Goal: Transaction & Acquisition: Purchase product/service

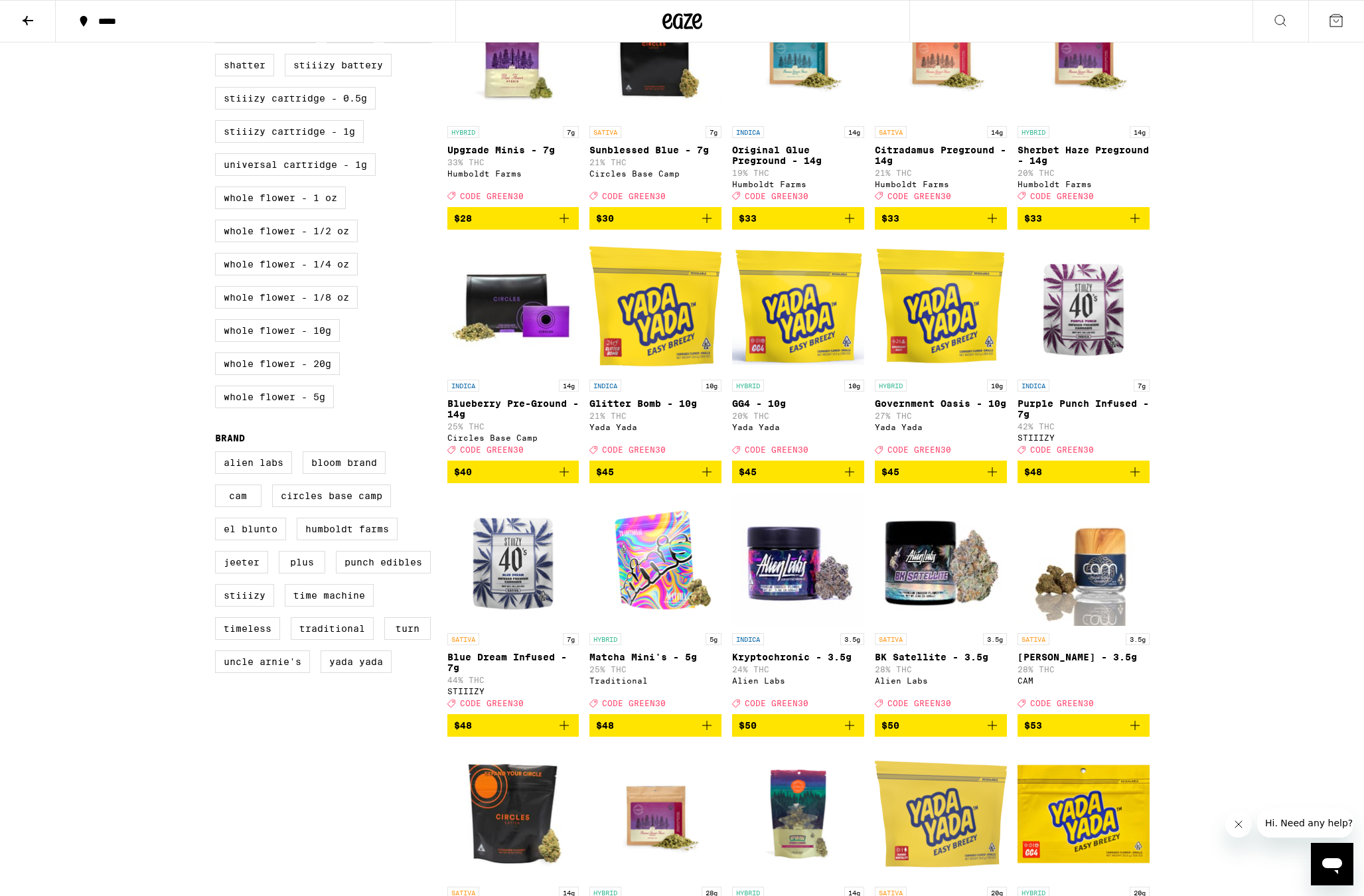
scroll to position [64, 0]
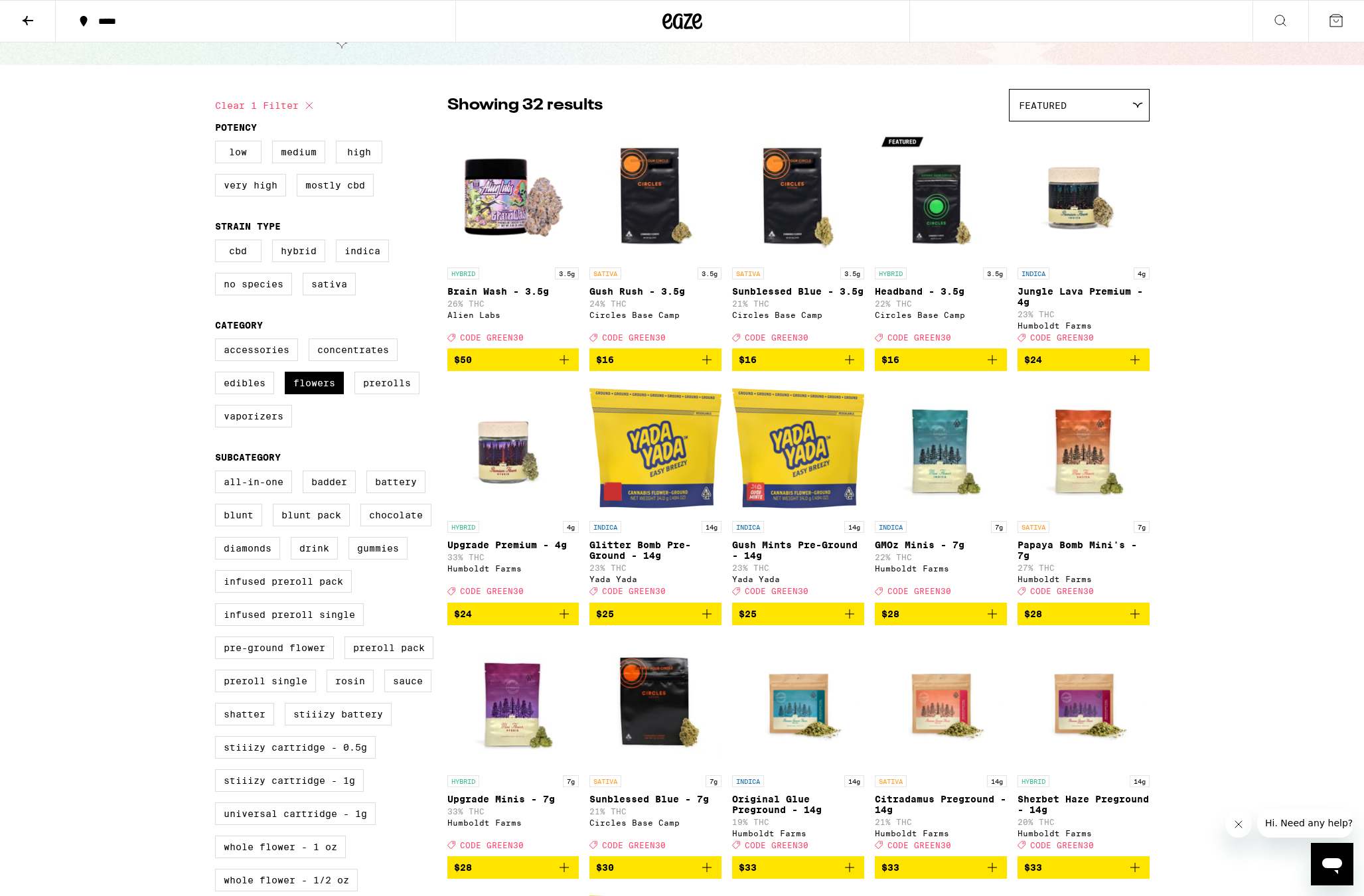
click at [1095, 99] on div "Featured" at bounding box center [1079, 105] width 140 height 31
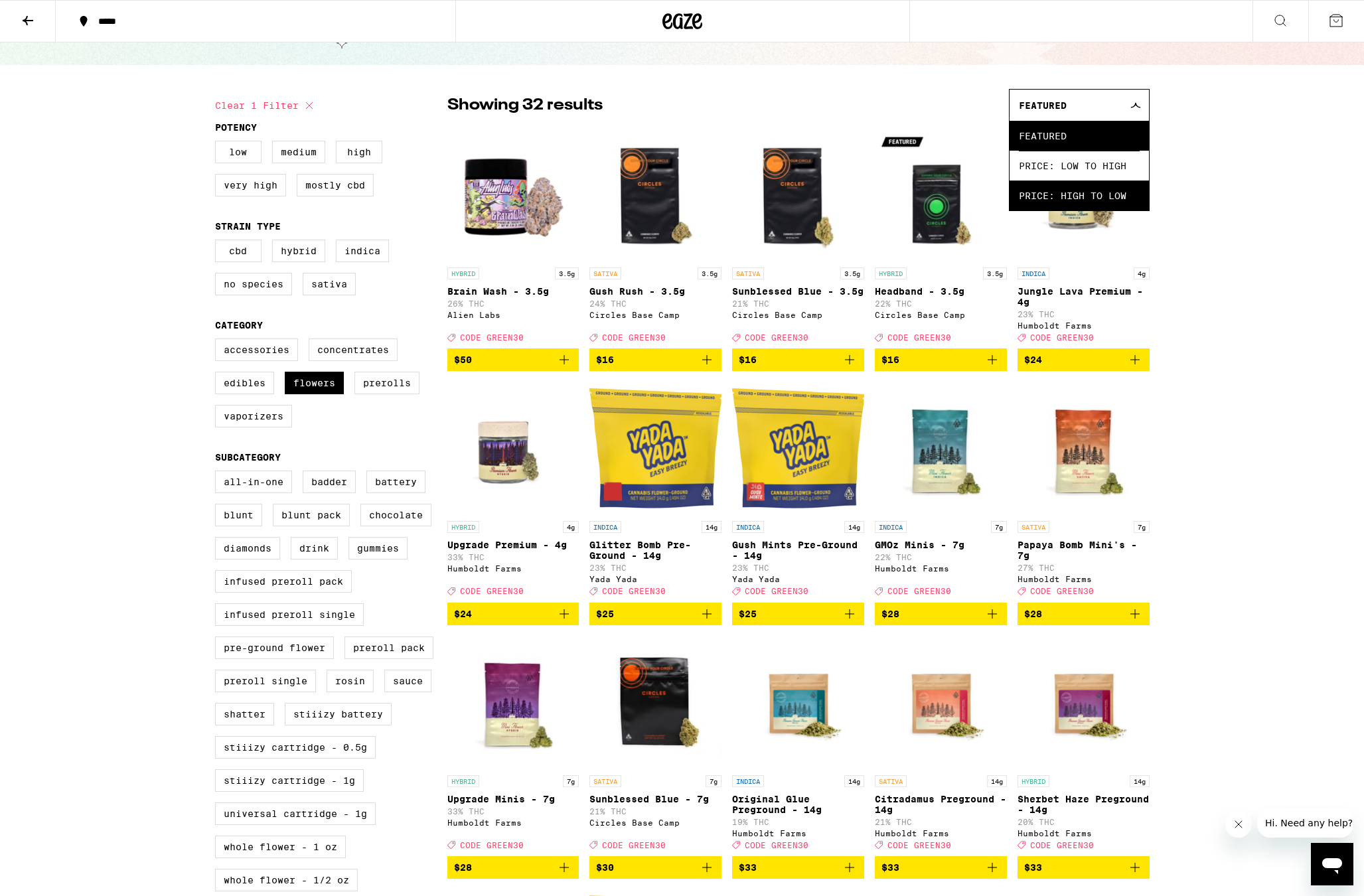
click at [1101, 195] on span "Price: High to Low" at bounding box center [1079, 195] width 121 height 30
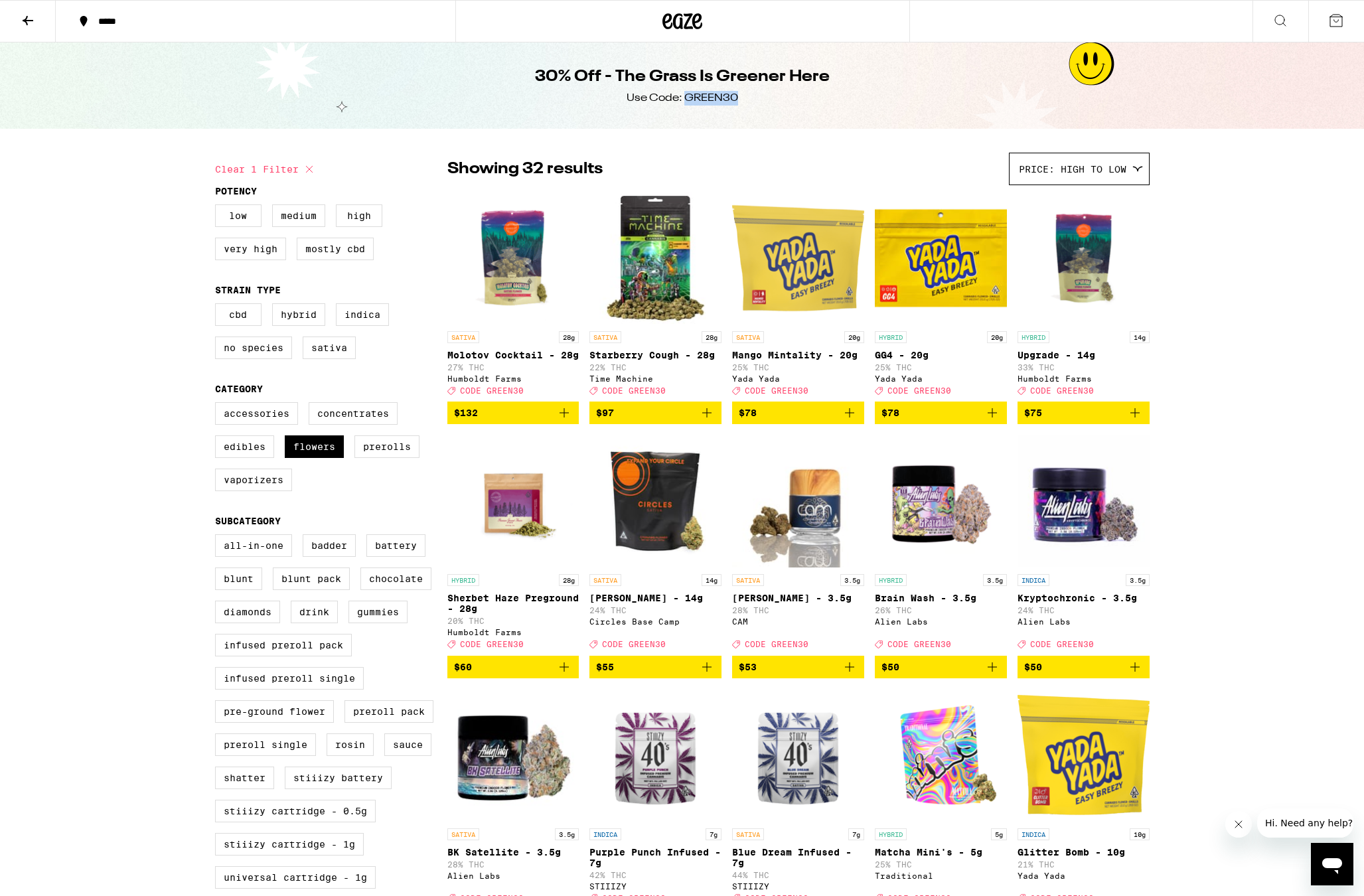
drag, startPoint x: 686, startPoint y: 97, endPoint x: 737, endPoint y: 100, distance: 51.1
click at [737, 100] on div "Use Code: GREEN30" at bounding box center [682, 98] width 111 height 15
copy div "GREEN30"
click at [1137, 421] on icon "Add to bag" at bounding box center [1134, 412] width 16 height 16
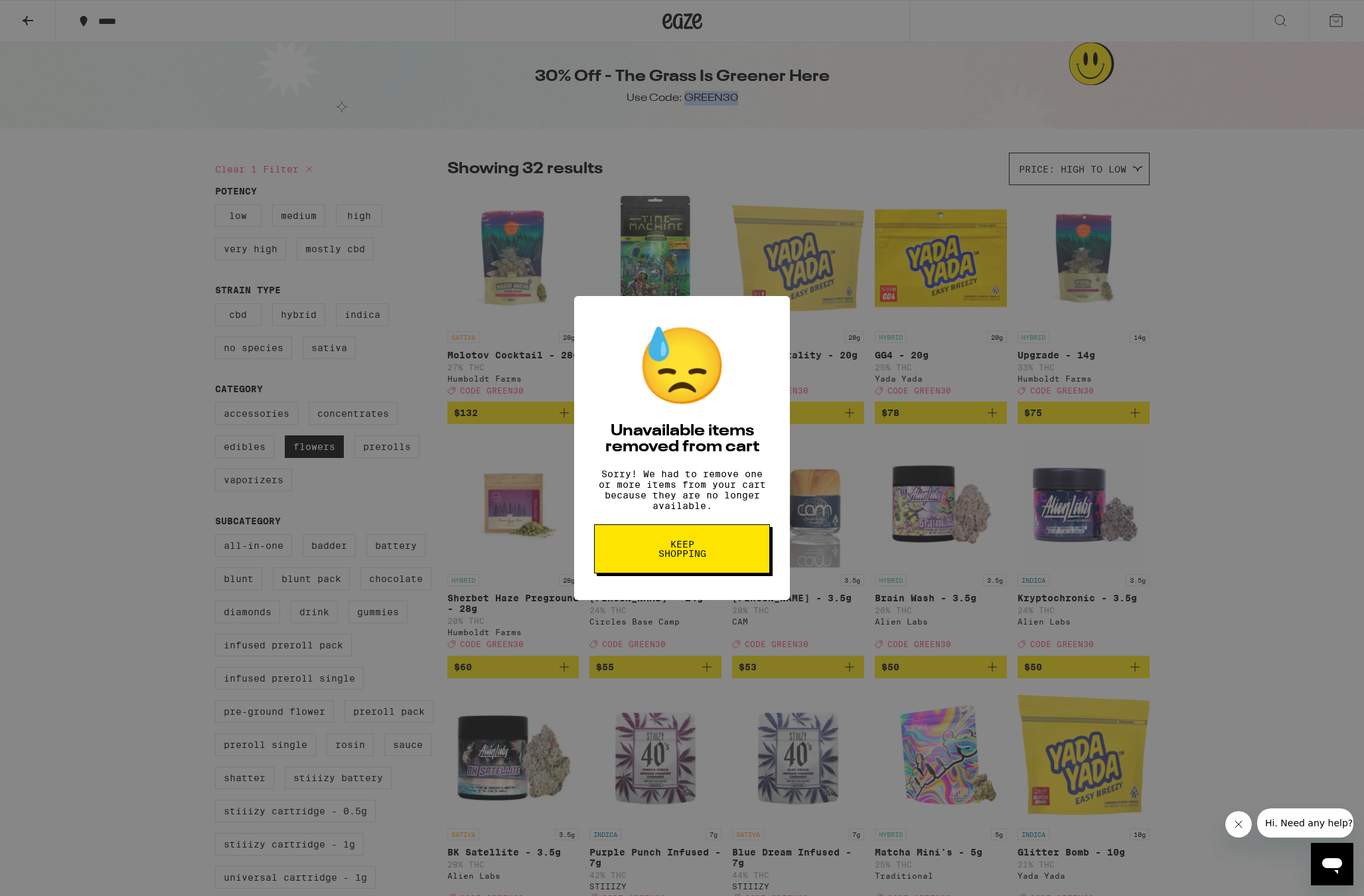
click at [749, 546] on button "Keep Shopping" at bounding box center [682, 549] width 176 height 49
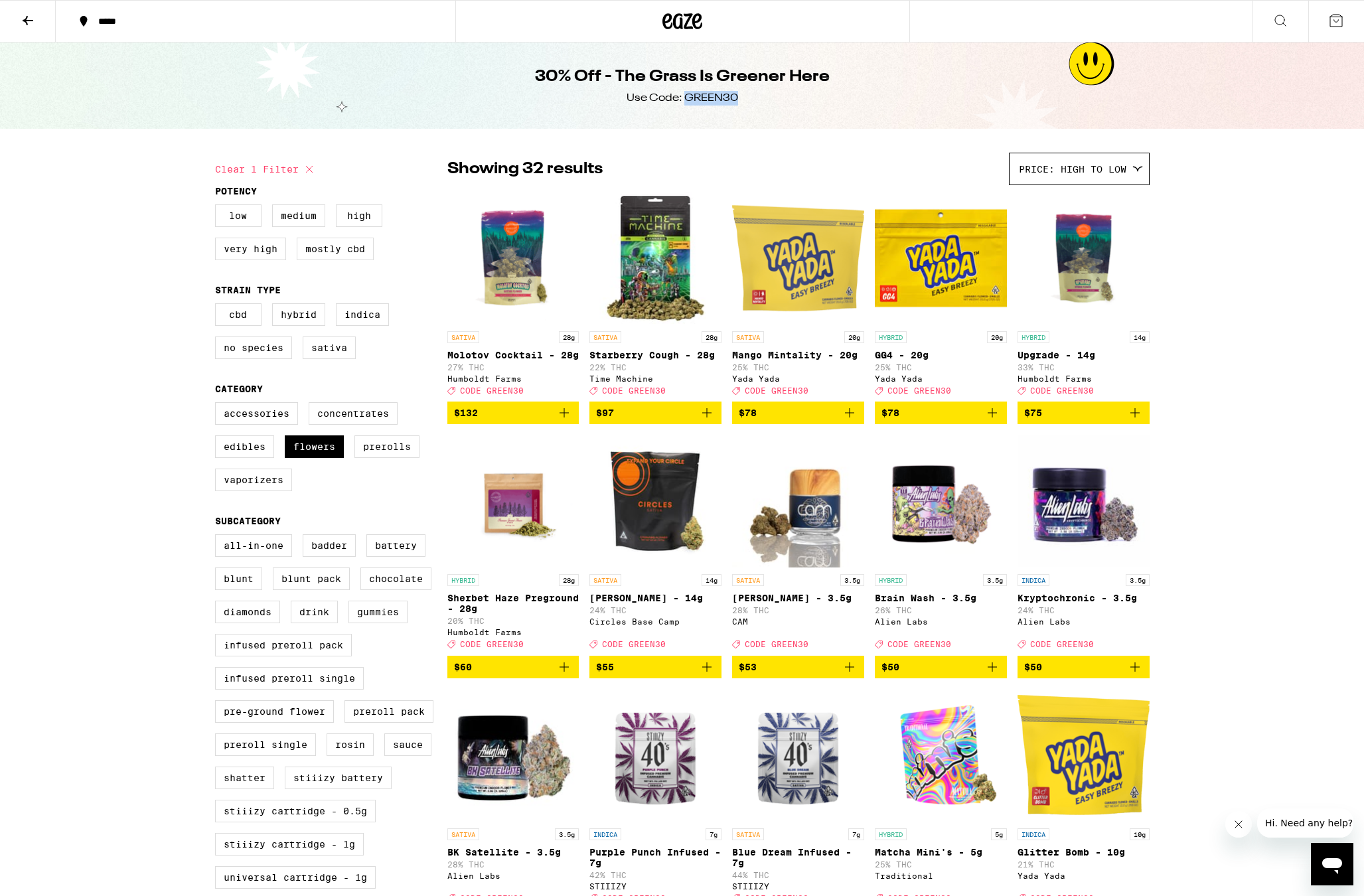
click at [1128, 421] on icon "Add to bag" at bounding box center [1134, 412] width 16 height 16
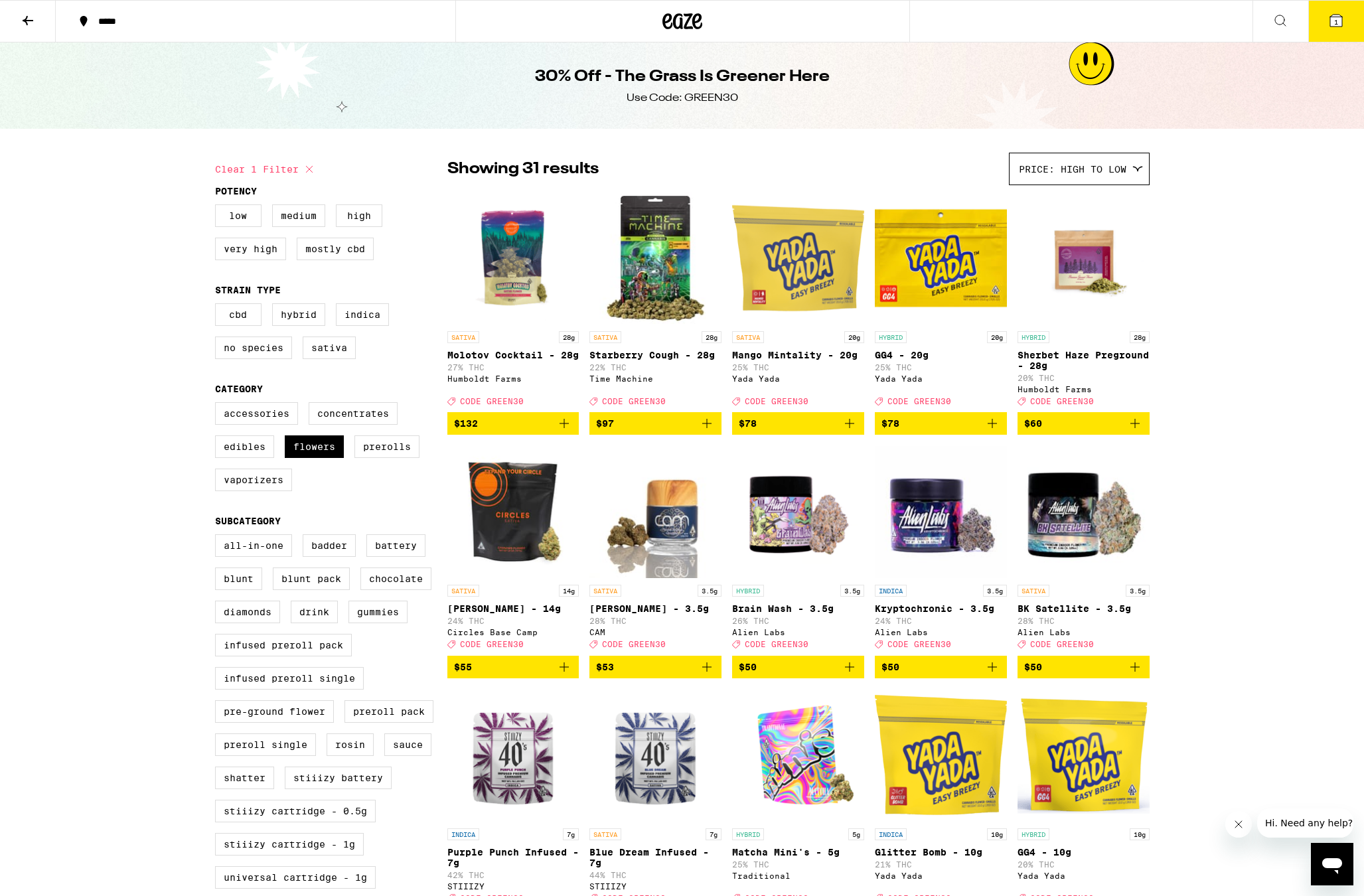
click at [1331, 34] on button "1" at bounding box center [1336, 21] width 56 height 41
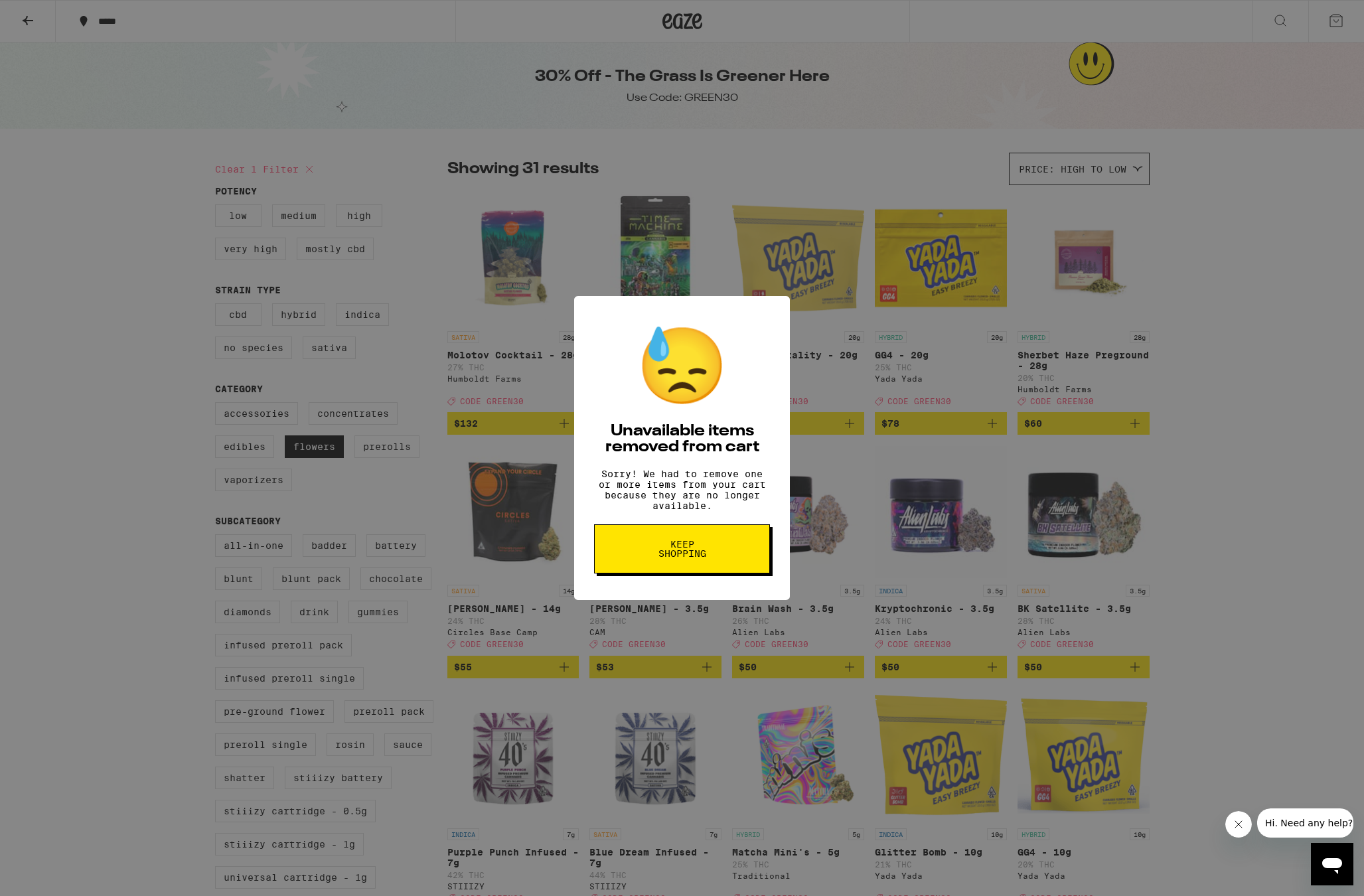
click at [754, 561] on button "Keep Shopping" at bounding box center [682, 549] width 176 height 49
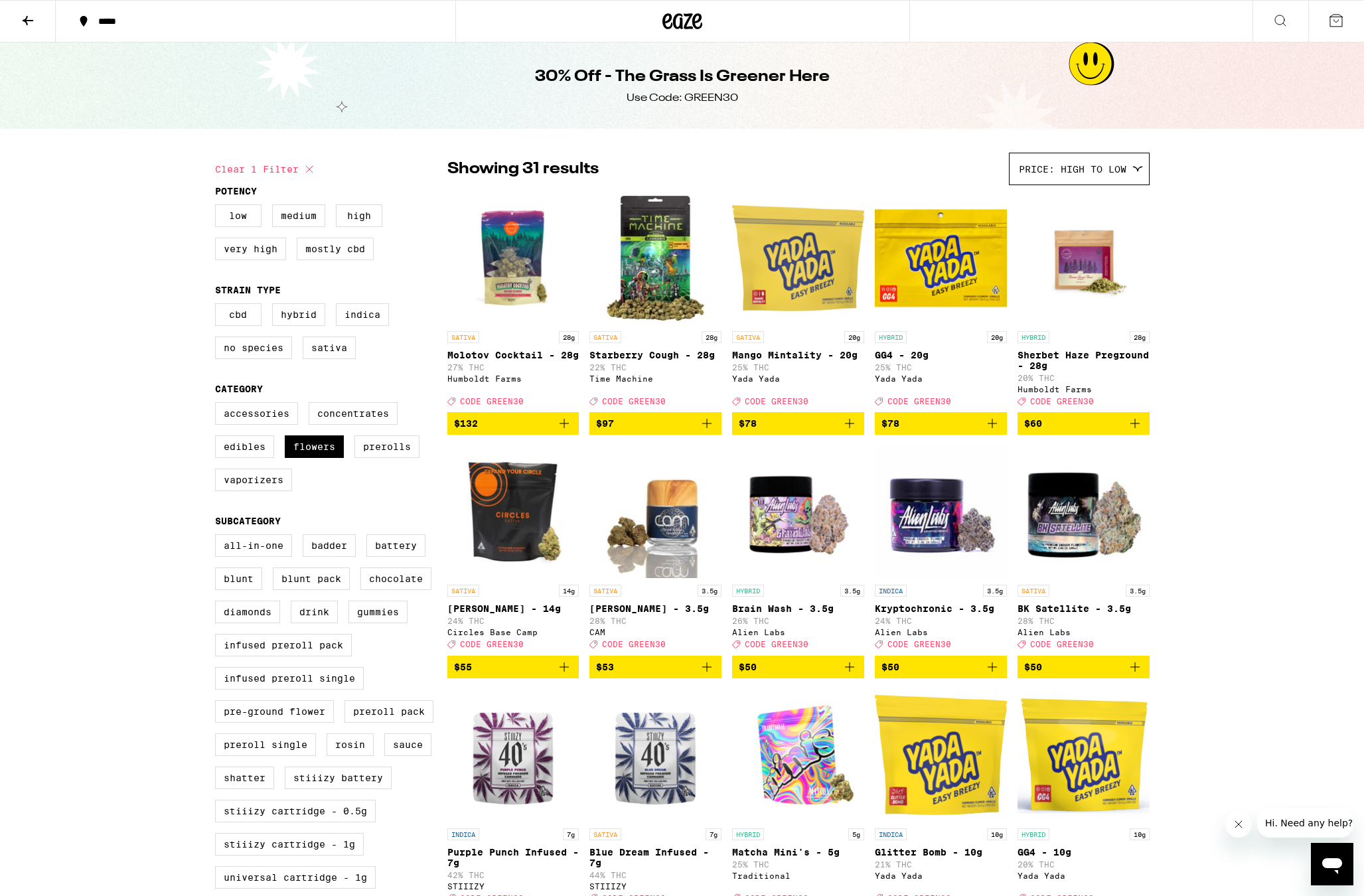
click at [647, 17] on div at bounding box center [683, 21] width 455 height 42
click at [707, 18] on div at bounding box center [683, 21] width 455 height 42
click at [683, 23] on icon at bounding box center [682, 22] width 40 height 24
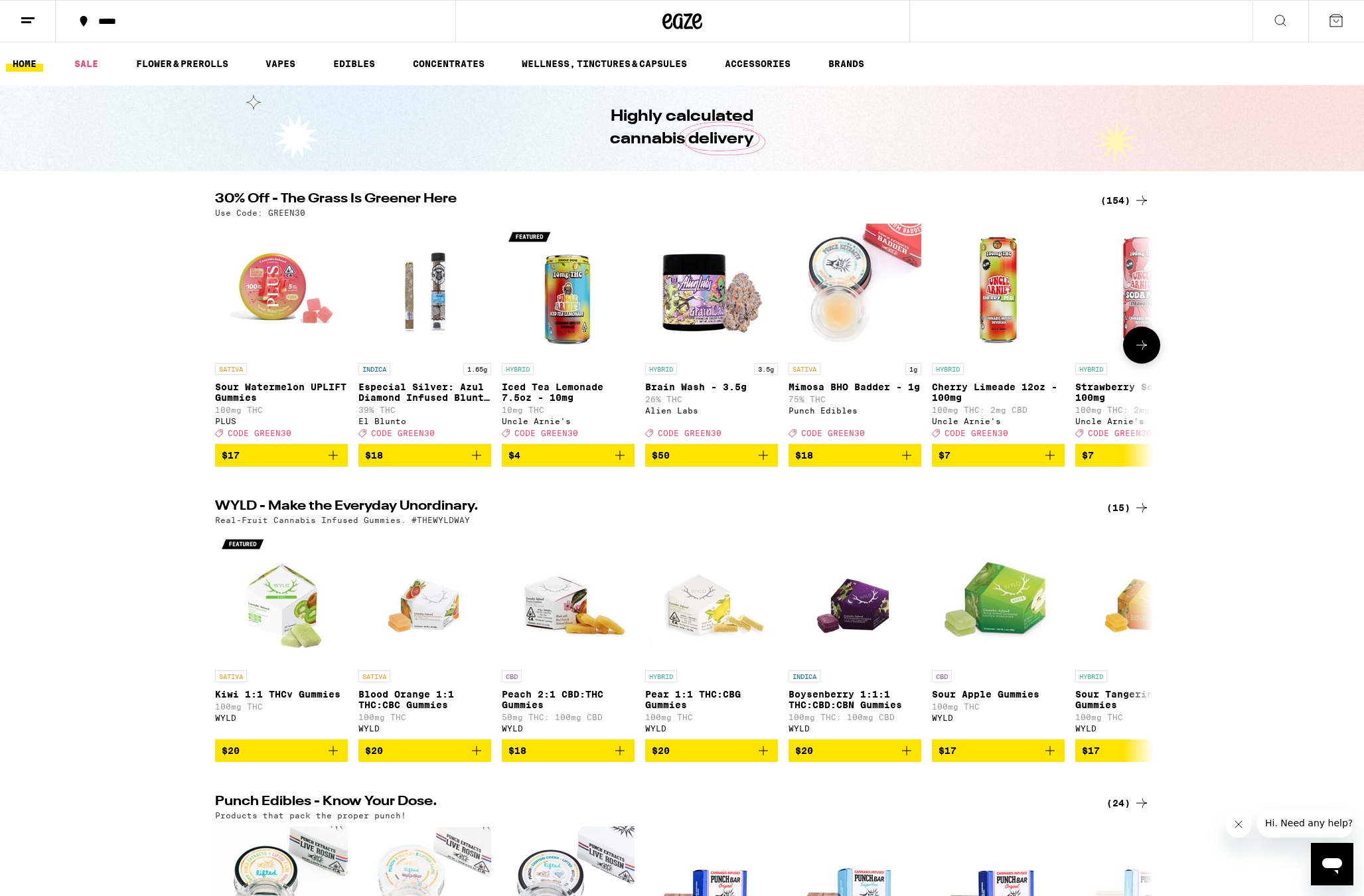
click at [1134, 353] on button at bounding box center [1142, 345] width 37 height 37
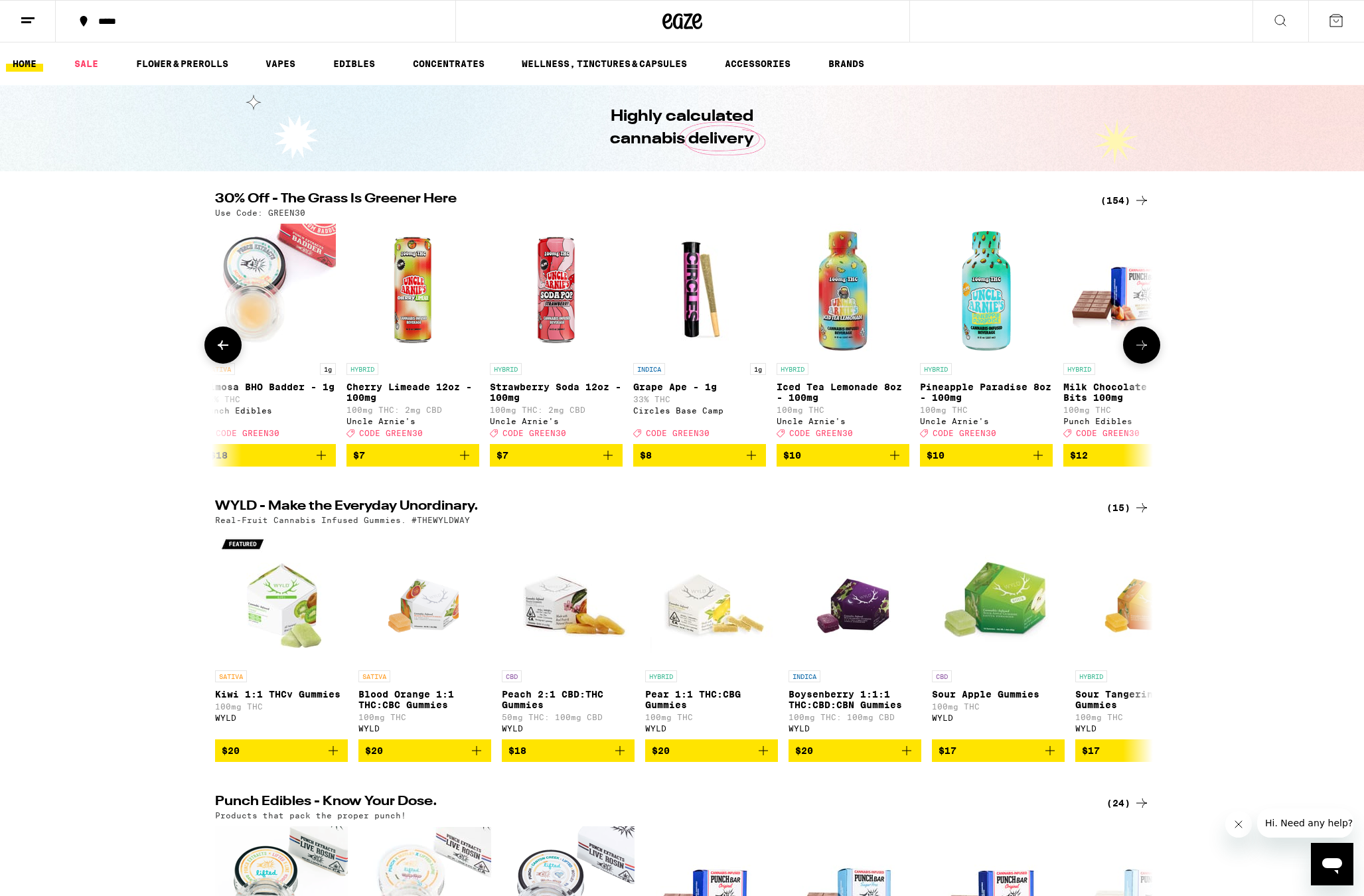
scroll to position [0, 790]
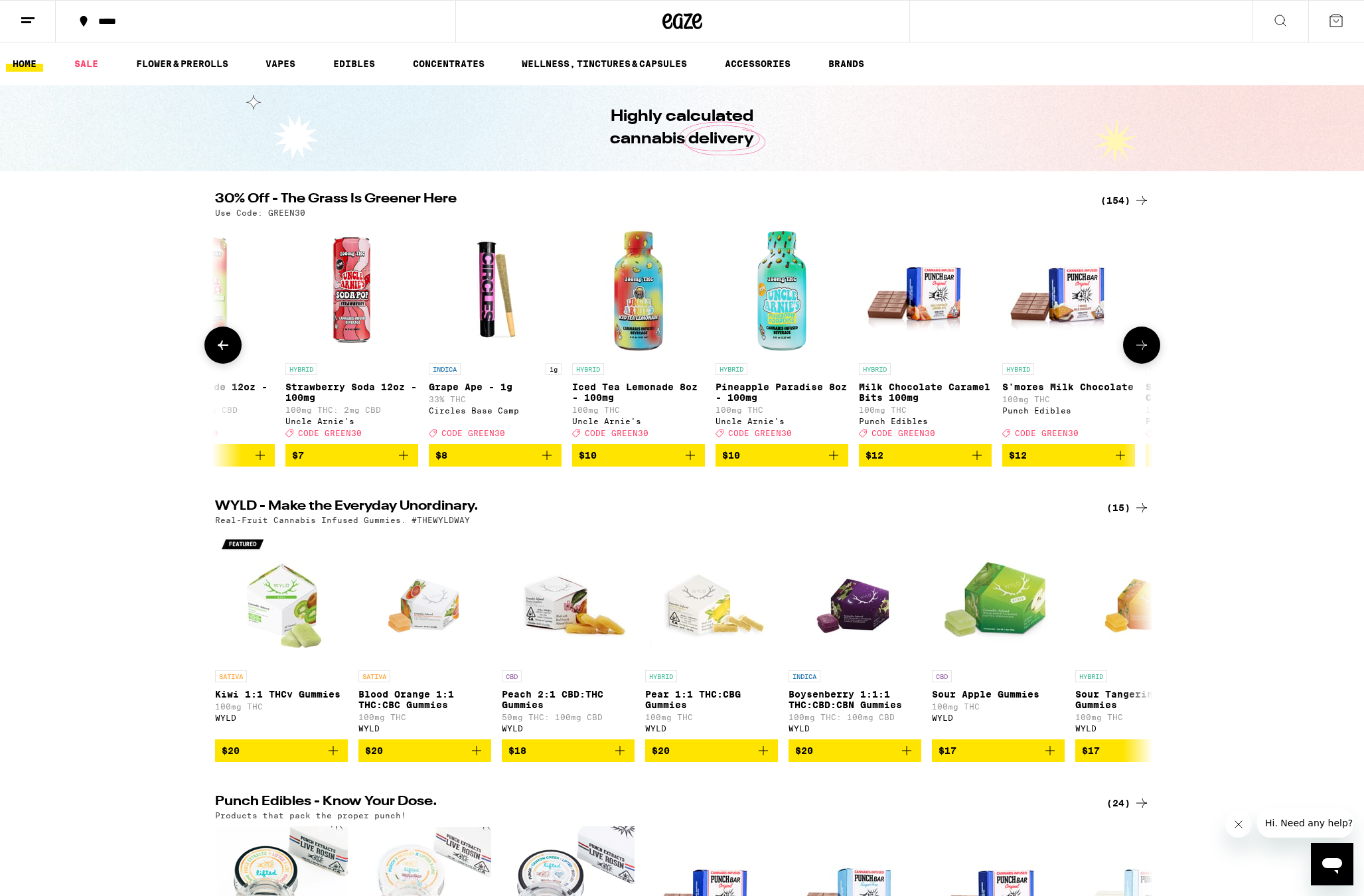
click at [1134, 353] on button at bounding box center [1142, 345] width 37 height 37
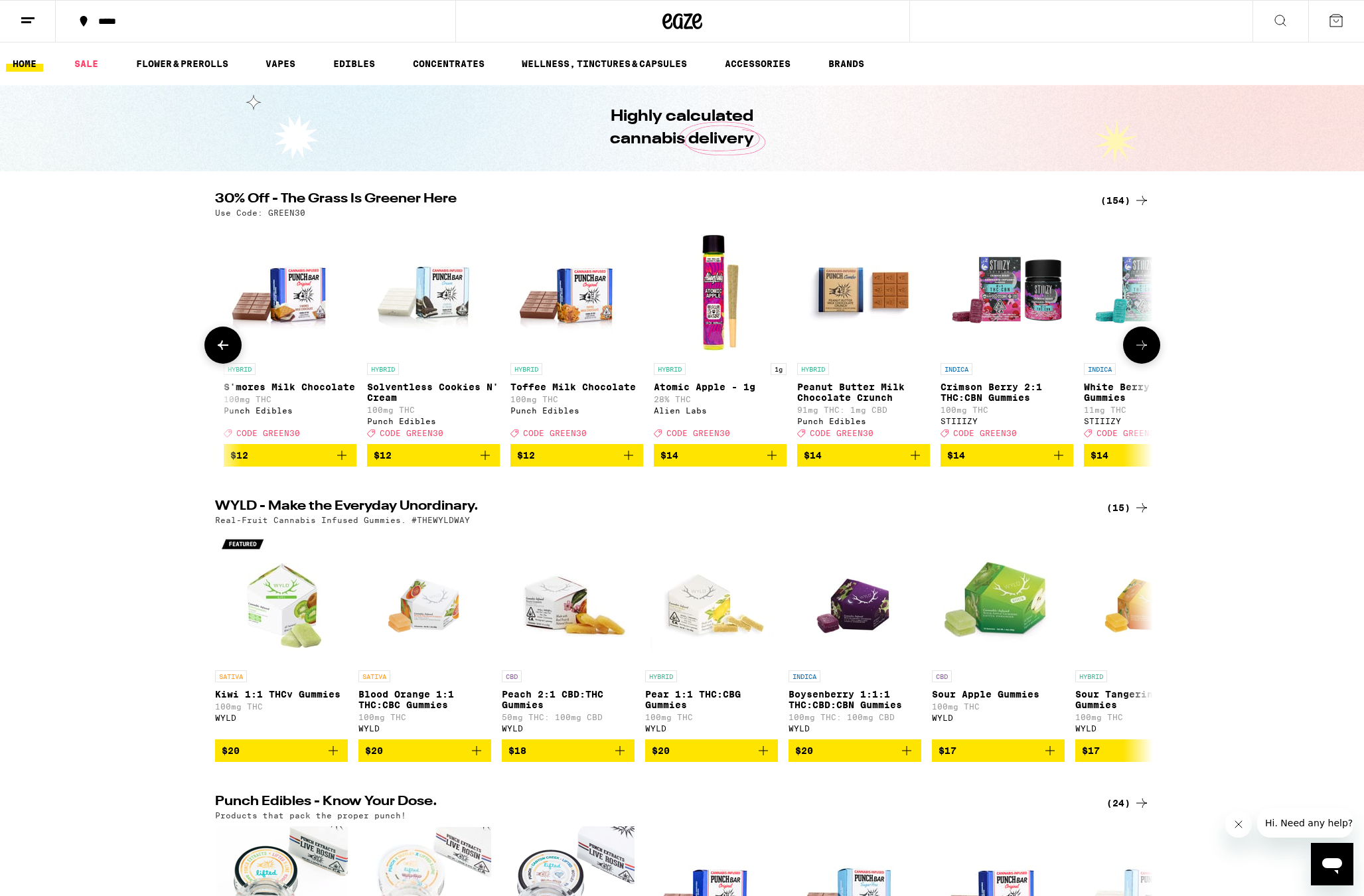
scroll to position [0, 1580]
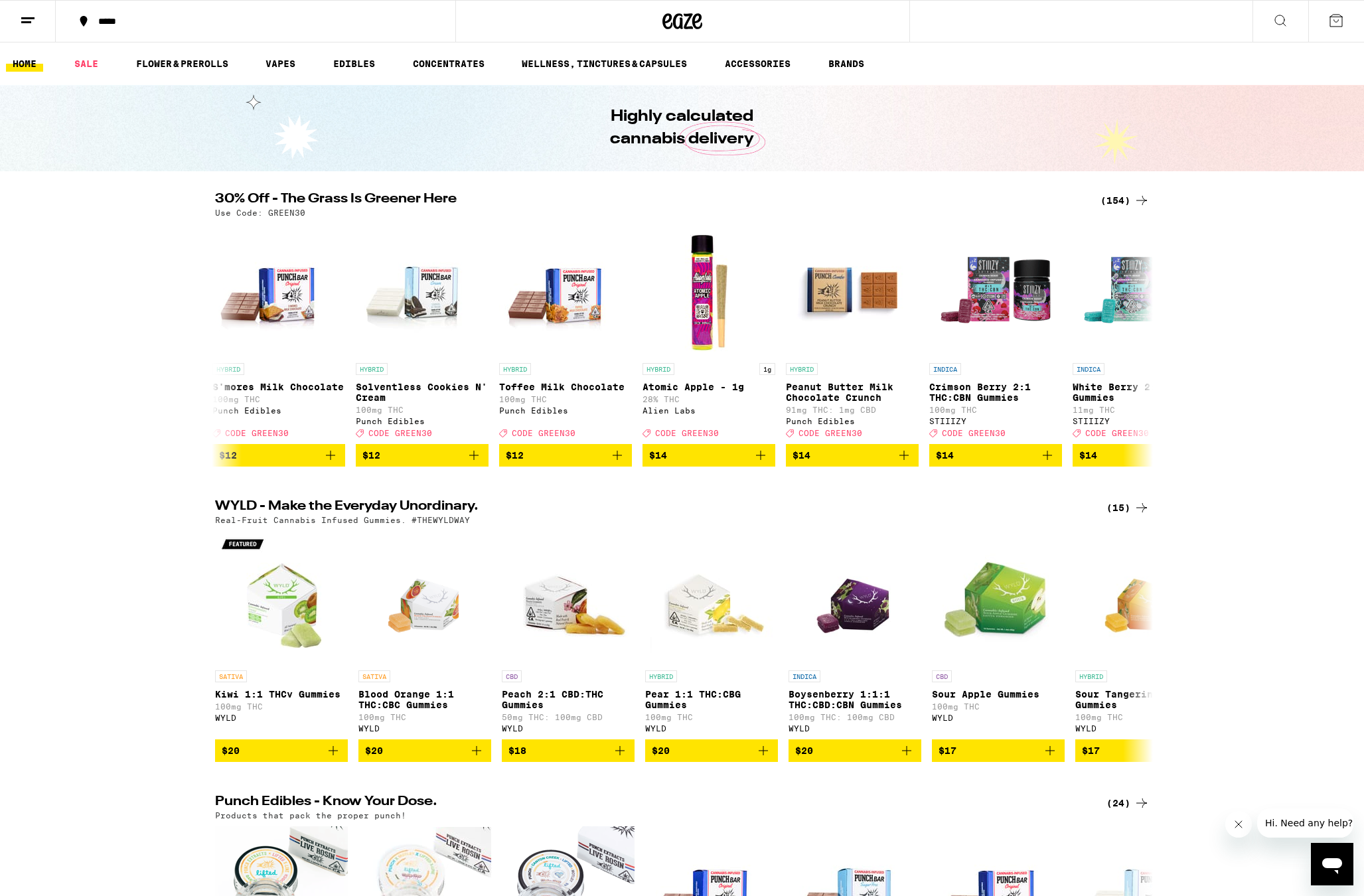
click at [1148, 193] on icon at bounding box center [1141, 200] width 16 height 16
click at [1140, 197] on icon at bounding box center [1141, 200] width 16 height 16
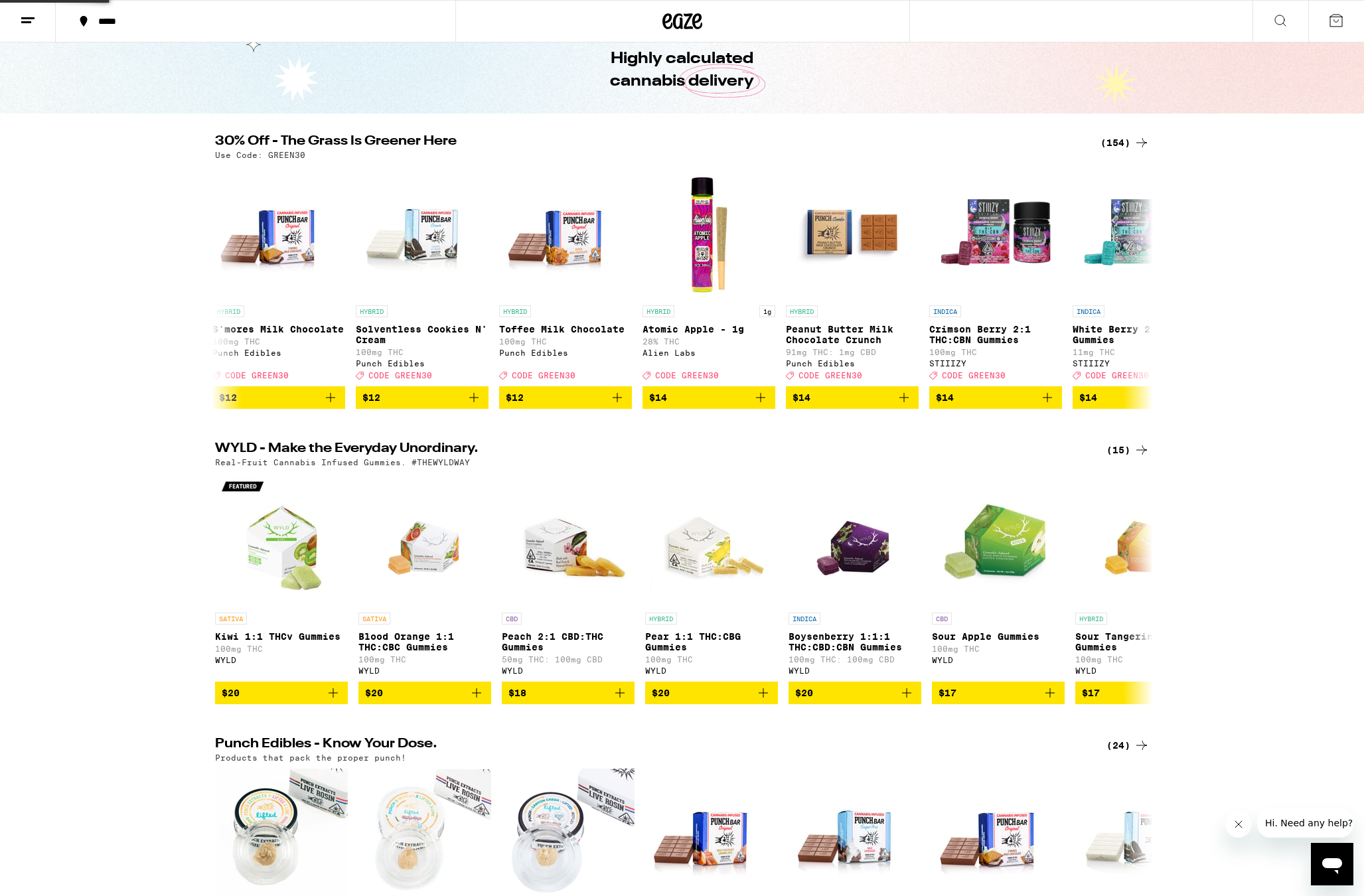
click at [1116, 200] on div "30% Off - The Grass Is Greener Here (154) Use Code: GREEN30 SATIVA Sour Waterme…" at bounding box center [682, 271] width 956 height 274
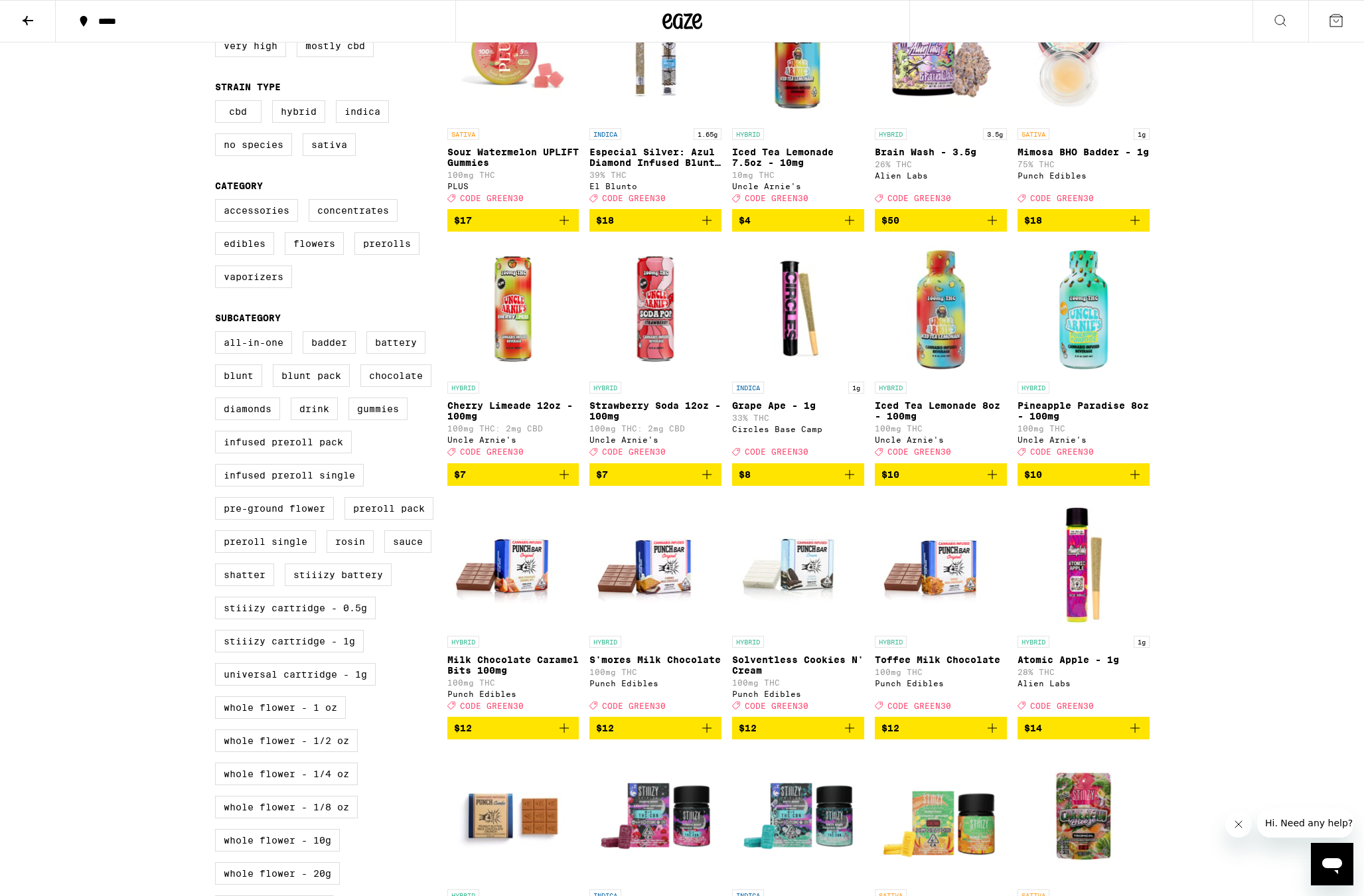
scroll to position [97, 0]
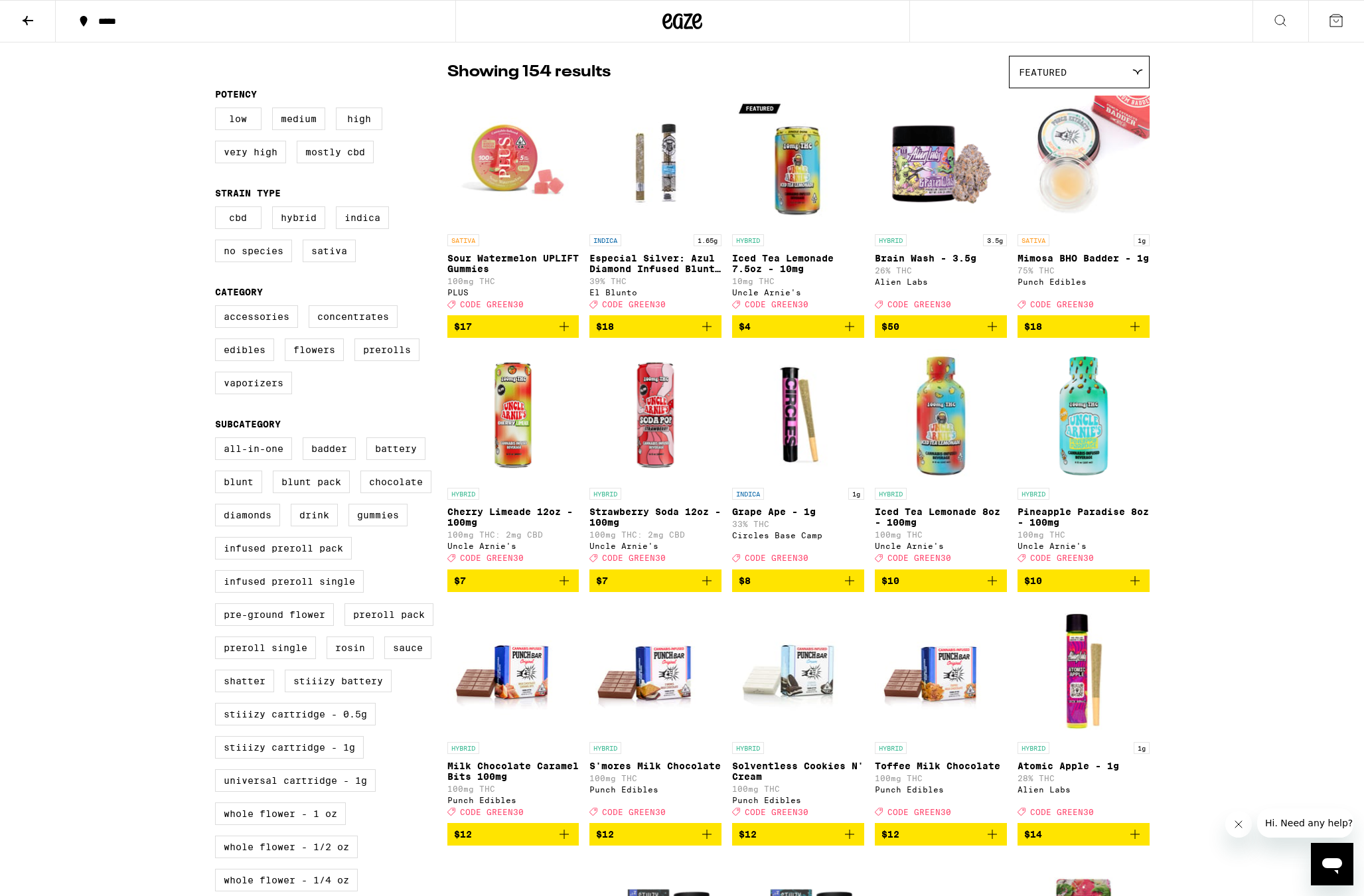
click at [561, 588] on icon "Add to bag" at bounding box center [563, 580] width 16 height 16
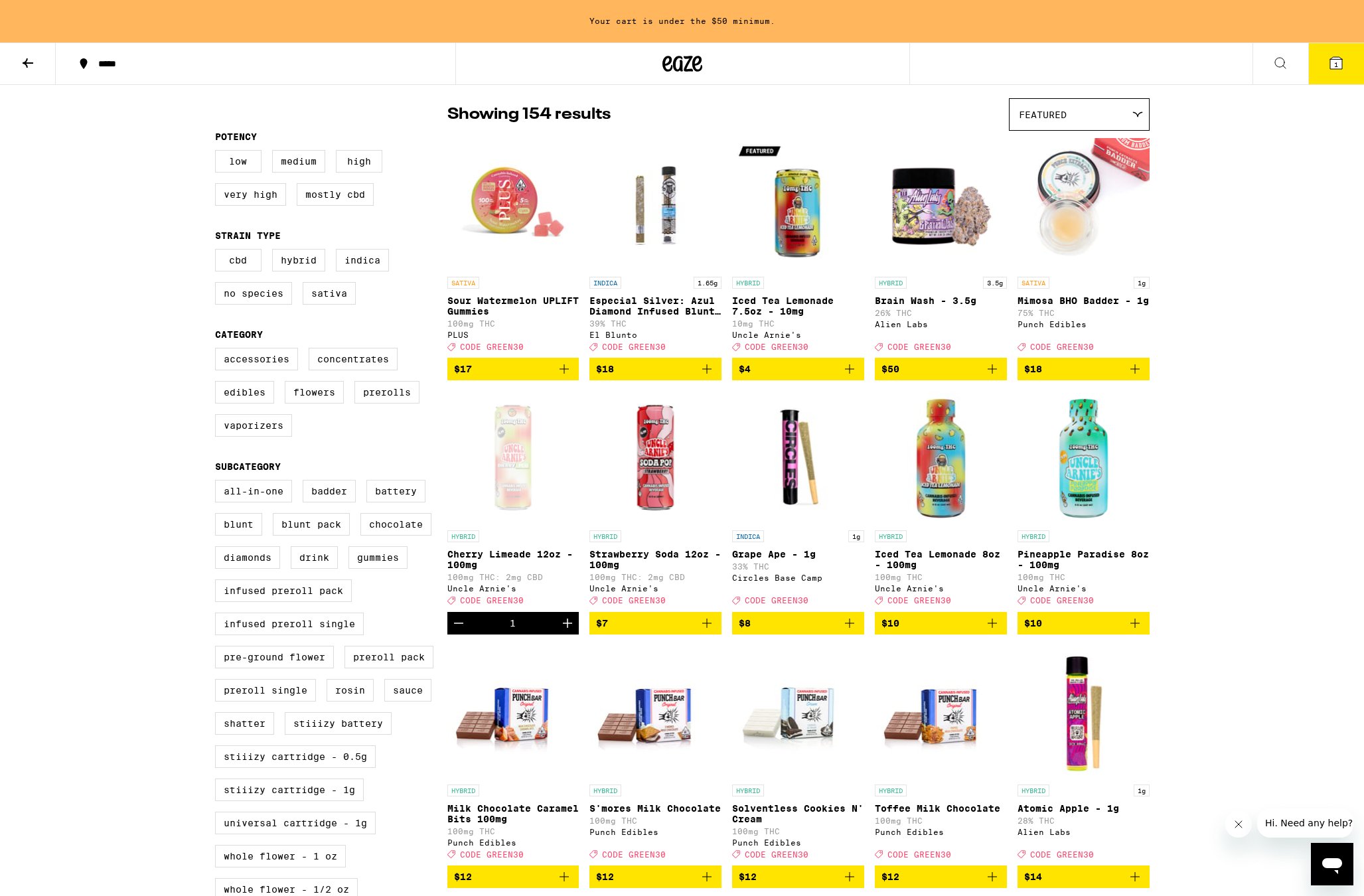
click at [709, 631] on icon "Add to bag" at bounding box center [706, 623] width 16 height 16
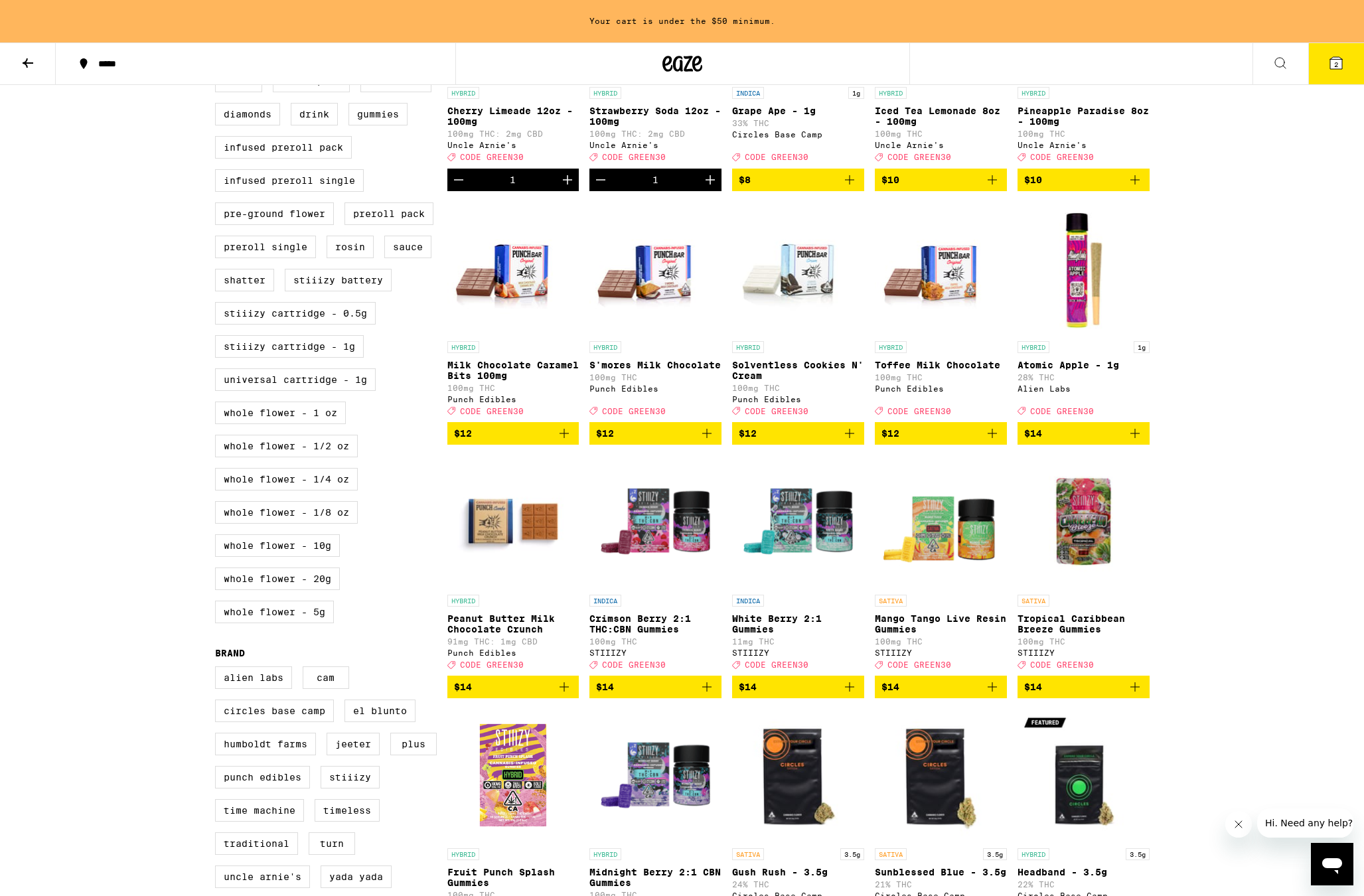
scroll to position [0, 0]
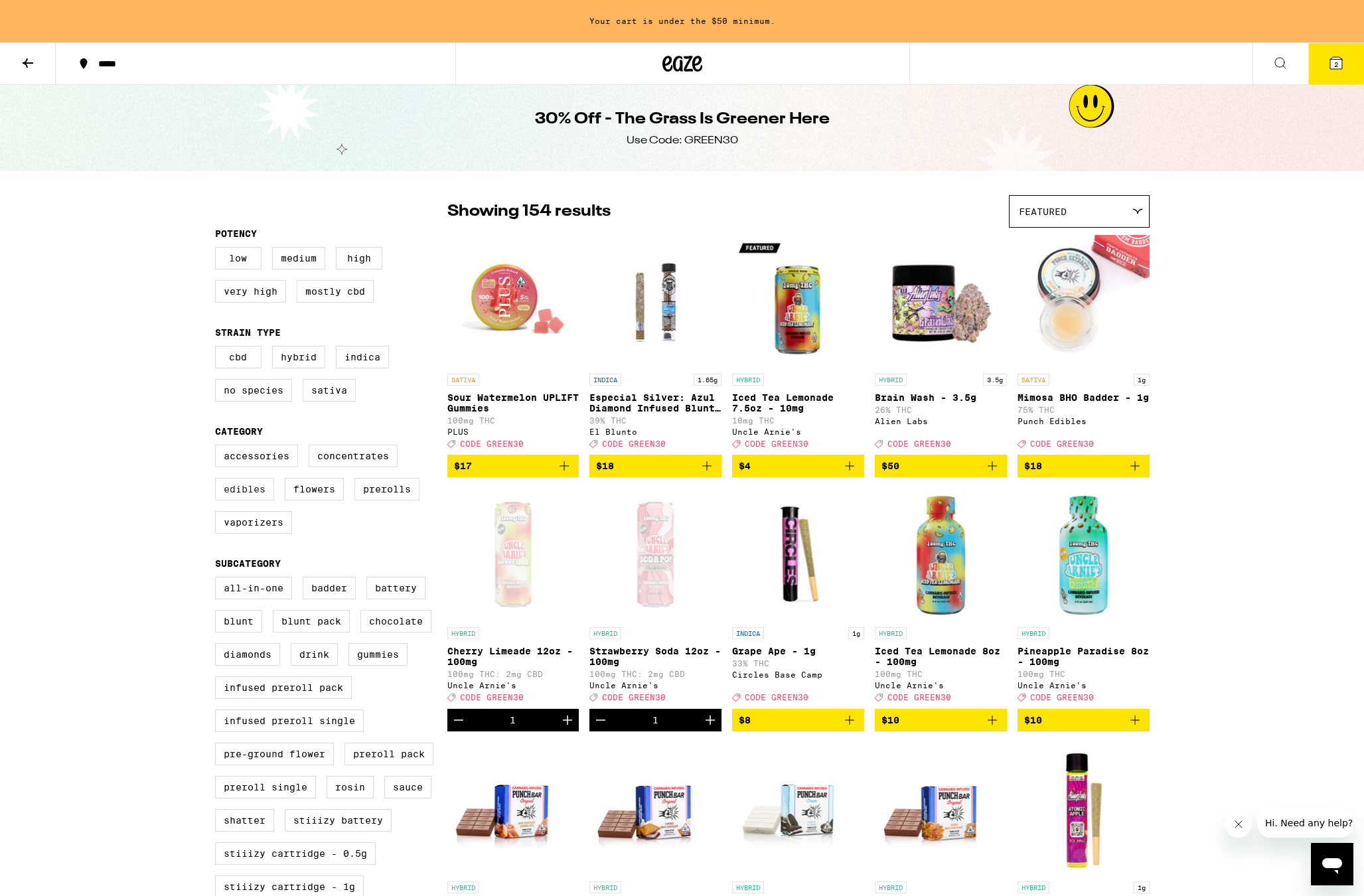
click at [259, 499] on label "Edibles" at bounding box center [244, 489] width 59 height 22
click at [219, 447] on input "Edibles" at bounding box center [218, 447] width 1 height 1
checkbox input "true"
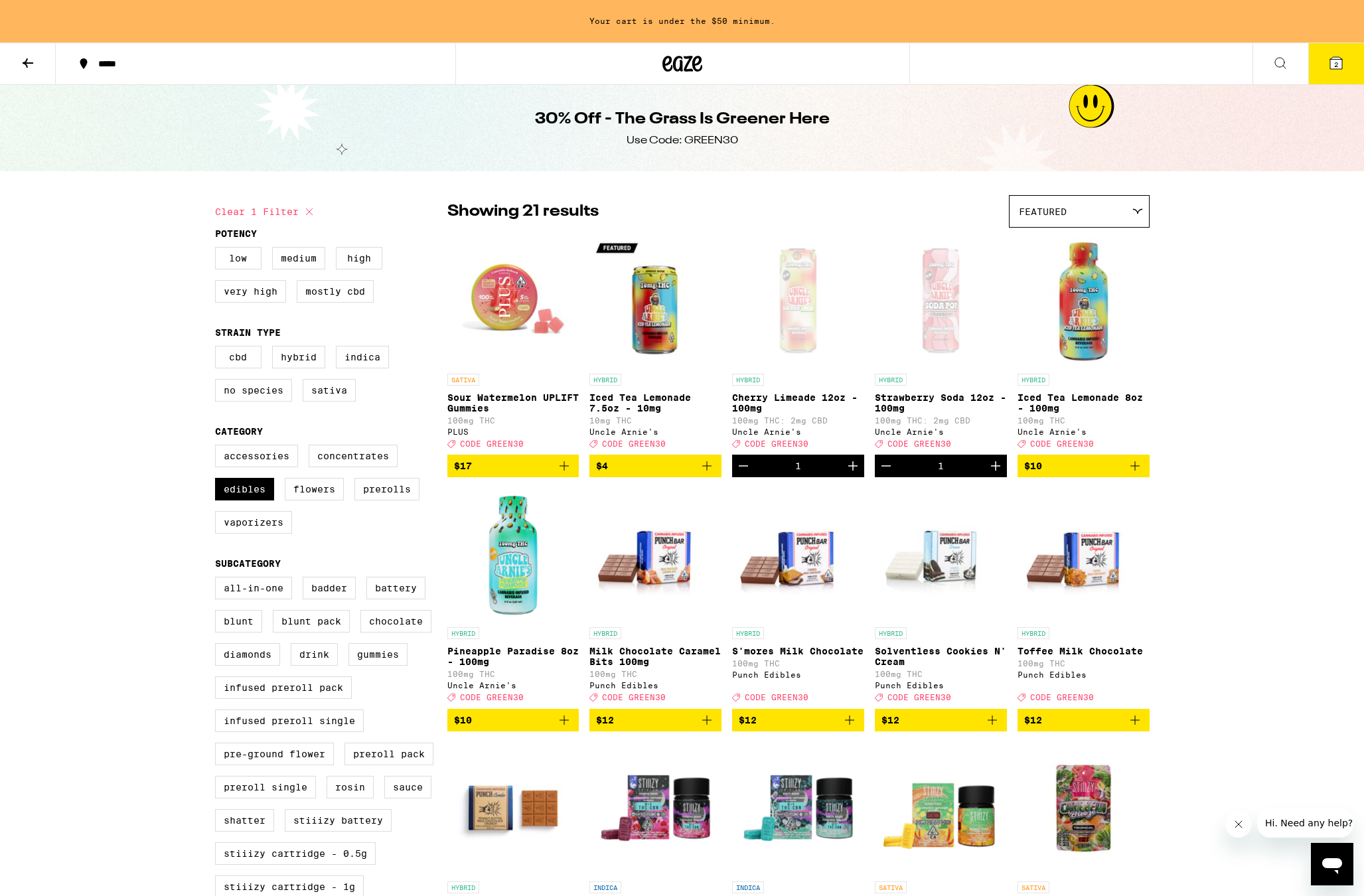
click at [537, 296] on img "Open page for Sour Watermelon UPLIFT Gummies from PLUS" at bounding box center [514, 300] width 132 height 133
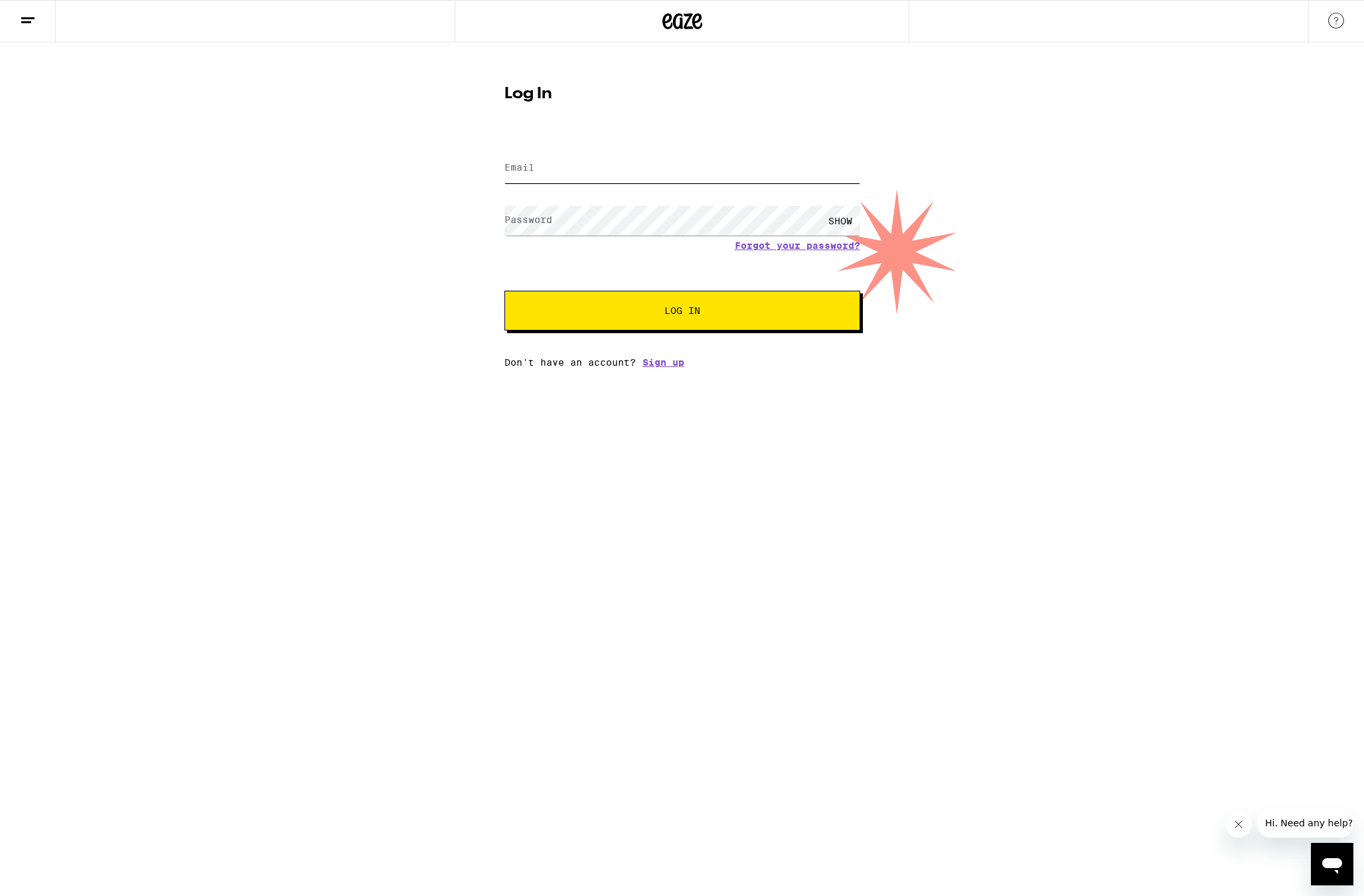
type input "[EMAIL_ADDRESS][DOMAIN_NAME]"
click at [598, 324] on button "Log In" at bounding box center [682, 311] width 356 height 40
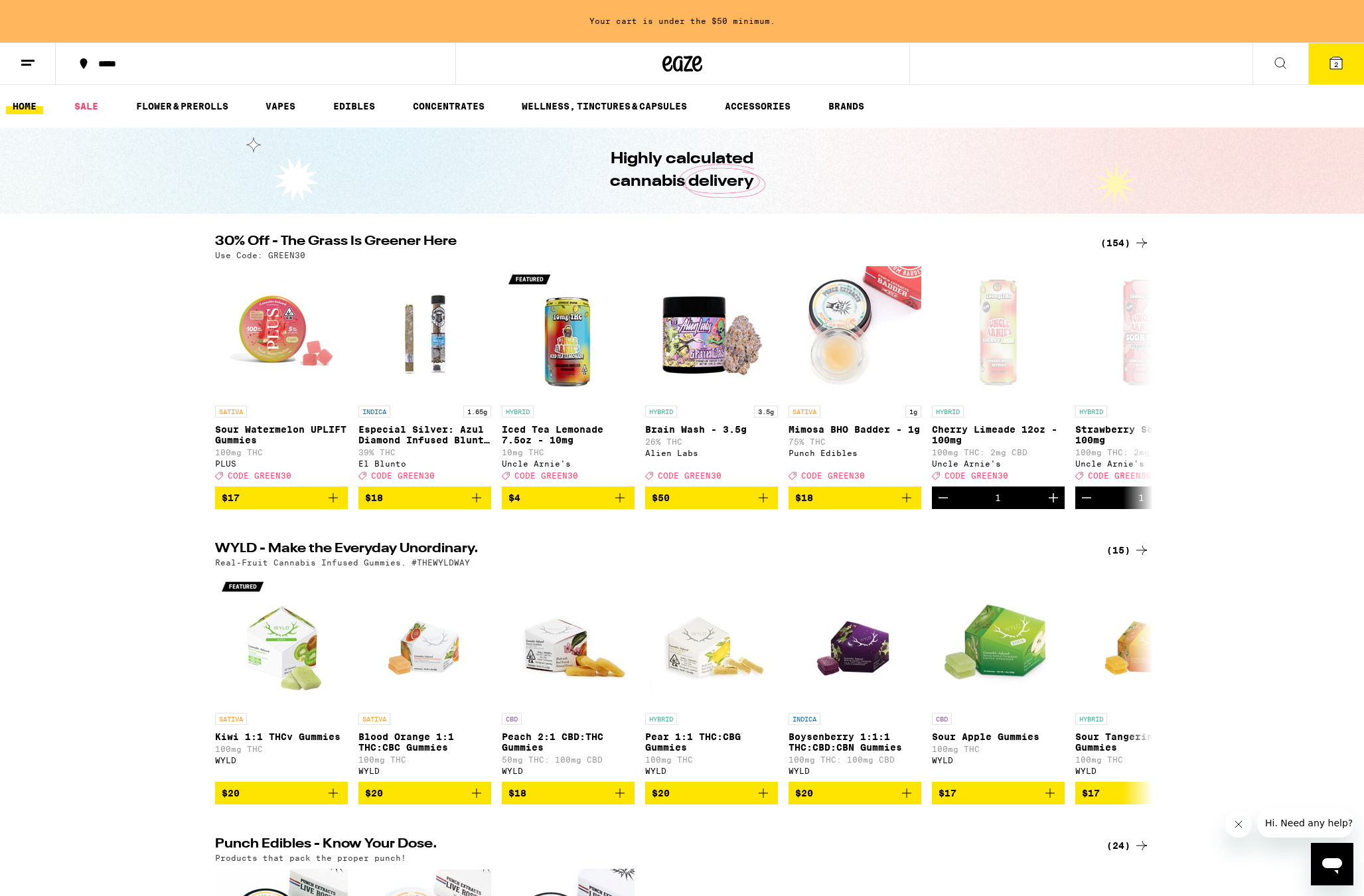
click at [1334, 63] on span "2" at bounding box center [1336, 64] width 4 height 8
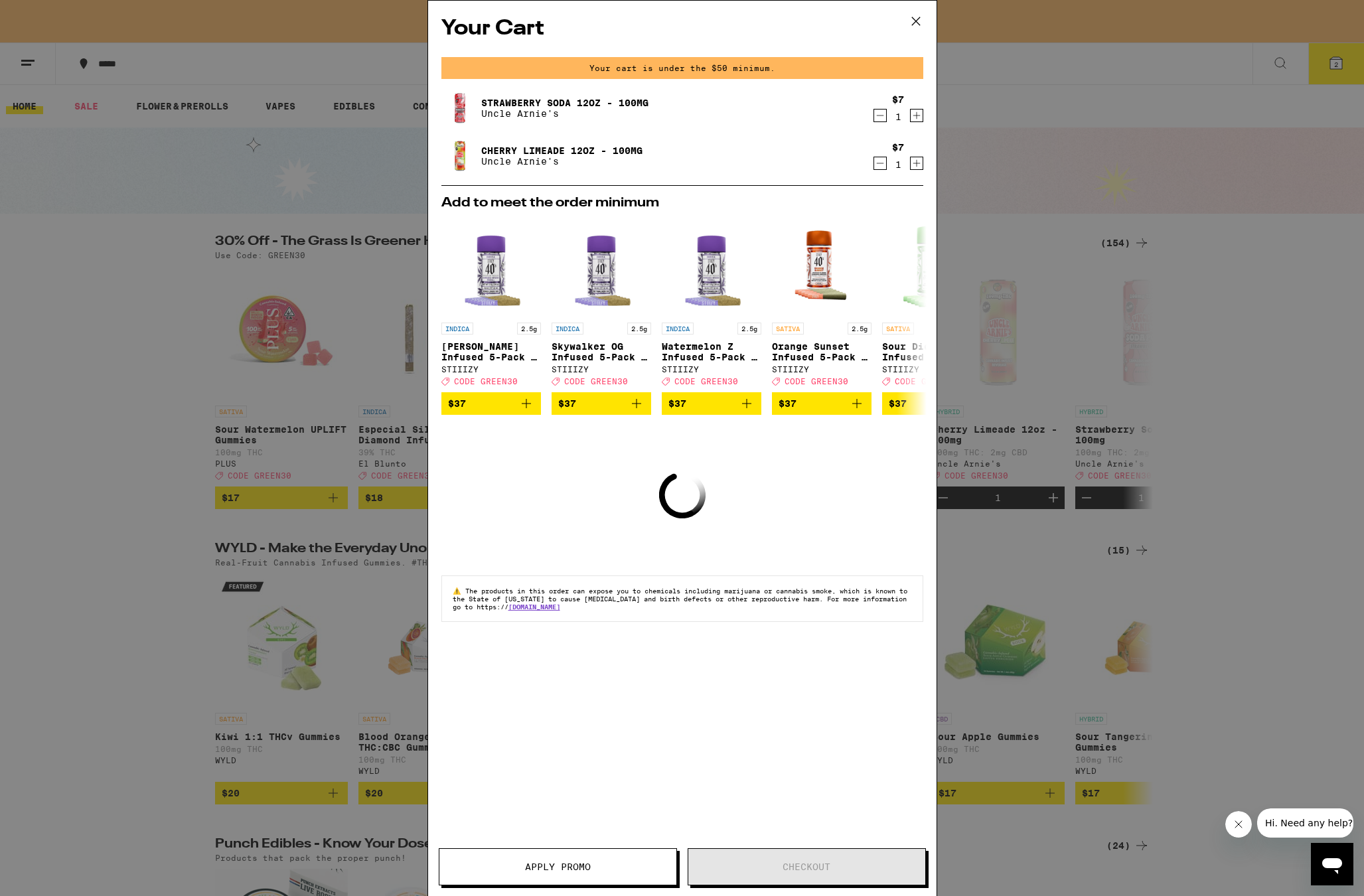
click at [973, 105] on div "Your Cart Your cart is under the $50 minimum. Strawberry Soda 12oz - 100mg Uncl…" at bounding box center [682, 448] width 1364 height 896
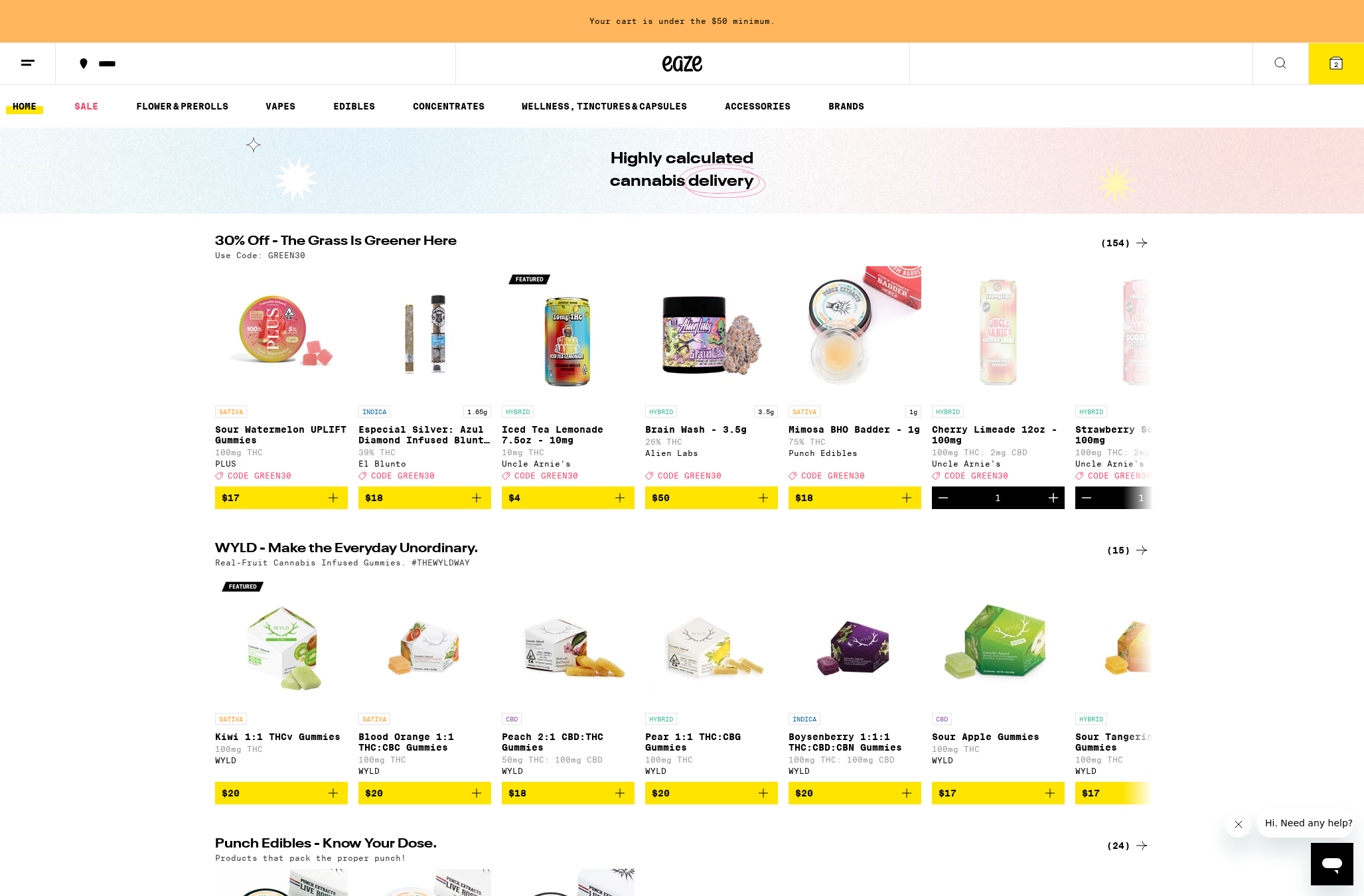
click at [1116, 238] on div "(154)" at bounding box center [1125, 242] width 49 height 16
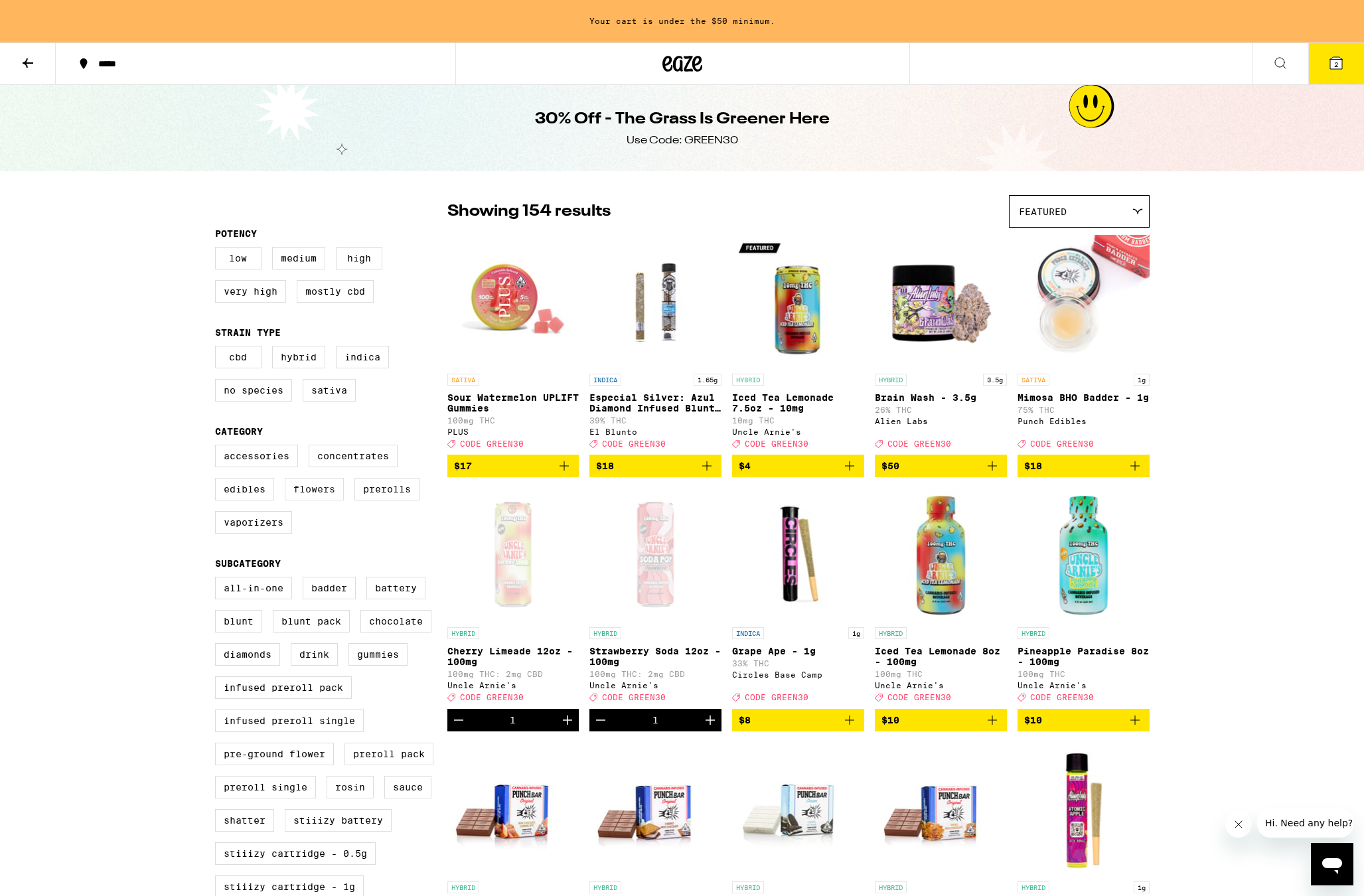
click at [340, 500] on label "Flowers" at bounding box center [314, 489] width 59 height 22
click at [219, 447] on input "Flowers" at bounding box center [218, 447] width 1 height 1
checkbox input "true"
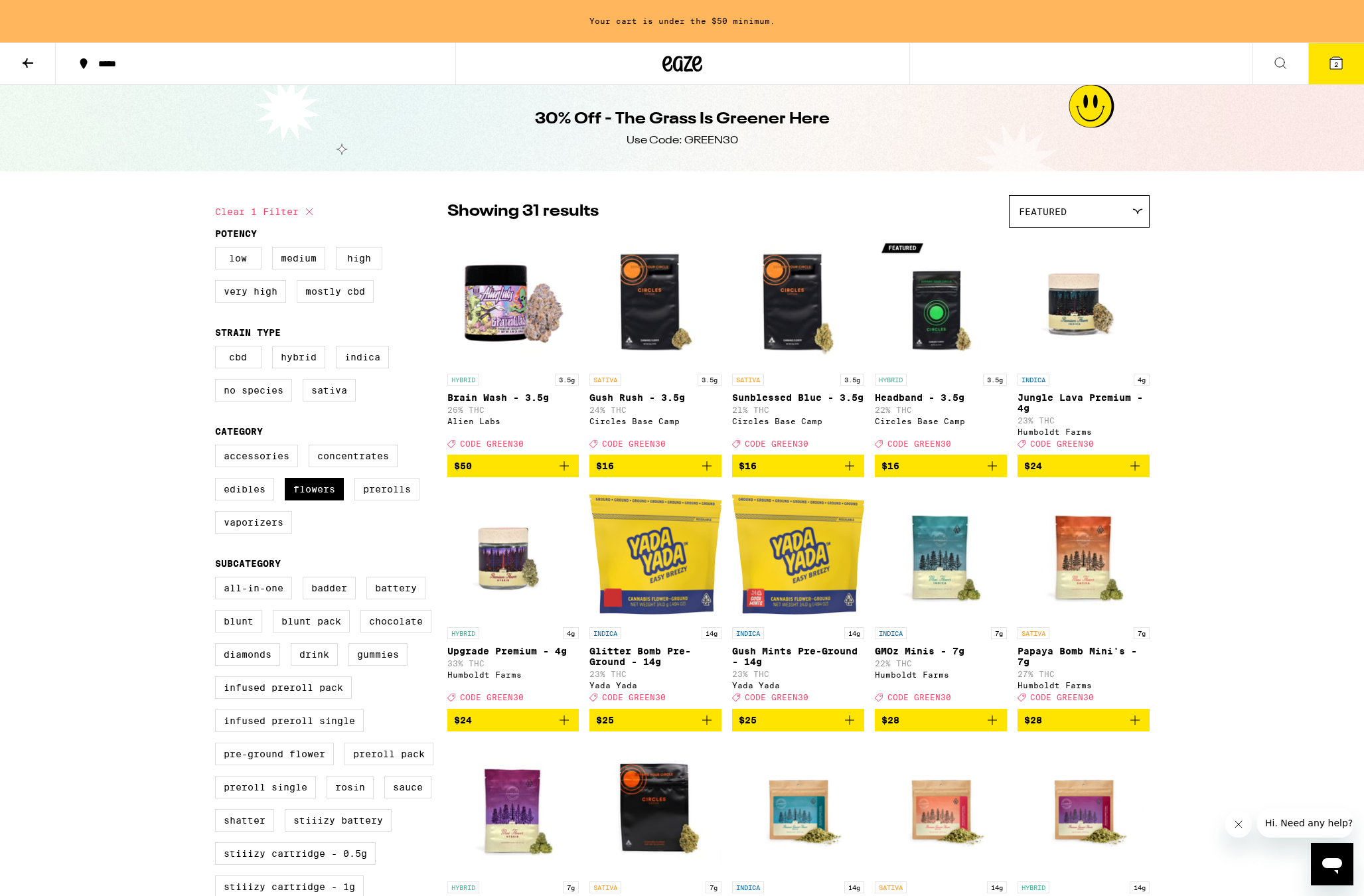
click at [1038, 216] on span "Featured" at bounding box center [1043, 212] width 48 height 10
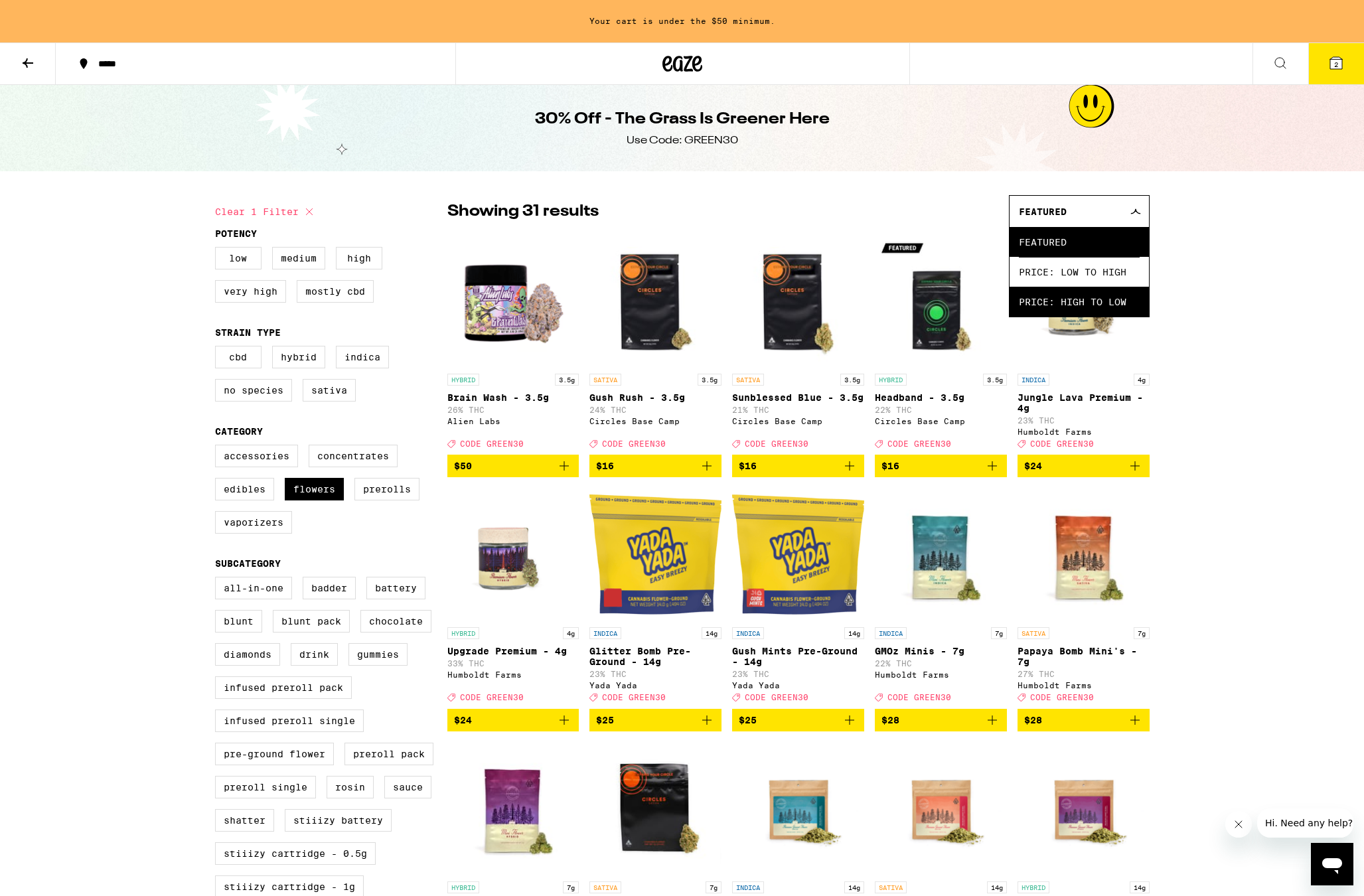
click at [1076, 301] on span "Price: High to Low" at bounding box center [1079, 302] width 121 height 30
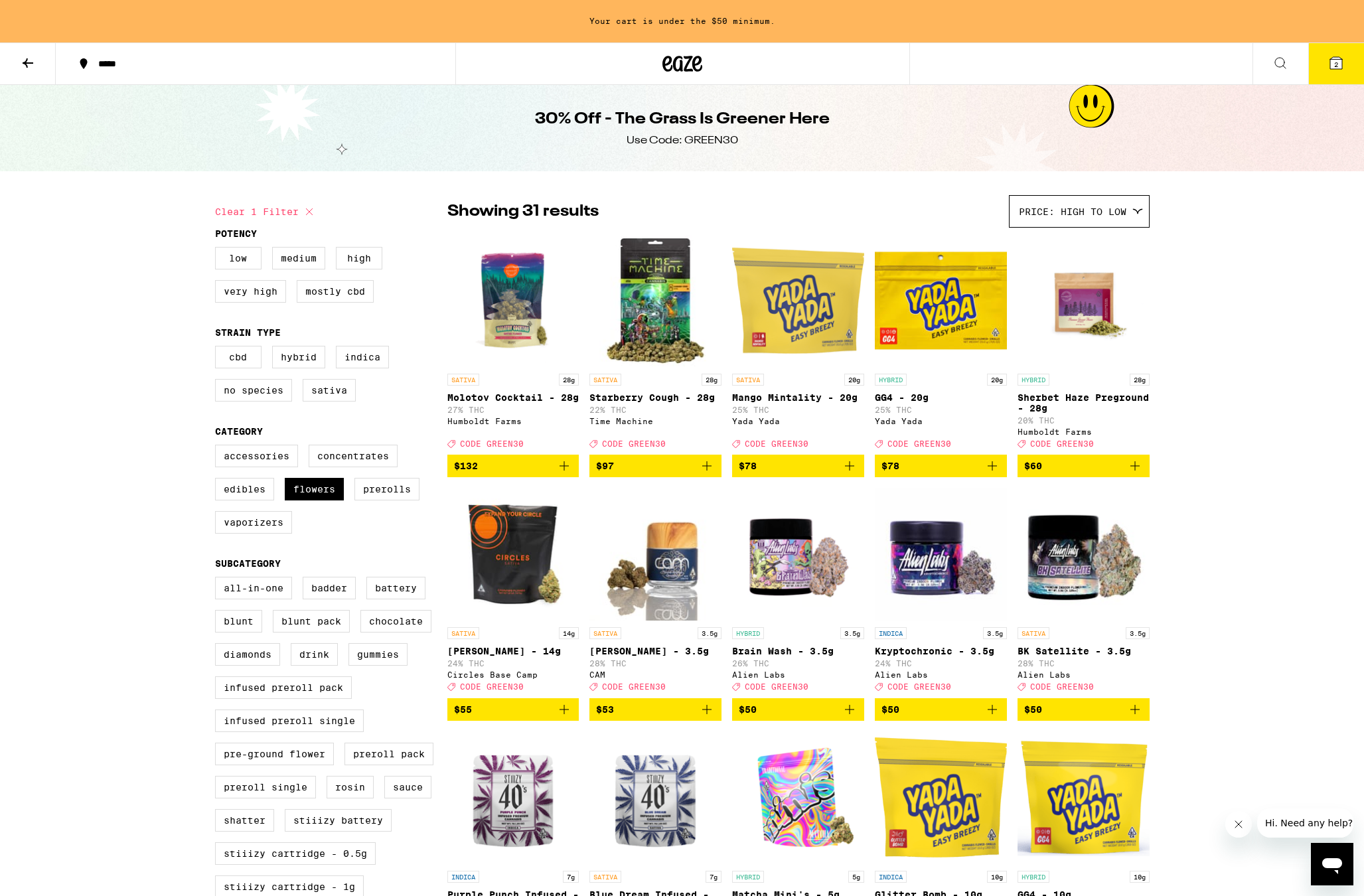
click at [548, 346] on img "Open page for Molotov Cocktail - 28g from Humboldt Farms" at bounding box center [514, 300] width 132 height 133
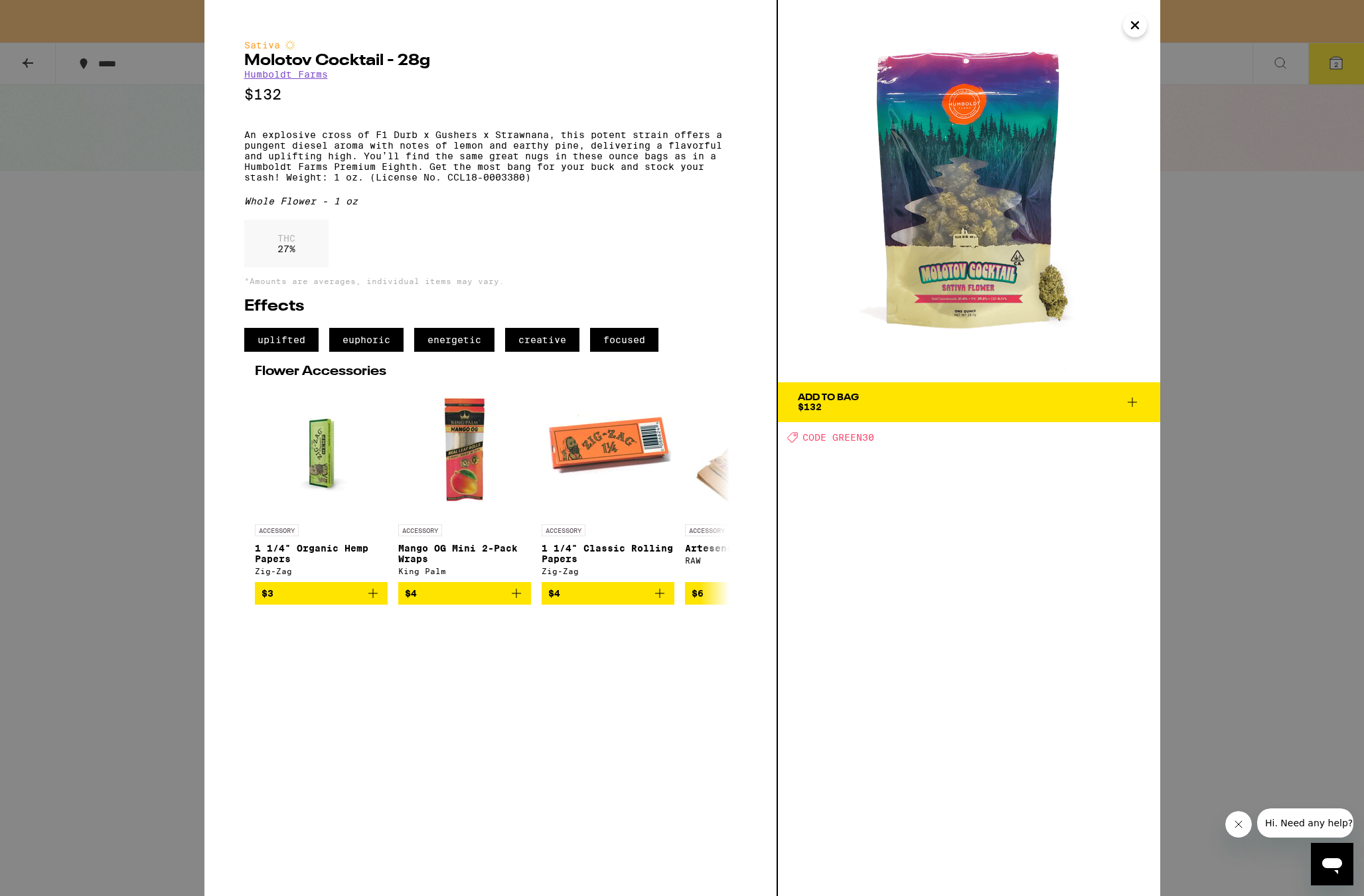
click at [1285, 295] on div "Sativa Molotov Cocktail - 28g Humboldt Farms $132 An explosive cross of F1 Durb…" at bounding box center [682, 448] width 1364 height 896
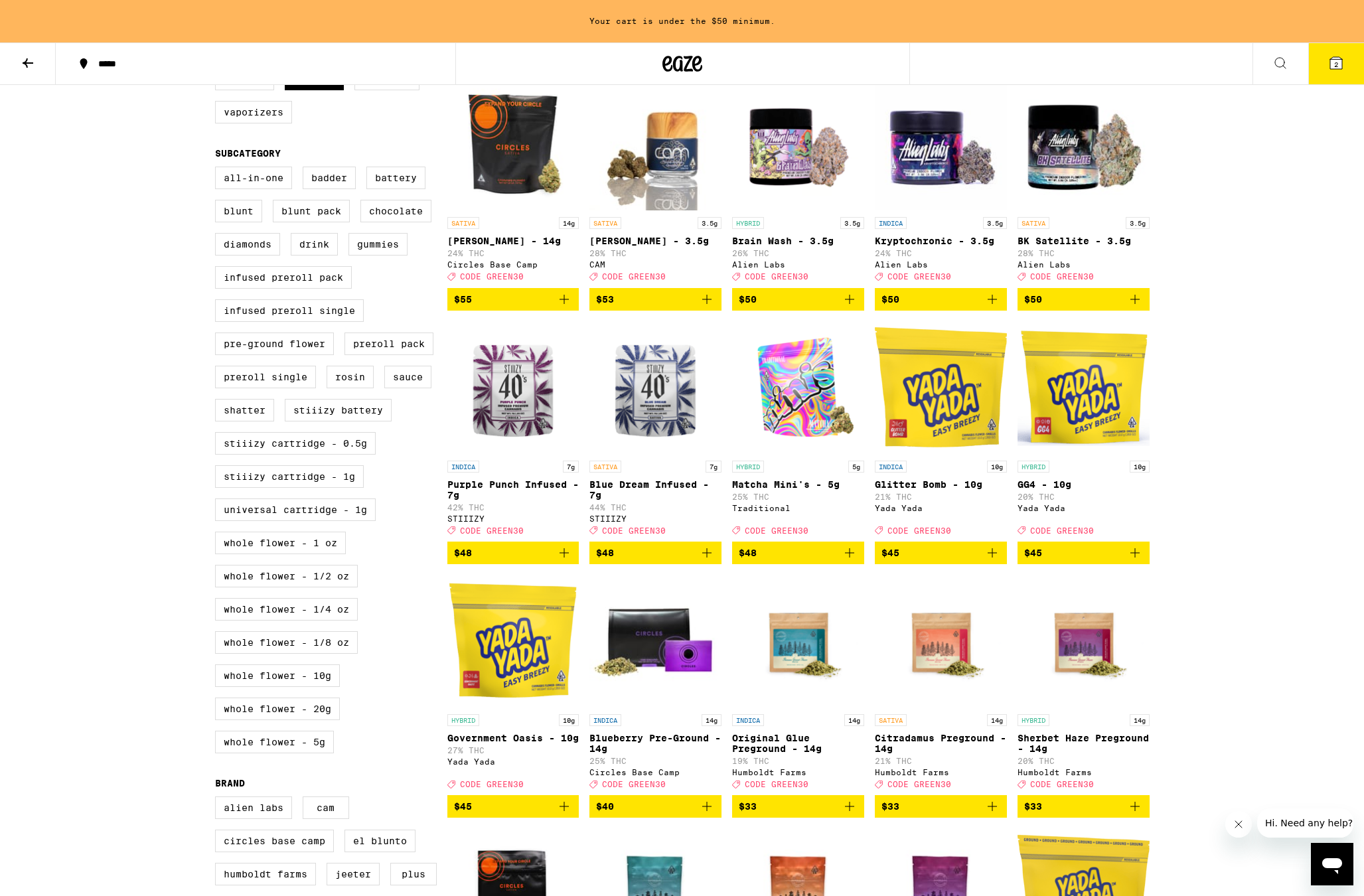
scroll to position [678, 0]
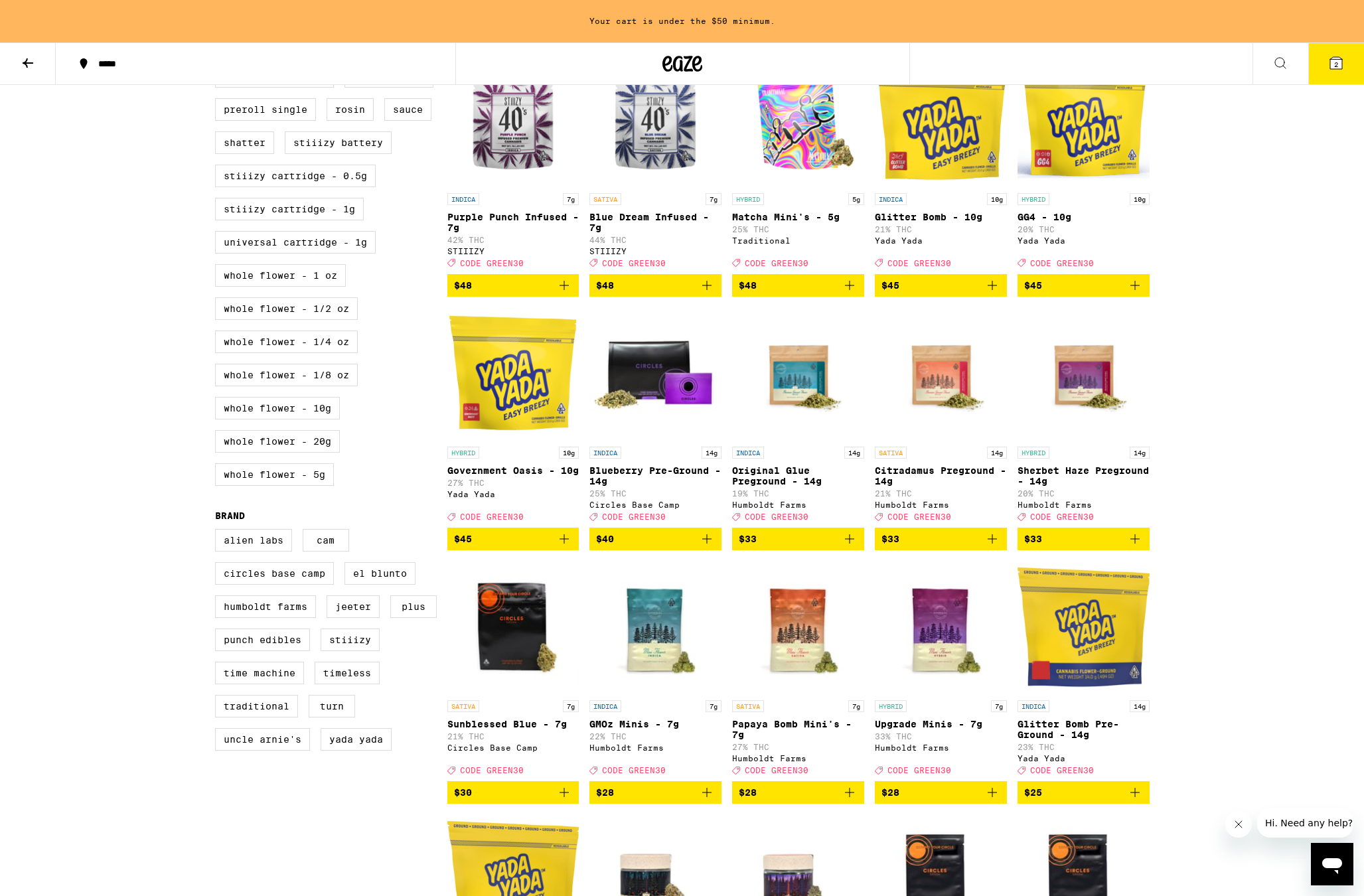
click at [937, 433] on img "Open page for Citradamus Preground - 14g from Humboldt Farms" at bounding box center [941, 374] width 132 height 133
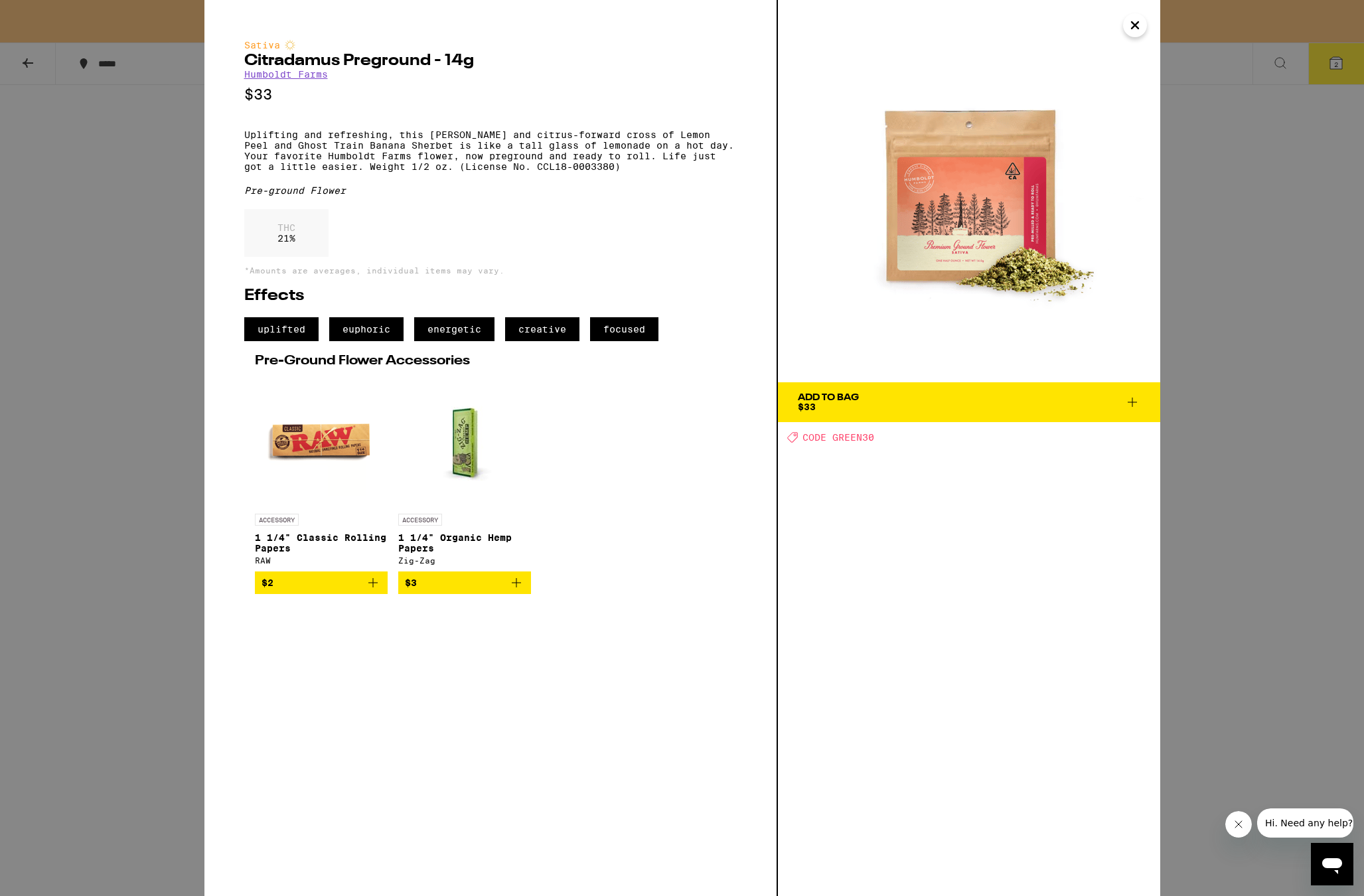
click at [1170, 436] on div "Sativa Citradamus Preground - 14g Humboldt Farms $33 Uplifting and refreshing, …" at bounding box center [682, 448] width 1364 height 896
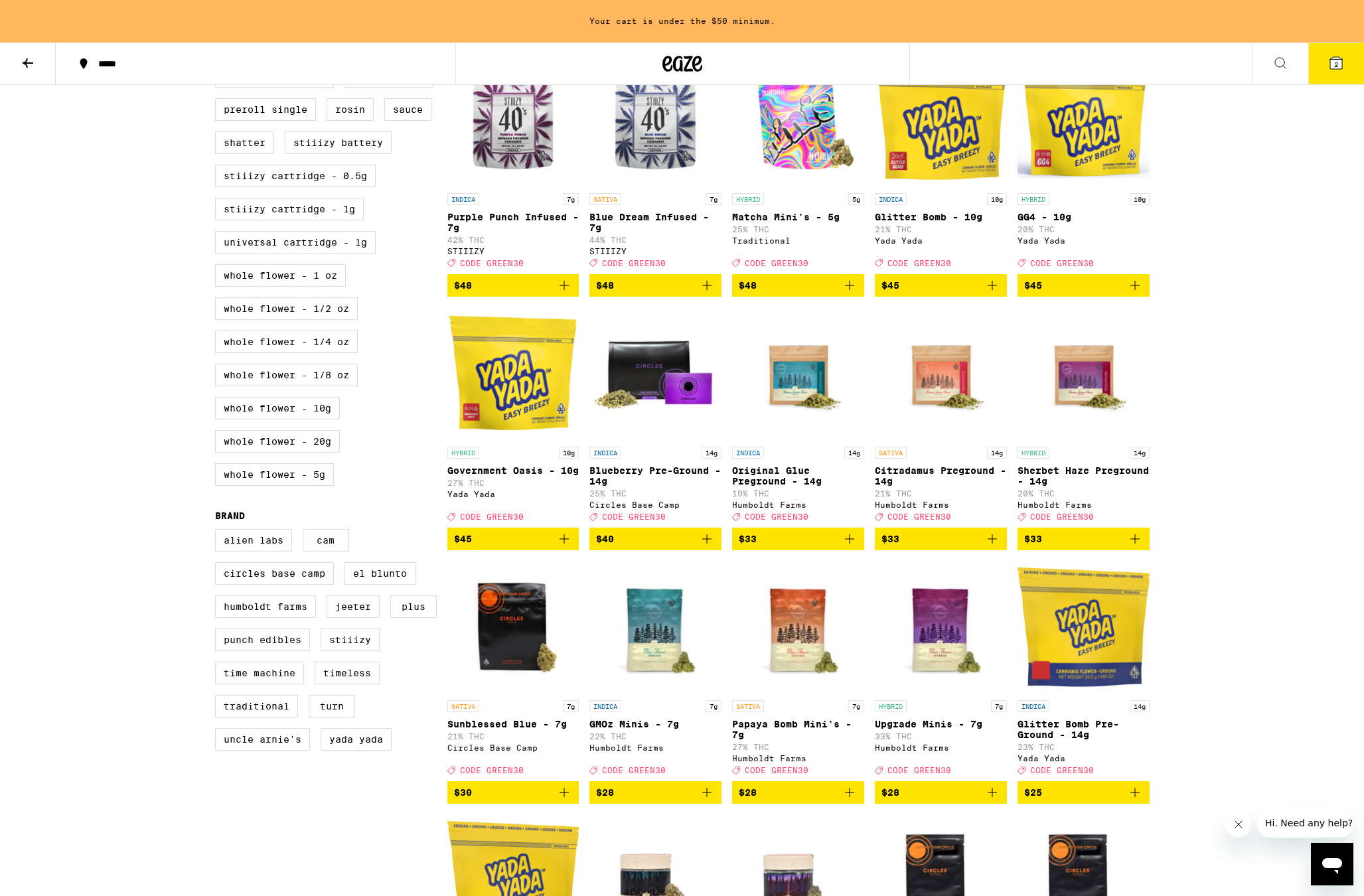
click at [804, 404] on img "Open page for Original Glue Preground - 14g from Humboldt Farms" at bounding box center [798, 374] width 132 height 133
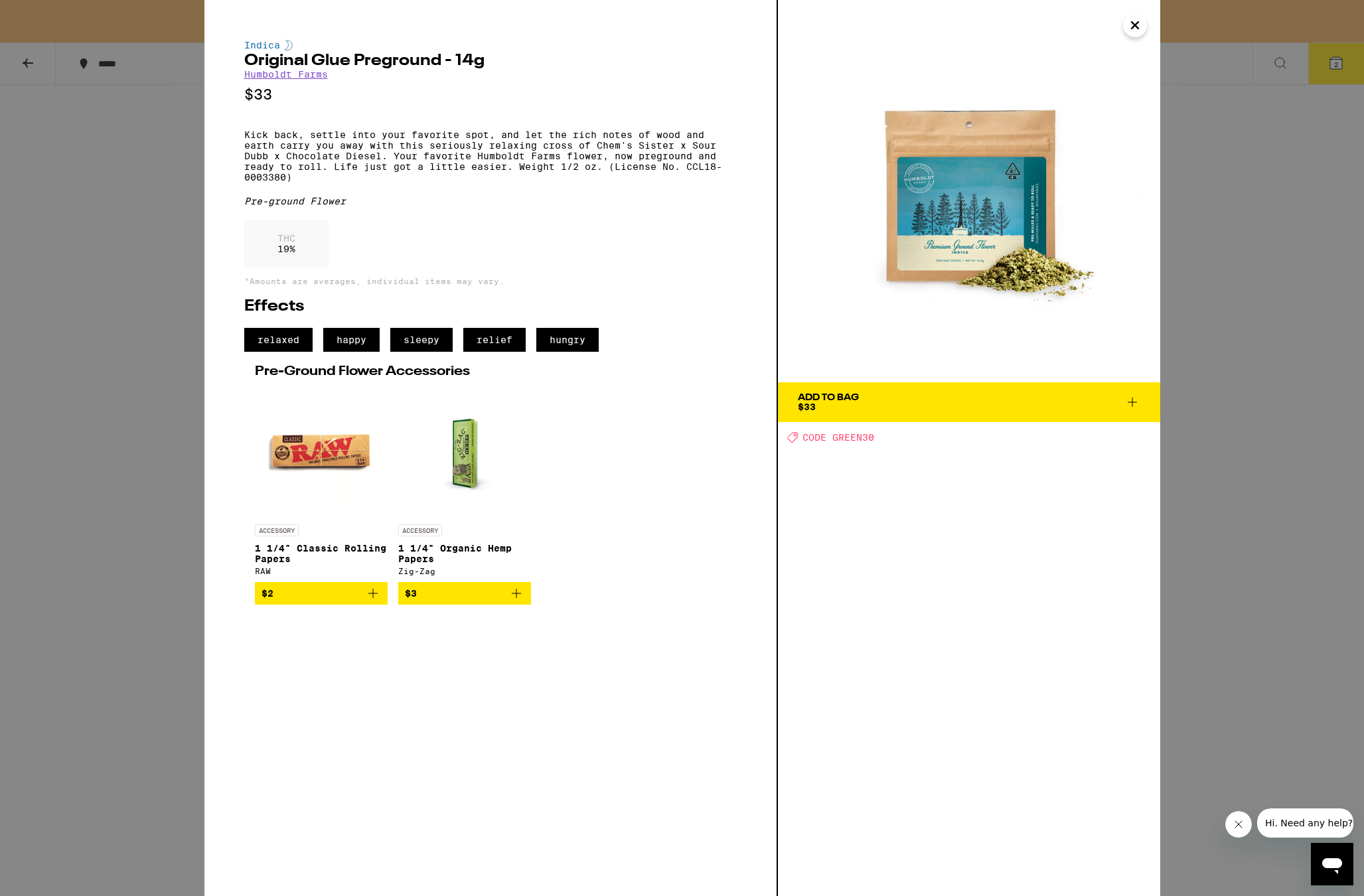
click at [1185, 375] on div "Indica Original Glue Preground - 14g Humboldt Farms $33 Kick back, settle into …" at bounding box center [682, 448] width 1364 height 896
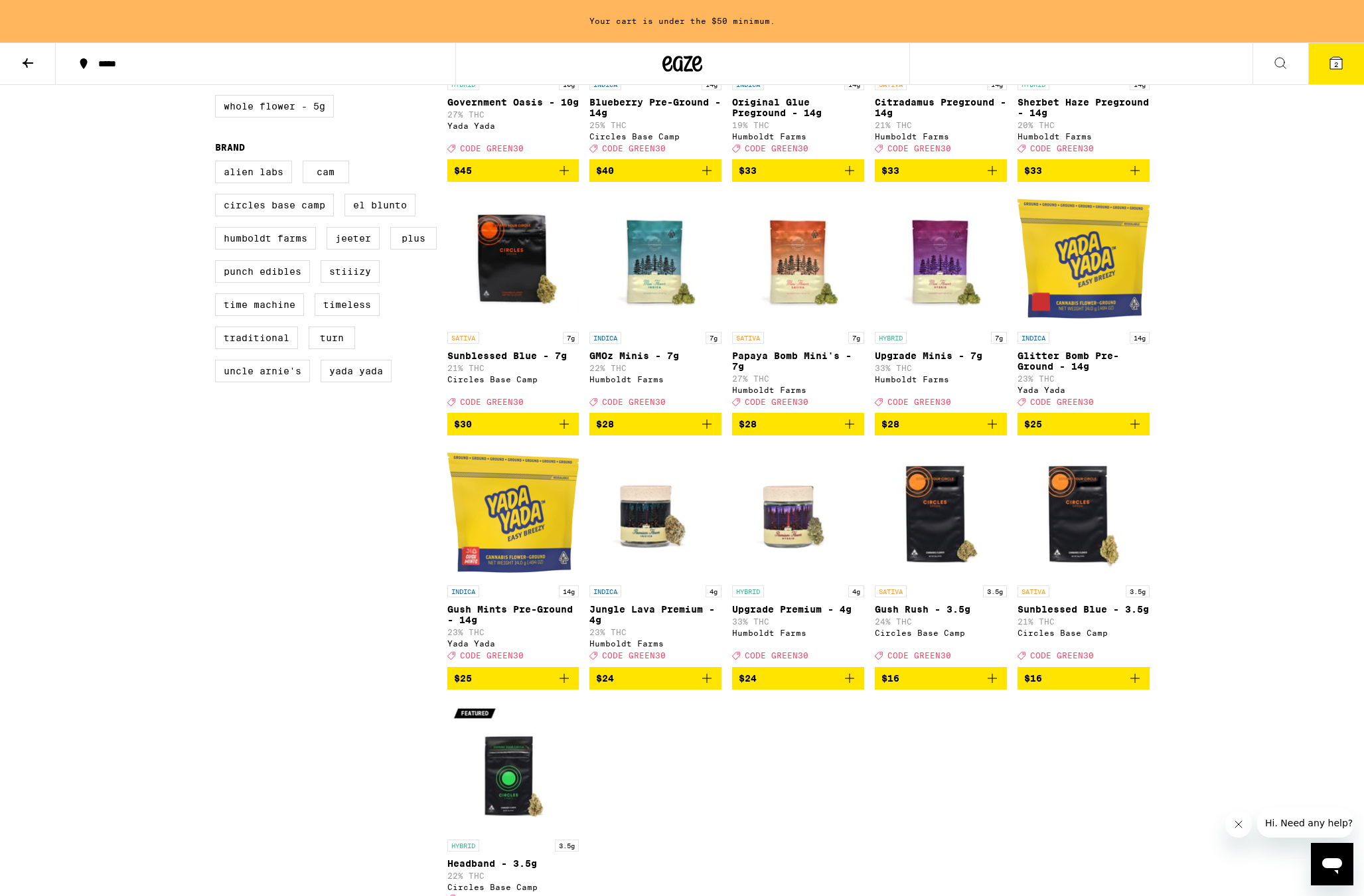
scroll to position [1175, 0]
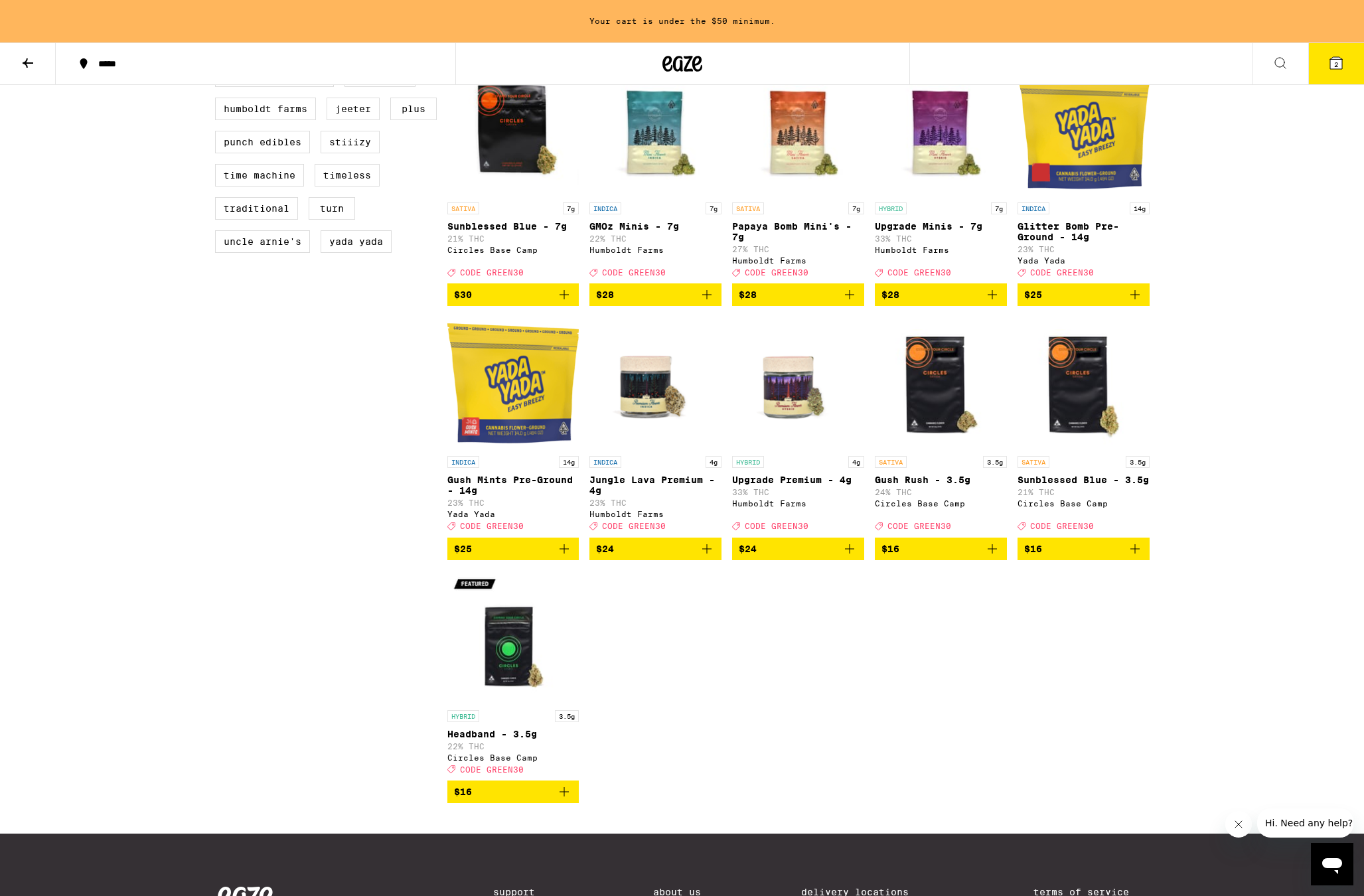
click at [789, 449] on img "Open page for Upgrade Premium - 4g from Humboldt Farms" at bounding box center [798, 383] width 132 height 133
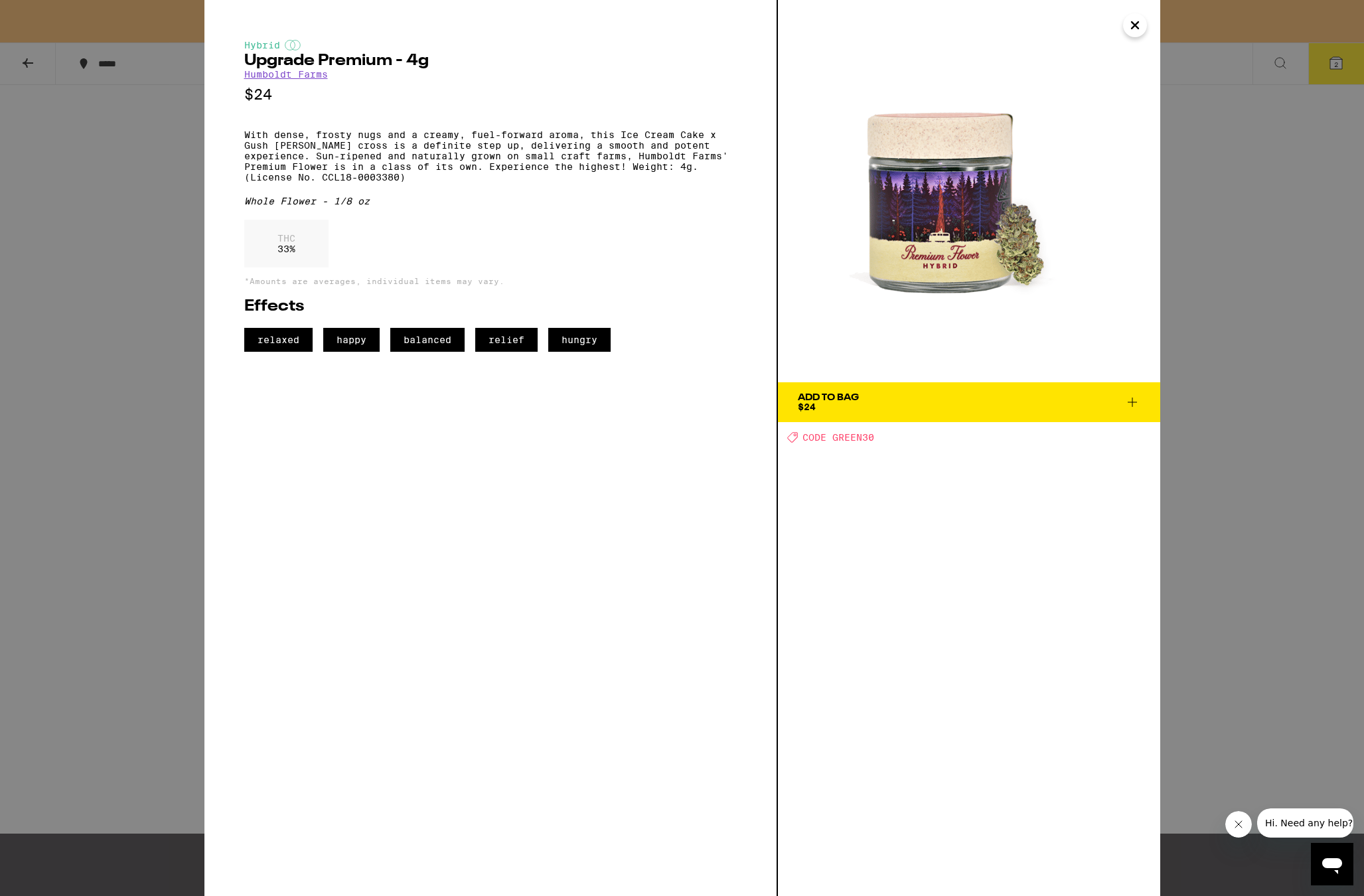
click at [1293, 422] on div "Hybrid Upgrade Premium - 4g Humboldt Farms $24 With dense, frosty nugs and a cr…" at bounding box center [682, 448] width 1364 height 896
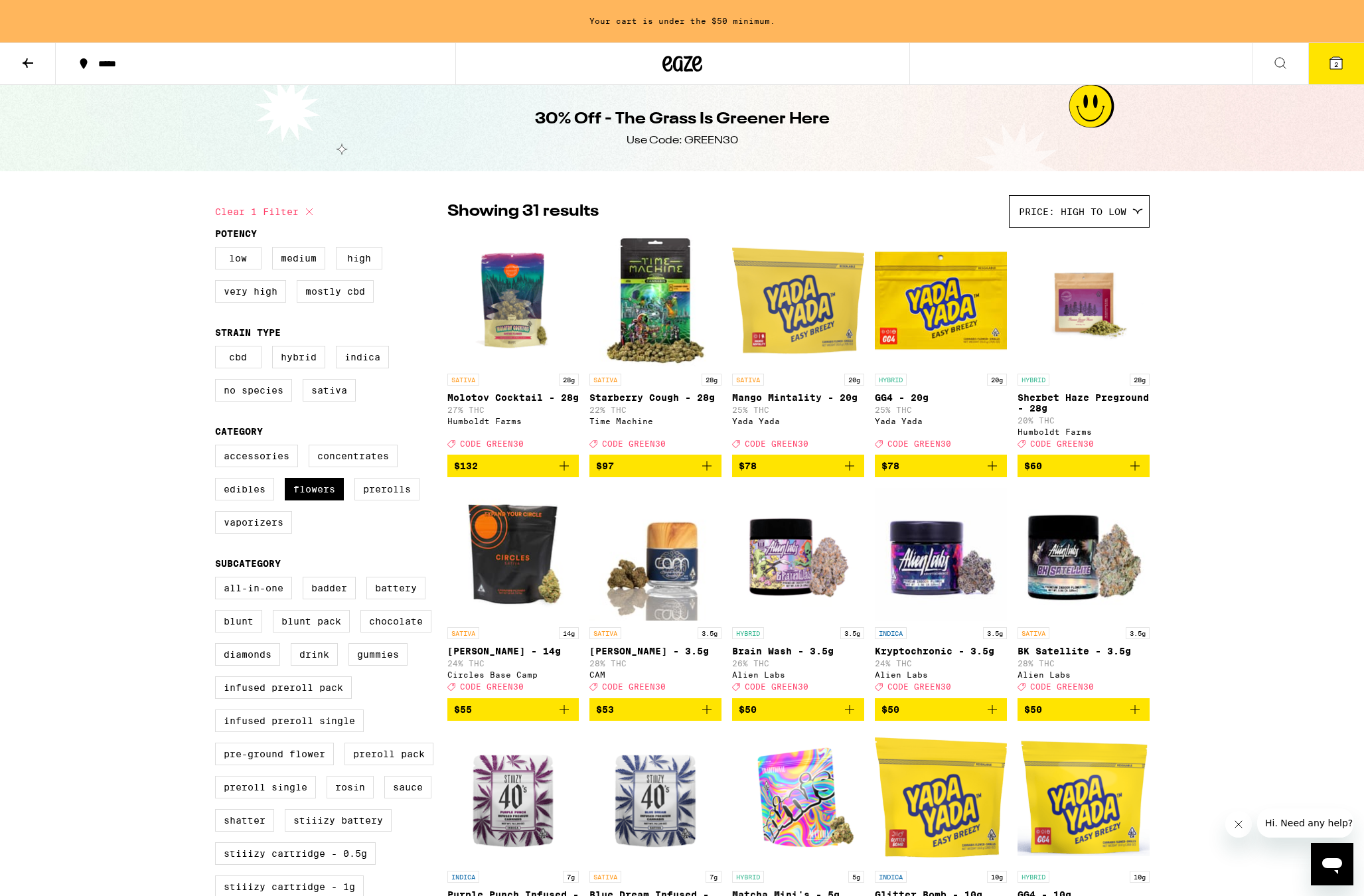
click at [705, 474] on icon "Add to bag" at bounding box center [706, 465] width 16 height 16
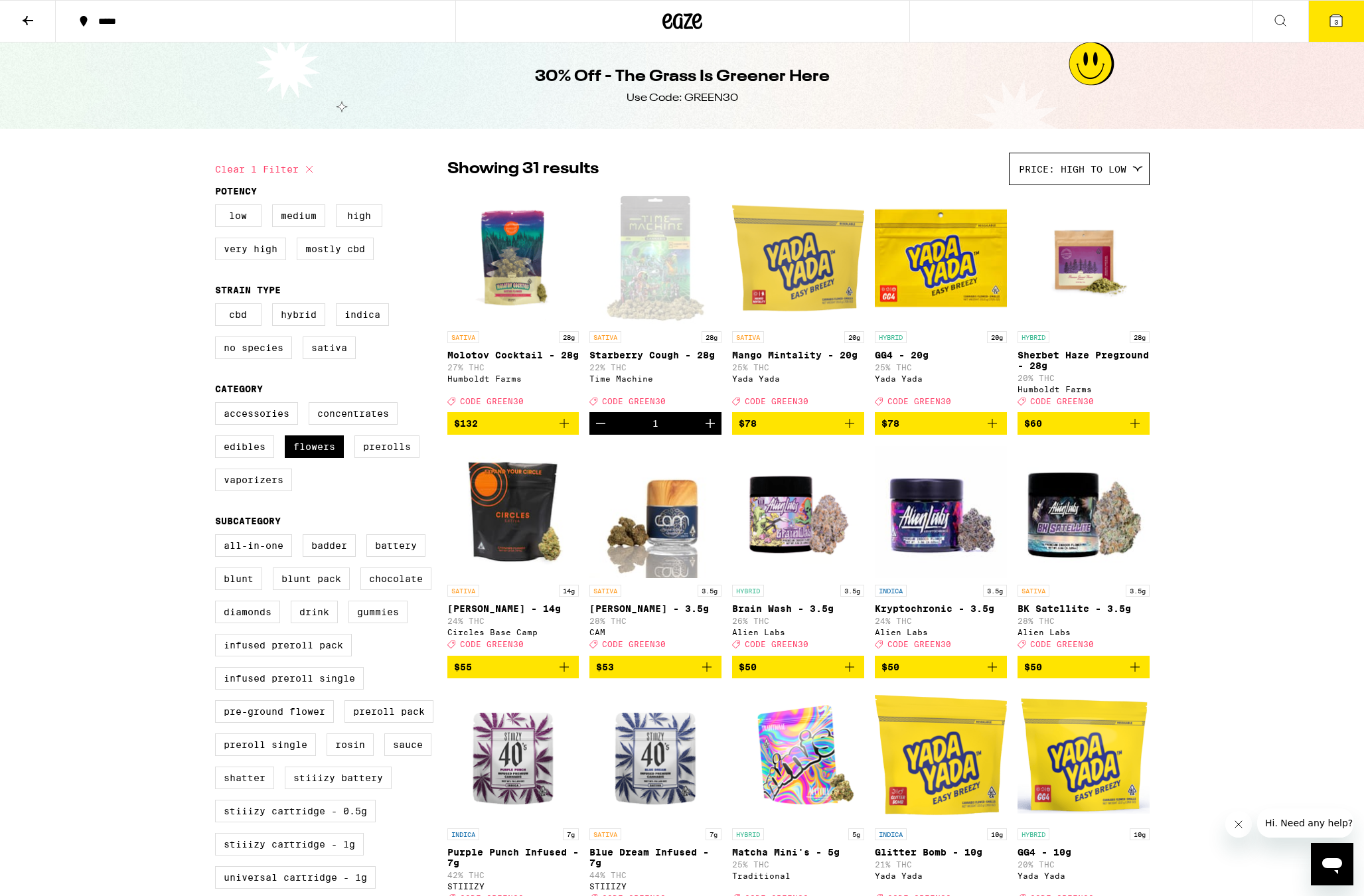
click at [991, 675] on icon "Add to bag" at bounding box center [992, 666] width 16 height 16
click at [1338, 22] on span "4" at bounding box center [1336, 22] width 4 height 8
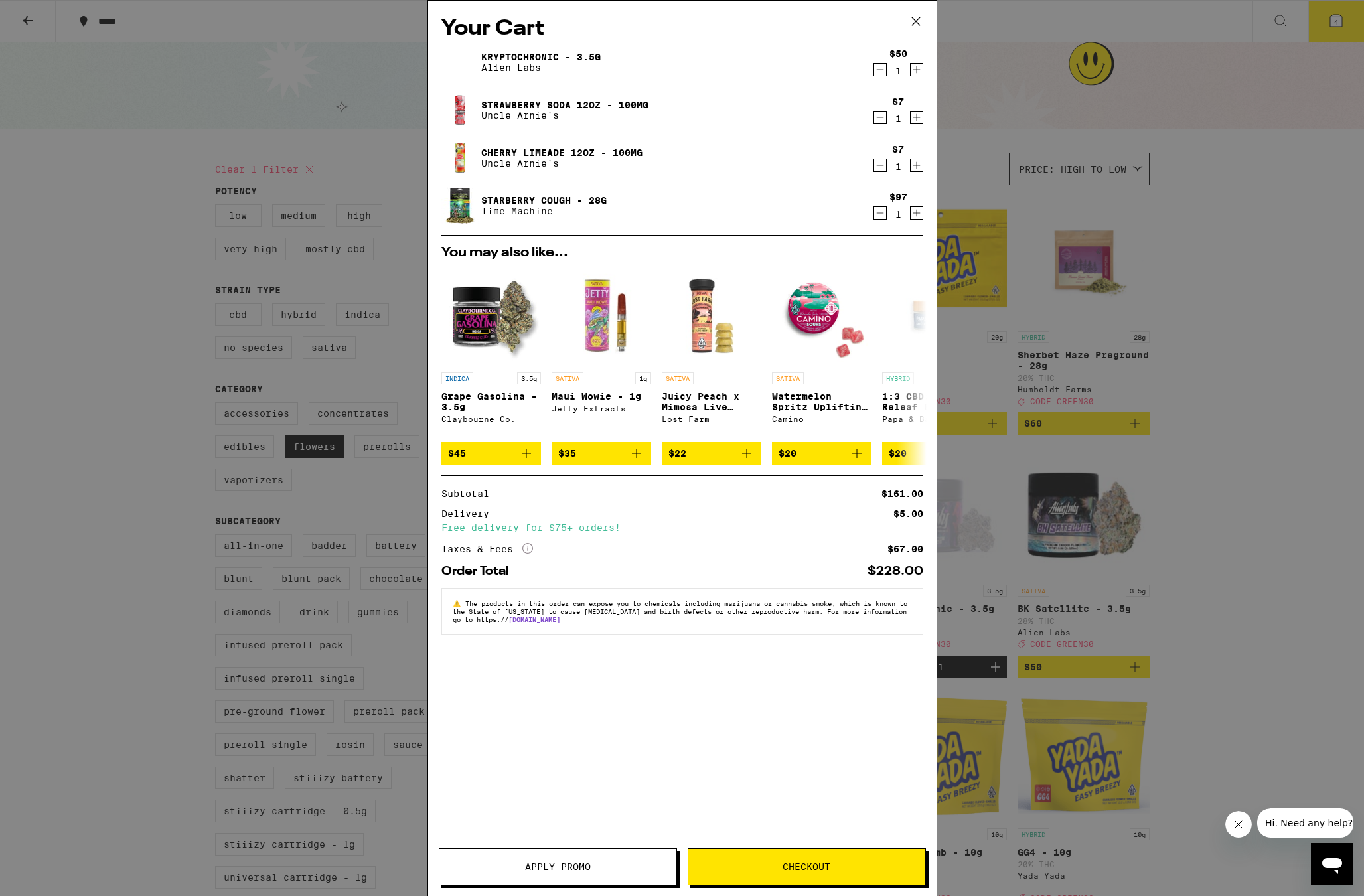
click at [625, 859] on button "Apply Promo" at bounding box center [557, 866] width 239 height 37
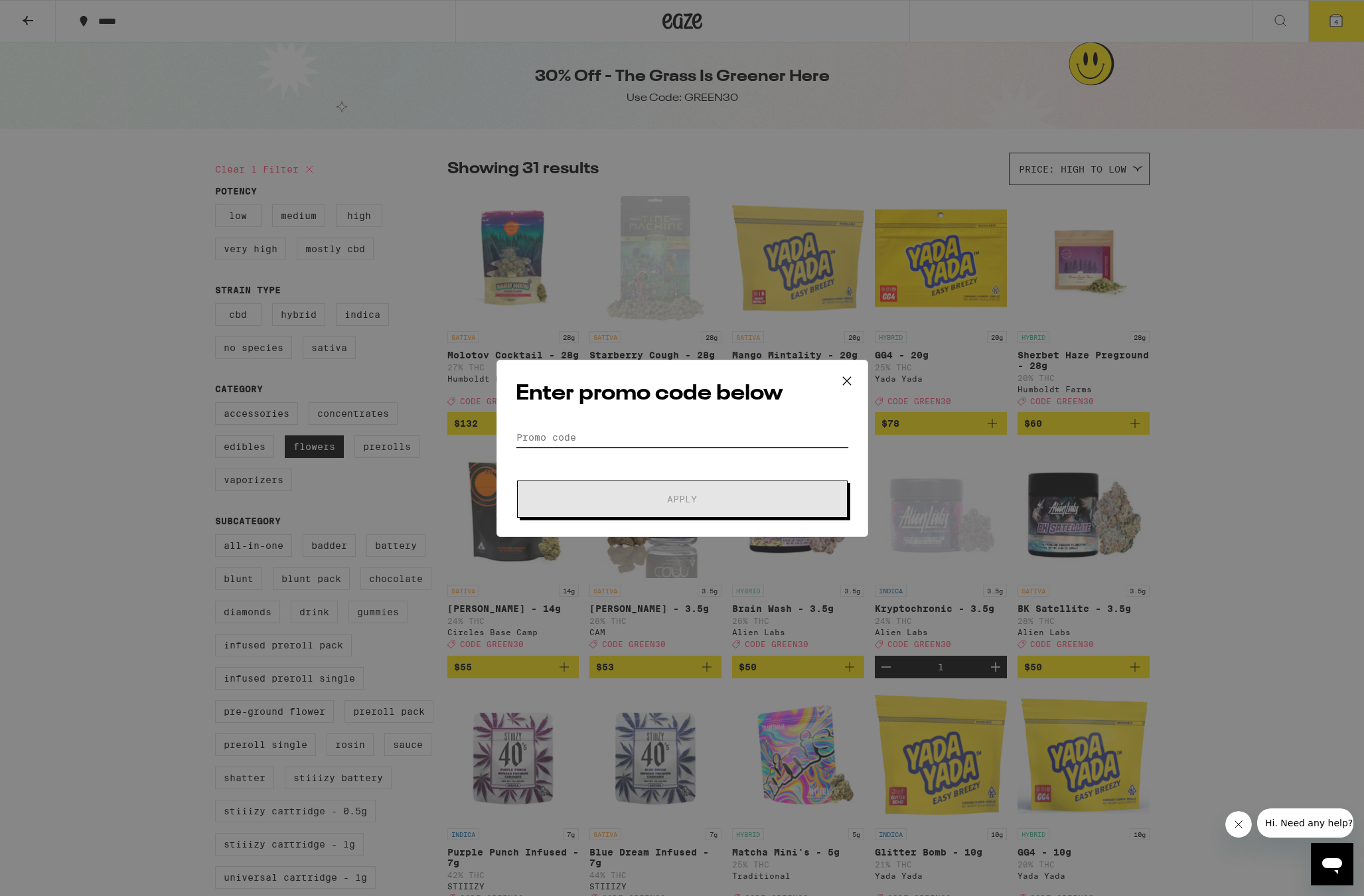
click at [647, 438] on input "Promo Code" at bounding box center [682, 437] width 333 height 20
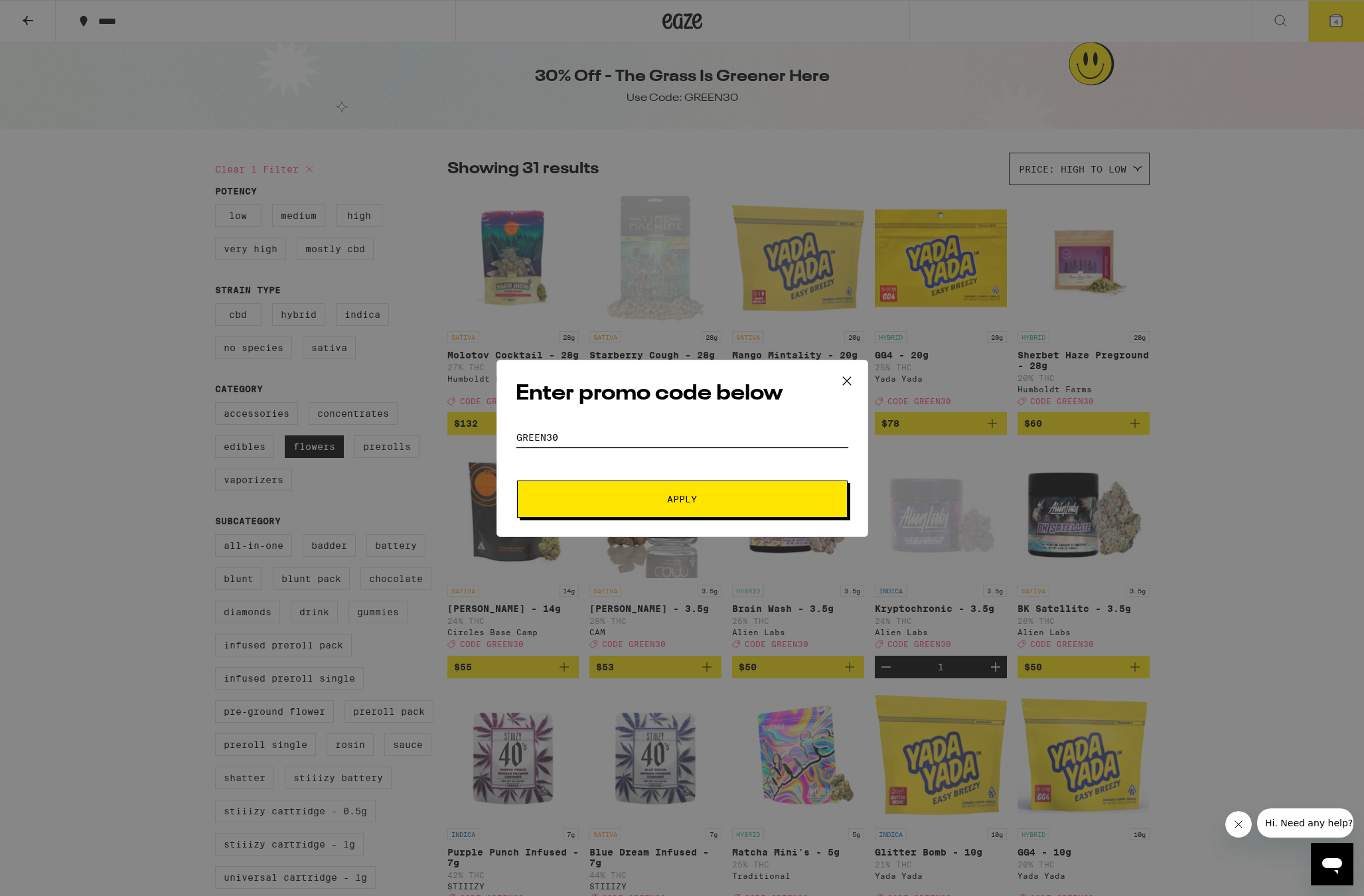
type input "GREEN30"
click at [682, 499] on button "Apply" at bounding box center [682, 499] width 331 height 37
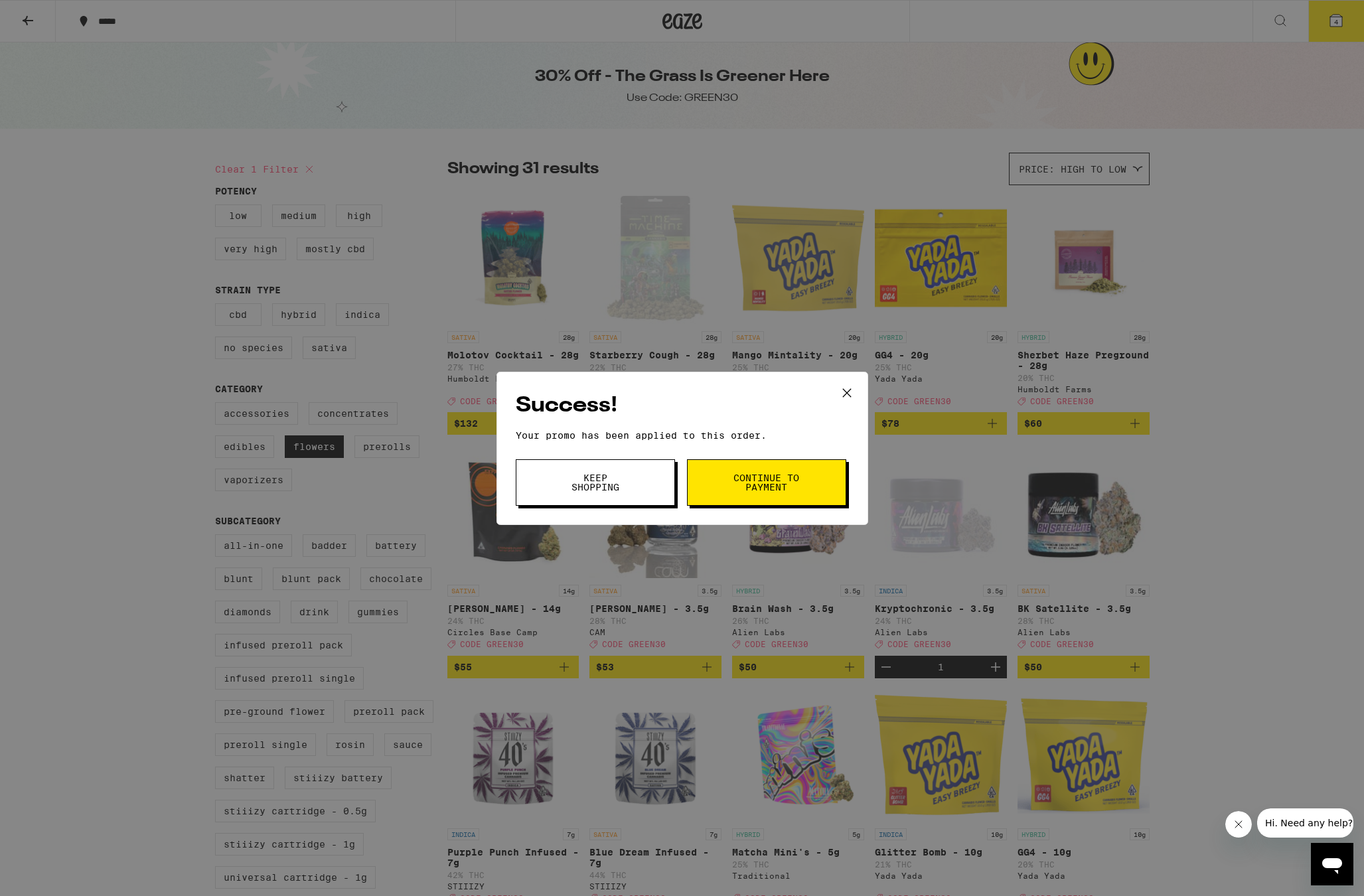
click at [614, 492] on span "Keep Shopping" at bounding box center [595, 482] width 68 height 19
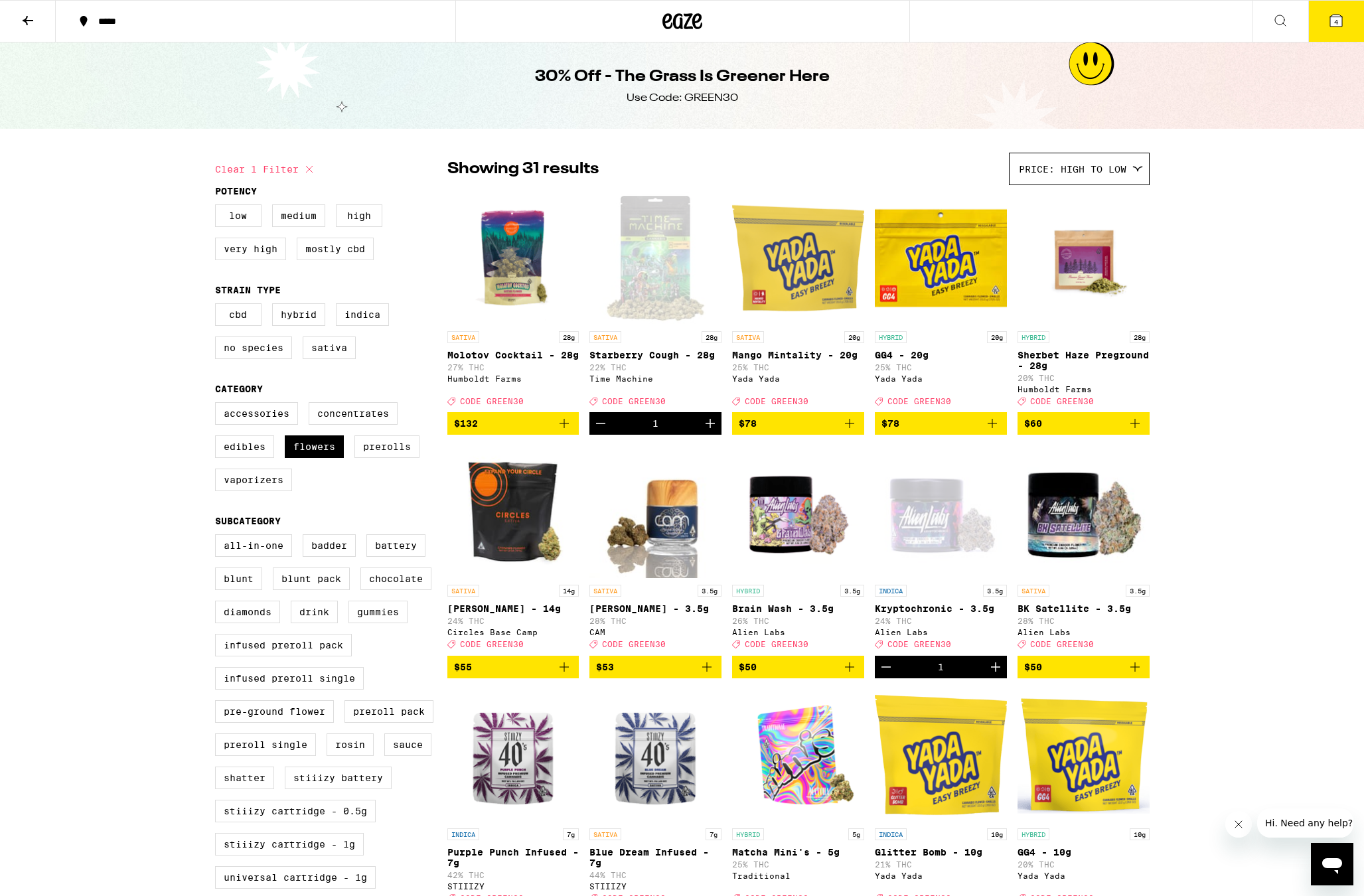
click at [1338, 25] on span "4" at bounding box center [1336, 22] width 4 height 8
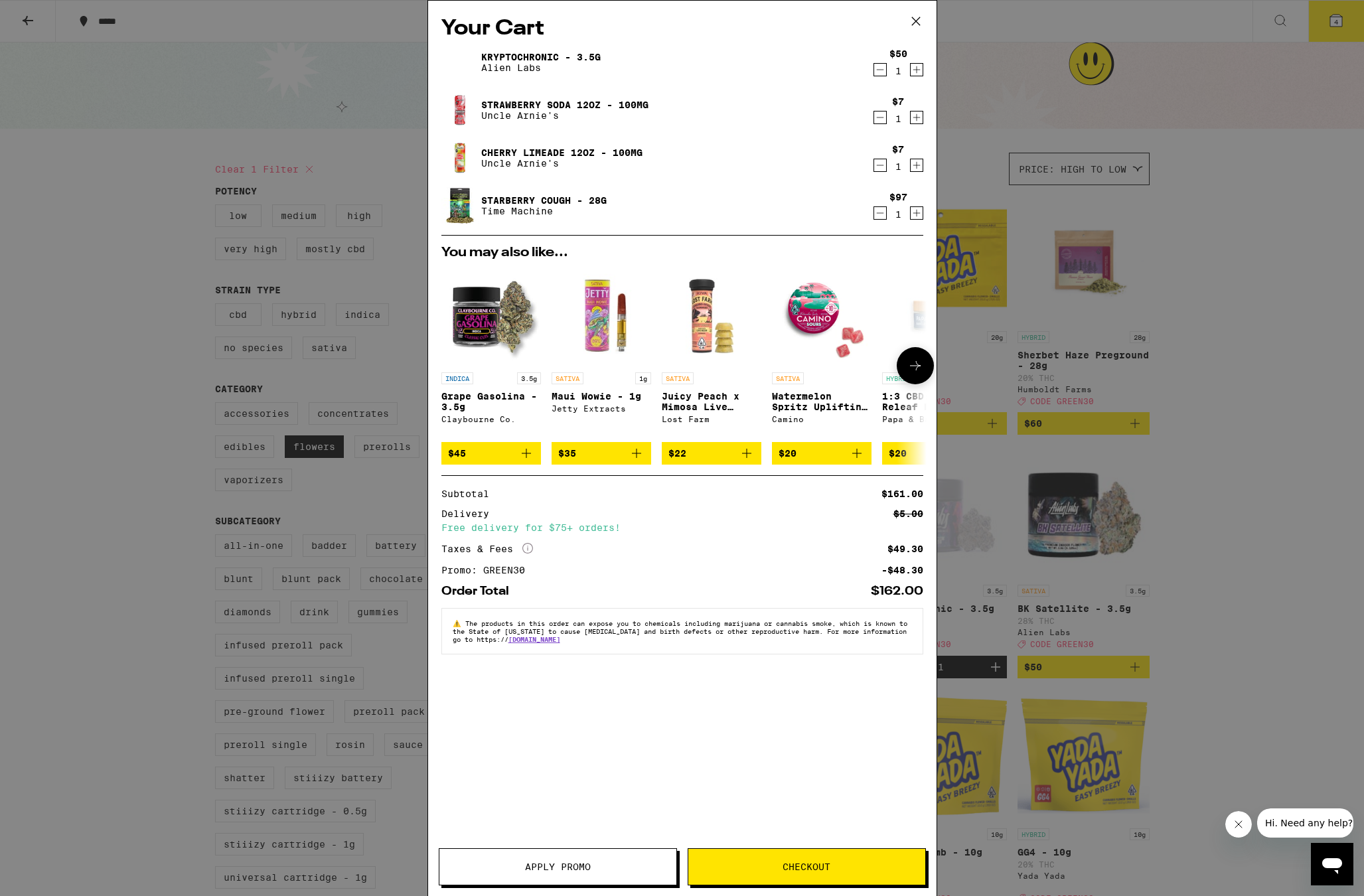
click at [912, 364] on icon at bounding box center [915, 365] width 16 height 16
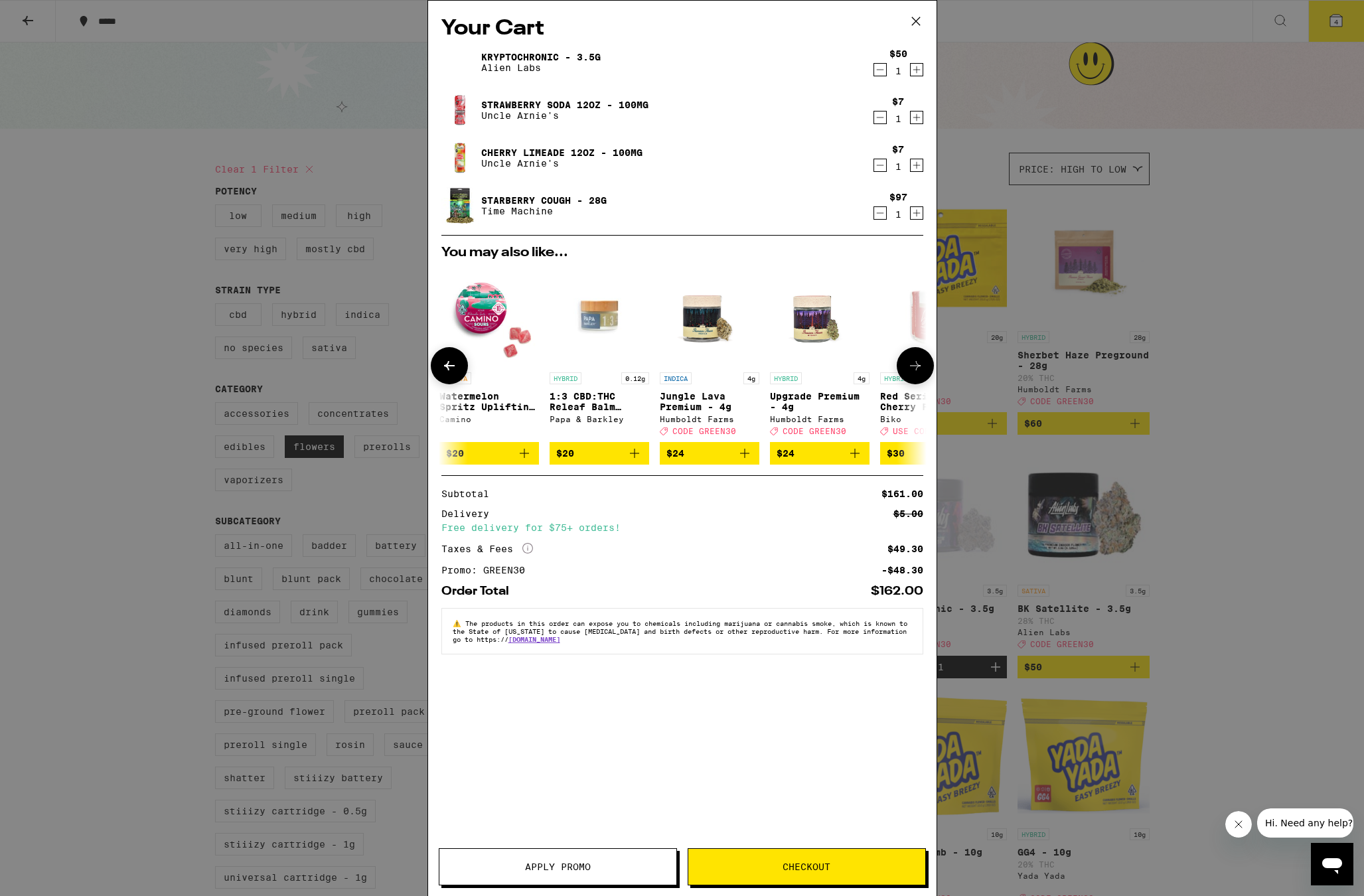
scroll to position [0, 337]
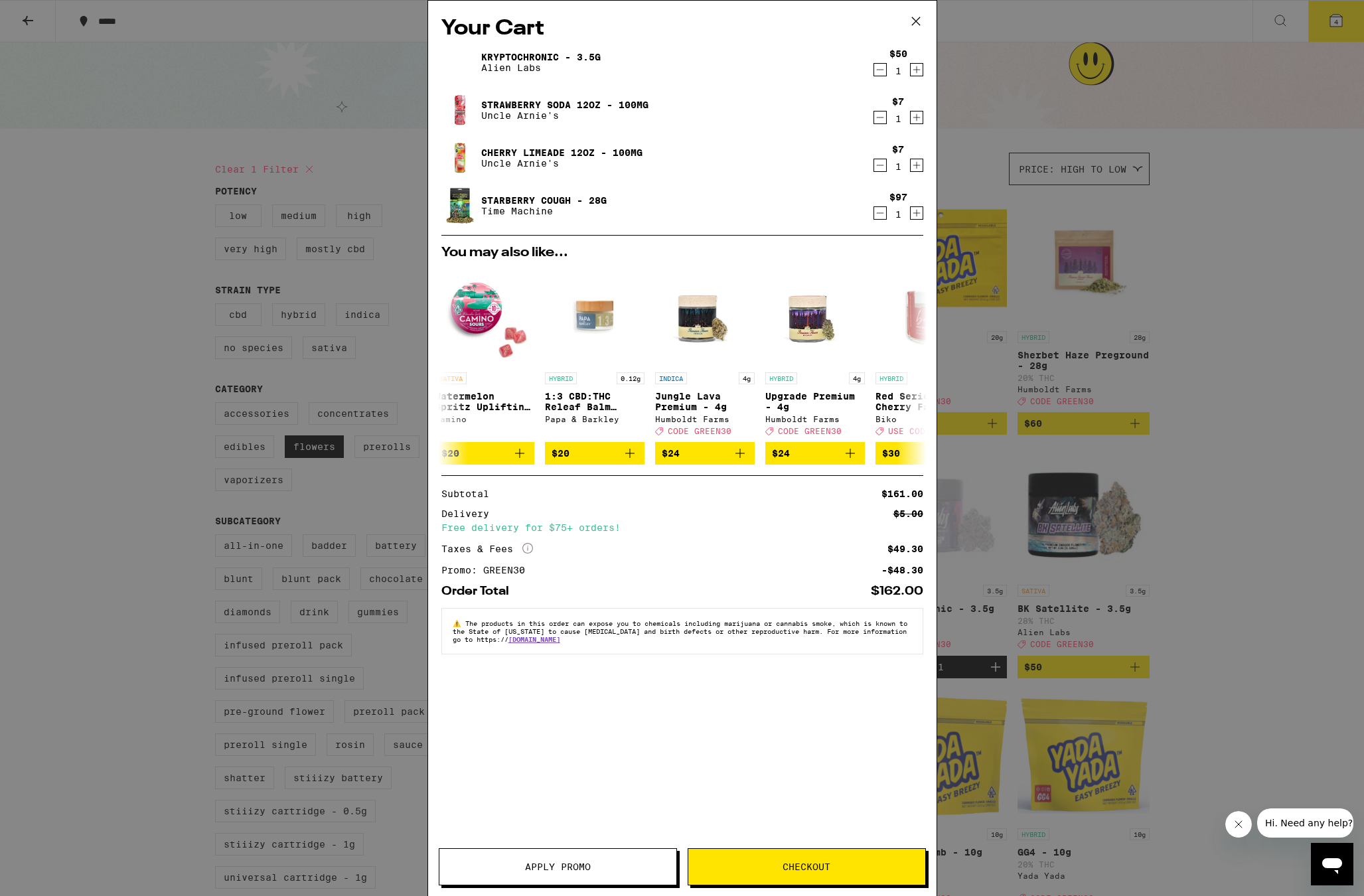
click at [812, 866] on span "Checkout" at bounding box center [807, 866] width 48 height 10
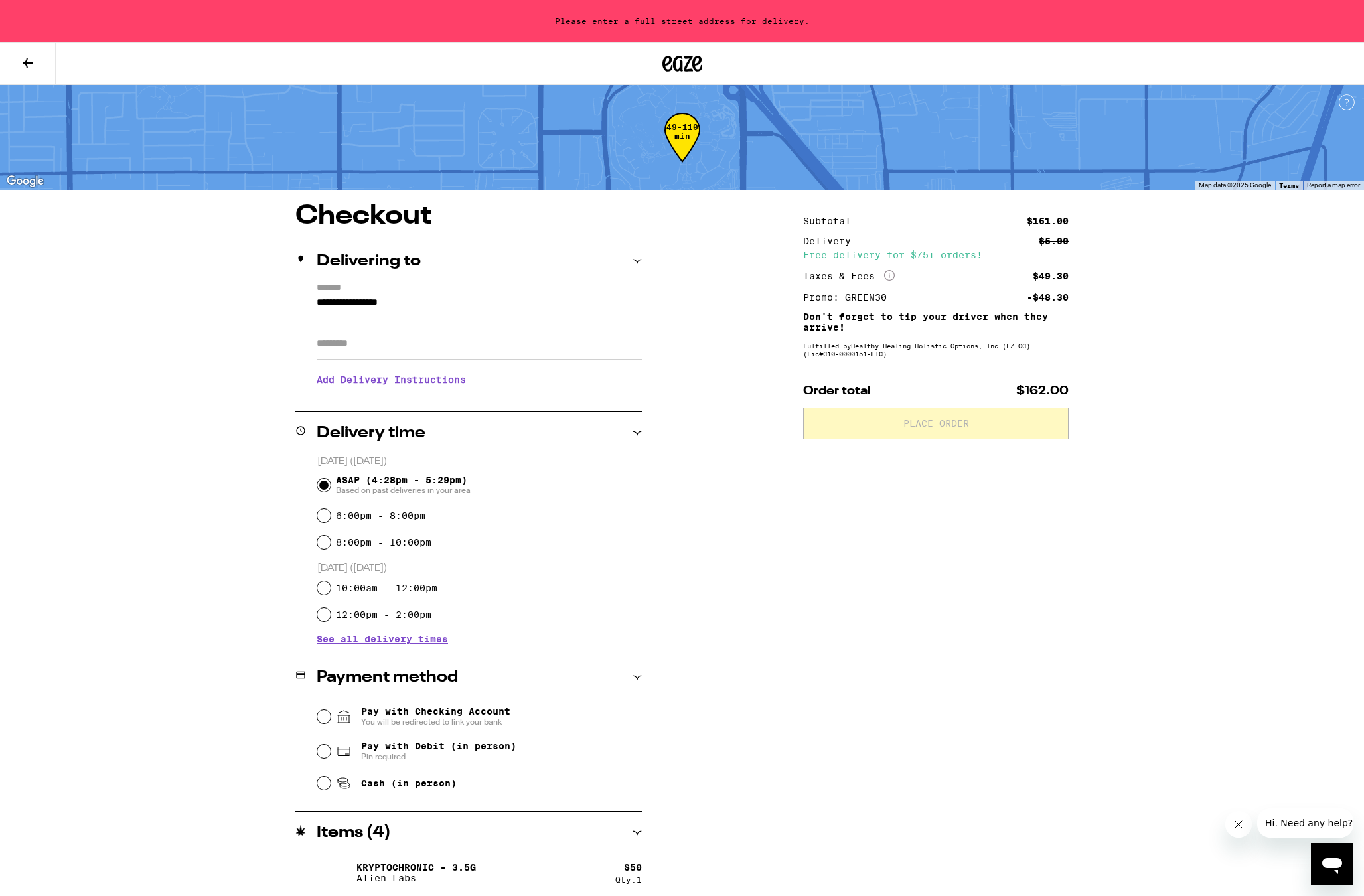
click at [479, 260] on div "Delivering to" at bounding box center [468, 261] width 346 height 16
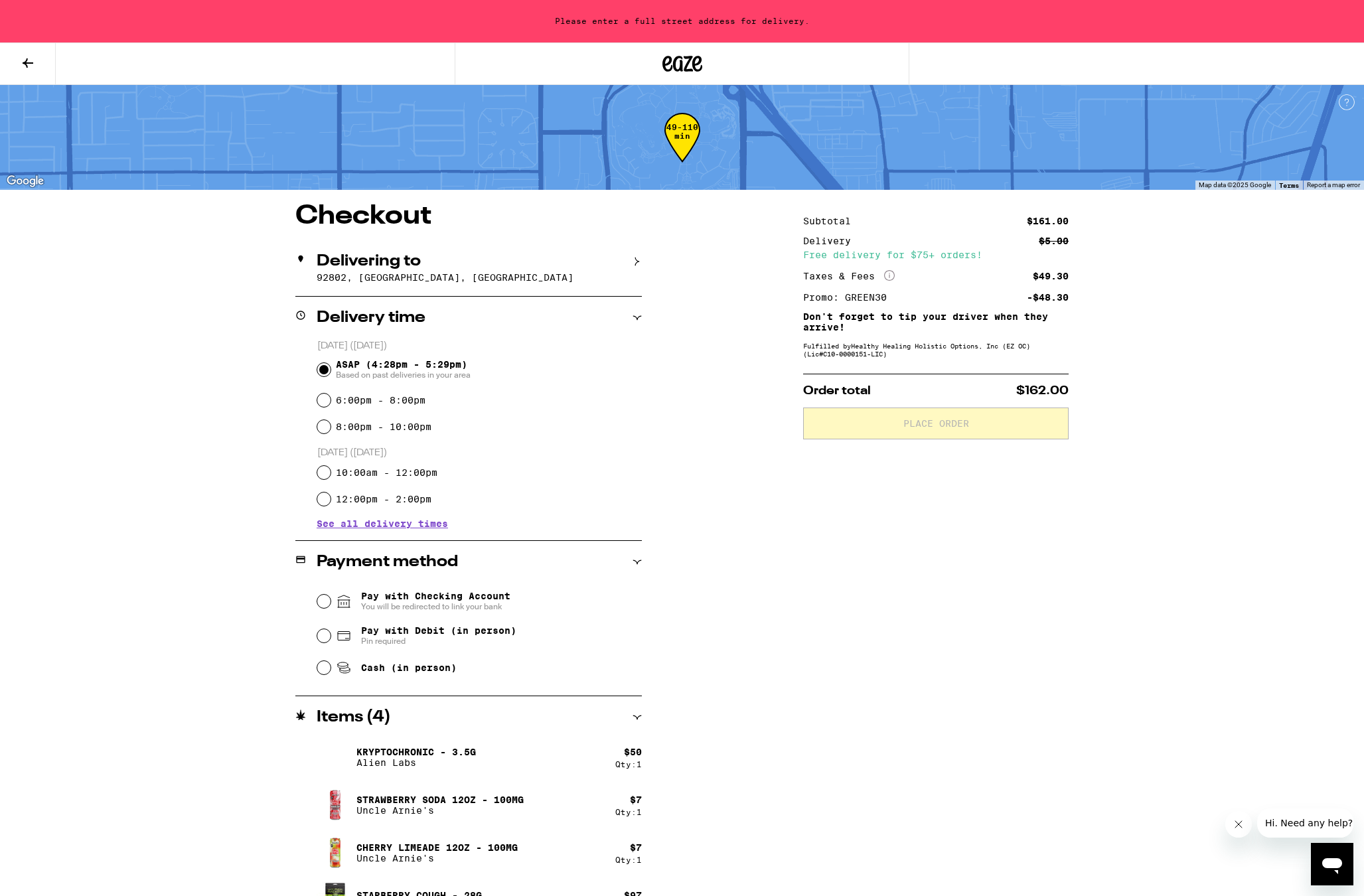
click at [471, 274] on p "92802, Anaheim, CA" at bounding box center [479, 277] width 326 height 10
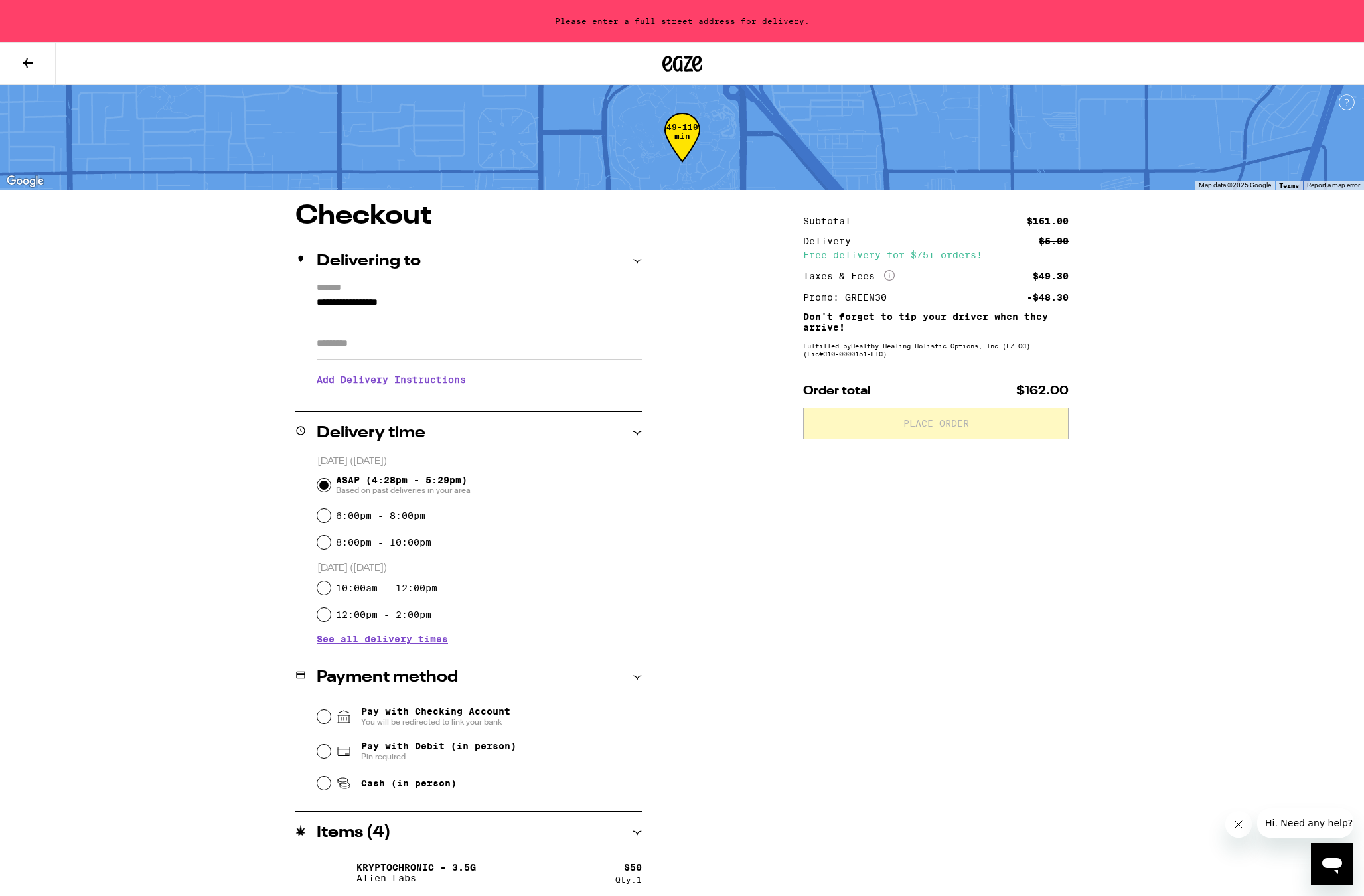
click at [428, 307] on input "**********" at bounding box center [479, 306] width 326 height 22
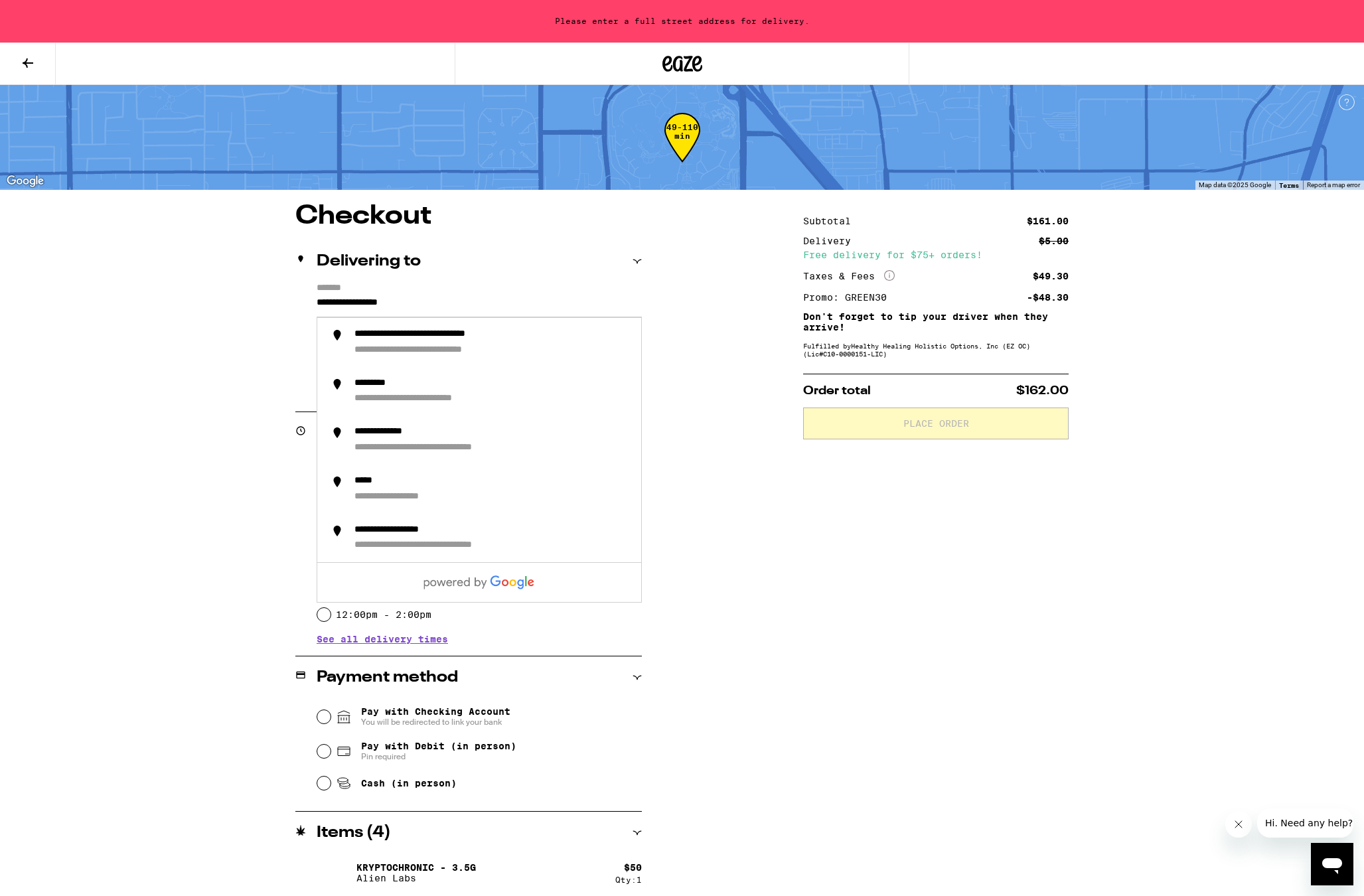
drag, startPoint x: 438, startPoint y: 304, endPoint x: 227, endPoint y: 292, distance: 211.3
click at [227, 292] on div "**********" at bounding box center [682, 624] width 956 height 843
click at [446, 357] on div "**********" at bounding box center [493, 343] width 277 height 28
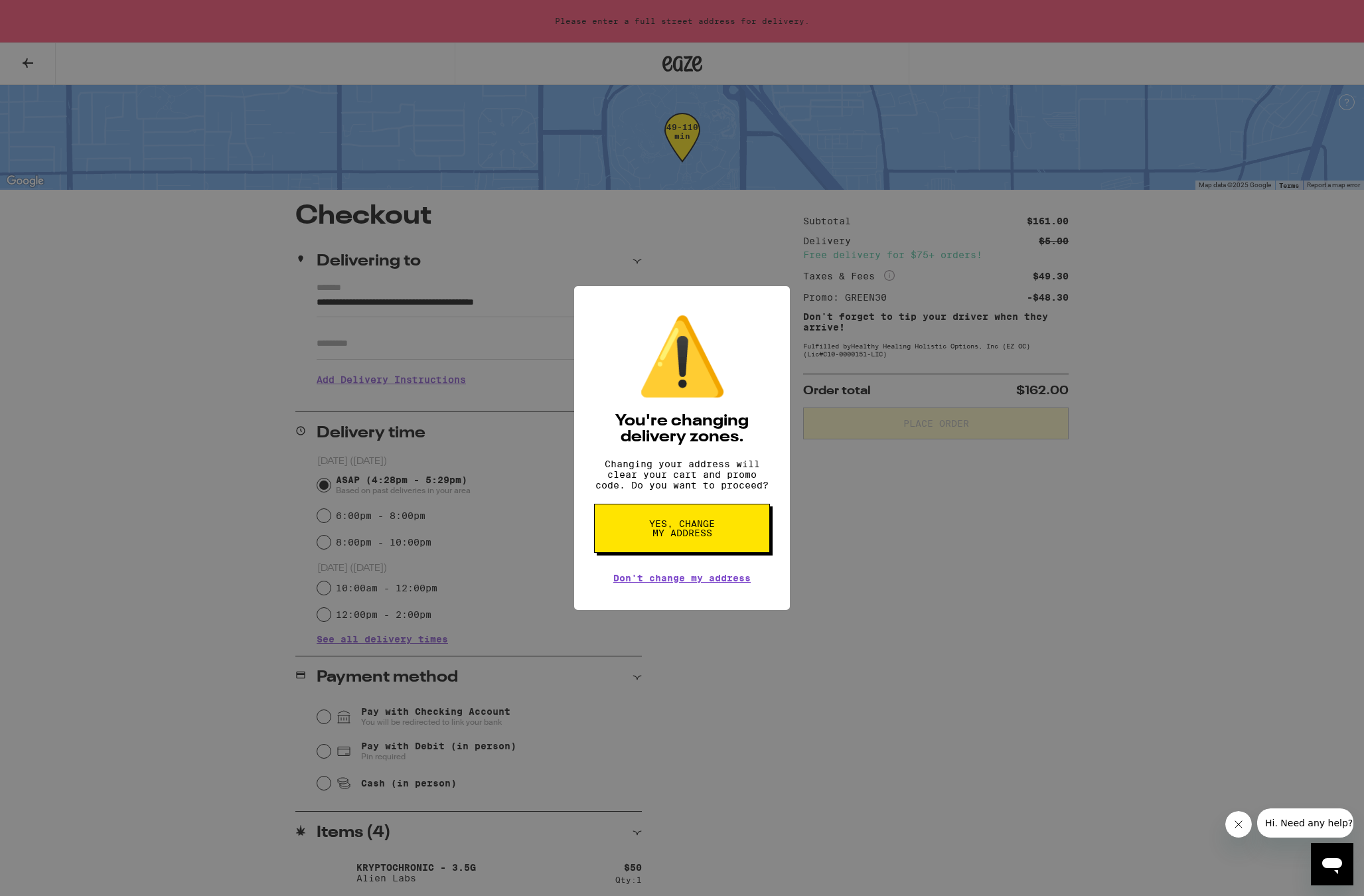
click at [748, 541] on button "Yes, change my address" at bounding box center [682, 528] width 176 height 49
type input "**********"
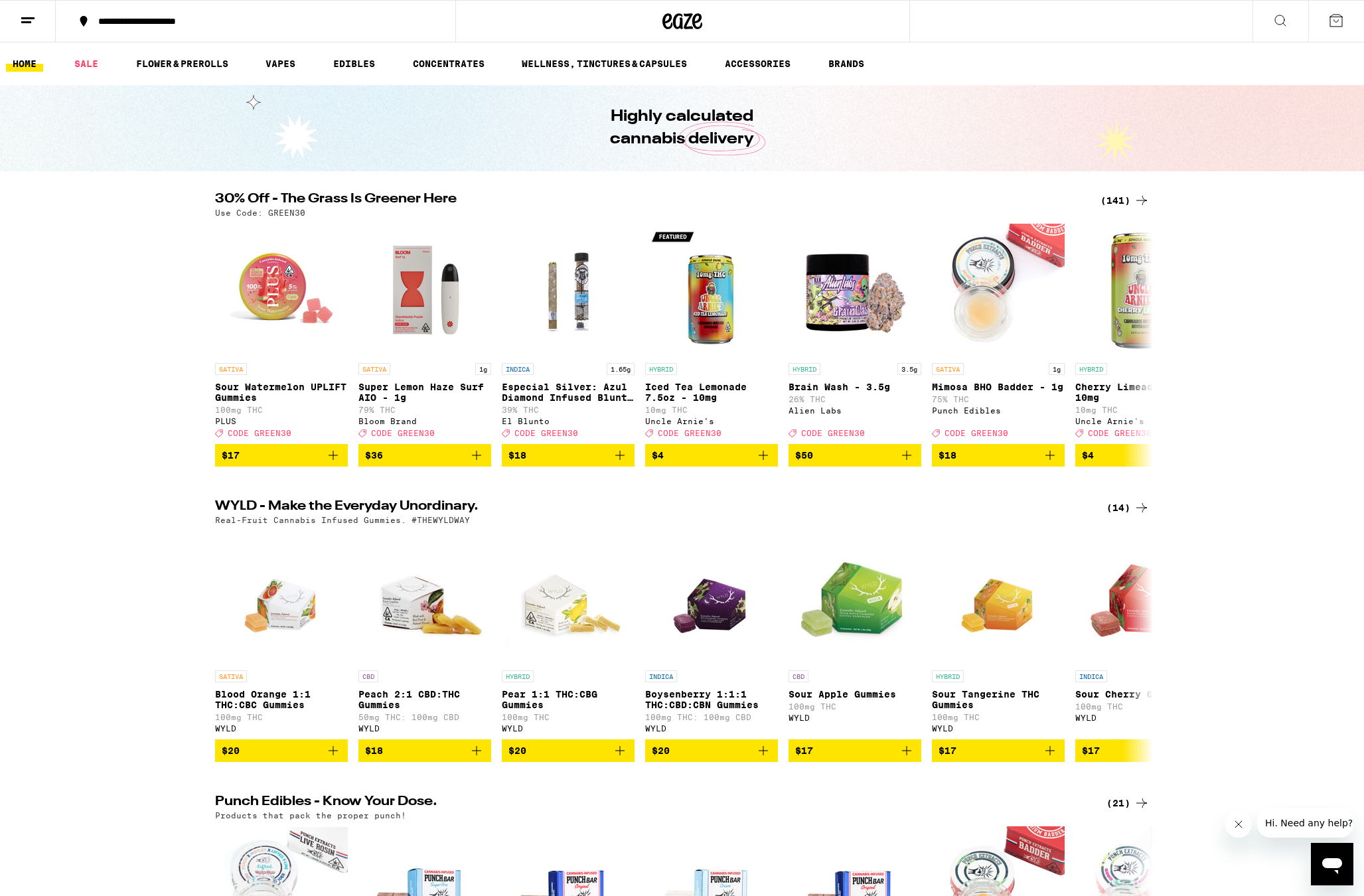
click at [1140, 202] on icon at bounding box center [1141, 200] width 16 height 16
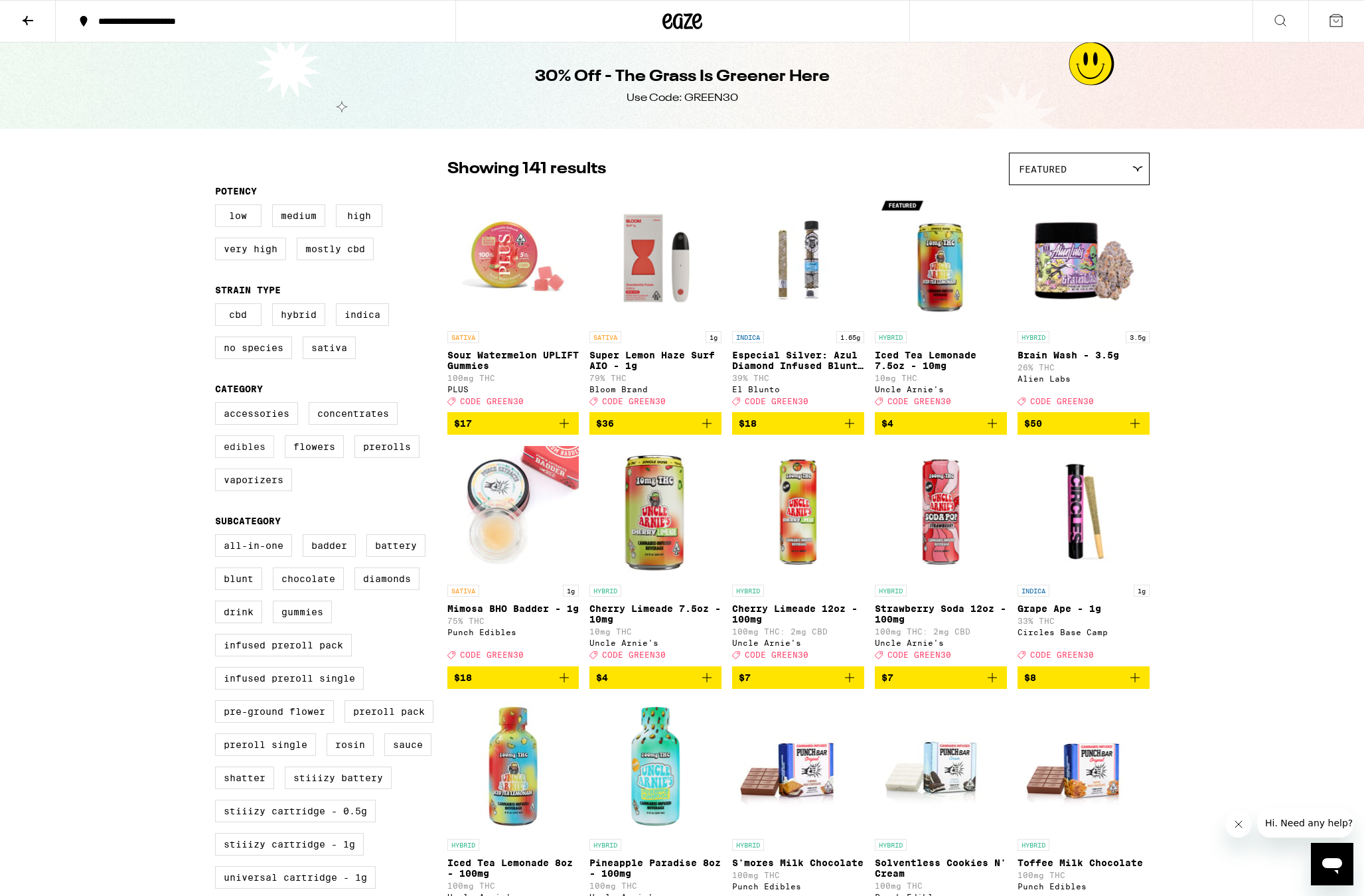
click at [262, 455] on label "Edibles" at bounding box center [244, 447] width 59 height 22
click at [219, 405] on input "Edibles" at bounding box center [218, 404] width 1 height 1
checkbox input "true"
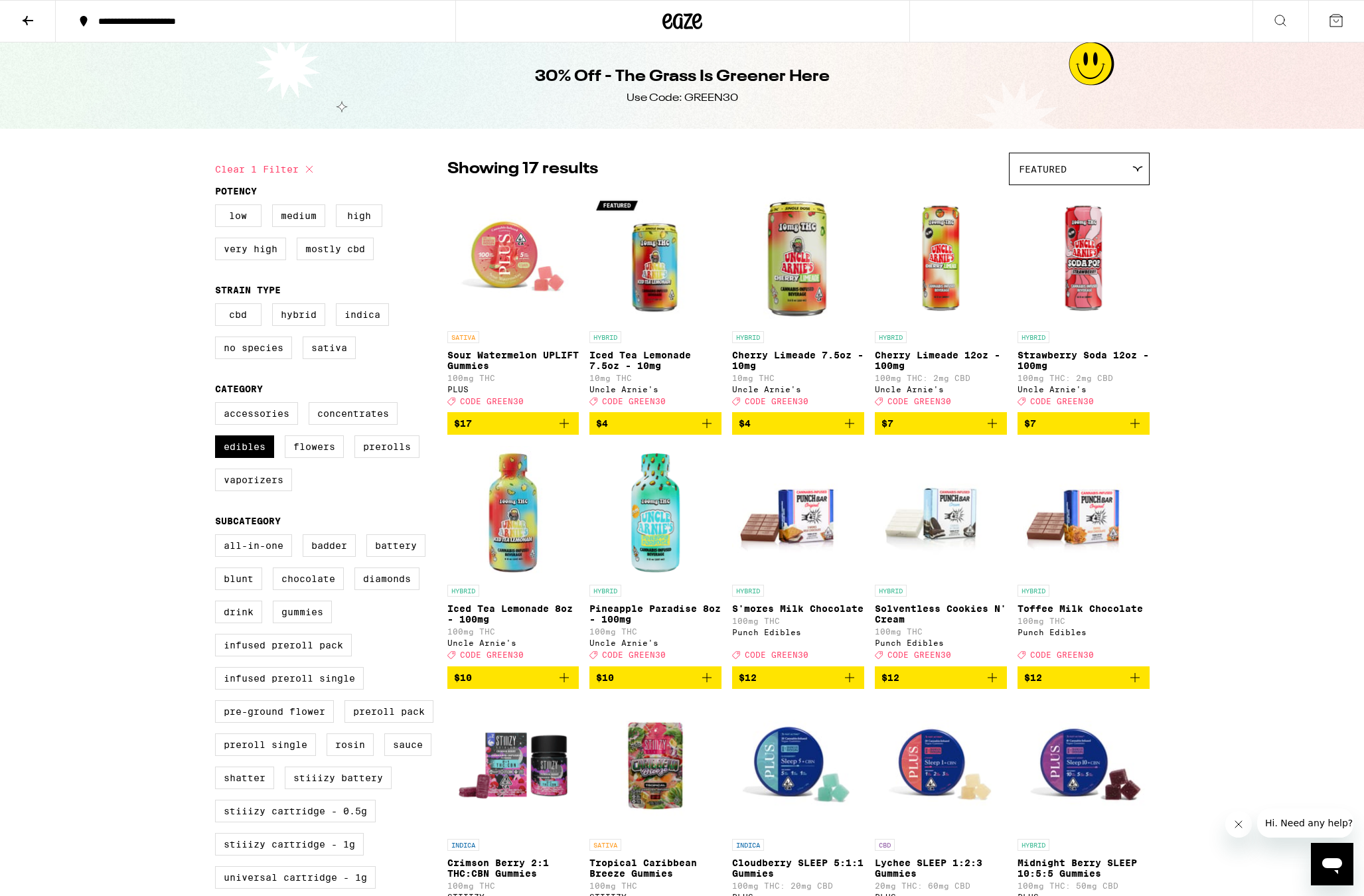
click at [996, 432] on icon "Add to bag" at bounding box center [992, 423] width 16 height 16
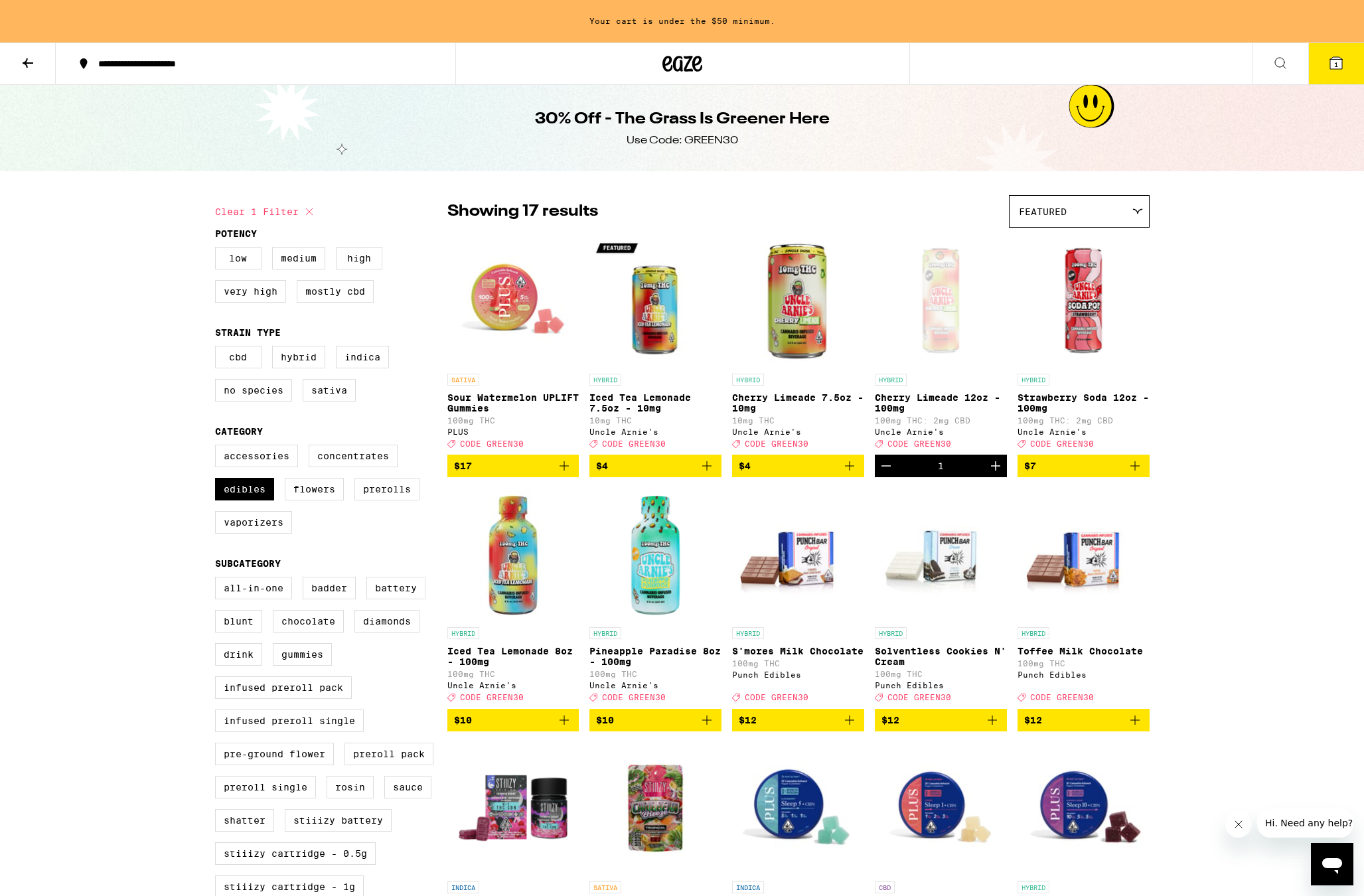
click at [1135, 470] on icon "Add to bag" at bounding box center [1135, 466] width 10 height 10
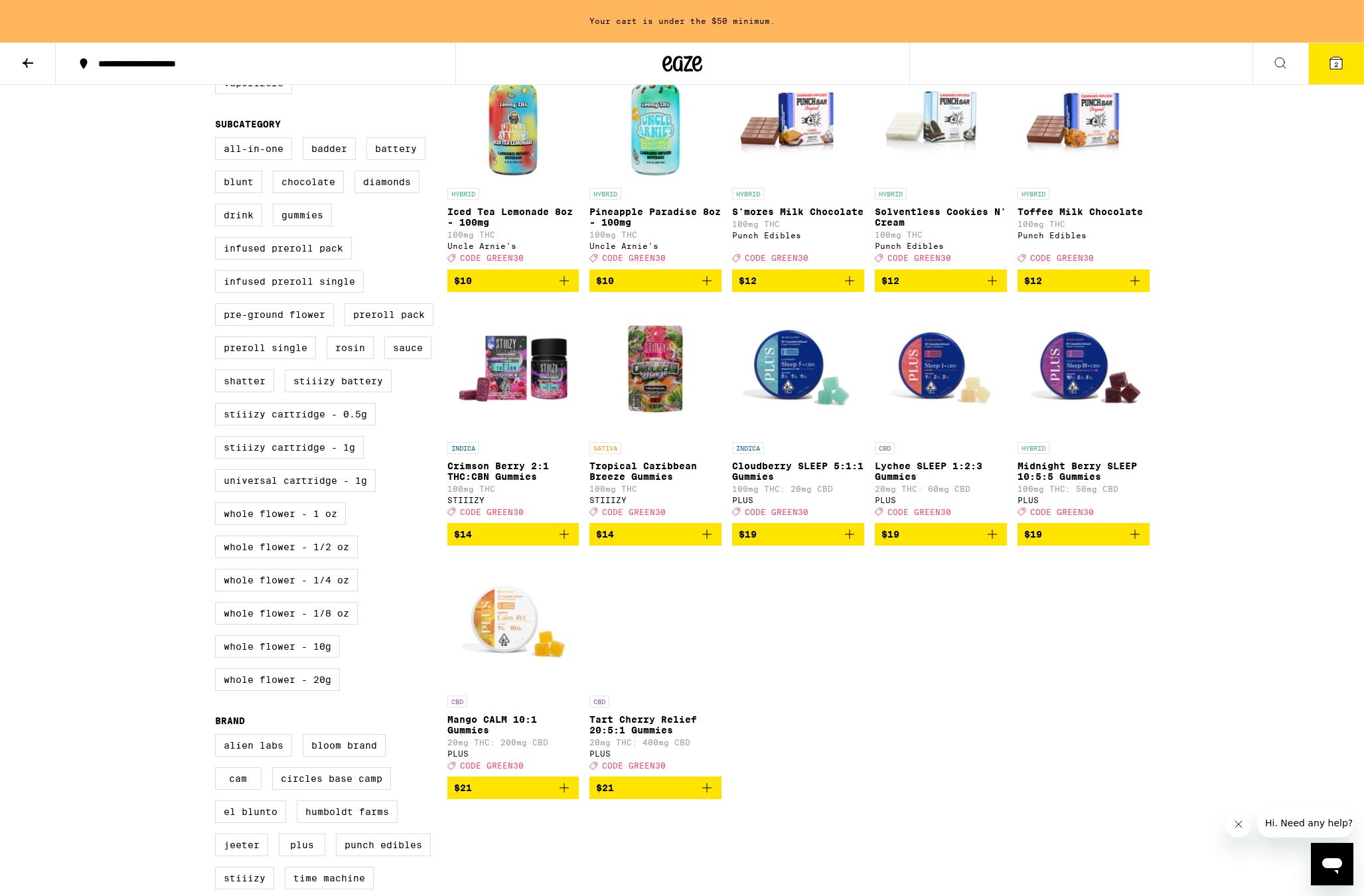
scroll to position [9, 0]
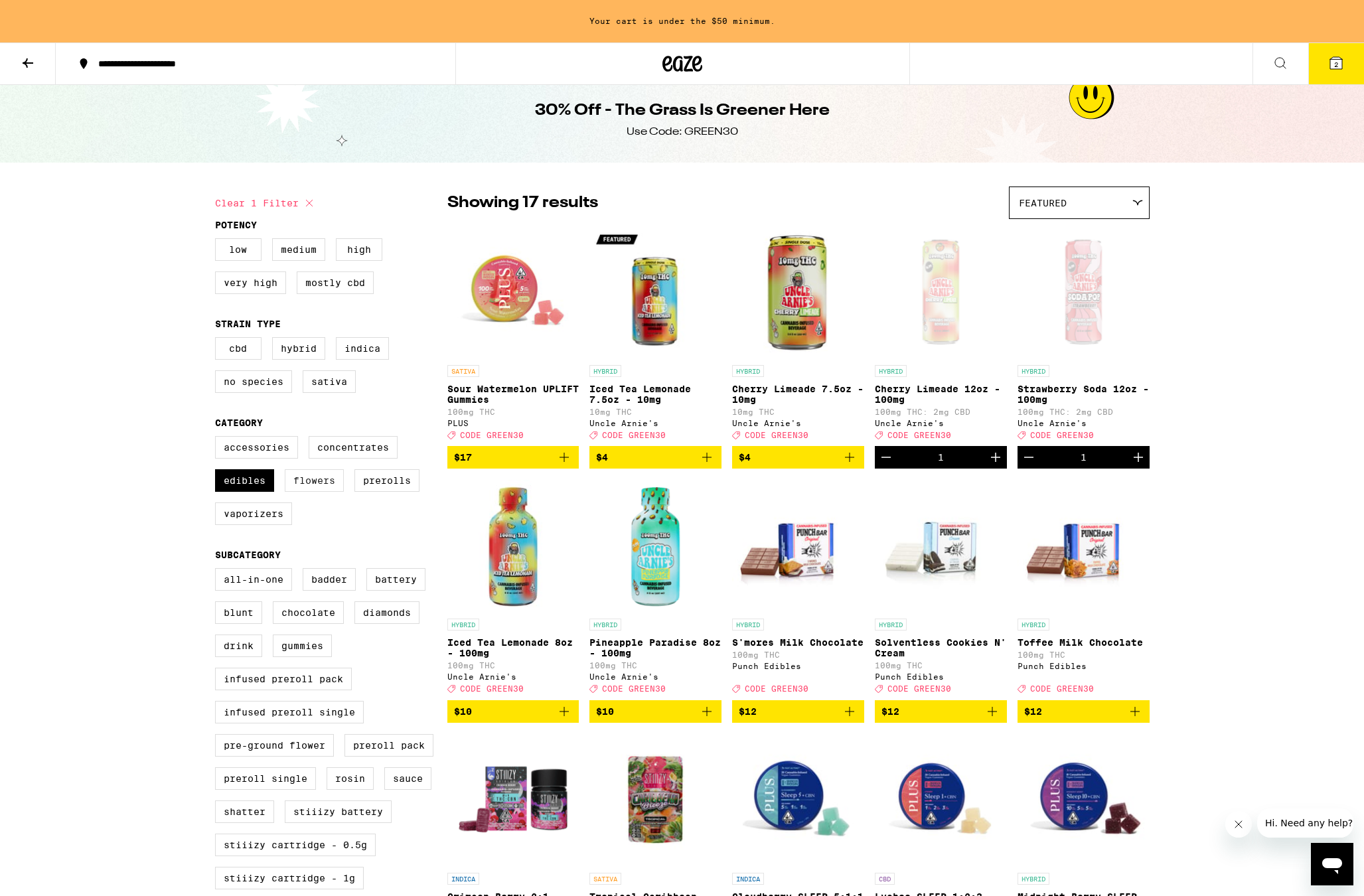
click at [295, 492] on label "Flowers" at bounding box center [314, 480] width 59 height 22
click at [219, 438] on input "Flowers" at bounding box center [218, 438] width 1 height 1
checkbox input "true"
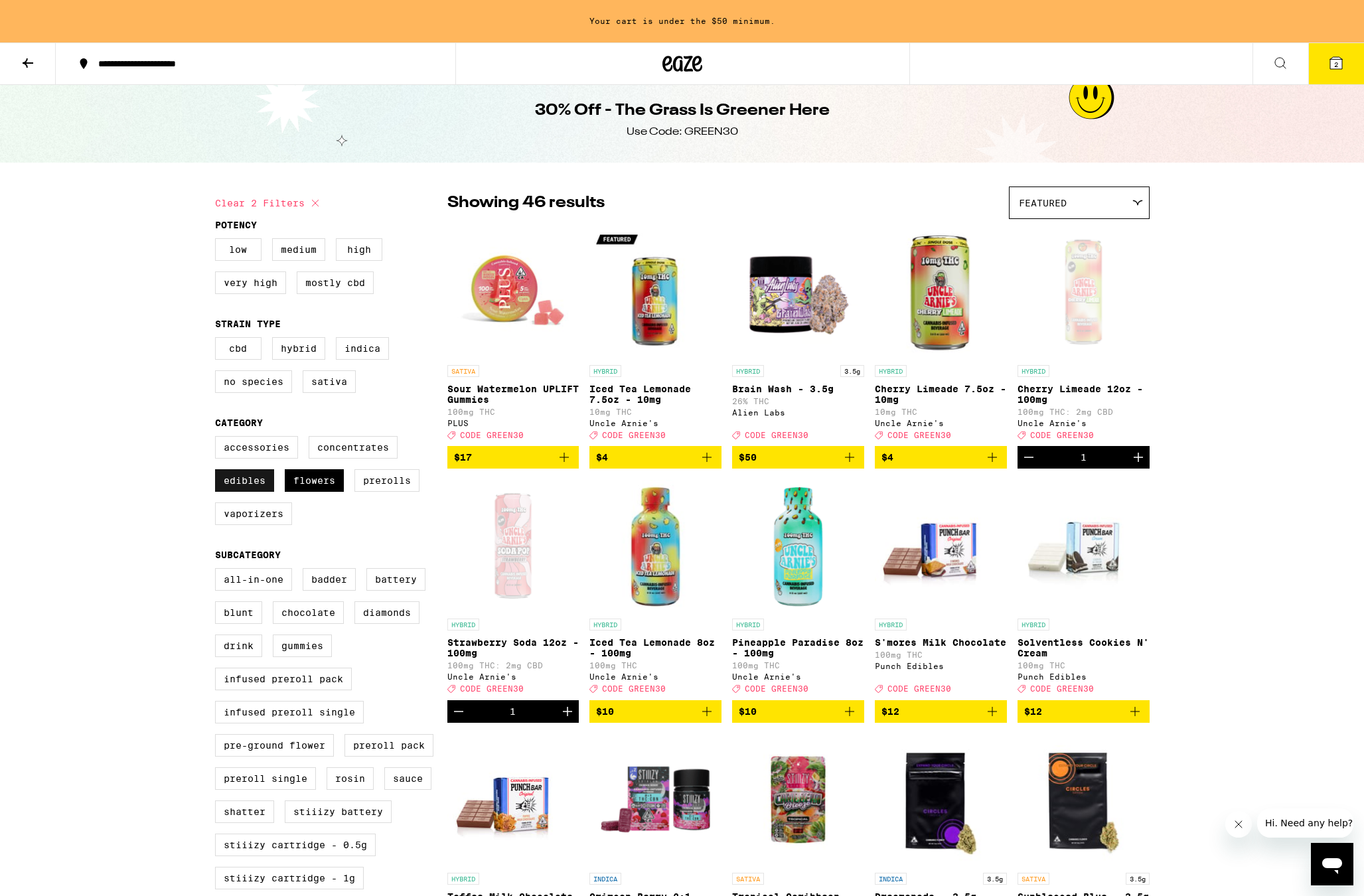
click at [250, 492] on label "Edibles" at bounding box center [244, 480] width 59 height 22
click at [219, 438] on input "Edibles" at bounding box center [218, 438] width 1 height 1
checkbox input "false"
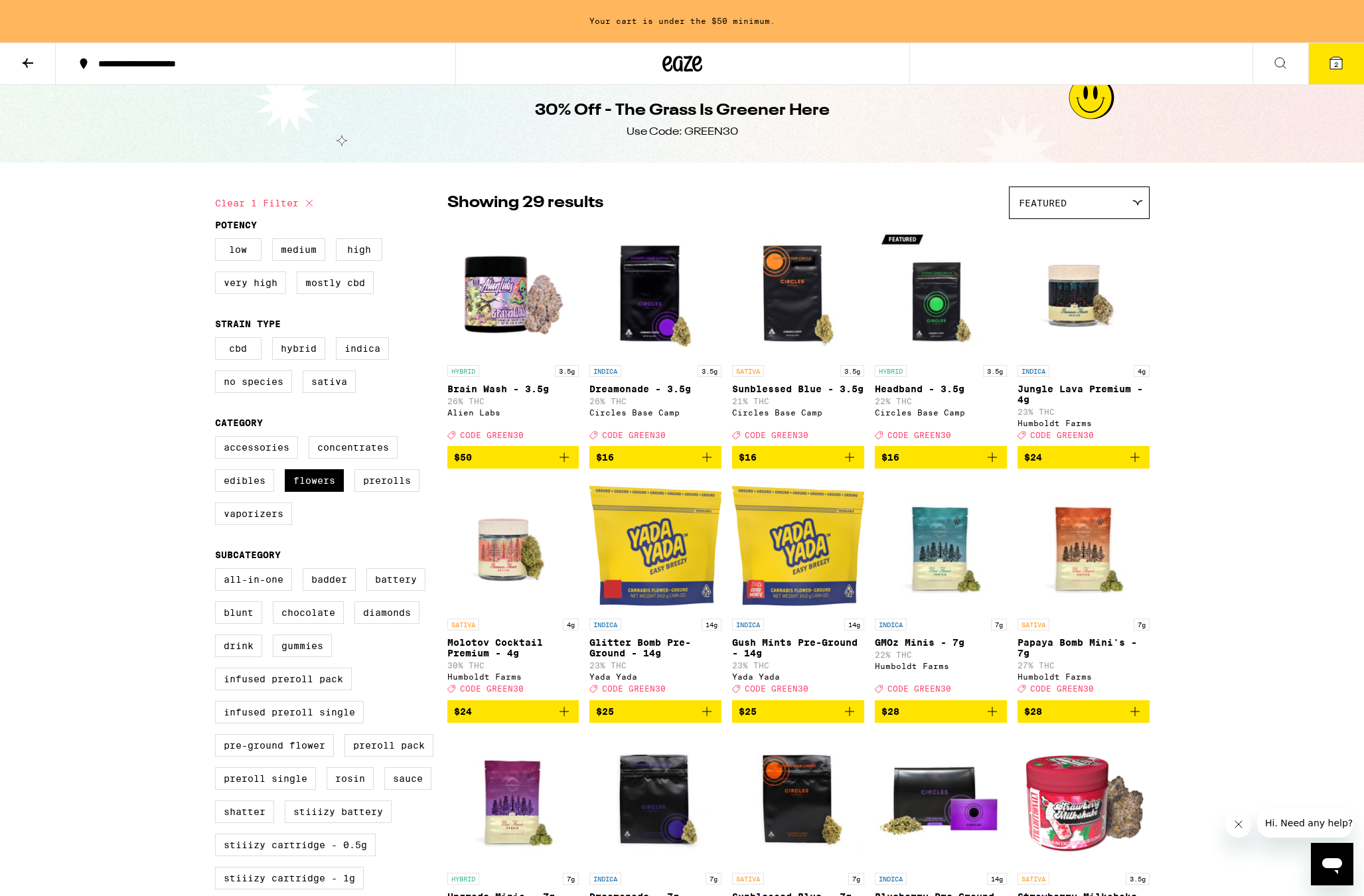
drag, startPoint x: 1112, startPoint y: 201, endPoint x: 1225, endPoint y: 195, distance: 113.2
click at [1099, 210] on div "Featured" at bounding box center [1079, 203] width 140 height 31
click at [1088, 297] on span "Price: High to Low" at bounding box center [1079, 293] width 121 height 30
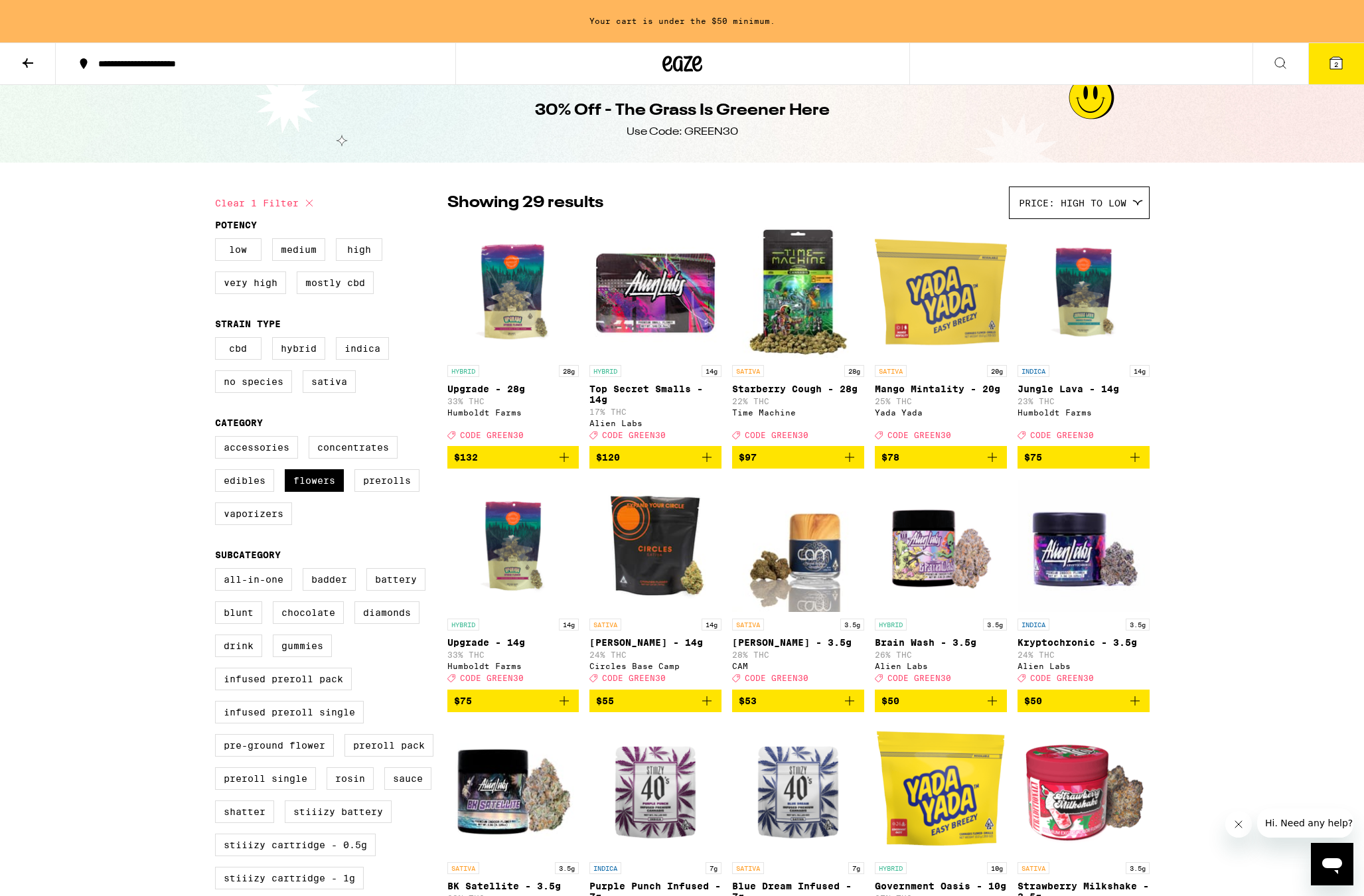
click at [1140, 465] on icon "Add to bag" at bounding box center [1134, 457] width 16 height 16
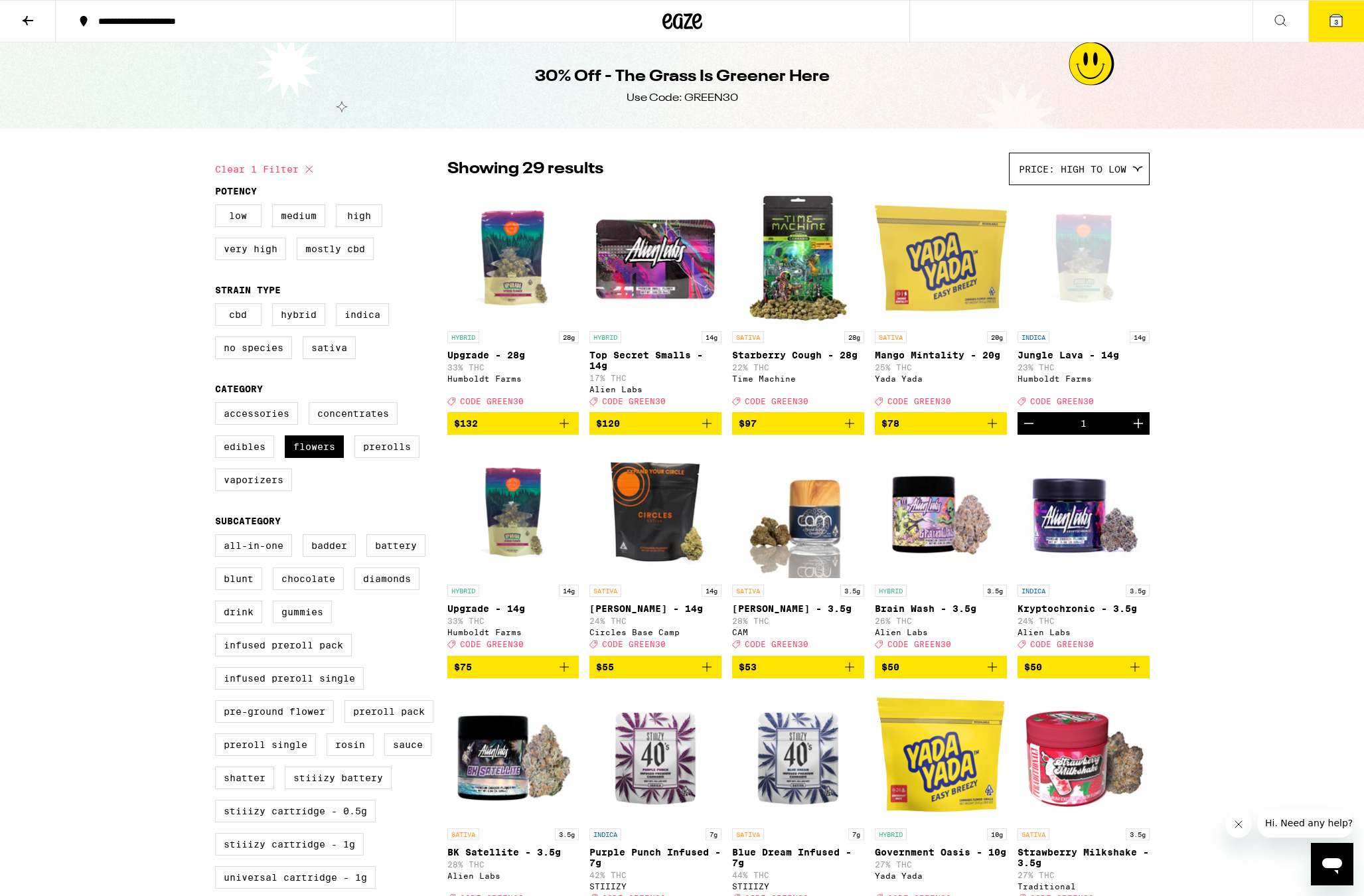
click at [847, 432] on icon "Add to bag" at bounding box center [849, 423] width 16 height 16
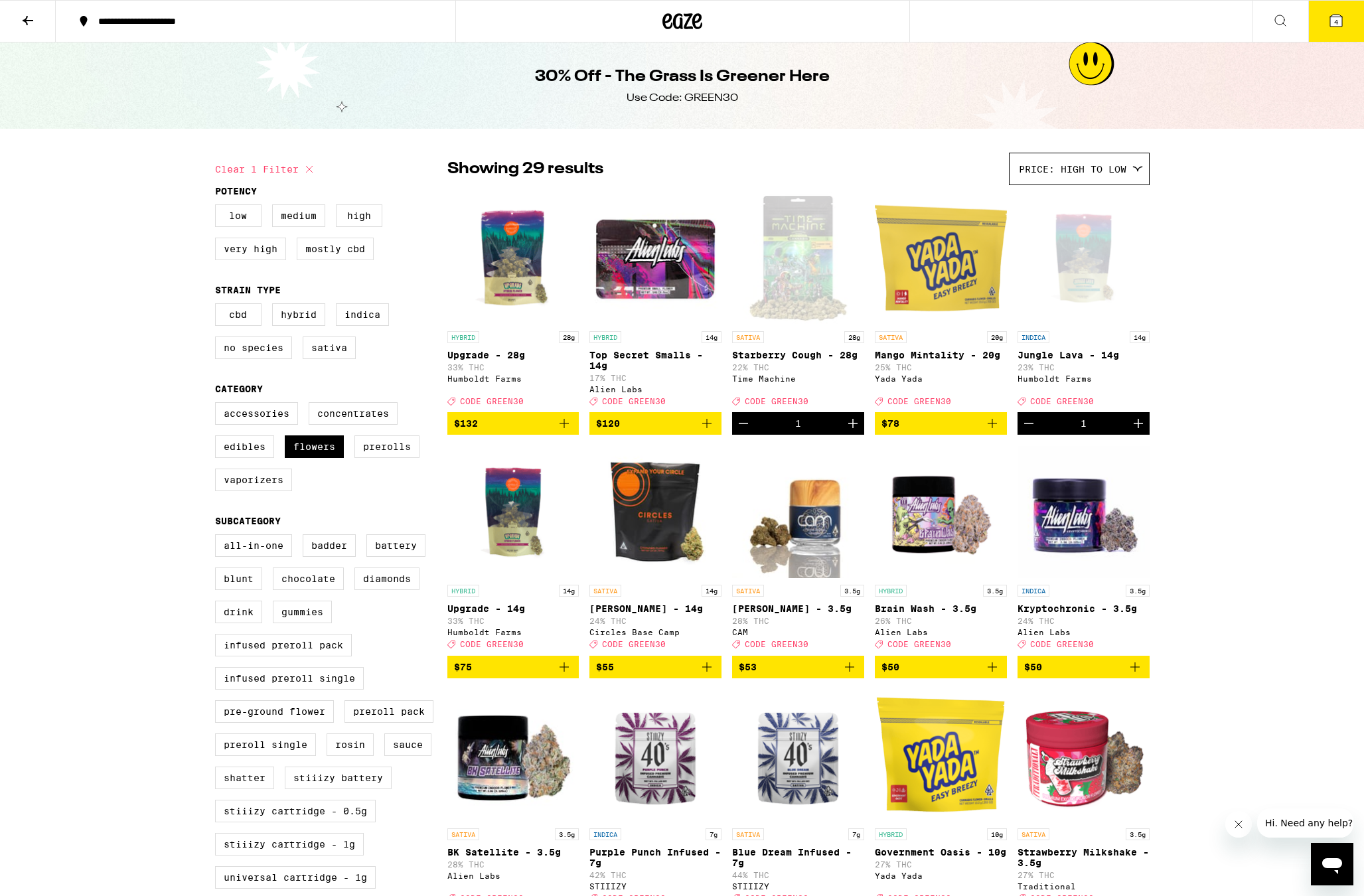
click at [1335, 25] on span "4" at bounding box center [1336, 22] width 4 height 8
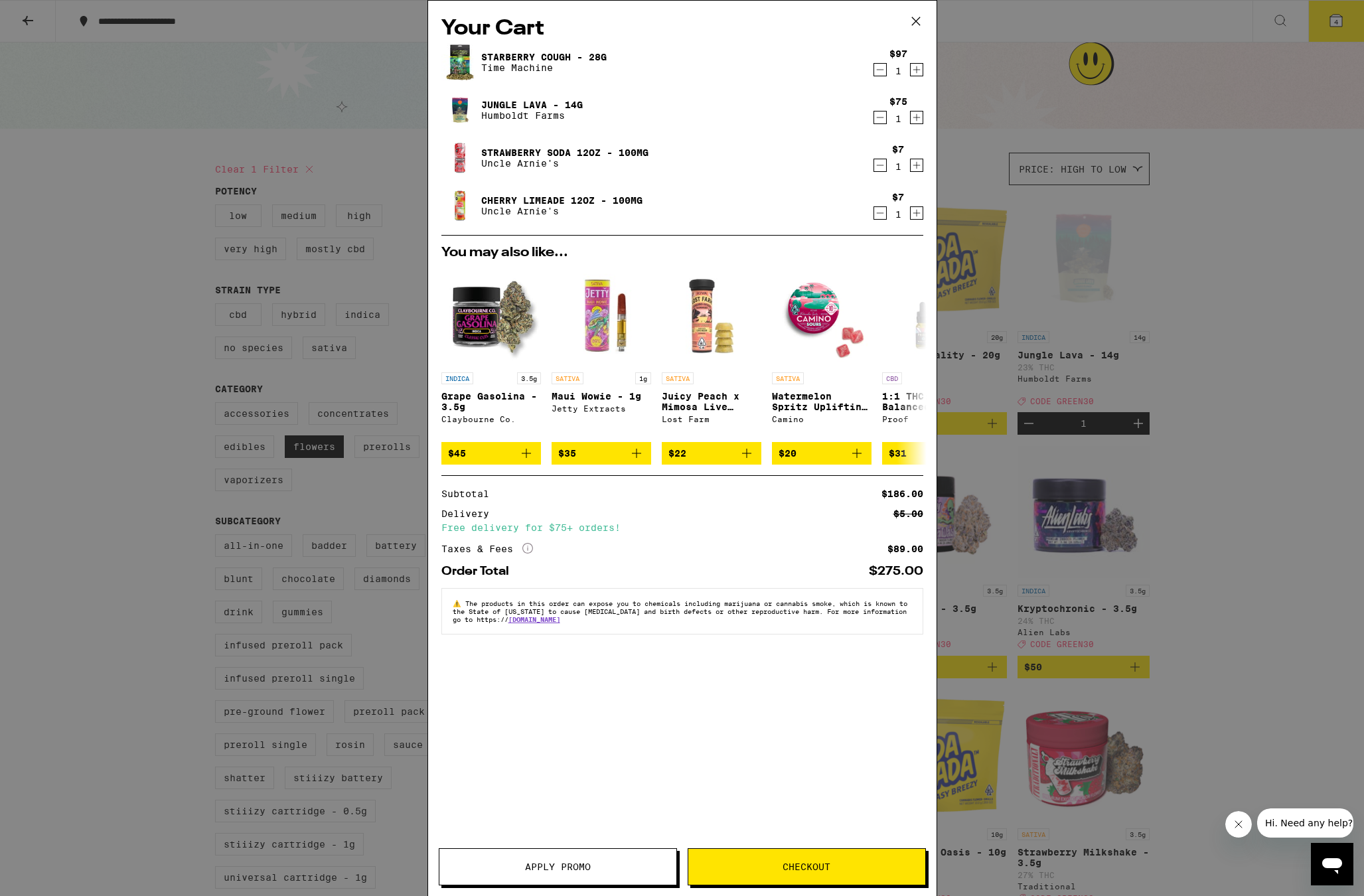
click at [593, 864] on span "Apply Promo" at bounding box center [557, 866] width 237 height 10
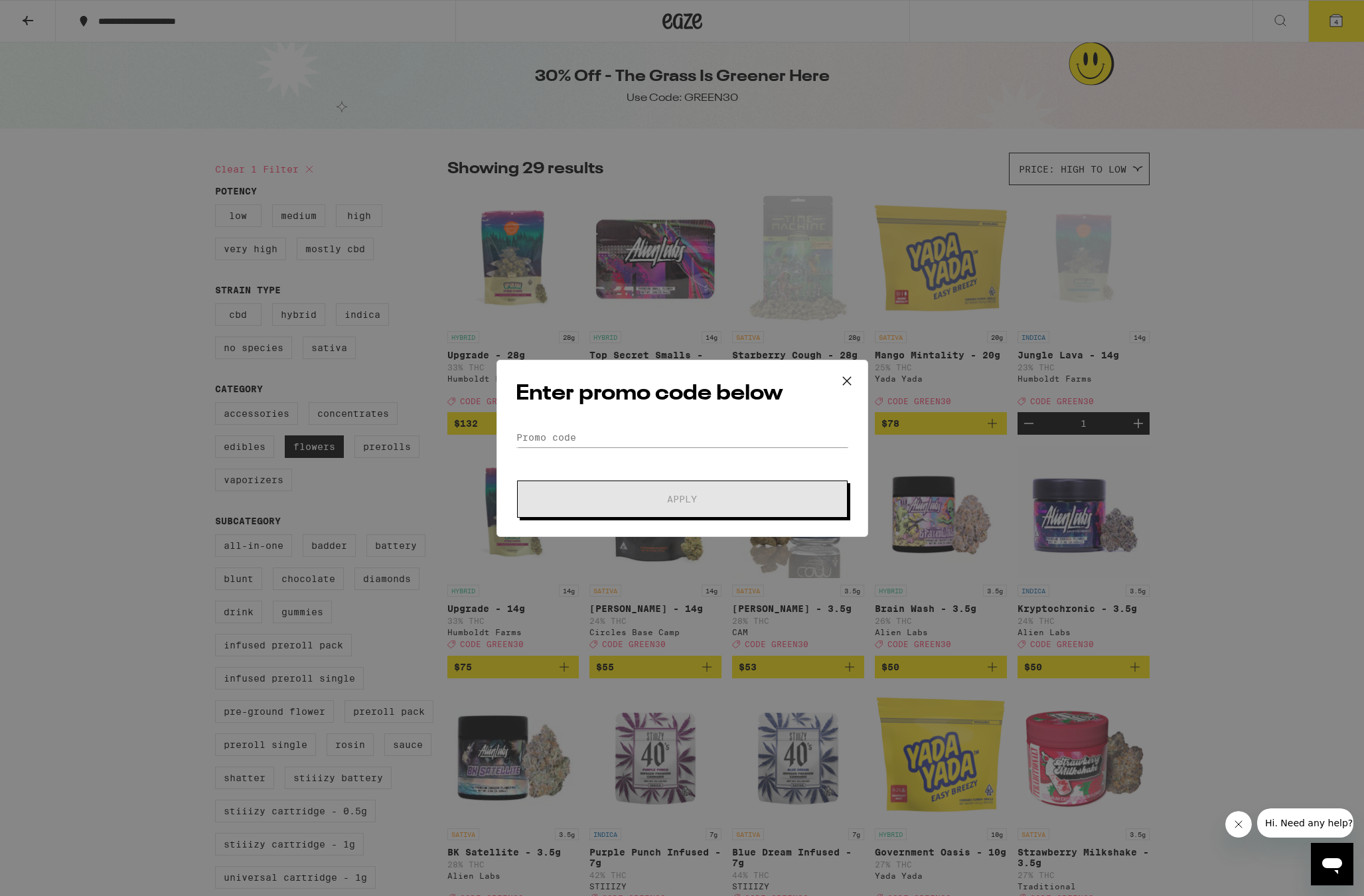
click at [642, 423] on div "Enter promo code below Promo Code Apply" at bounding box center [682, 448] width 372 height 177
click at [636, 432] on input "Promo Code" at bounding box center [682, 437] width 333 height 20
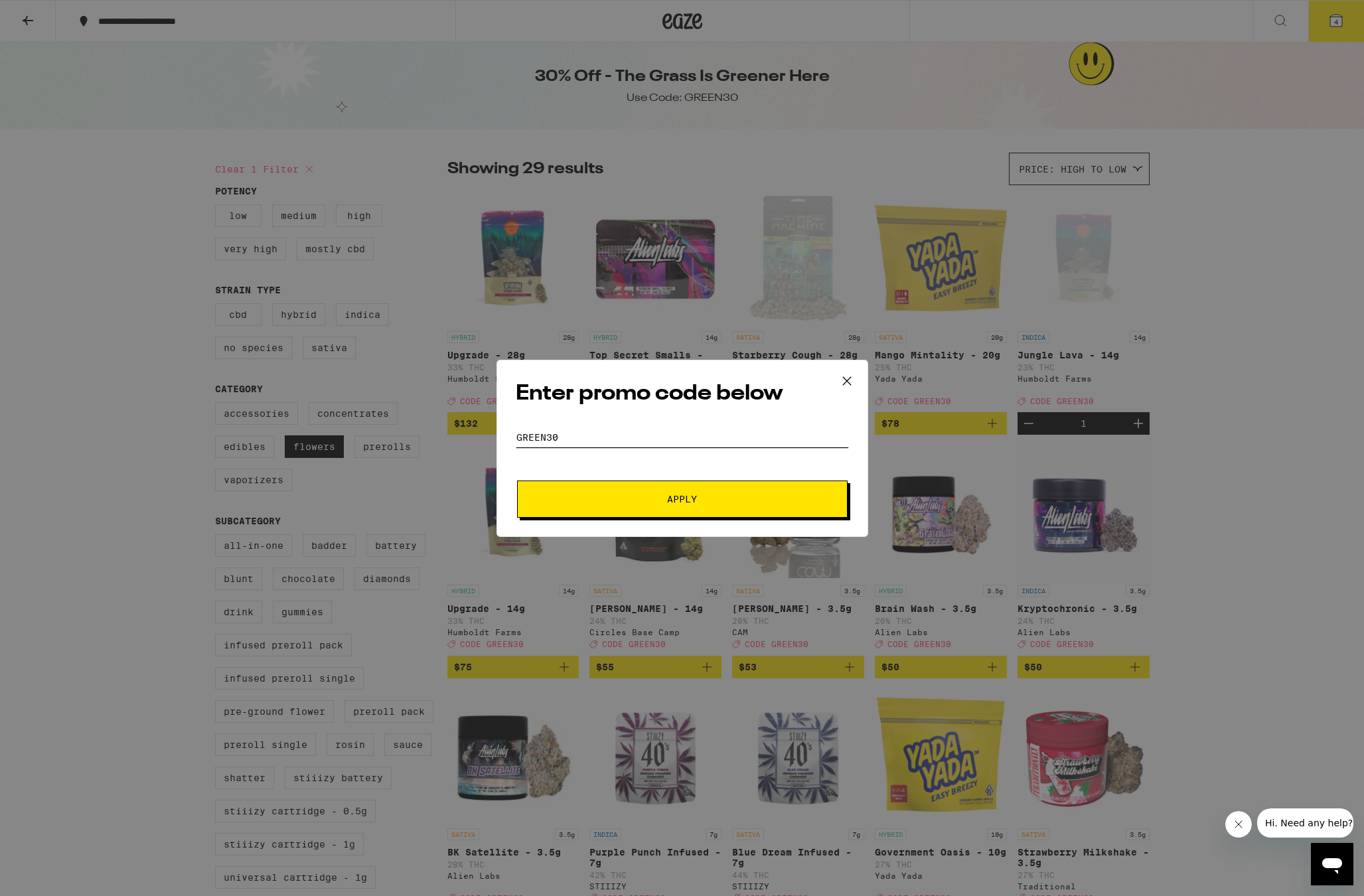
type input "Green30"
click at [682, 499] on button "Apply" at bounding box center [682, 499] width 331 height 37
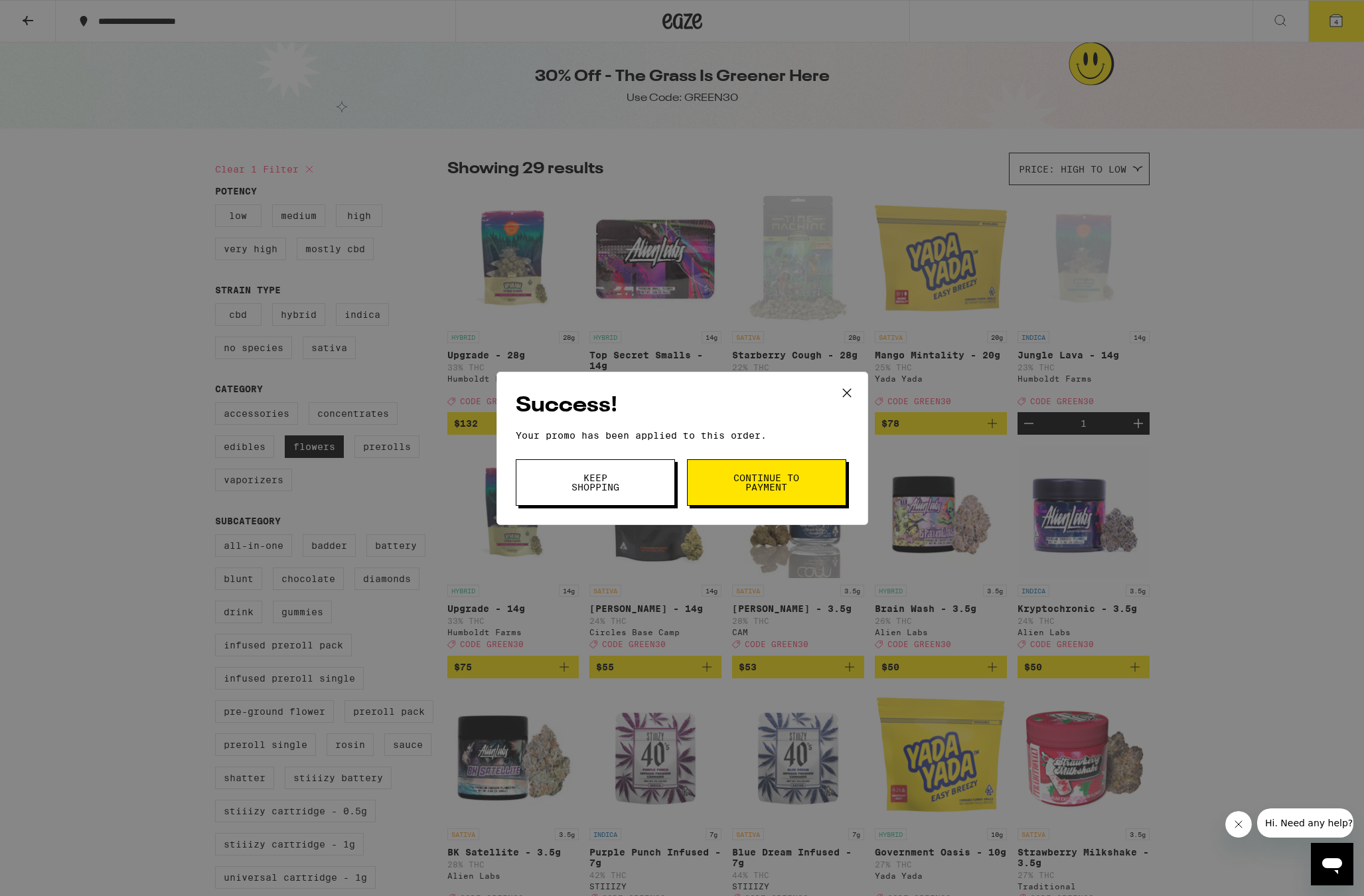
click at [657, 482] on button "Keep Shopping" at bounding box center [595, 482] width 159 height 47
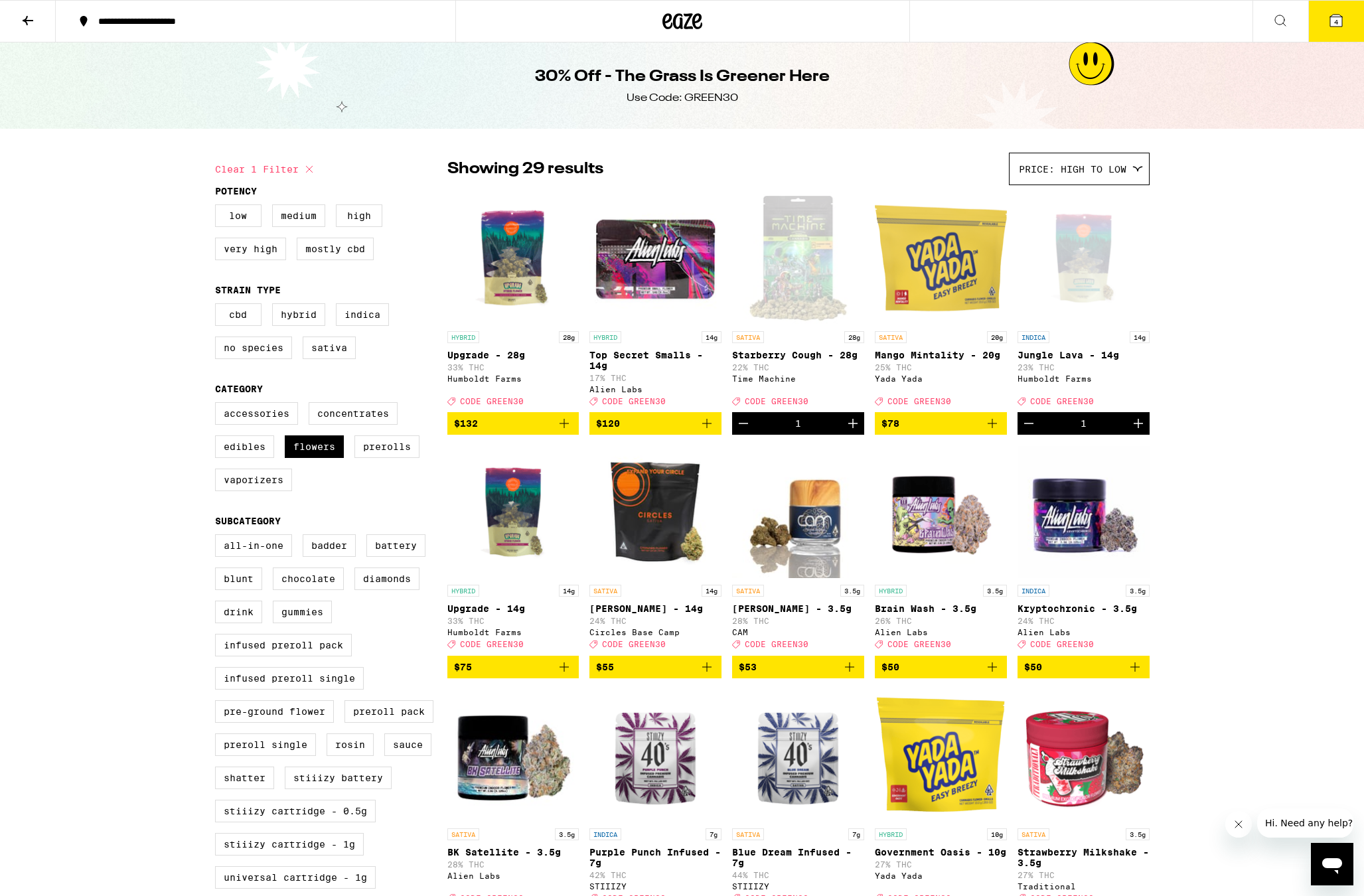
click at [1346, 15] on button "4" at bounding box center [1336, 21] width 56 height 41
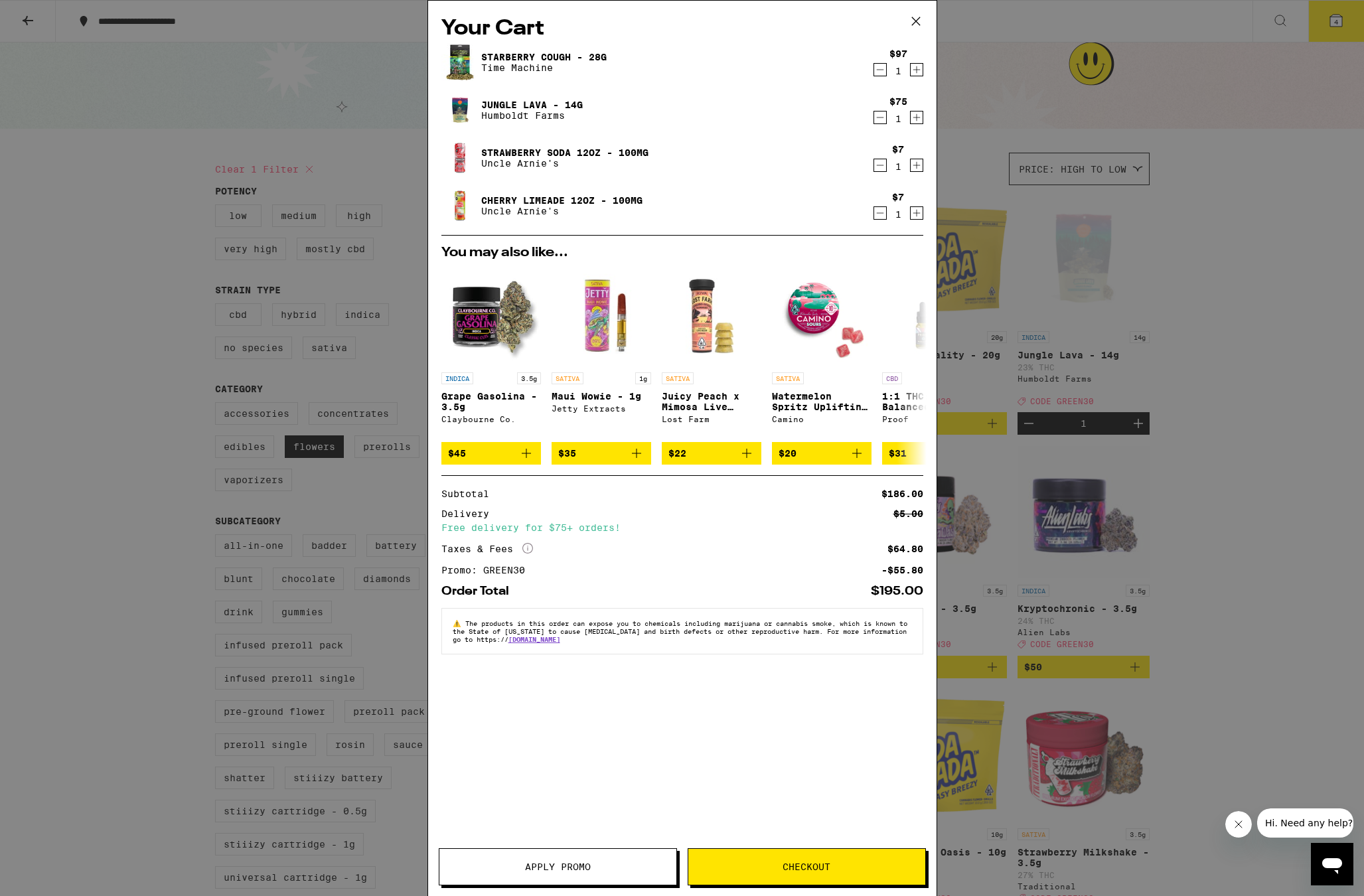
click at [882, 68] on icon "Decrement" at bounding box center [880, 69] width 12 height 16
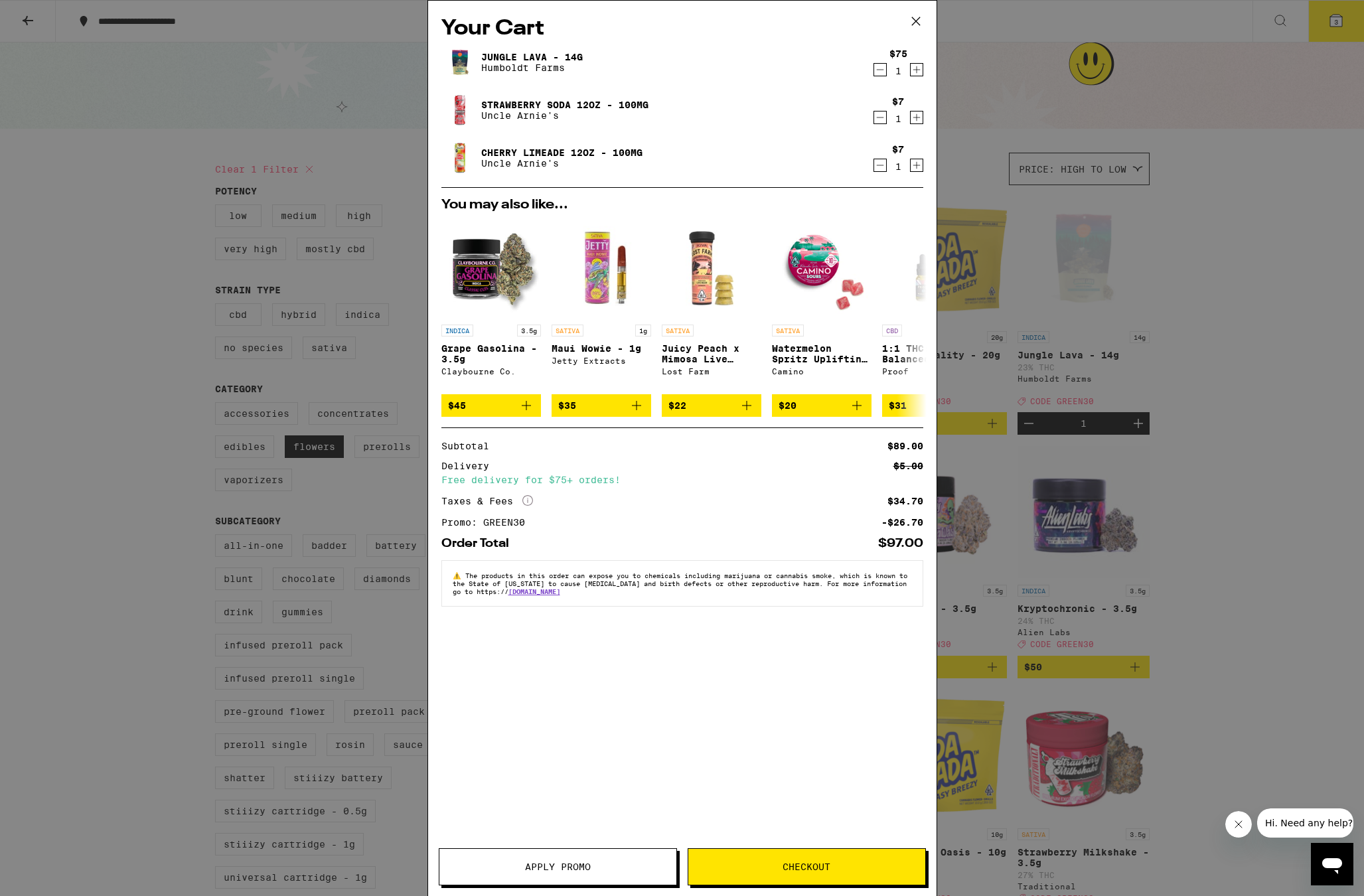
click at [1131, 240] on div "Your Cart Jungle Lava - 14g Humboldt Farms $75 1 Strawberry Soda 12oz - 100mg U…" at bounding box center [682, 448] width 1364 height 896
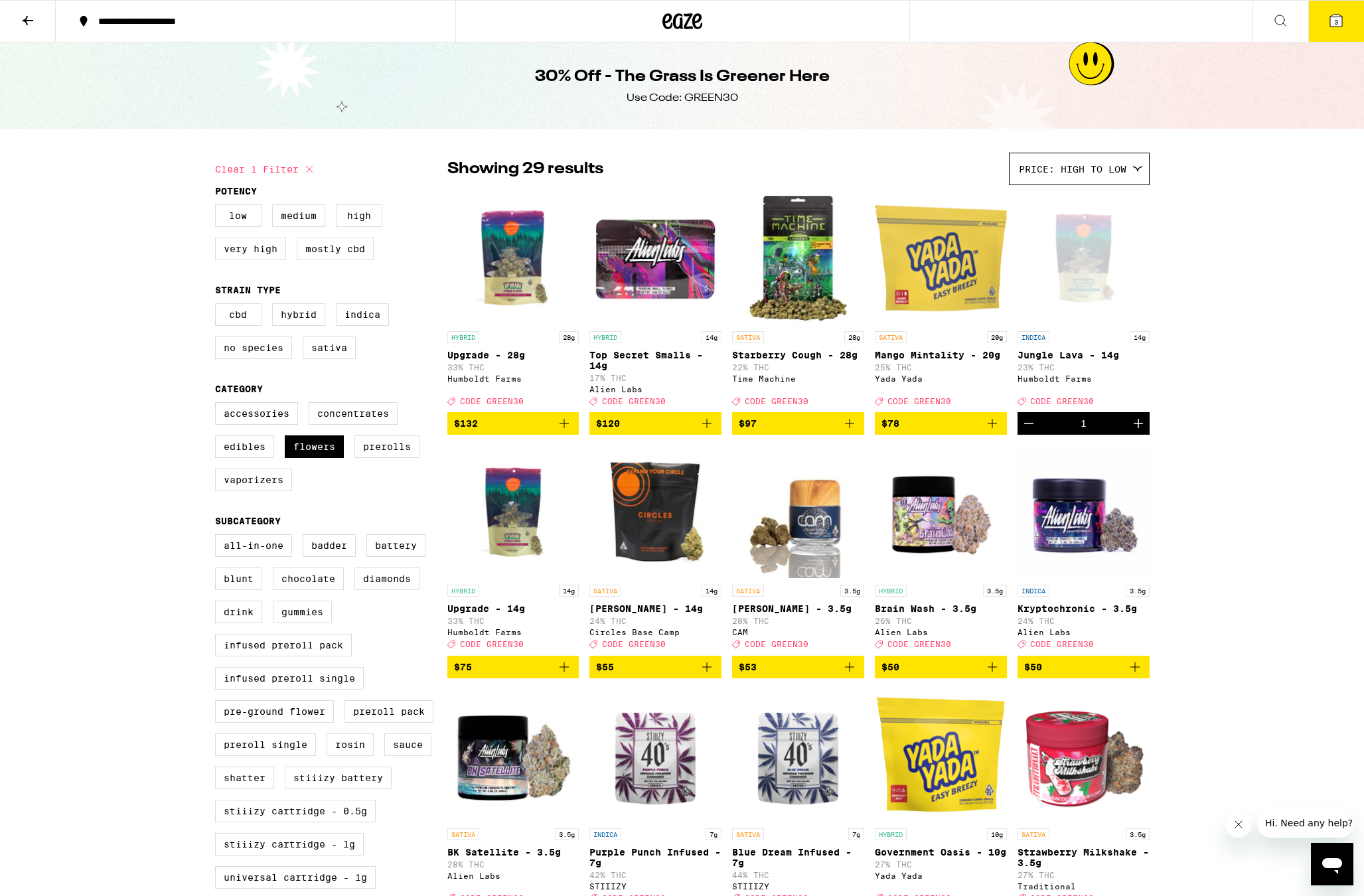
click at [1034, 427] on icon "Decrement" at bounding box center [1029, 423] width 16 height 16
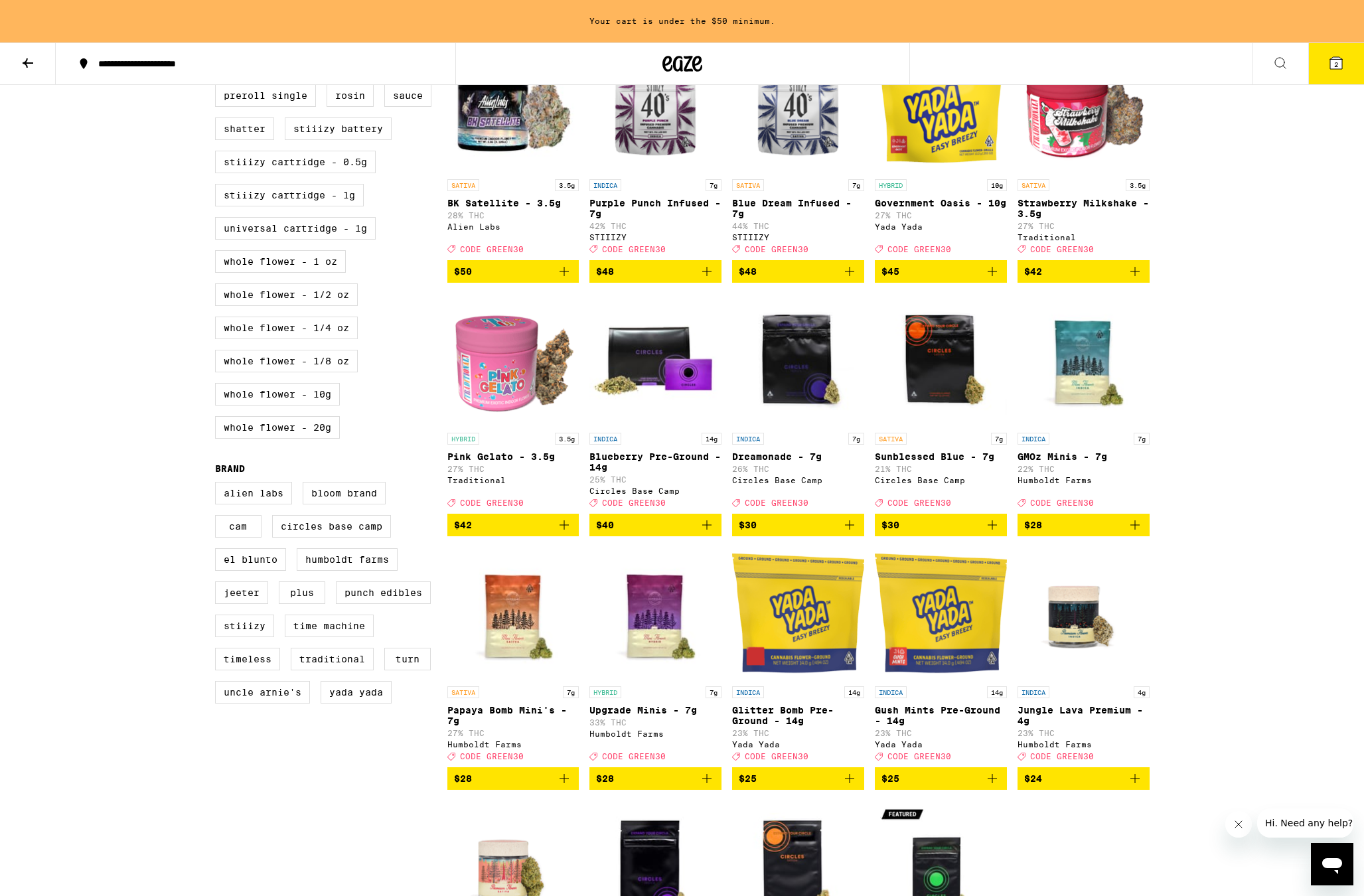
scroll to position [794, 0]
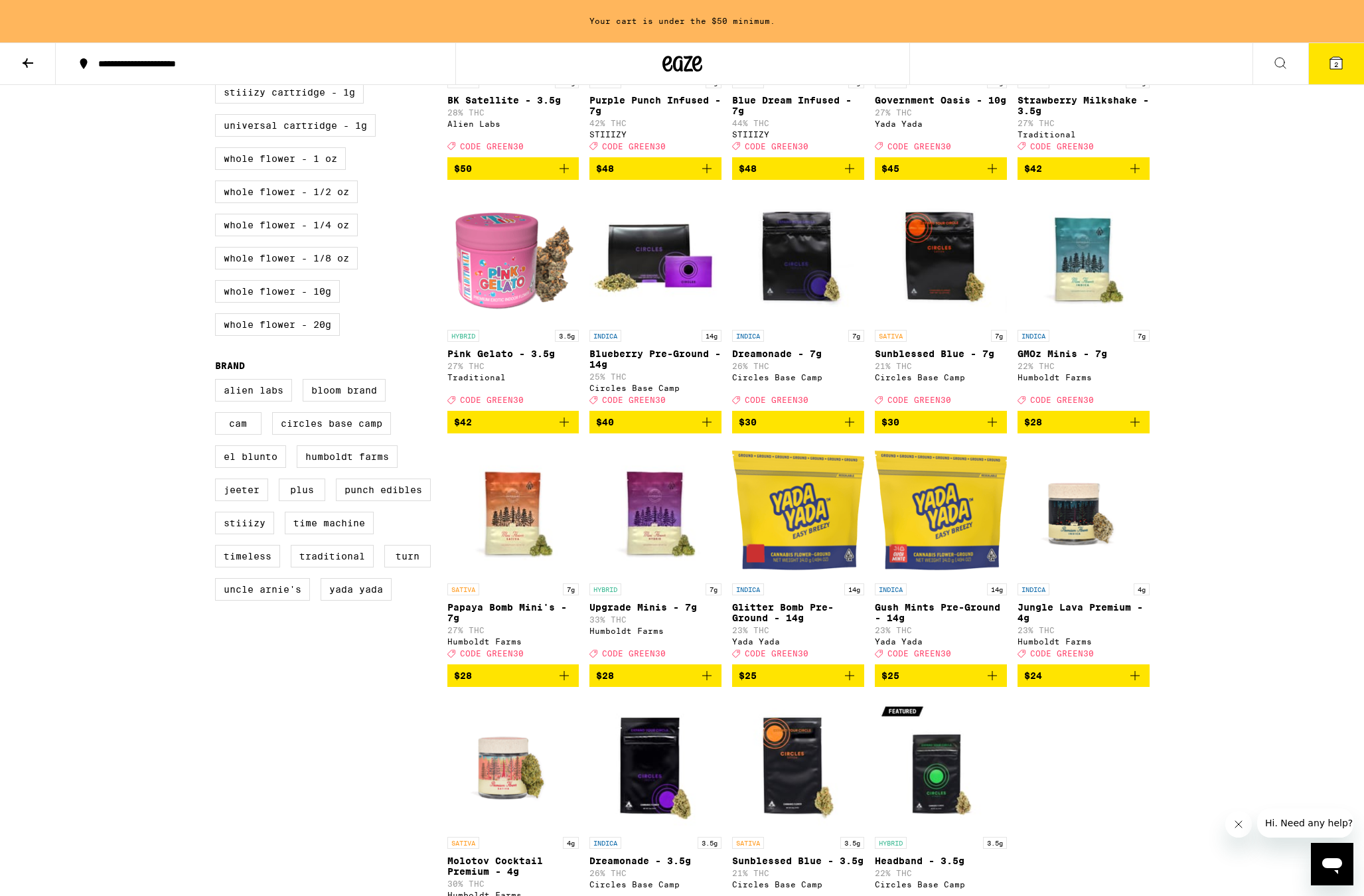
click at [505, 574] on img "Open page for Papaya Bomb Mini's - 7g from Humboldt Farms" at bounding box center [514, 510] width 132 height 133
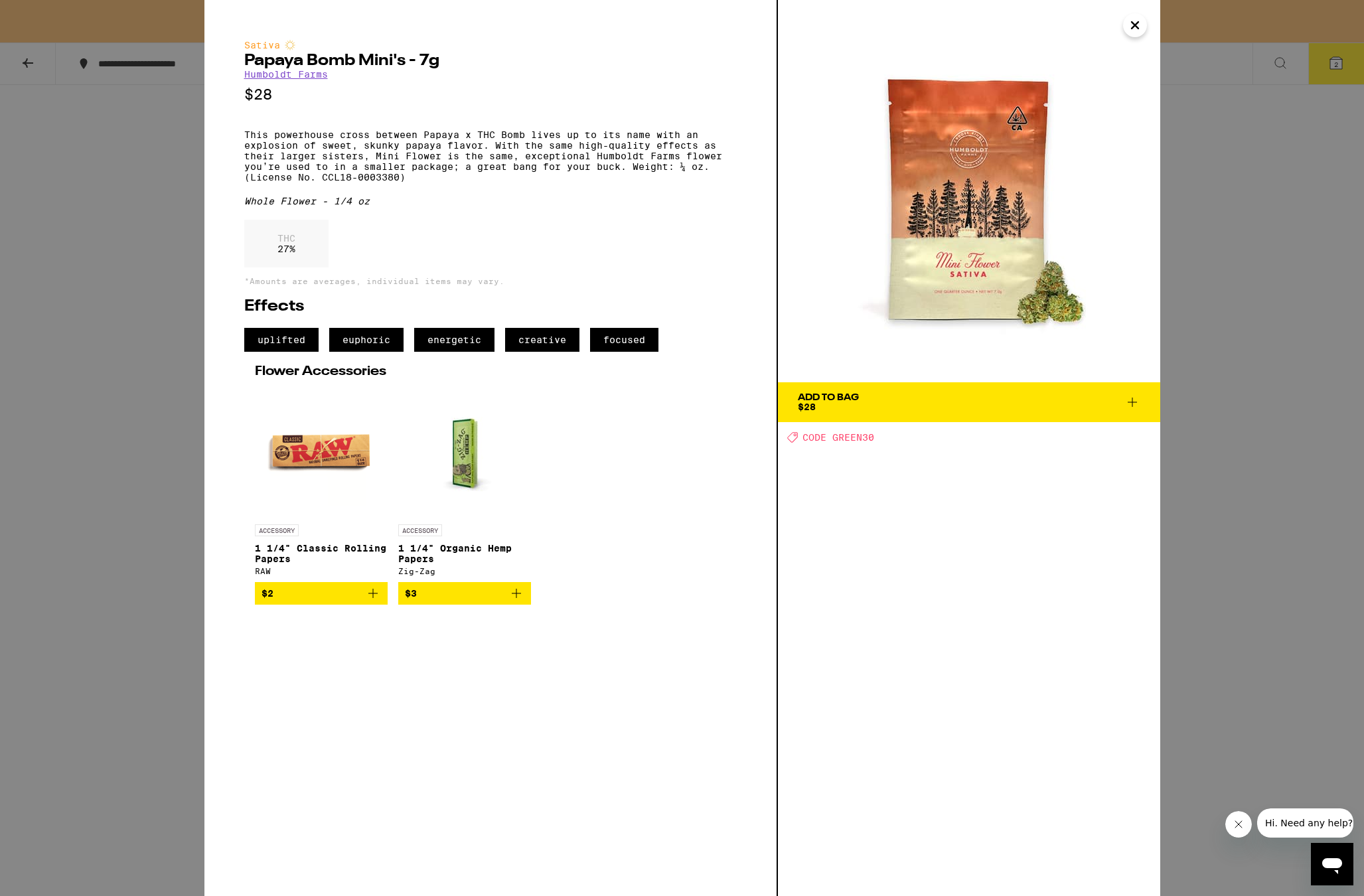
click at [1268, 600] on div "Sativa Papaya Bomb Mini's - 7g Humboldt Farms $28 This powerhouse cross between…" at bounding box center [682, 448] width 1364 height 896
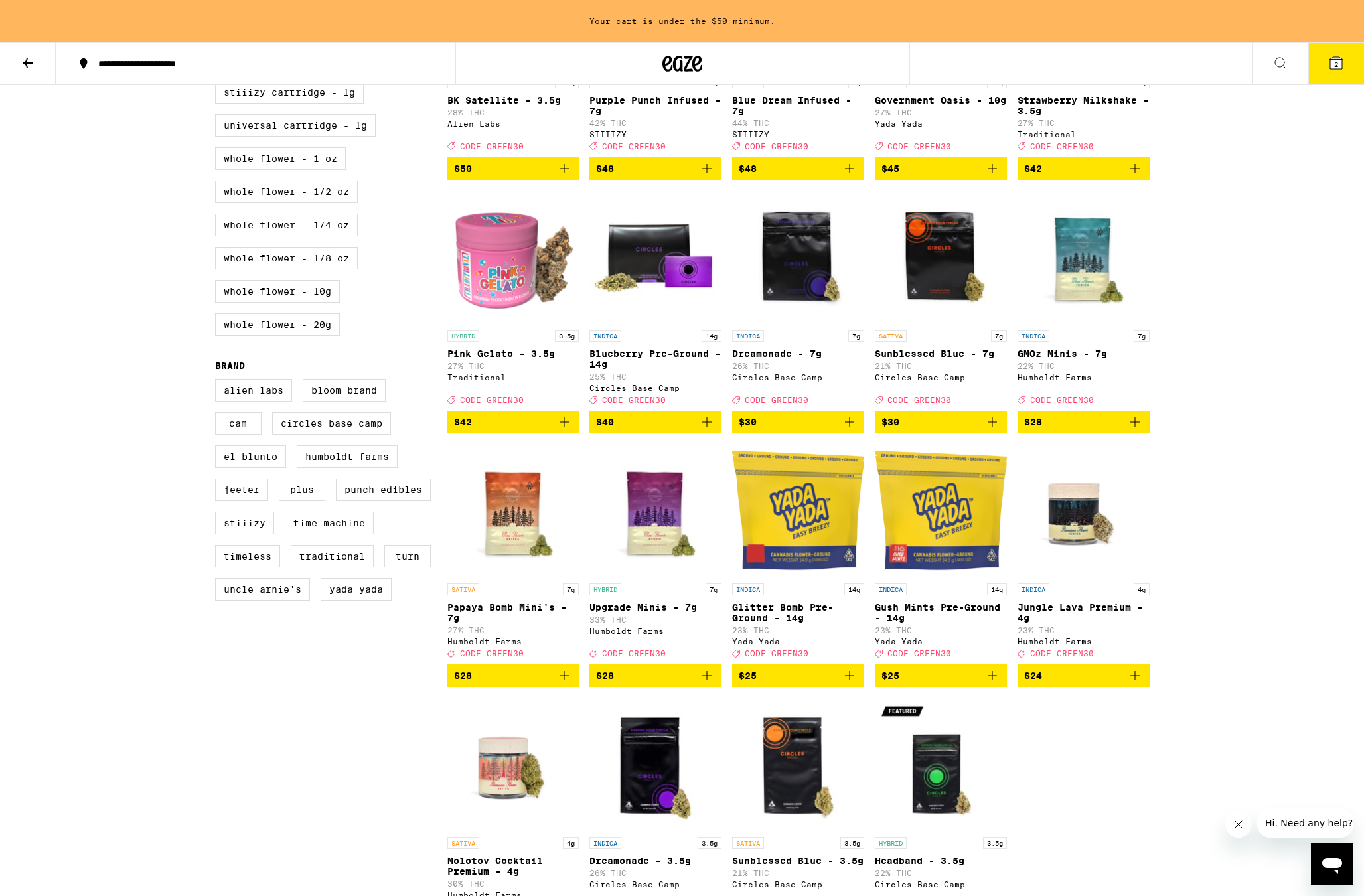
click at [508, 577] on img "Open page for Papaya Bomb Mini's - 7g from Humboldt Farms" at bounding box center [514, 510] width 132 height 133
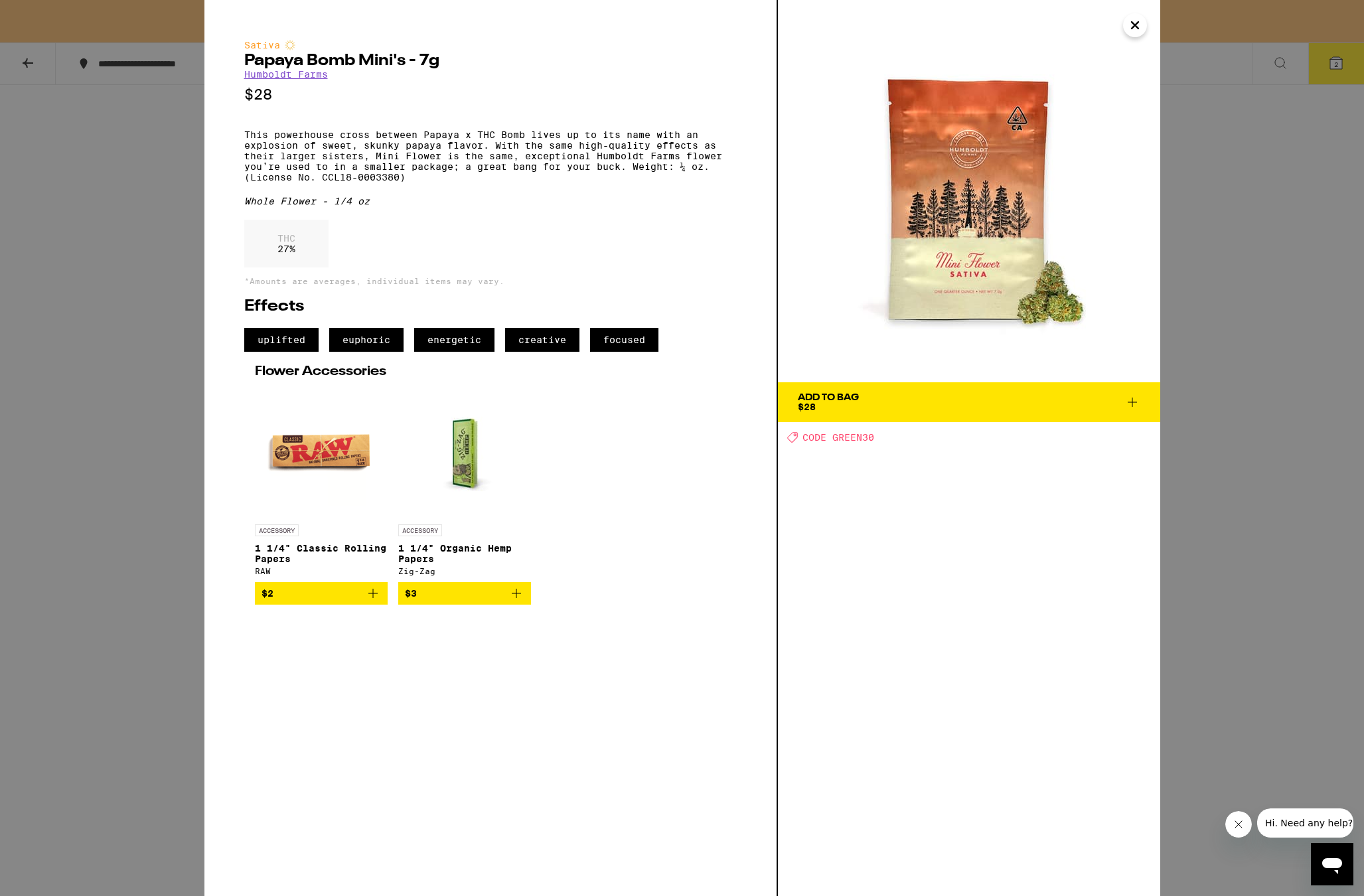
click at [1209, 535] on div "Sativa Papaya Bomb Mini's - 7g Humboldt Farms $28 This powerhouse cross between…" at bounding box center [682, 448] width 1364 height 896
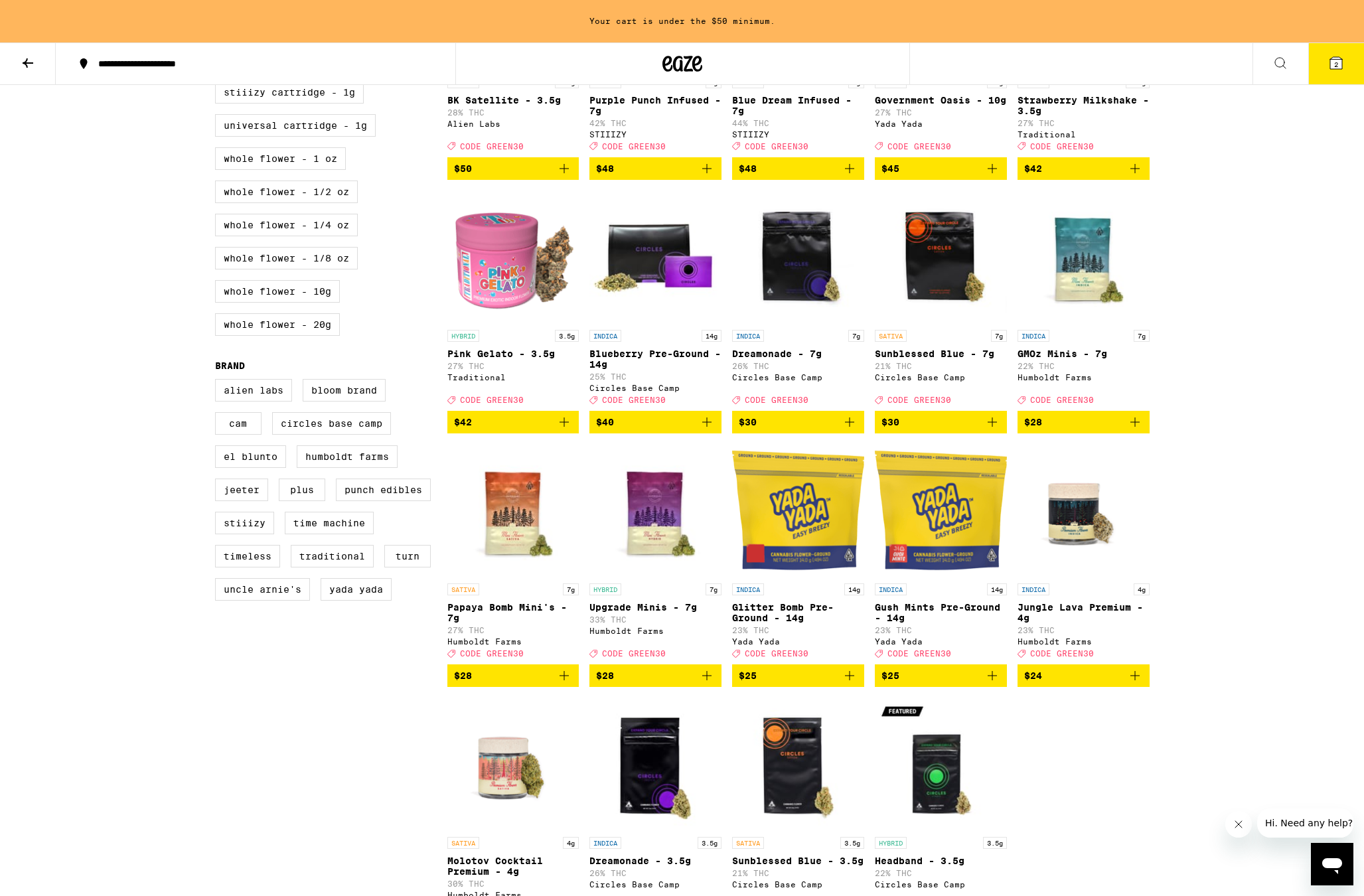
click at [568, 684] on icon "Add to bag" at bounding box center [563, 675] width 16 height 16
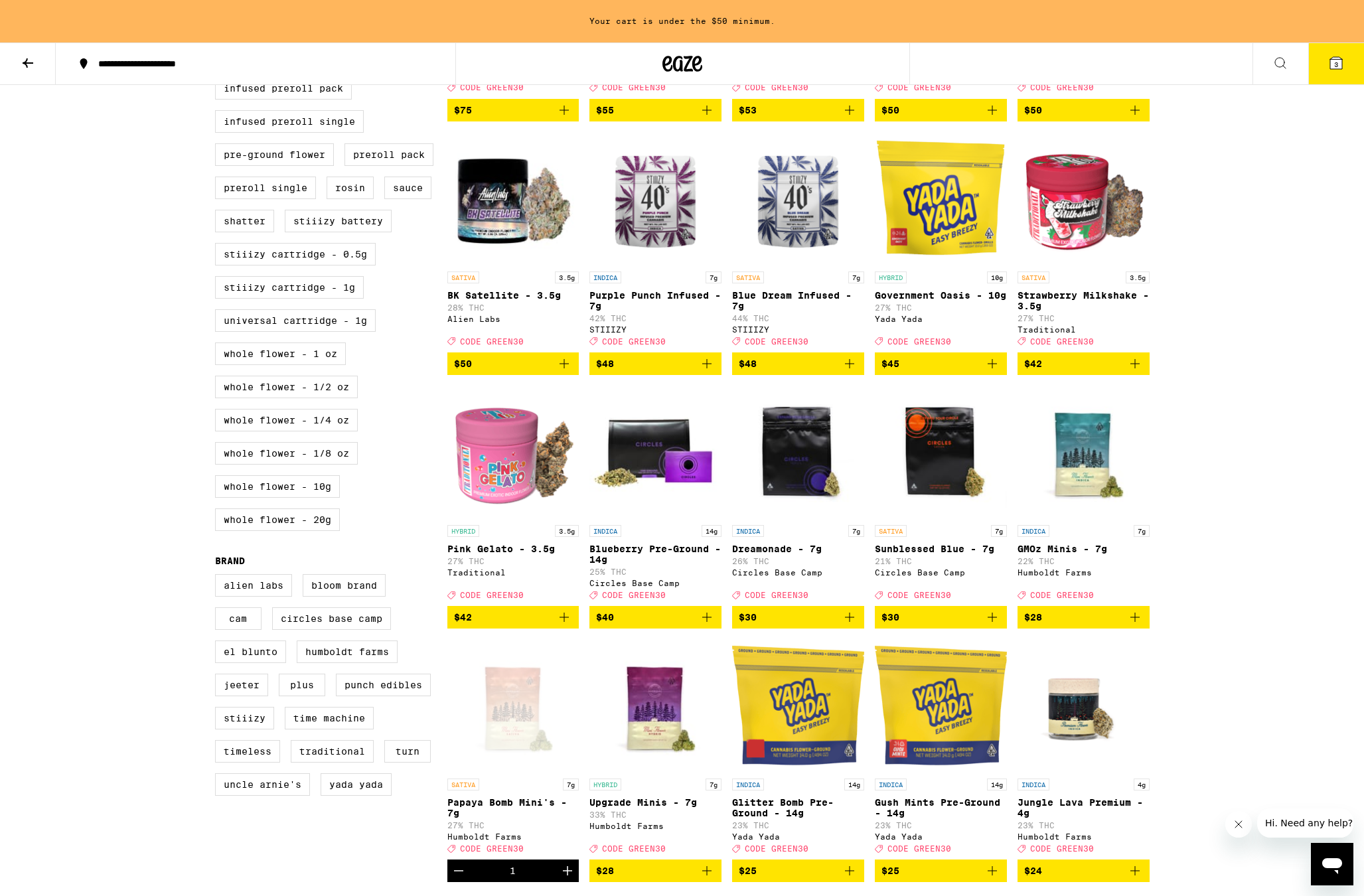
scroll to position [717, 0]
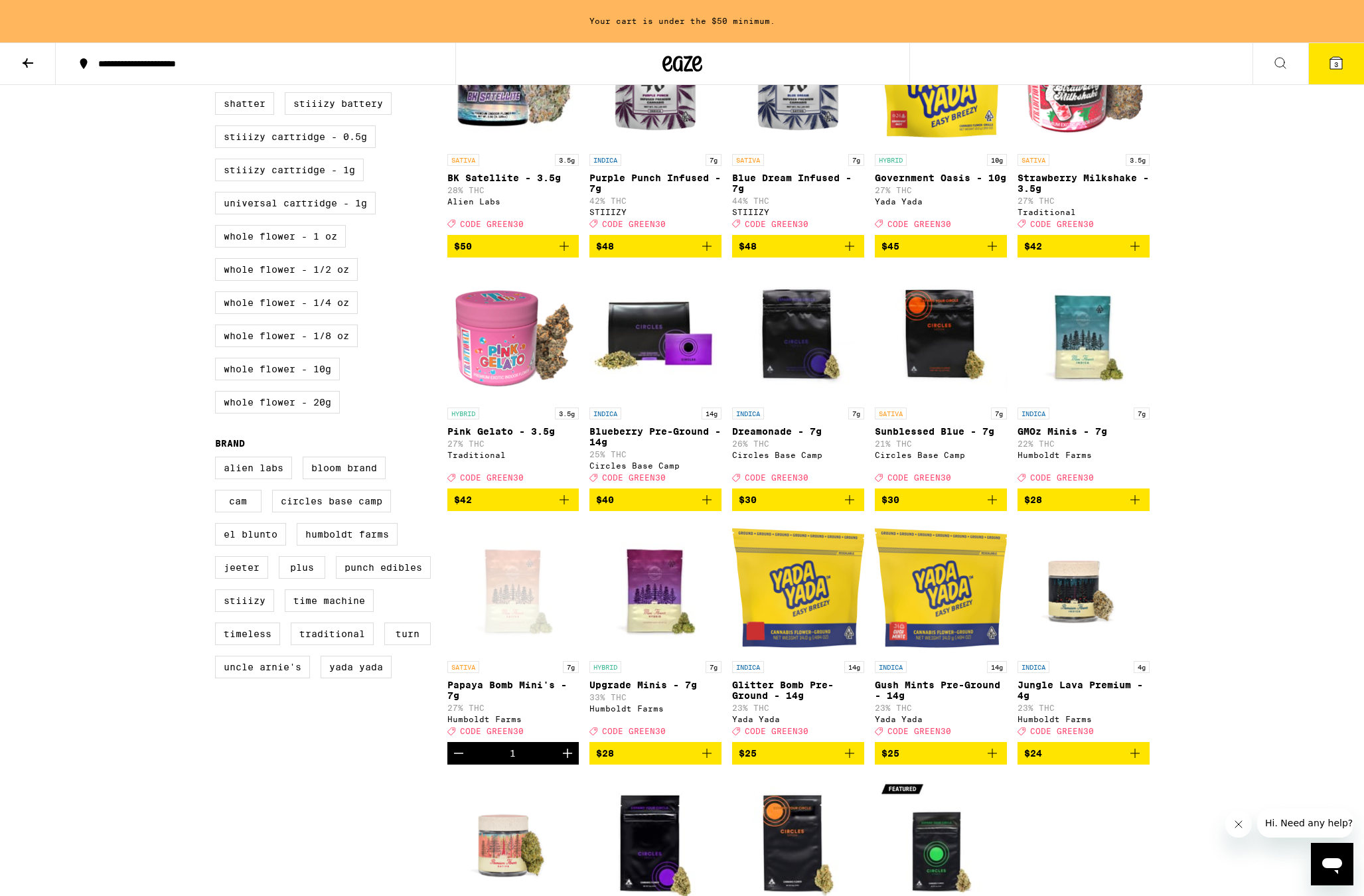
click at [706, 761] on icon "Add to bag" at bounding box center [706, 753] width 16 height 16
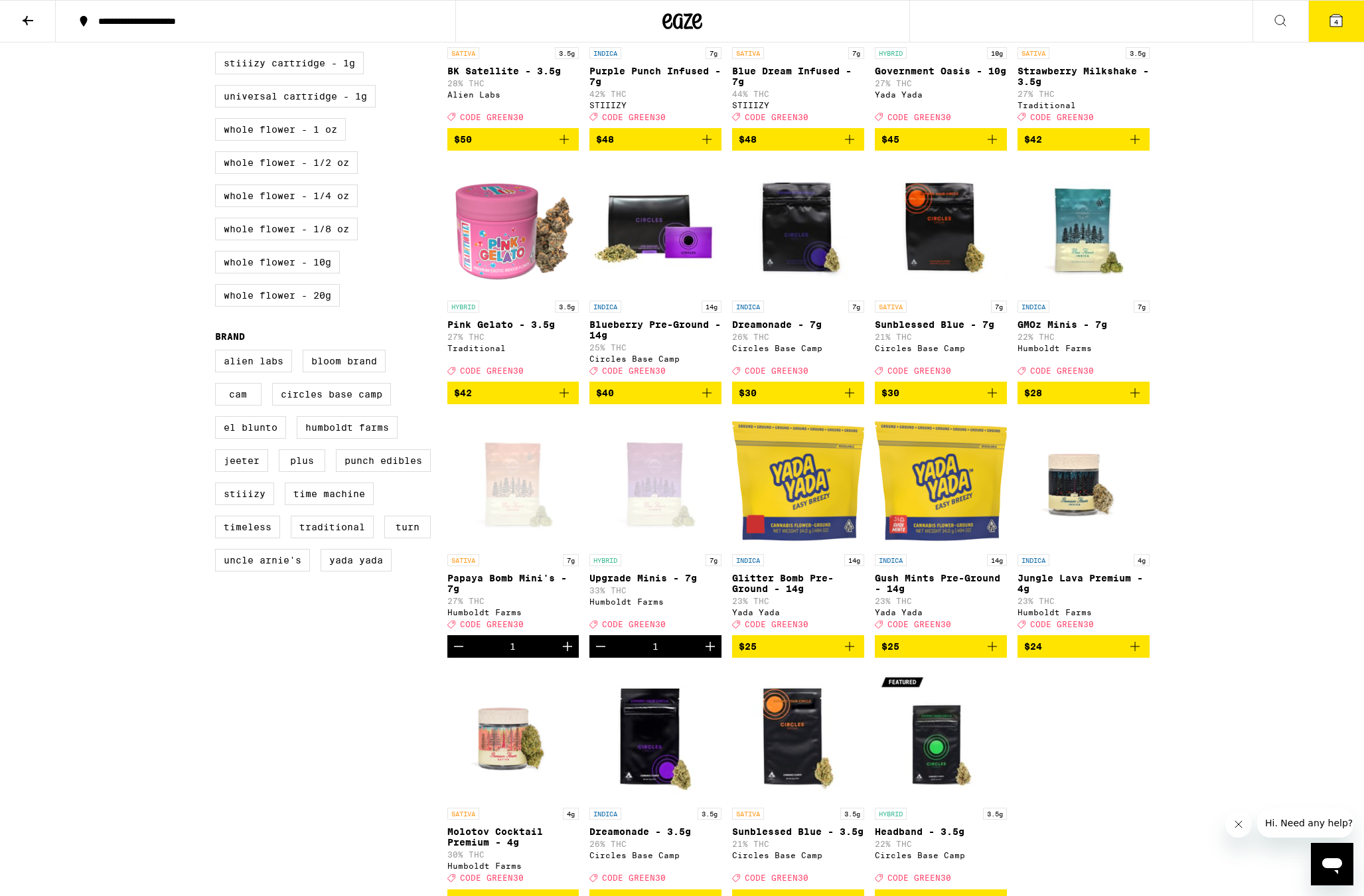
scroll to position [0, 0]
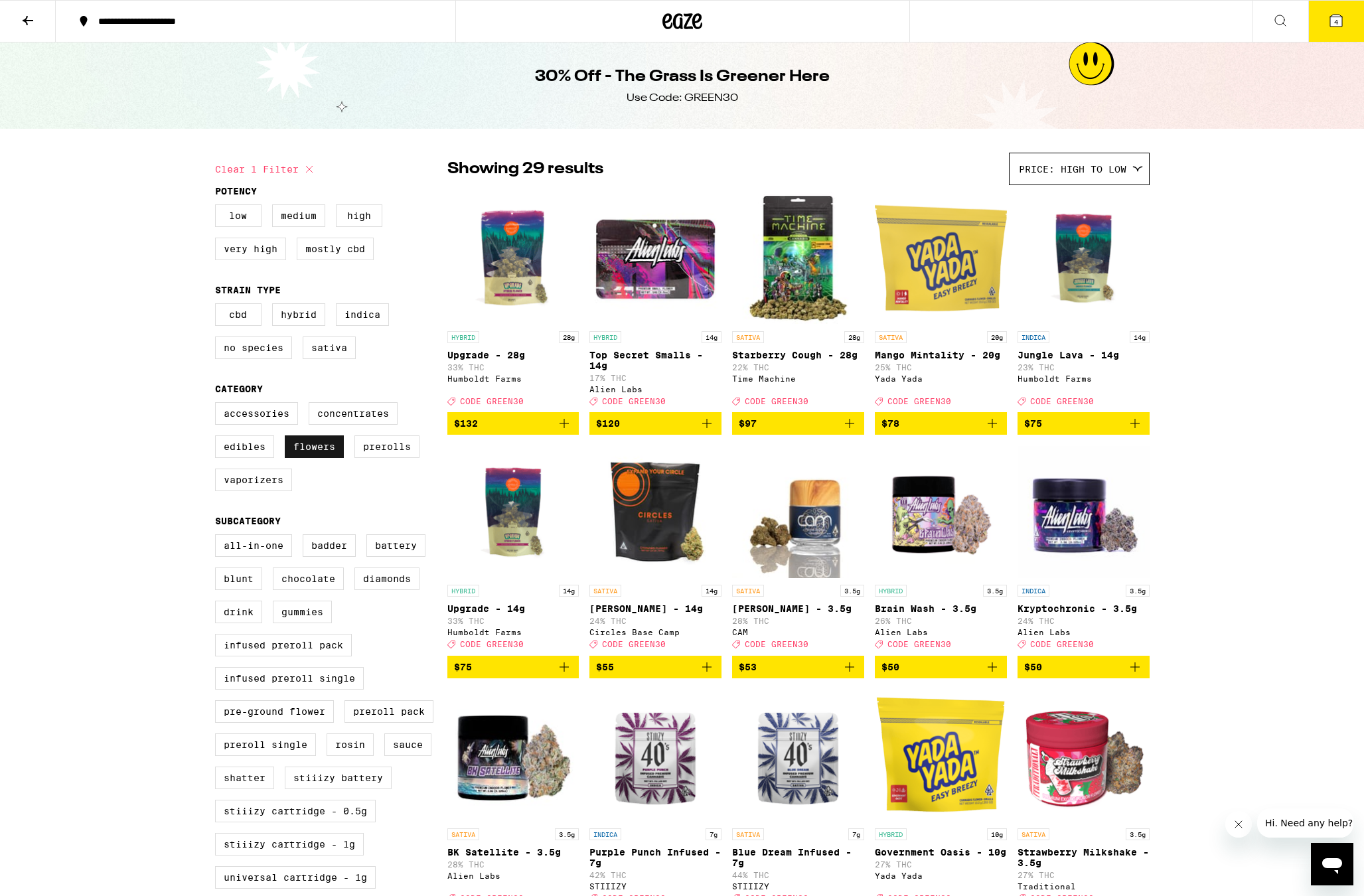
click at [323, 456] on label "Flowers" at bounding box center [314, 447] width 59 height 22
click at [219, 405] on input "Flowers" at bounding box center [218, 404] width 1 height 1
checkbox input "false"
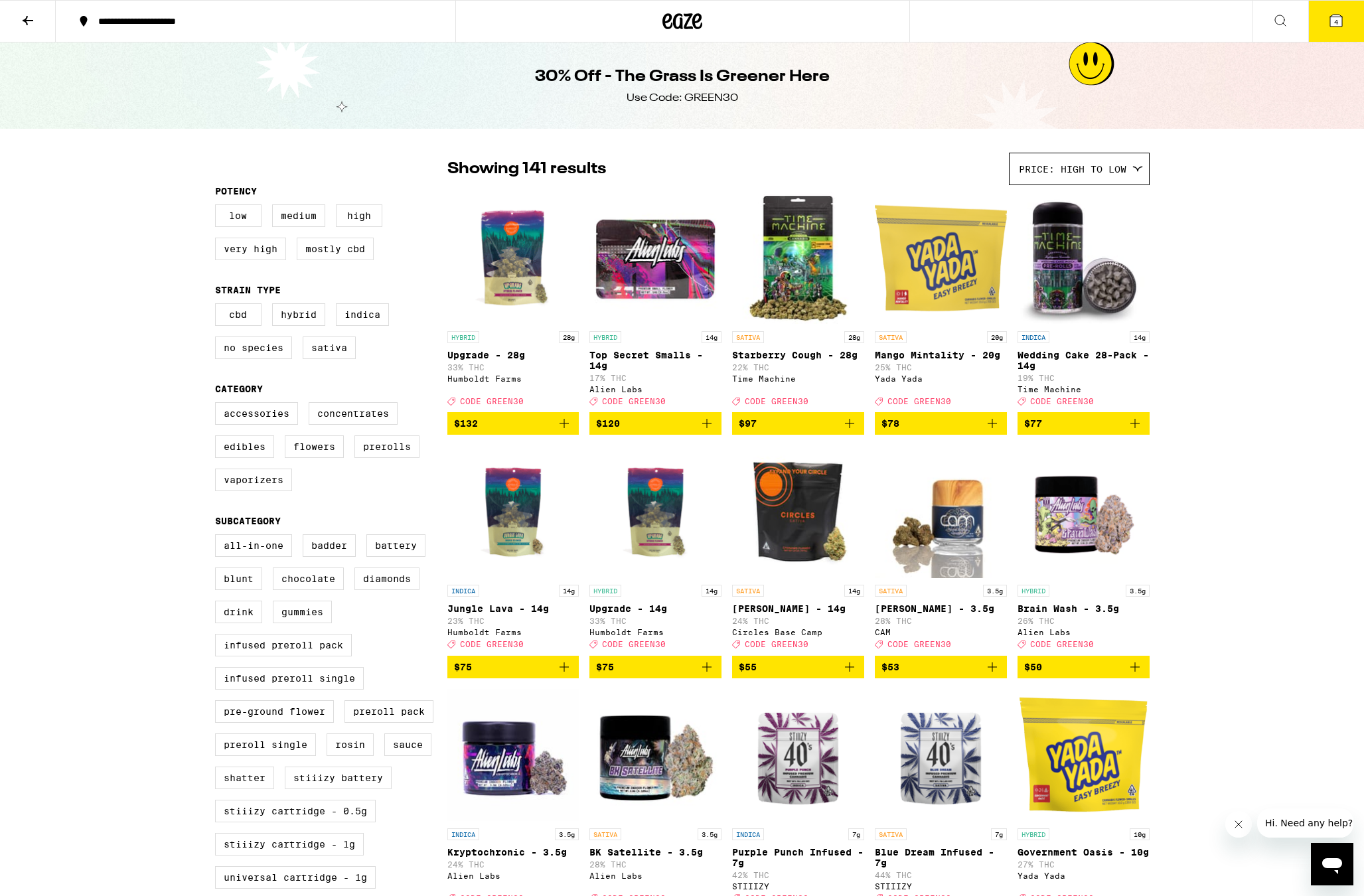
click at [33, 19] on icon at bounding box center [28, 20] width 10 height 10
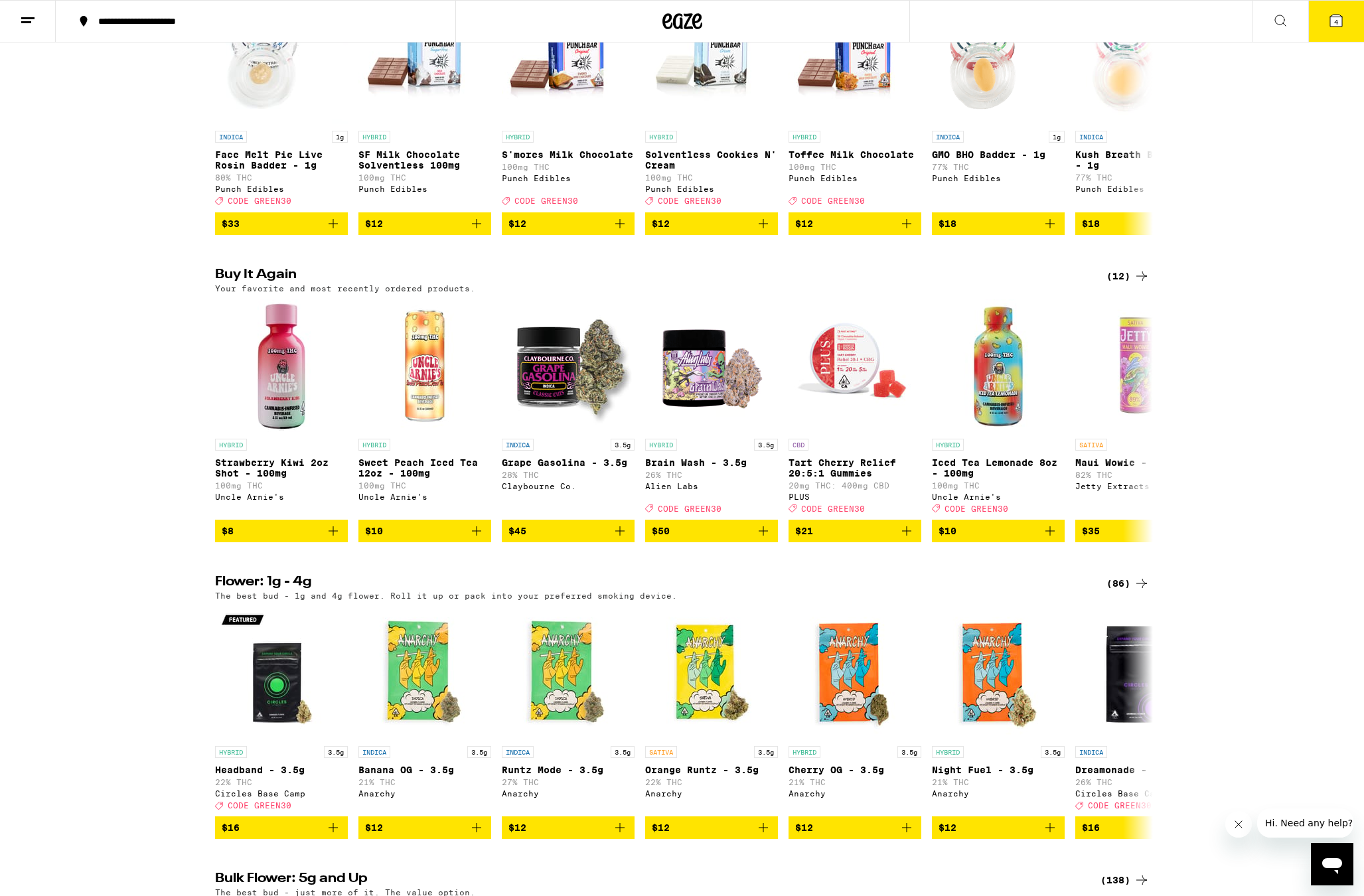
scroll to position [725, 0]
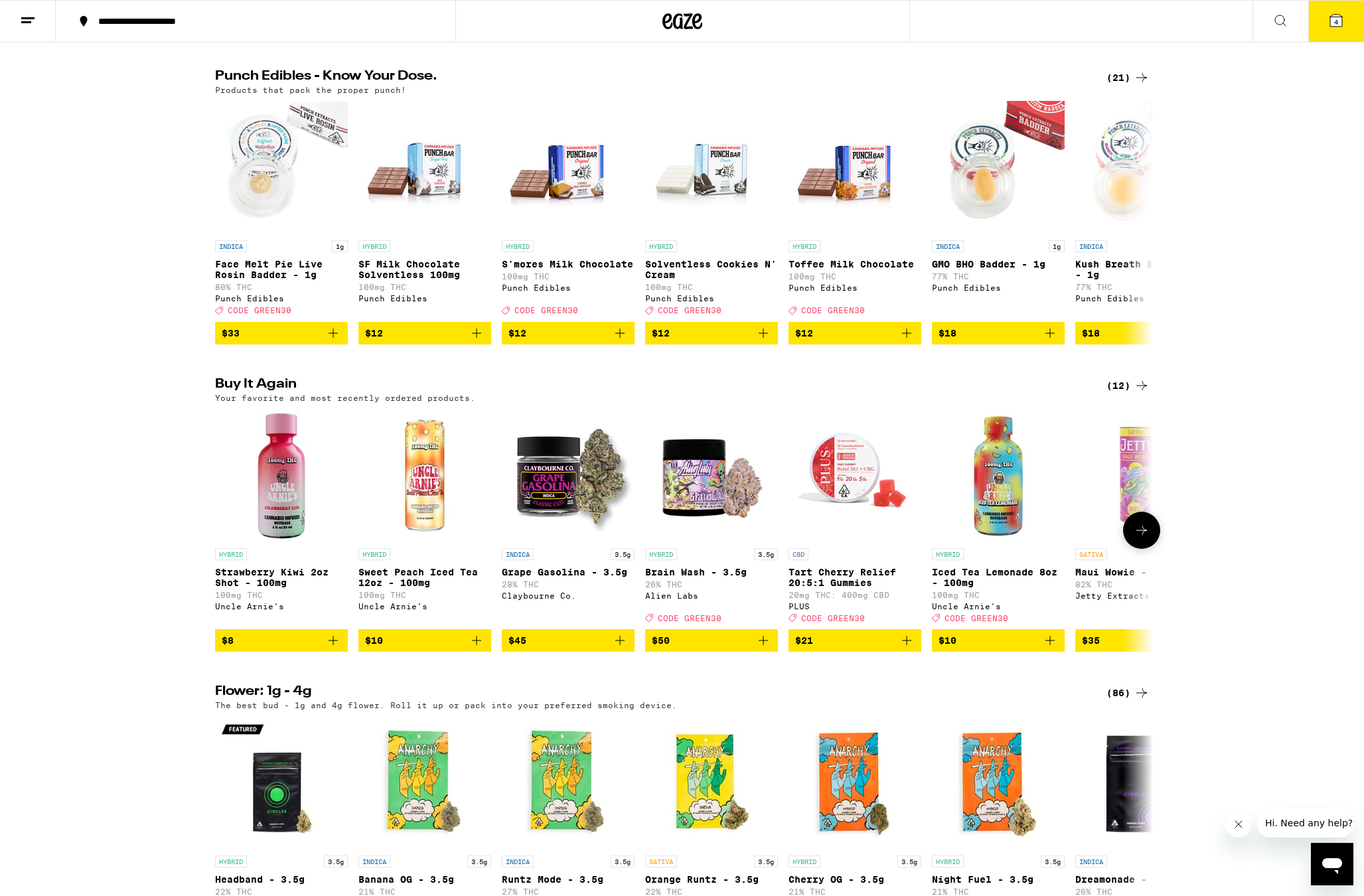
click at [1131, 549] on button at bounding box center [1142, 530] width 37 height 37
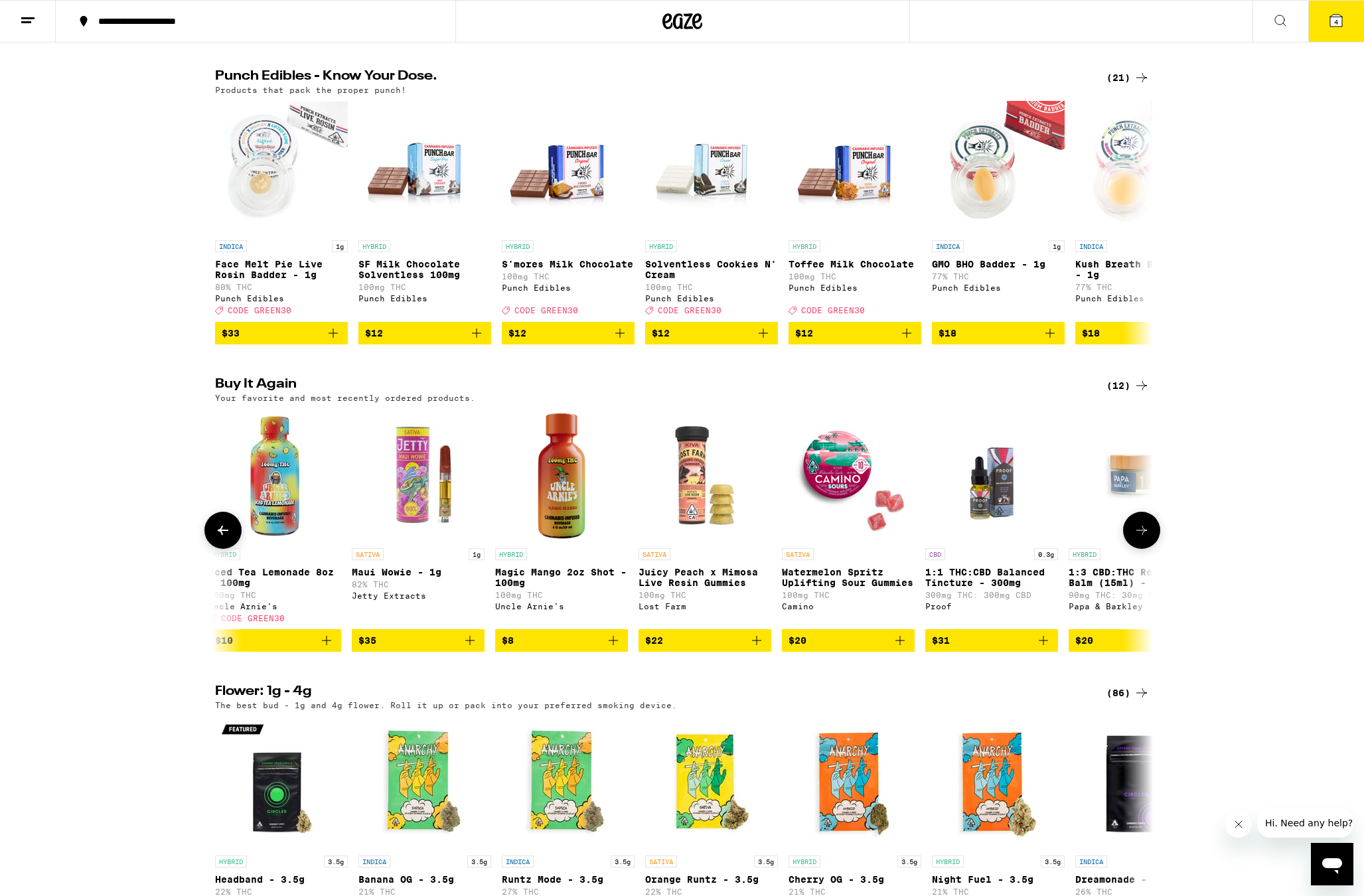
scroll to position [0, 786]
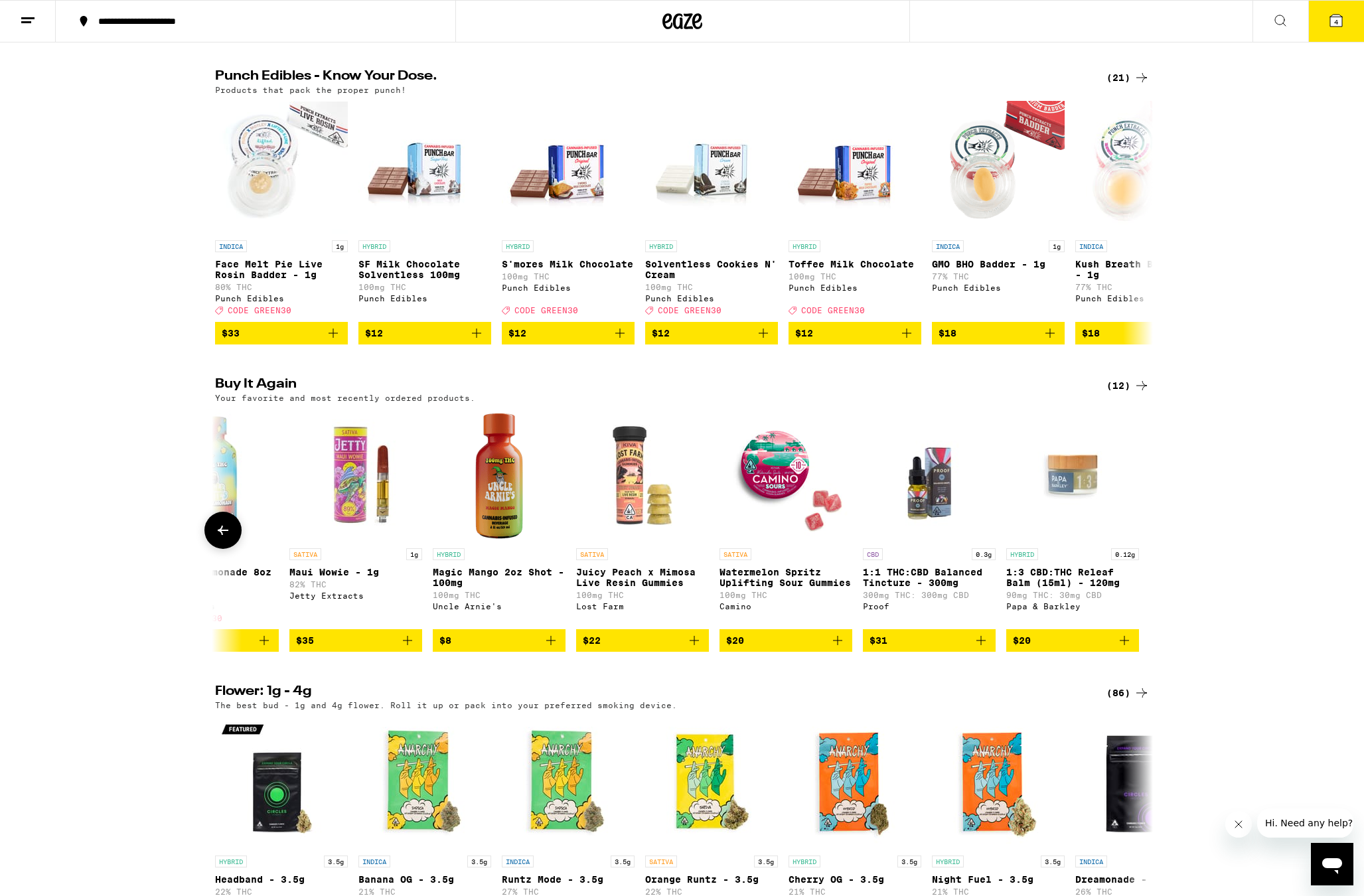
click at [1131, 549] on div at bounding box center [1142, 530] width 37 height 37
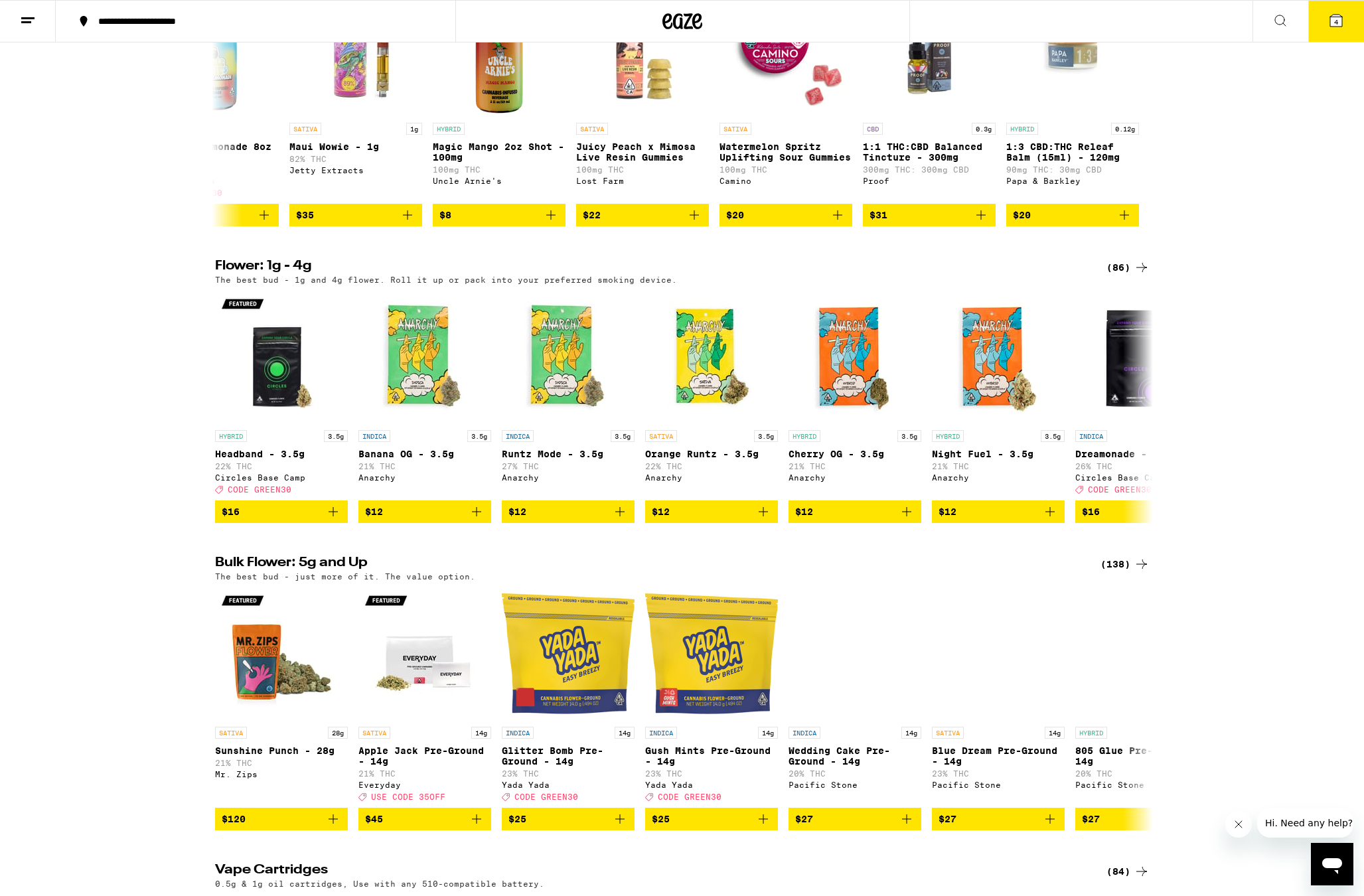
scroll to position [1175, 0]
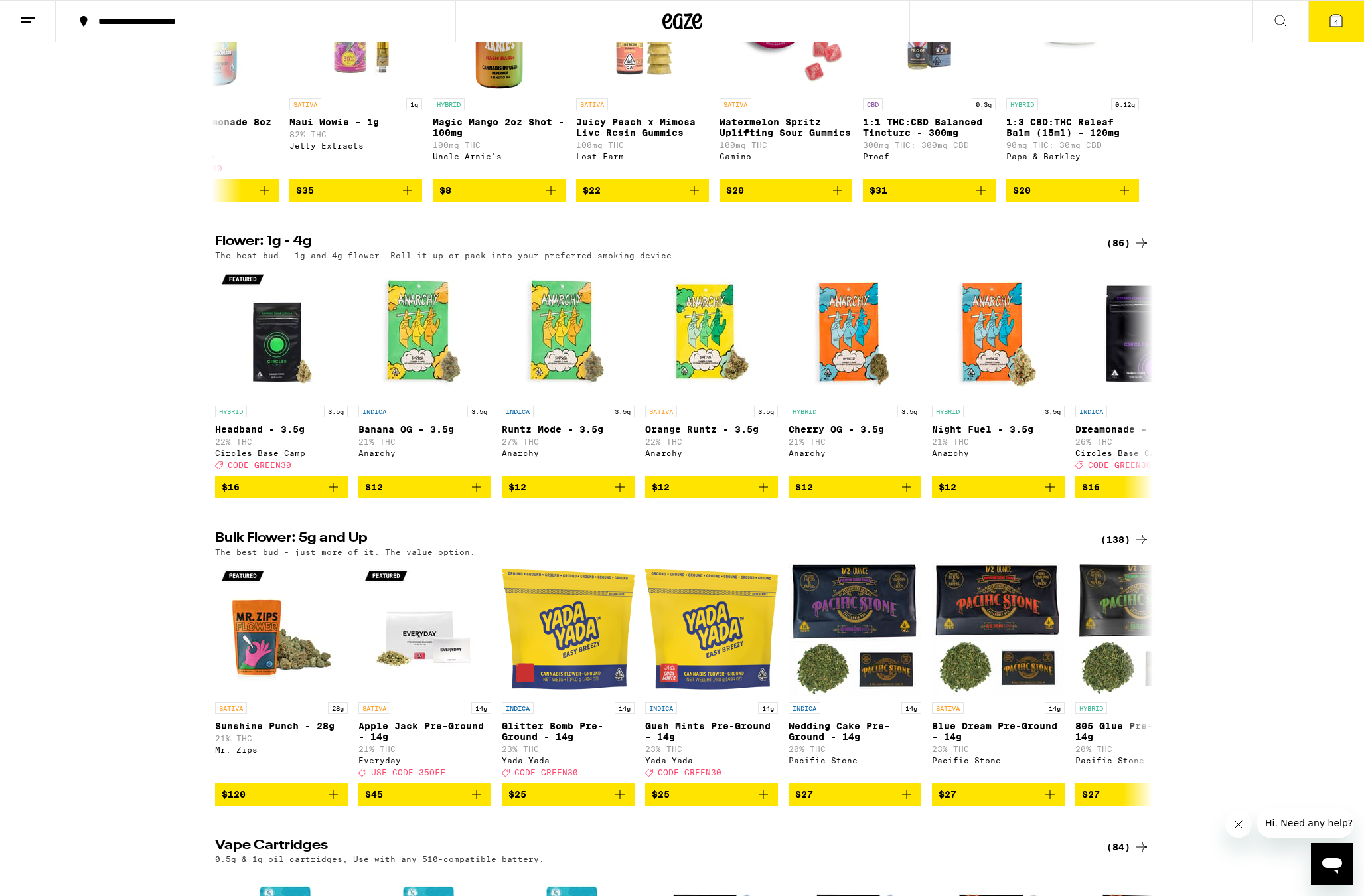
click at [1111, 548] on div "(138)" at bounding box center [1125, 539] width 49 height 16
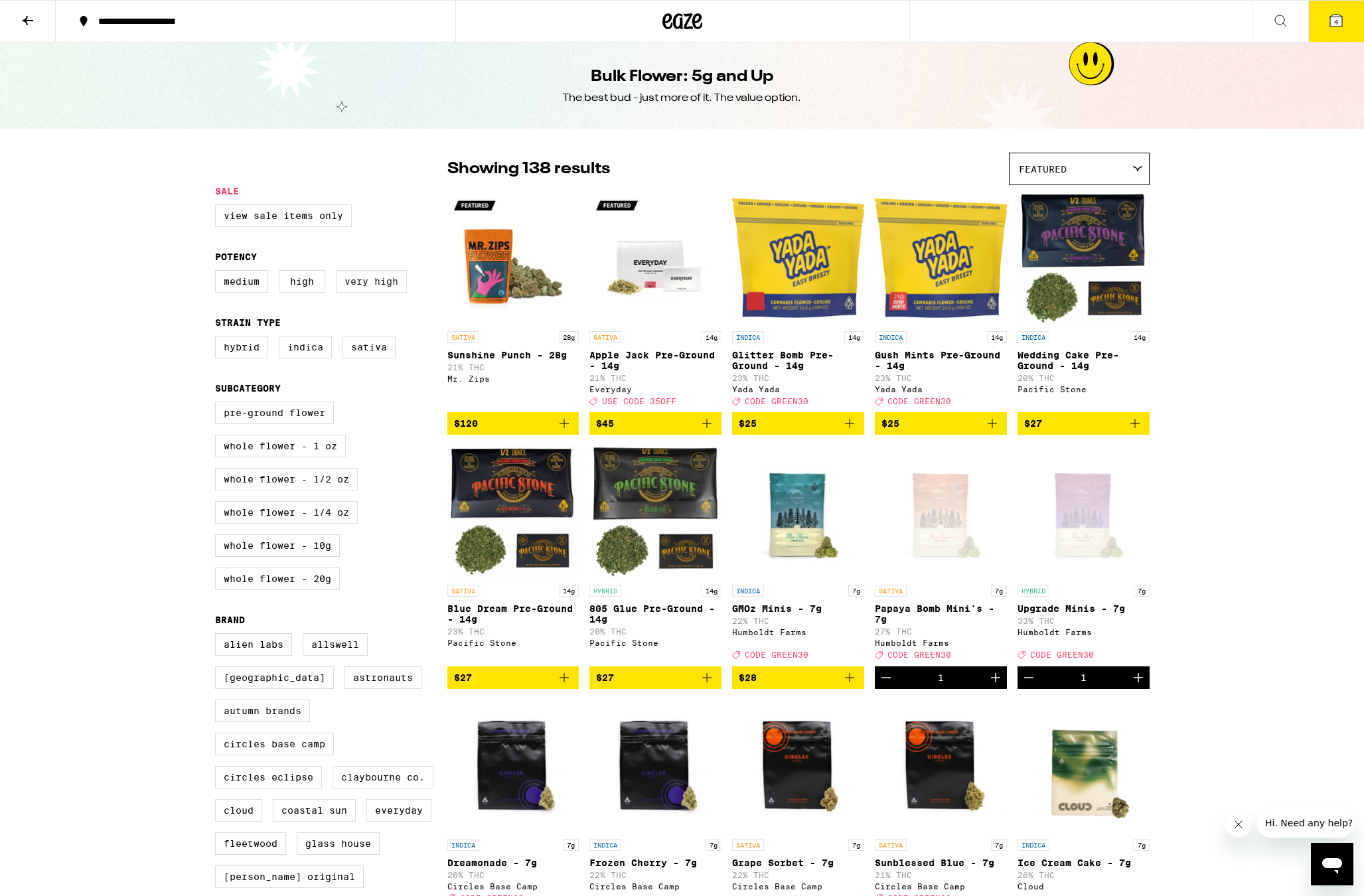
click at [354, 282] on label "Very High" at bounding box center [372, 281] width 71 height 22
click at [219, 273] on input "Very High" at bounding box center [218, 272] width 1 height 1
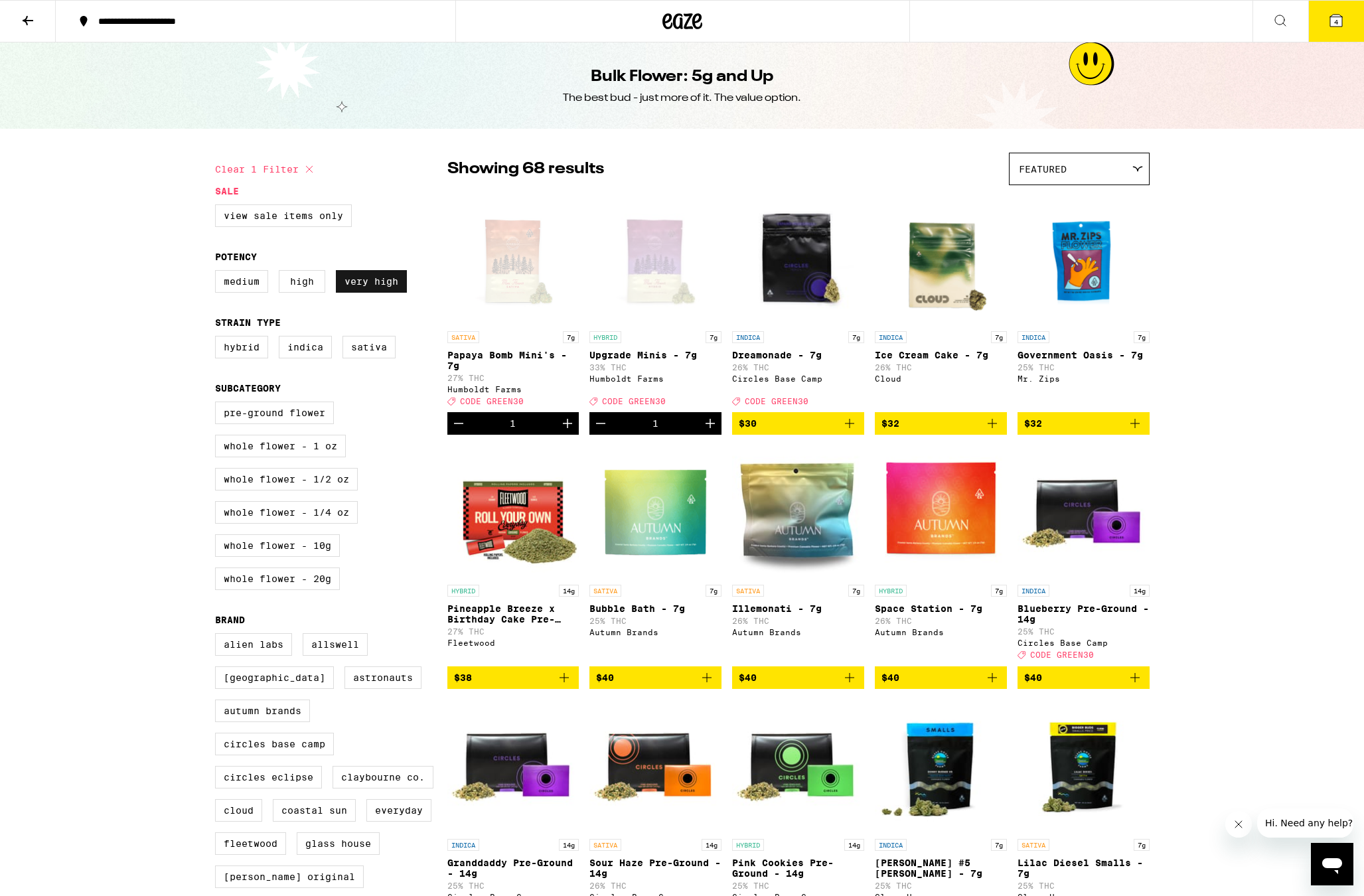
click at [351, 285] on label "Very High" at bounding box center [372, 281] width 71 height 22
click at [219, 273] on input "Very High" at bounding box center [218, 272] width 1 height 1
checkbox input "false"
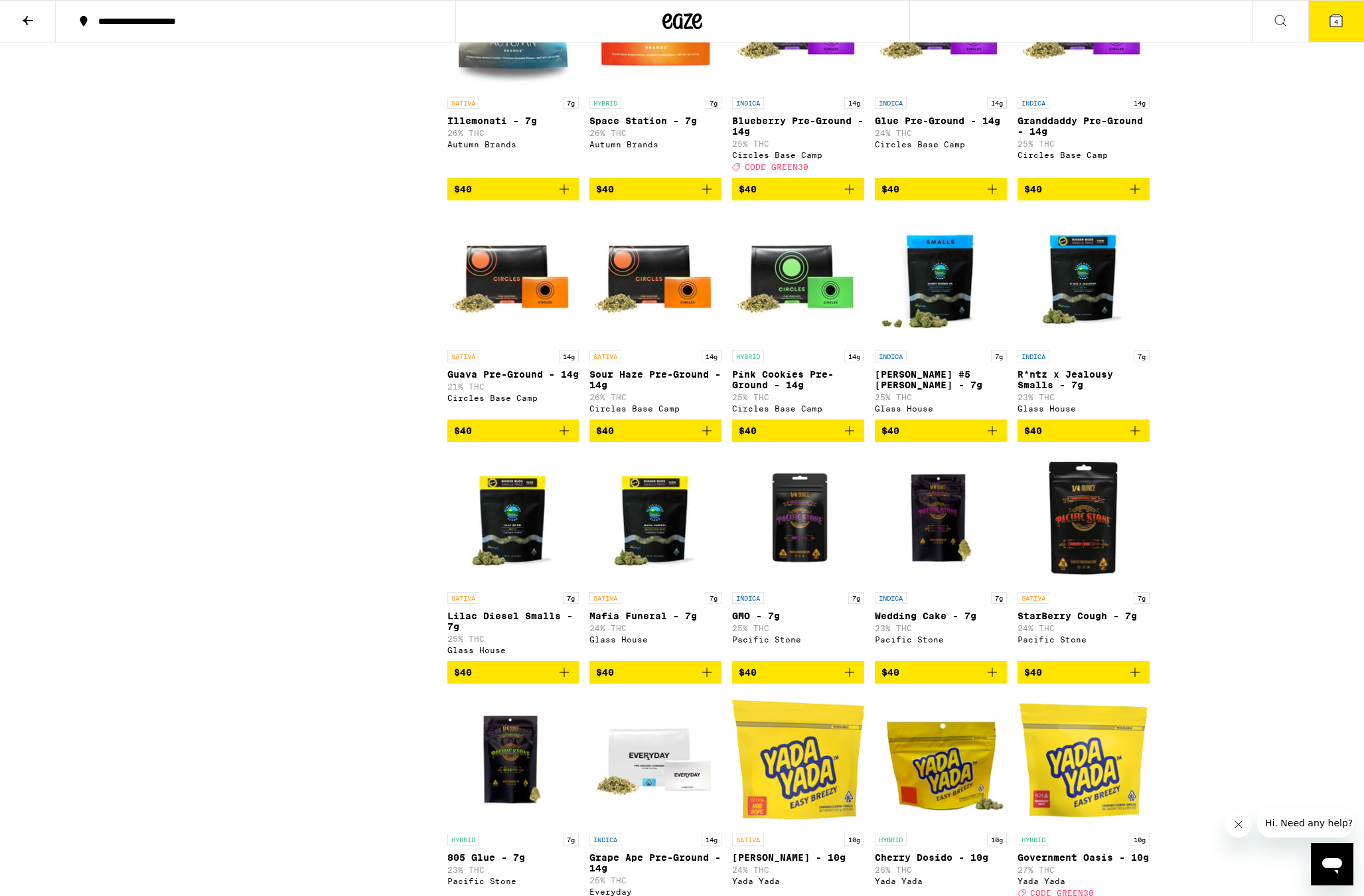
scroll to position [1607, 0]
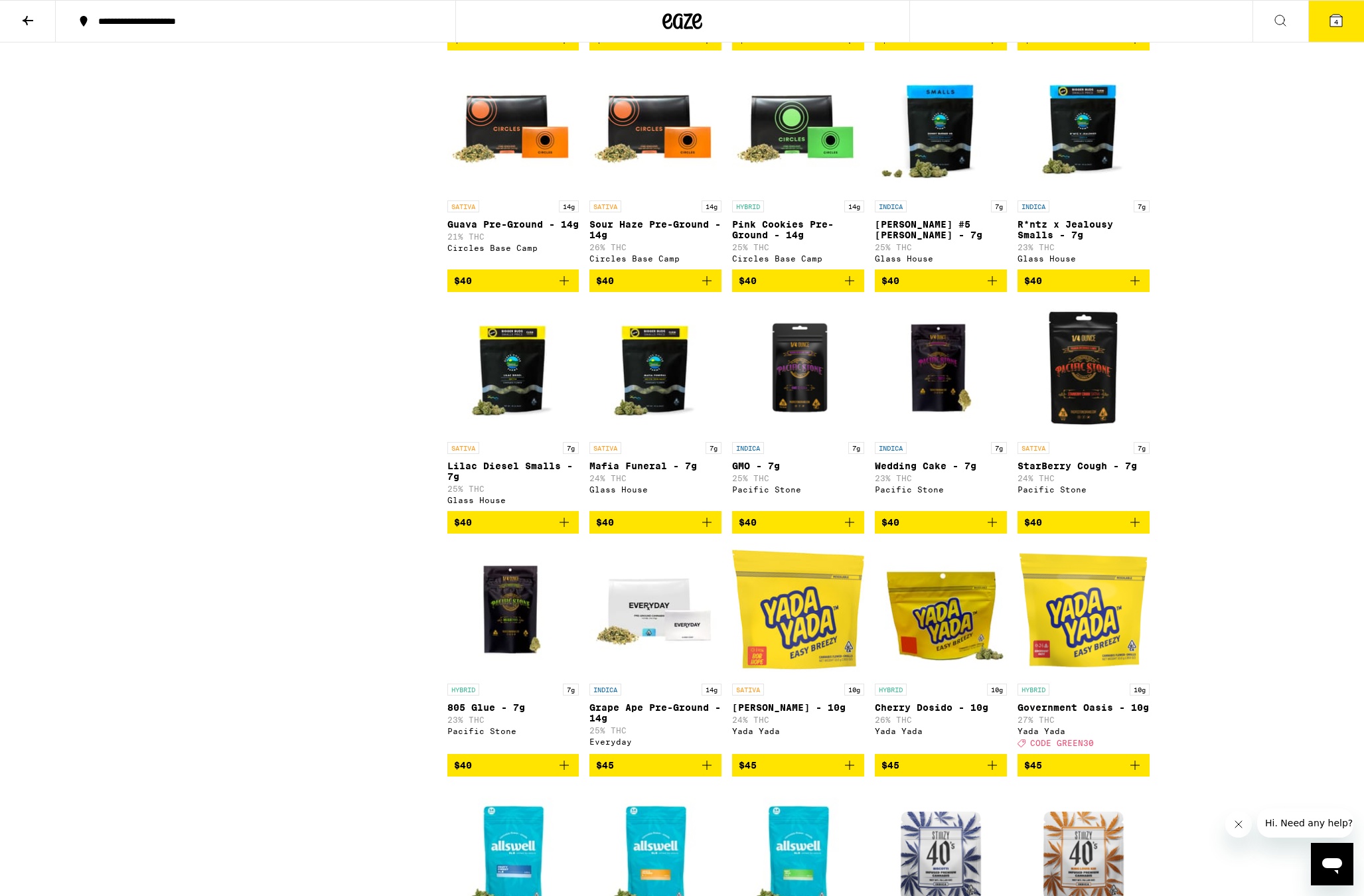
click at [1342, 28] on button "4" at bounding box center [1336, 21] width 56 height 41
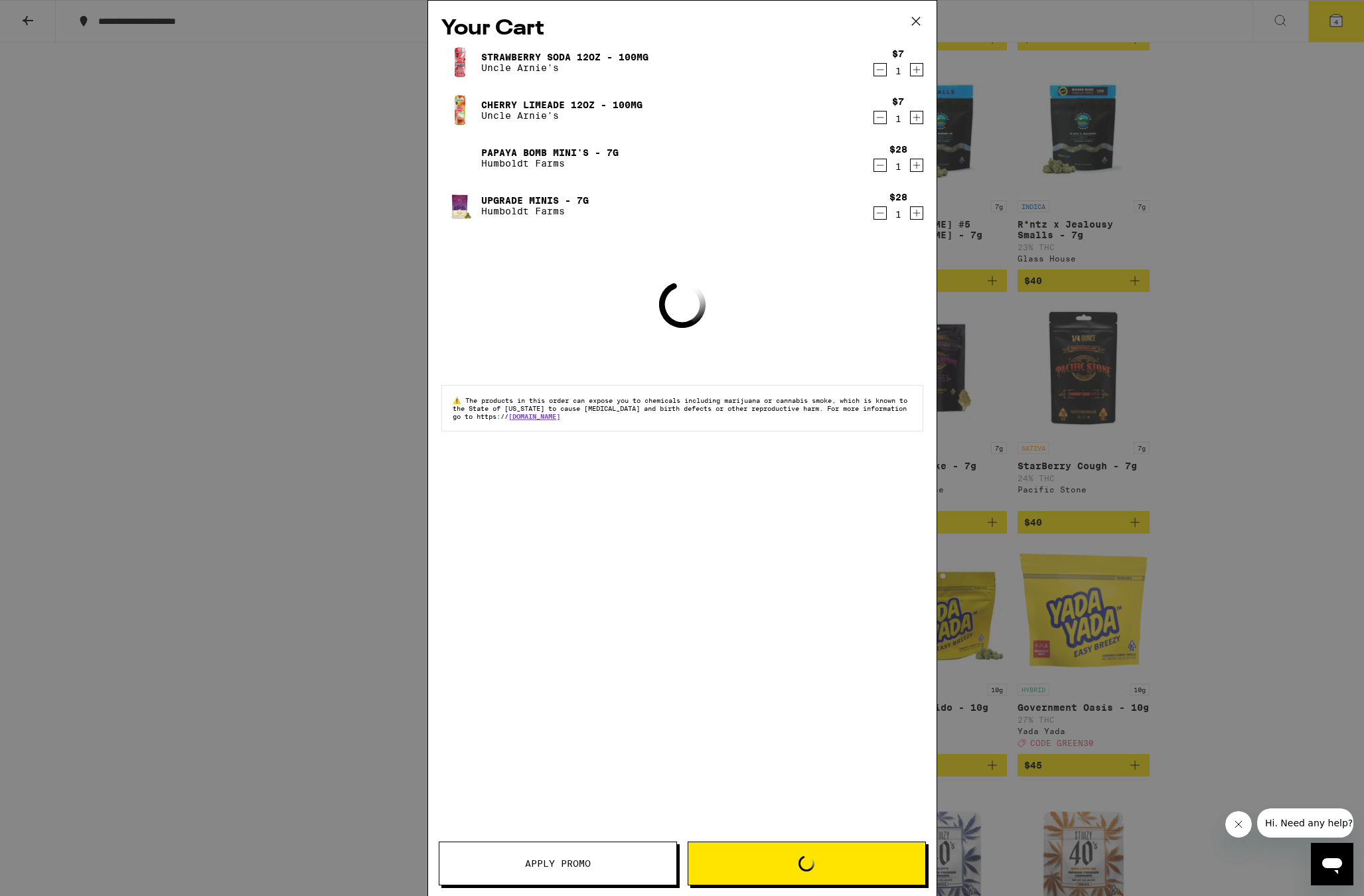
click at [1281, 111] on div "Your Cart Strawberry Soda 12oz - 100mg Uncle Arnie's $7 1 Cherry Limeade 12oz -…" at bounding box center [682, 448] width 1364 height 896
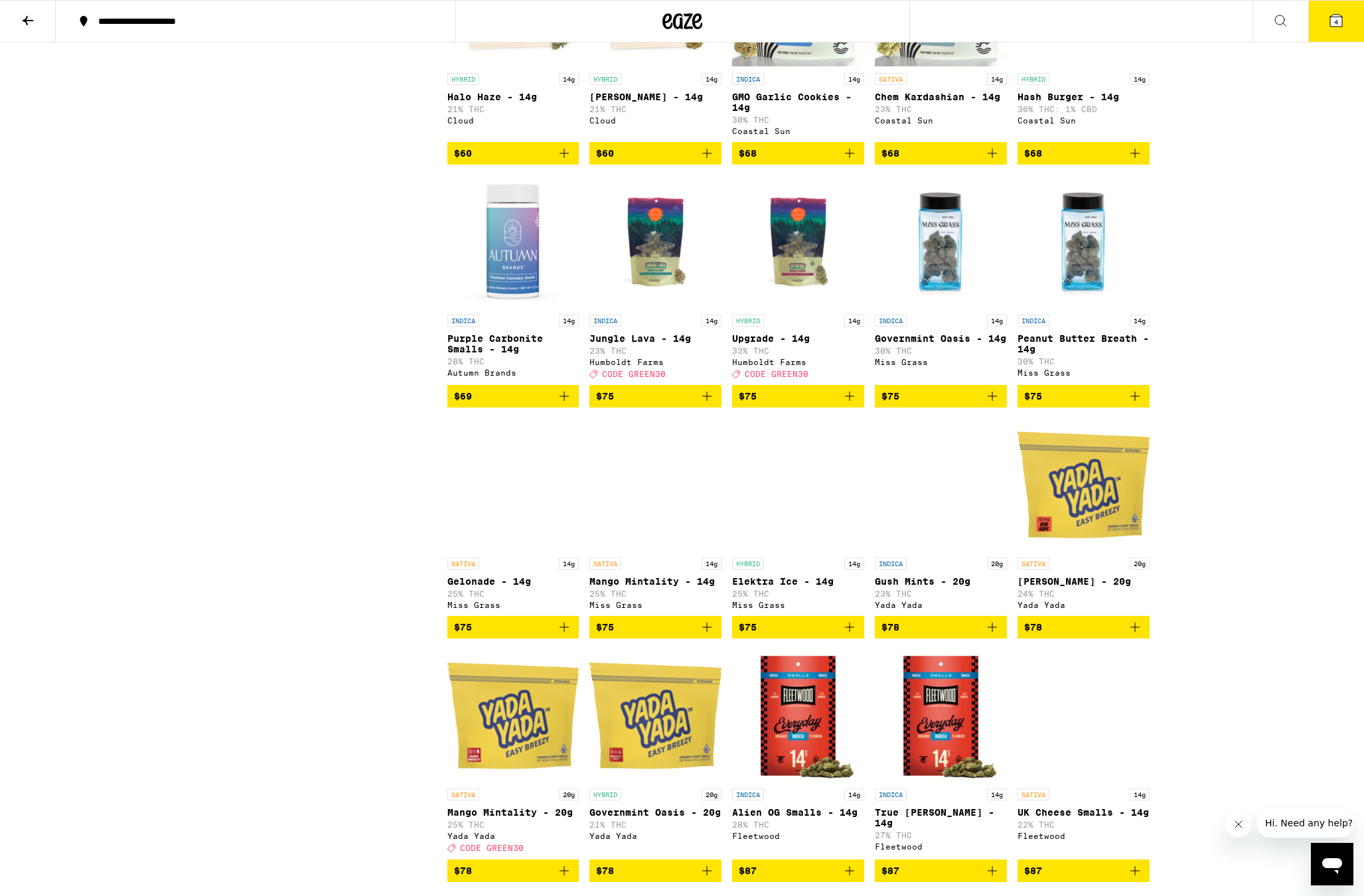
scroll to position [4007, 0]
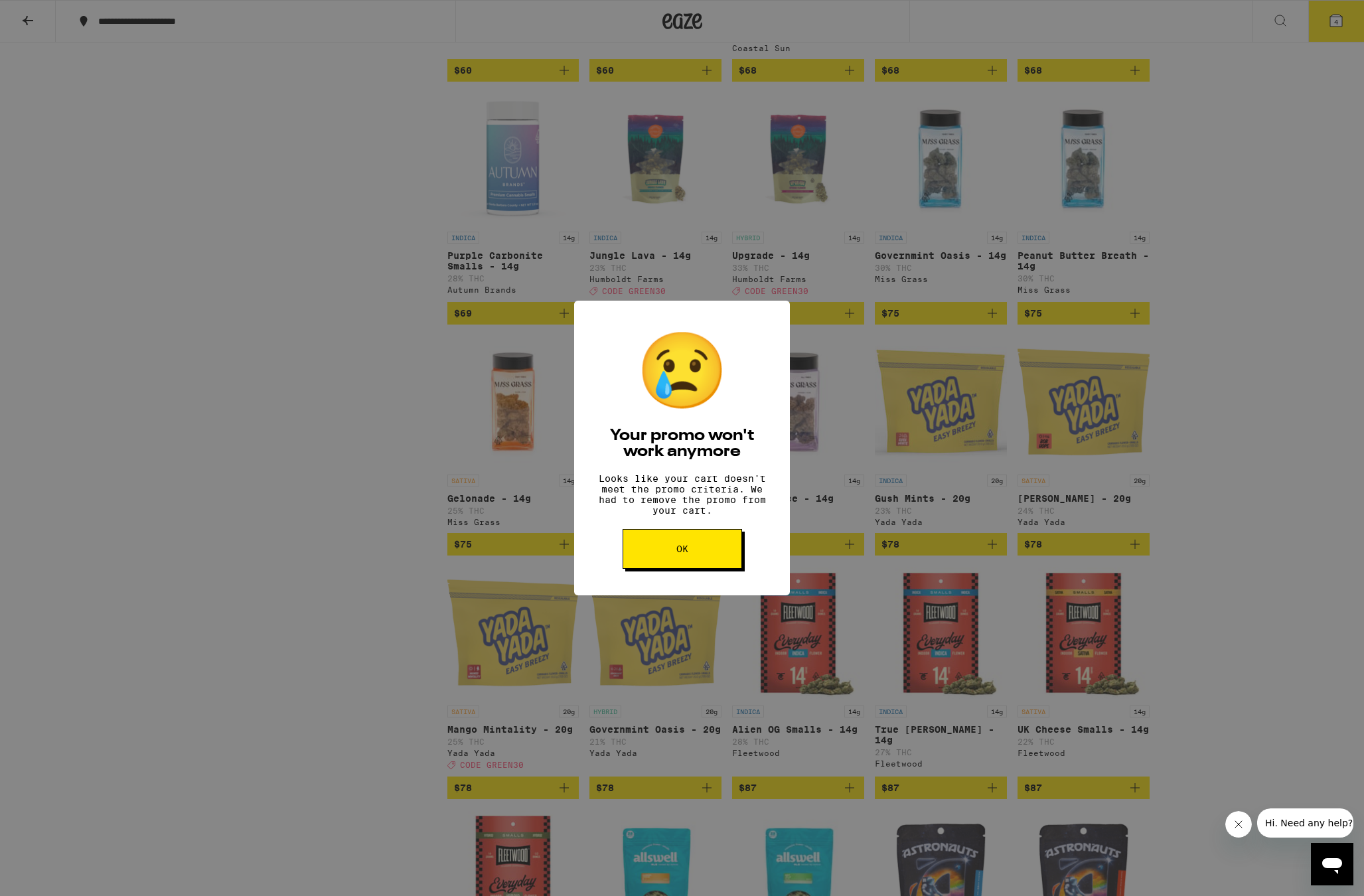
click at [659, 556] on button "OK" at bounding box center [682, 549] width 120 height 40
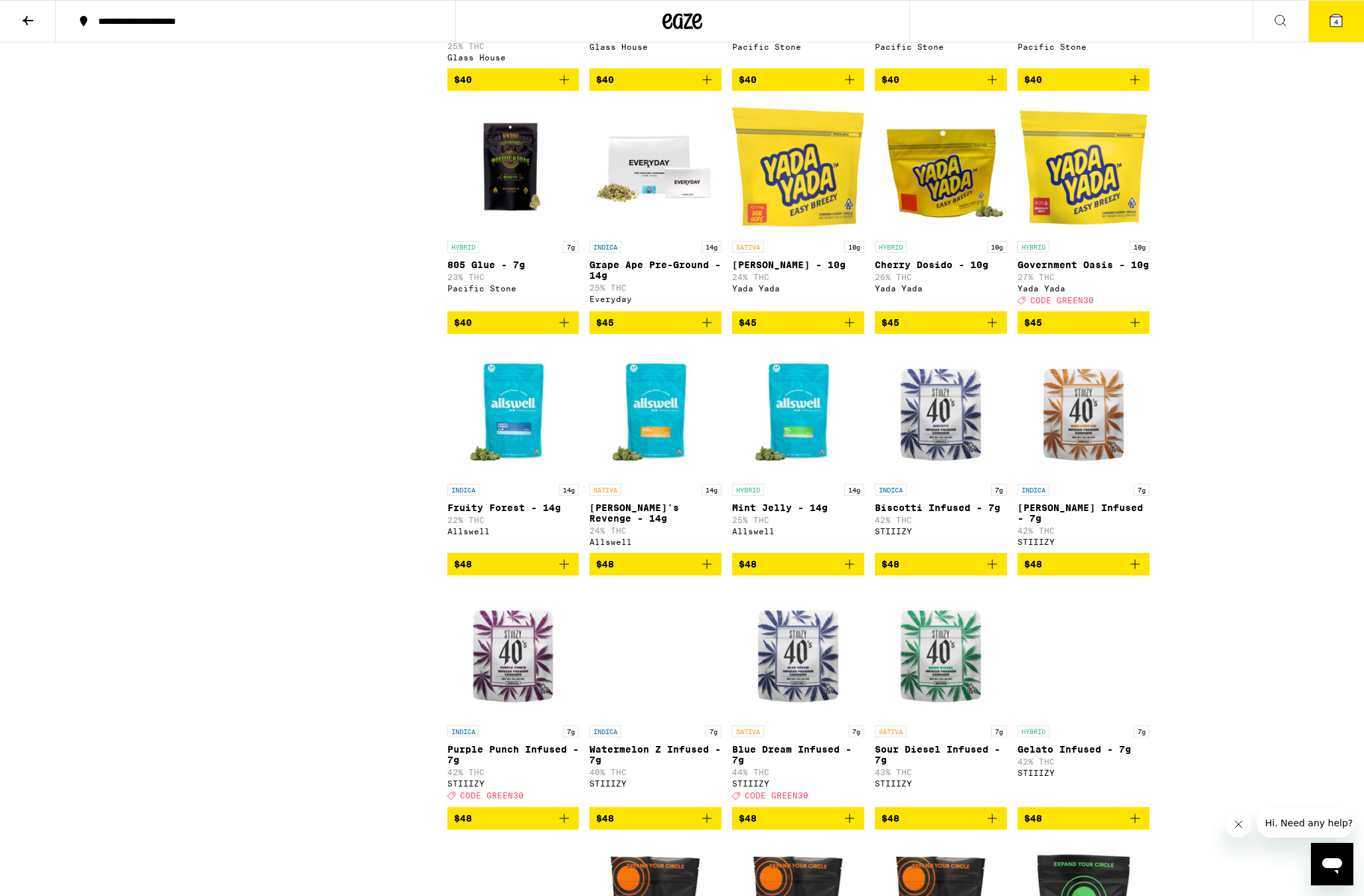
scroll to position [2215, 0]
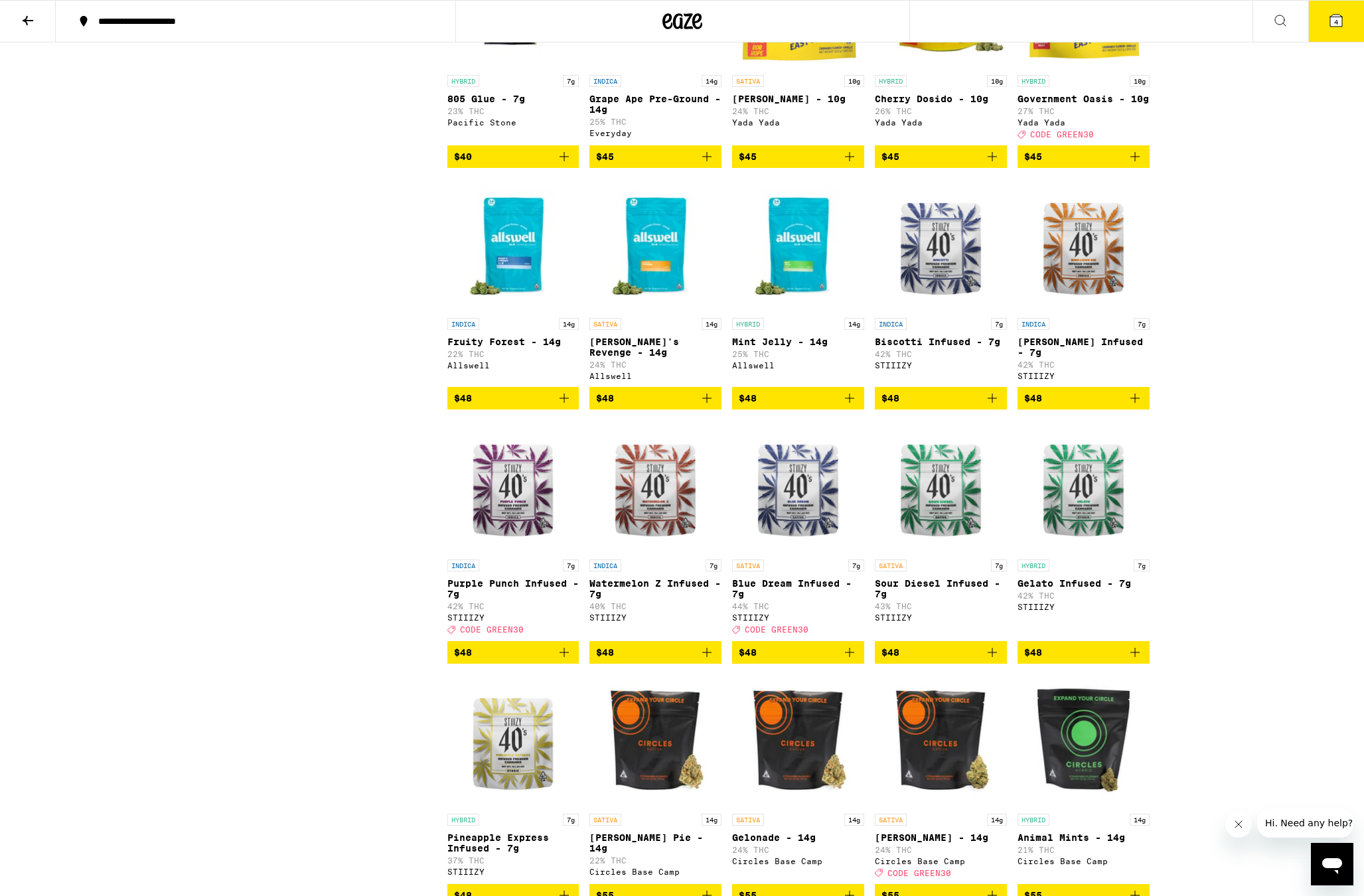
click at [833, 553] on img "Open page for Blue Dream Infused - 7g from STIIIZY" at bounding box center [798, 486] width 132 height 133
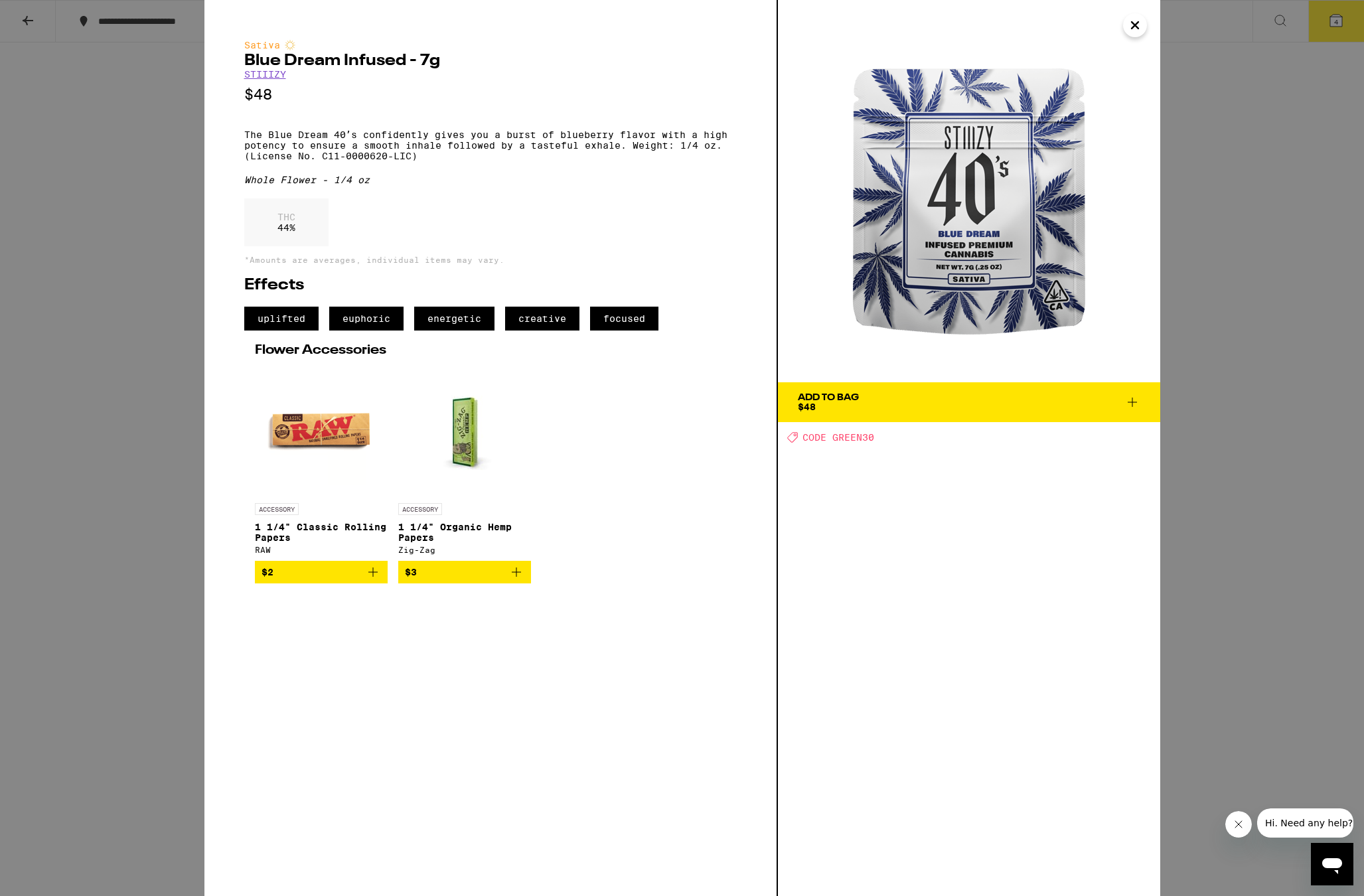
click at [1208, 447] on div "Sativa Blue Dream Infused - 7g STIIIZY $48 The Blue Dream 40ʼs confidently give…" at bounding box center [682, 448] width 1364 height 896
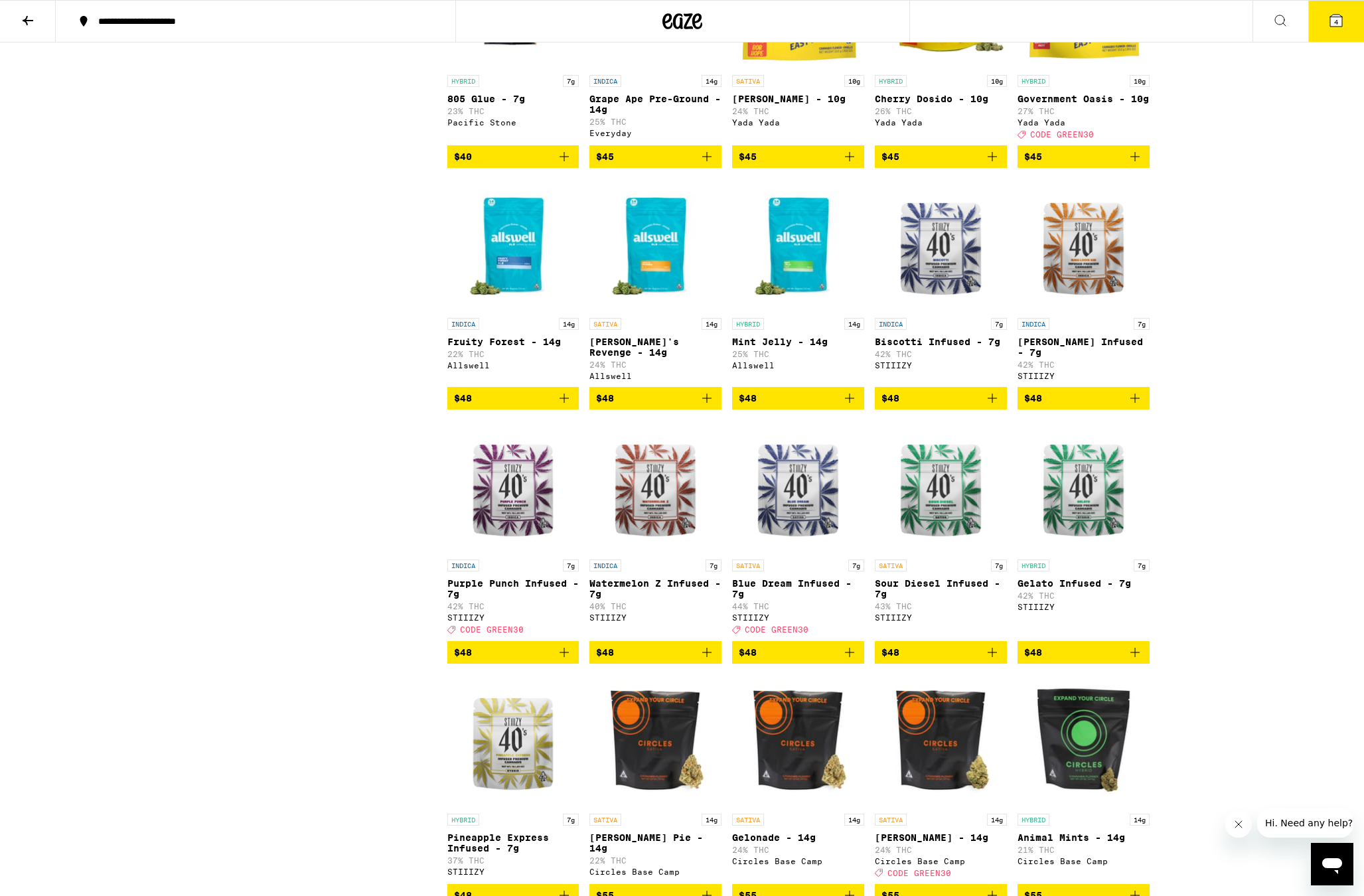
click at [937, 553] on img "Open page for Sour Diesel Infused - 7g from STIIIZY" at bounding box center [941, 486] width 132 height 133
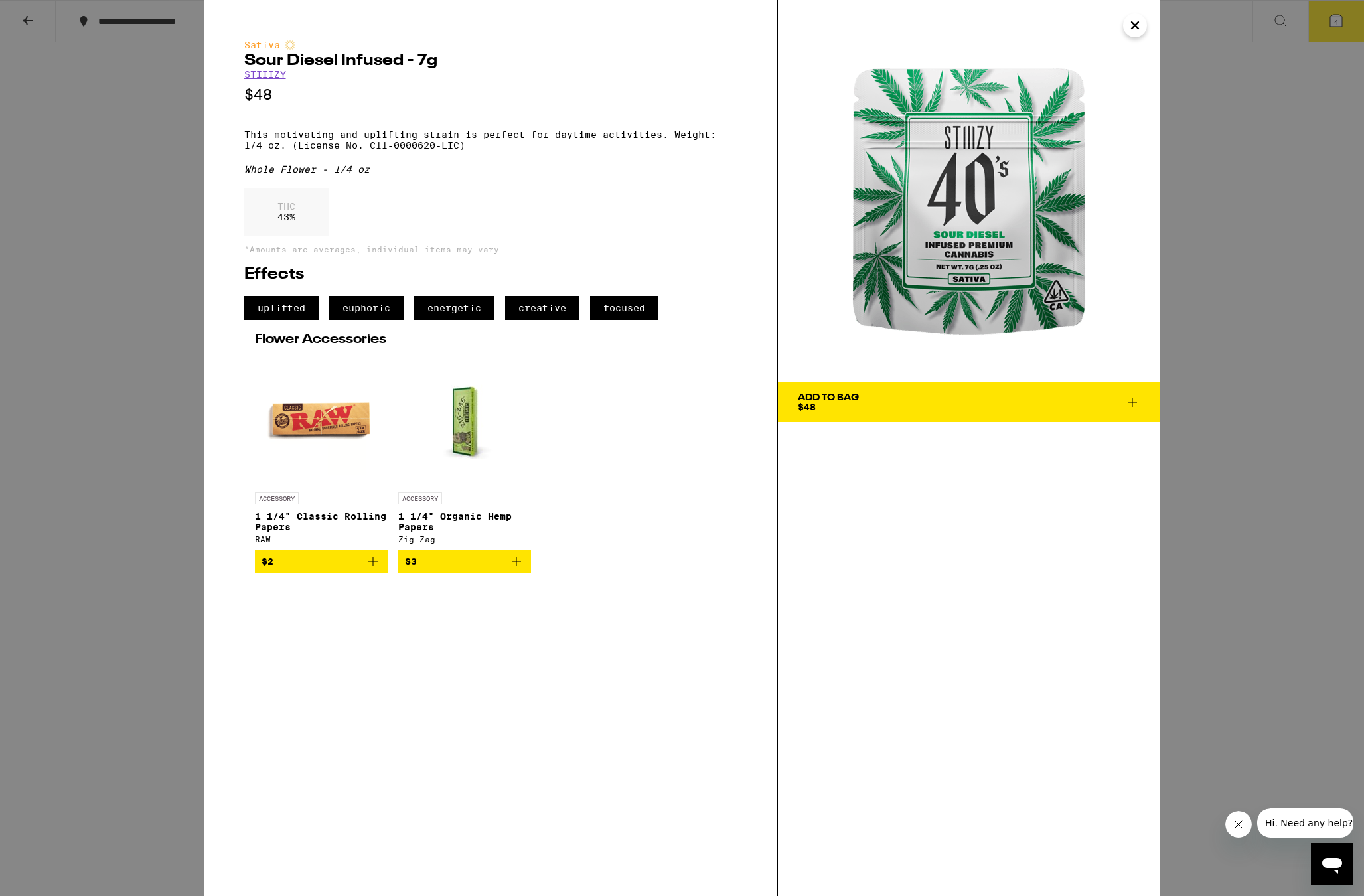
click at [1192, 510] on div "Sativa Sour Diesel Infused - 7g STIIIZY $48 This motivating and uplifting strai…" at bounding box center [682, 448] width 1364 height 896
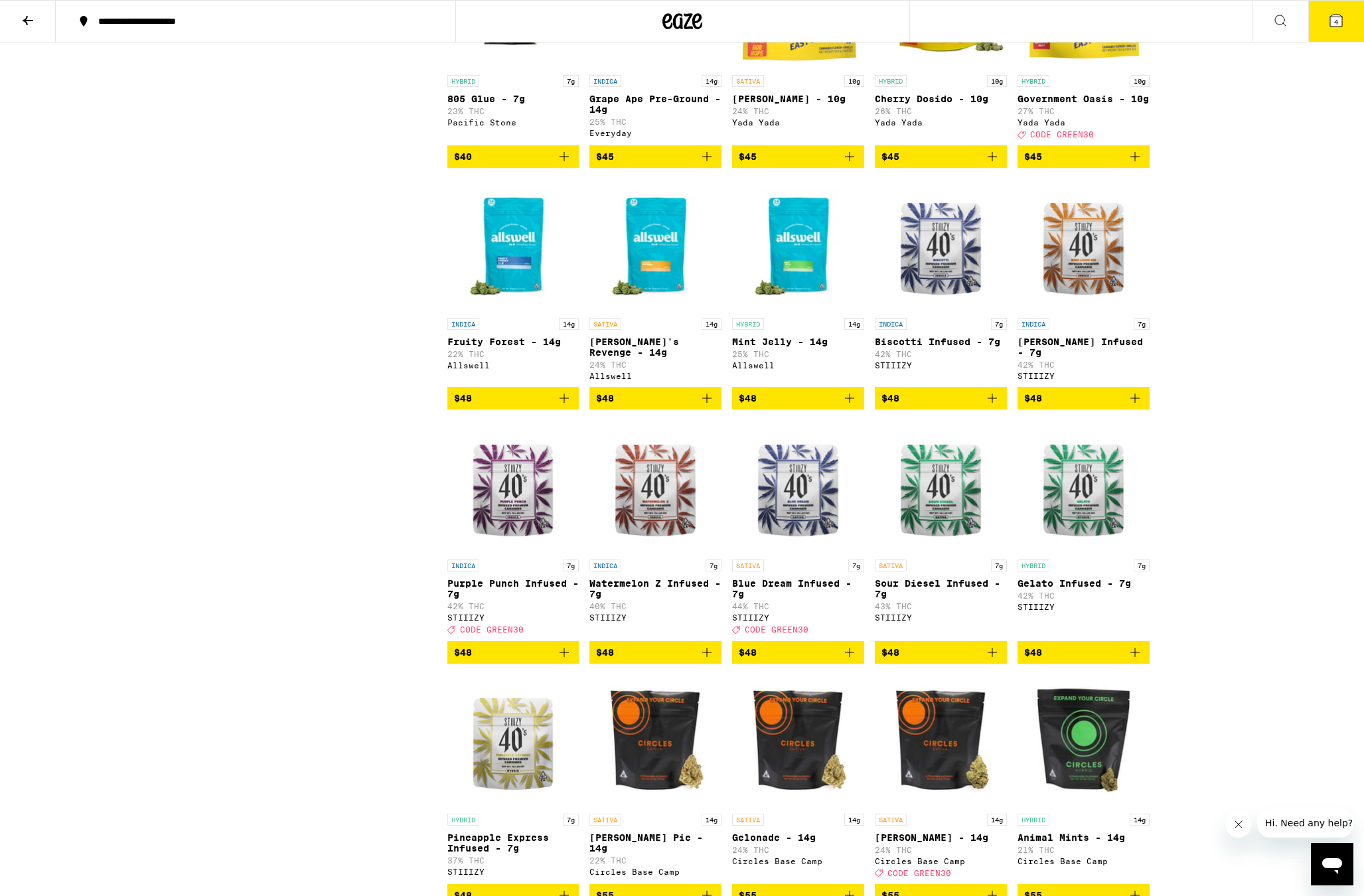
click at [517, 553] on img "Open page for Purple Punch Infused - 7g from STIIIZY" at bounding box center [514, 486] width 132 height 133
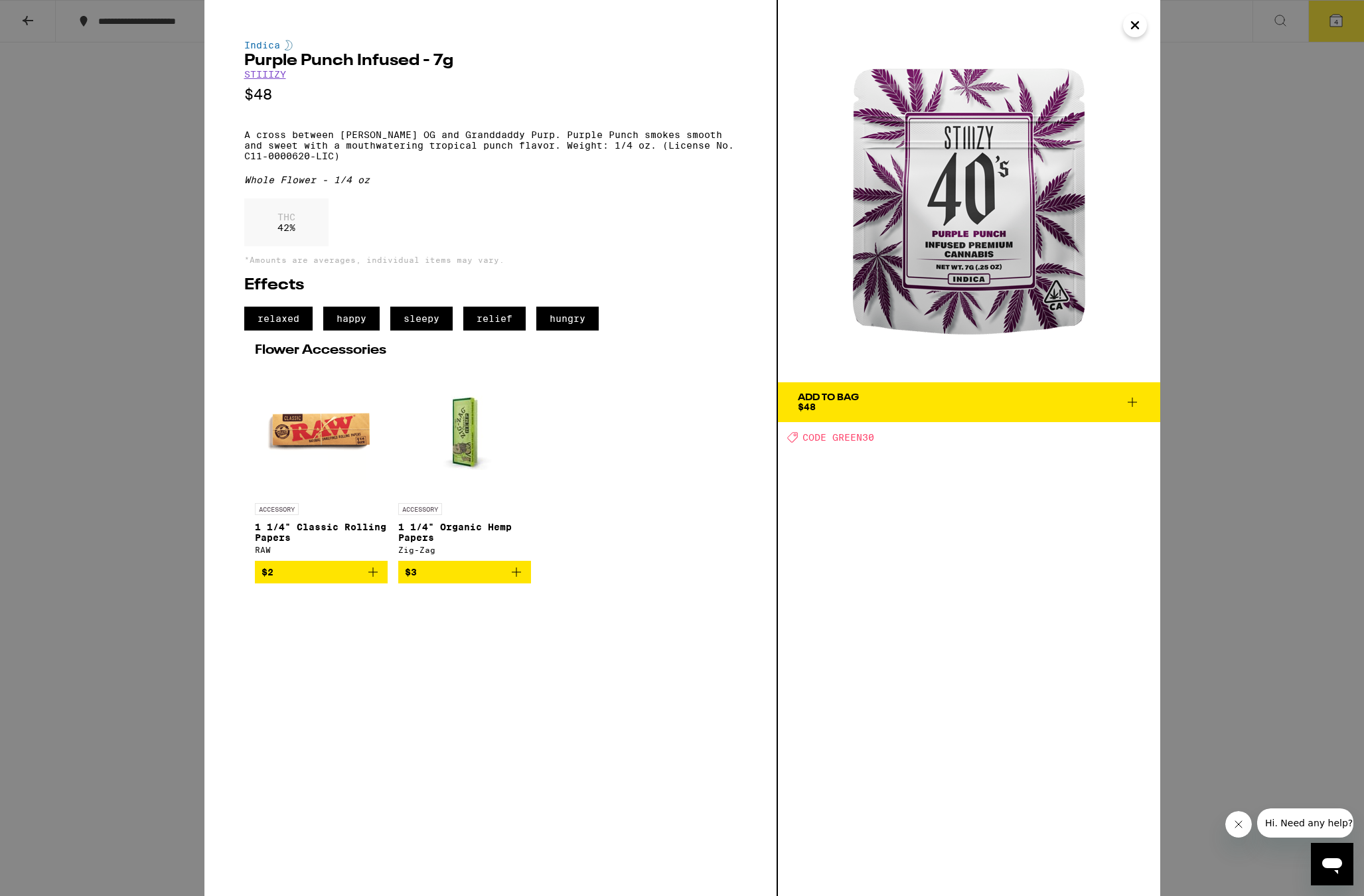
click at [1206, 548] on div "Indica Purple Punch Infused - 7g STIIIZY $48 A cross between Larry OG and Grand…" at bounding box center [682, 448] width 1364 height 896
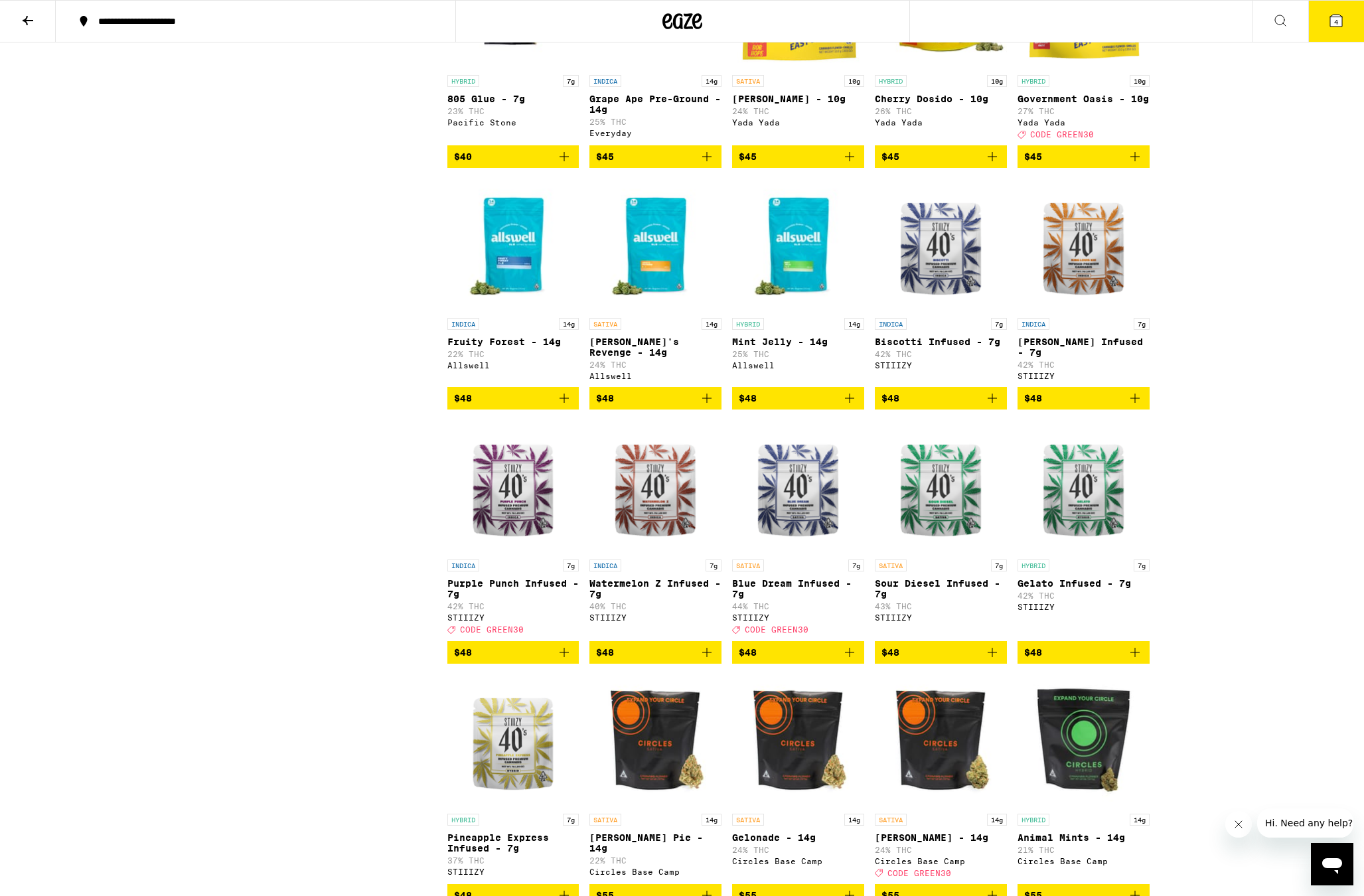
click at [646, 553] on img "Open page for Watermelon Z Infused - 7g from STIIIZY" at bounding box center [656, 486] width 132 height 133
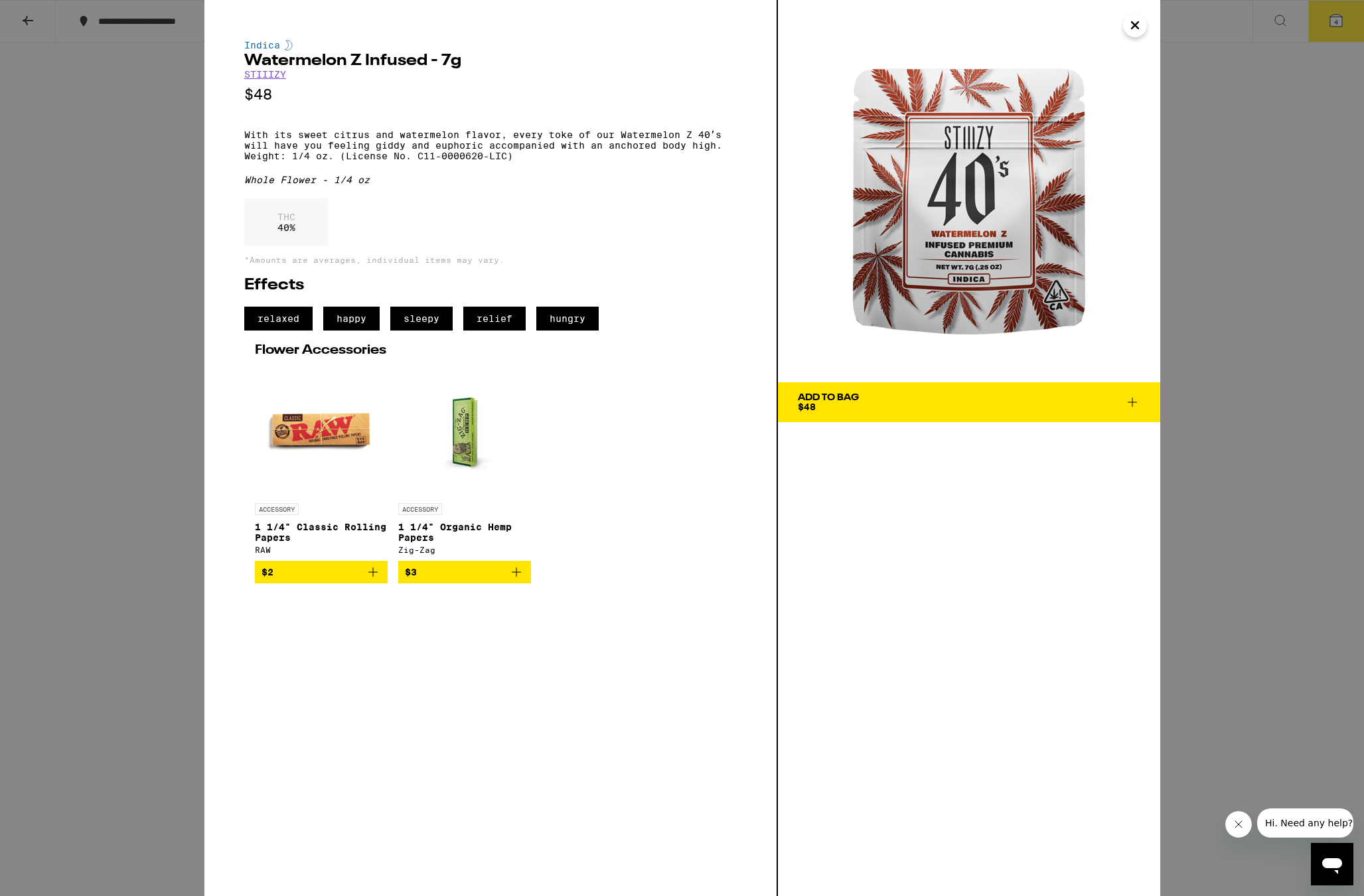
click at [1221, 533] on div "Indica Watermelon Z Infused - 7g STIIIZY $48 With its sweet citrus and watermel…" at bounding box center [682, 448] width 1364 height 896
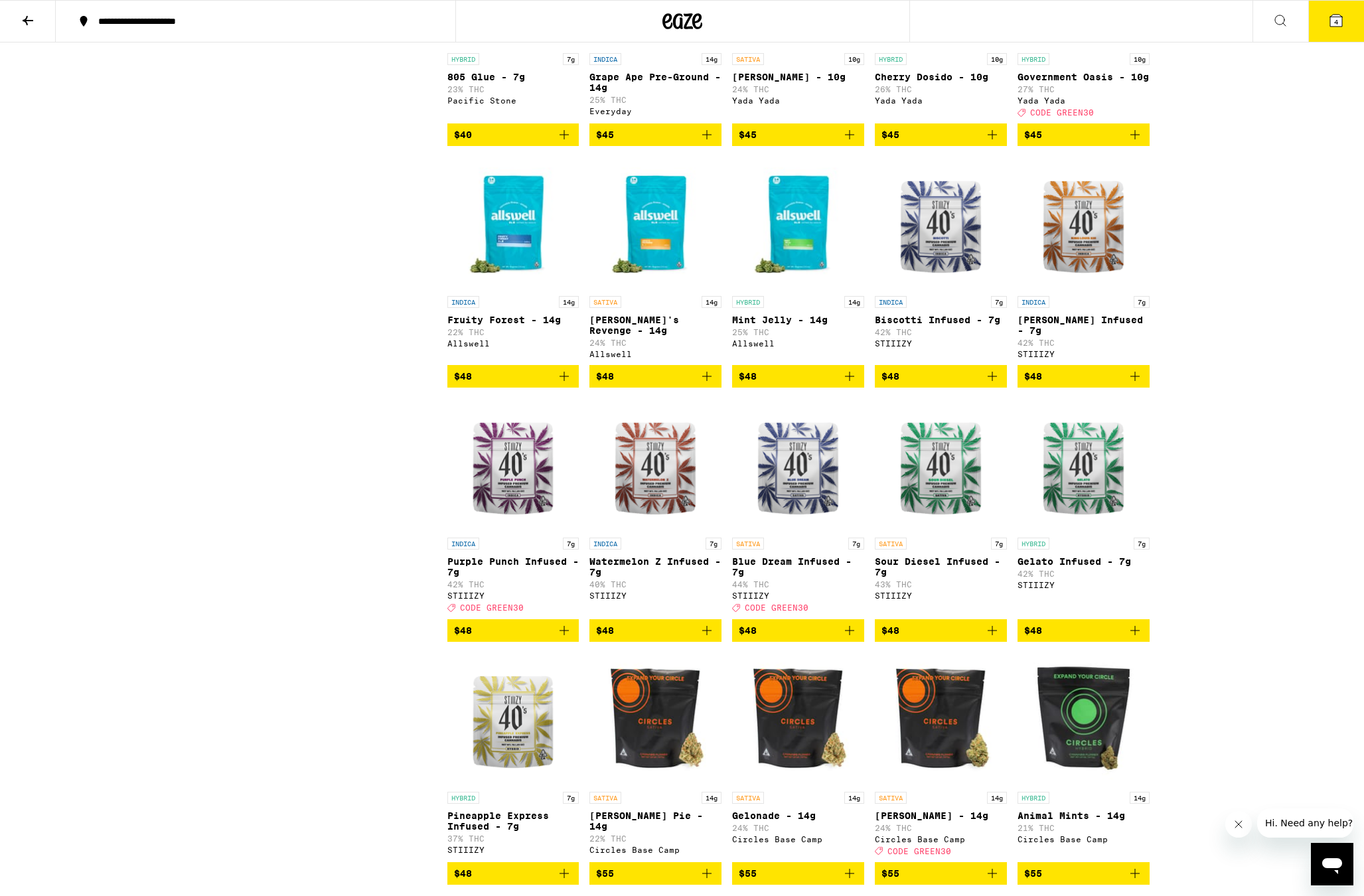
scroll to position [2333, 0]
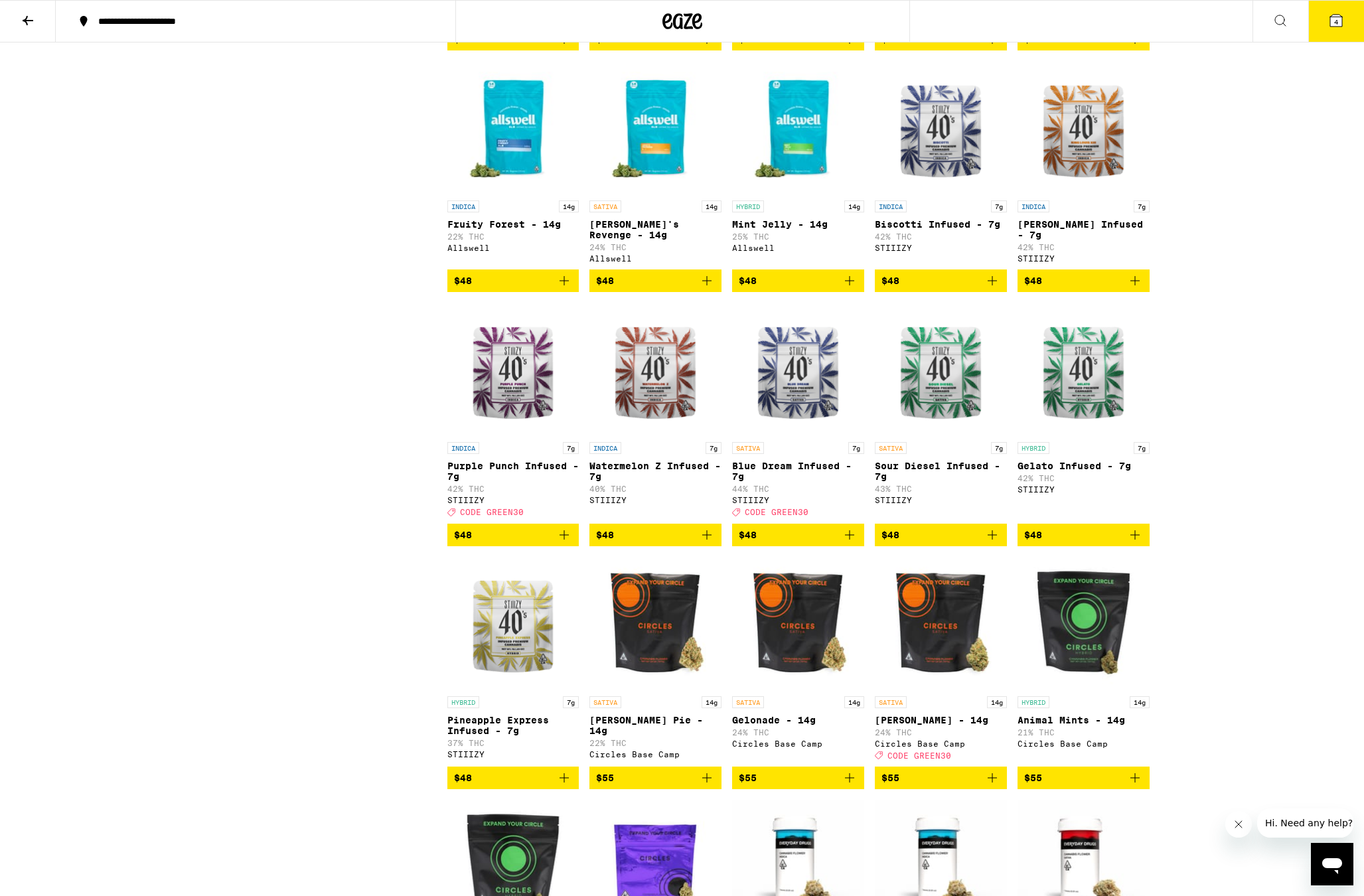
click at [509, 689] on img "Open page for Pineapple Express Infused - 7g from STIIIZY" at bounding box center [514, 623] width 132 height 133
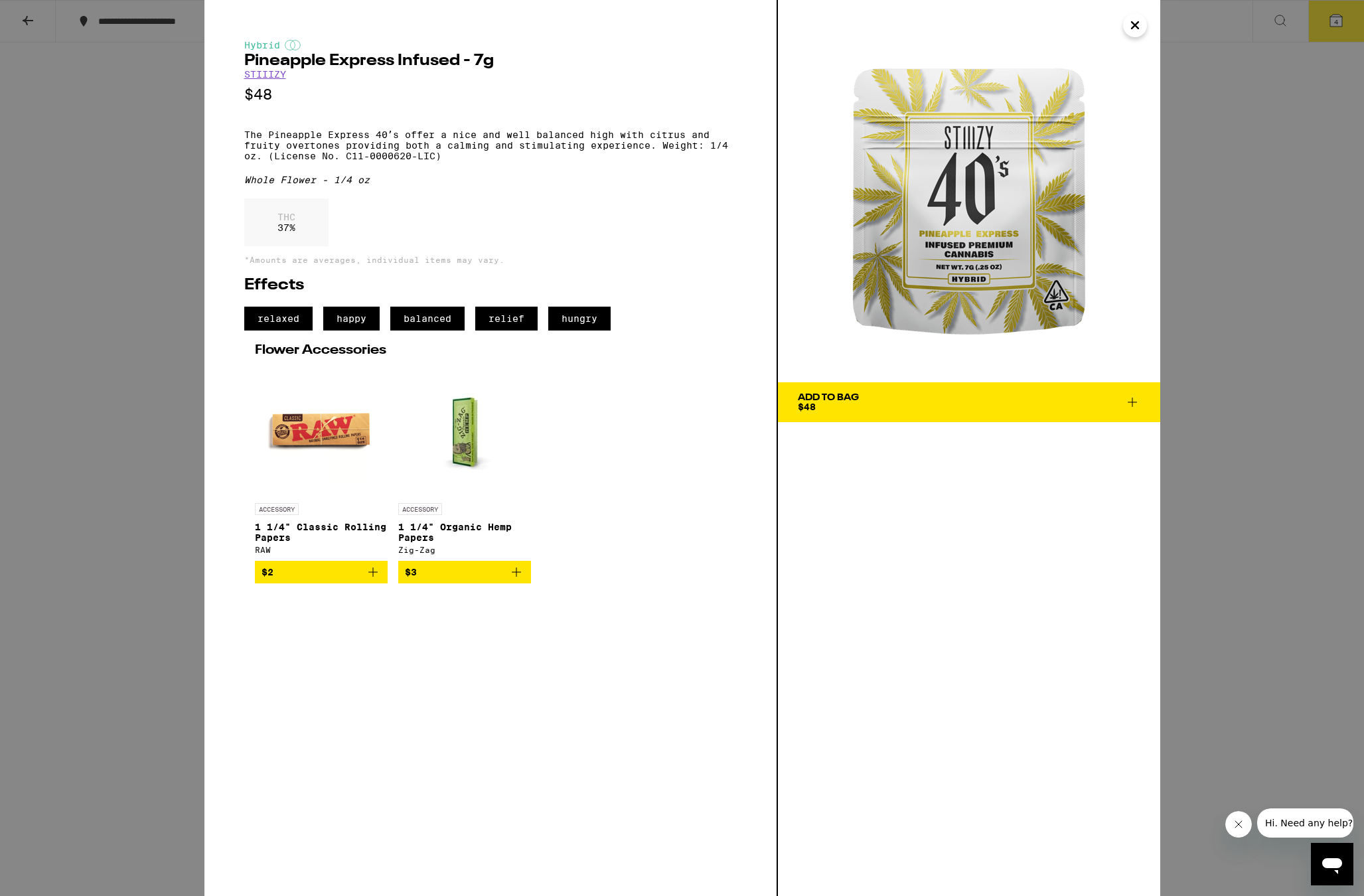
click at [1332, 574] on div "Hybrid Pineapple Express Infused - 7g STIIIZY $48 The Pineapple Express 40ʼs of…" at bounding box center [682, 448] width 1364 height 896
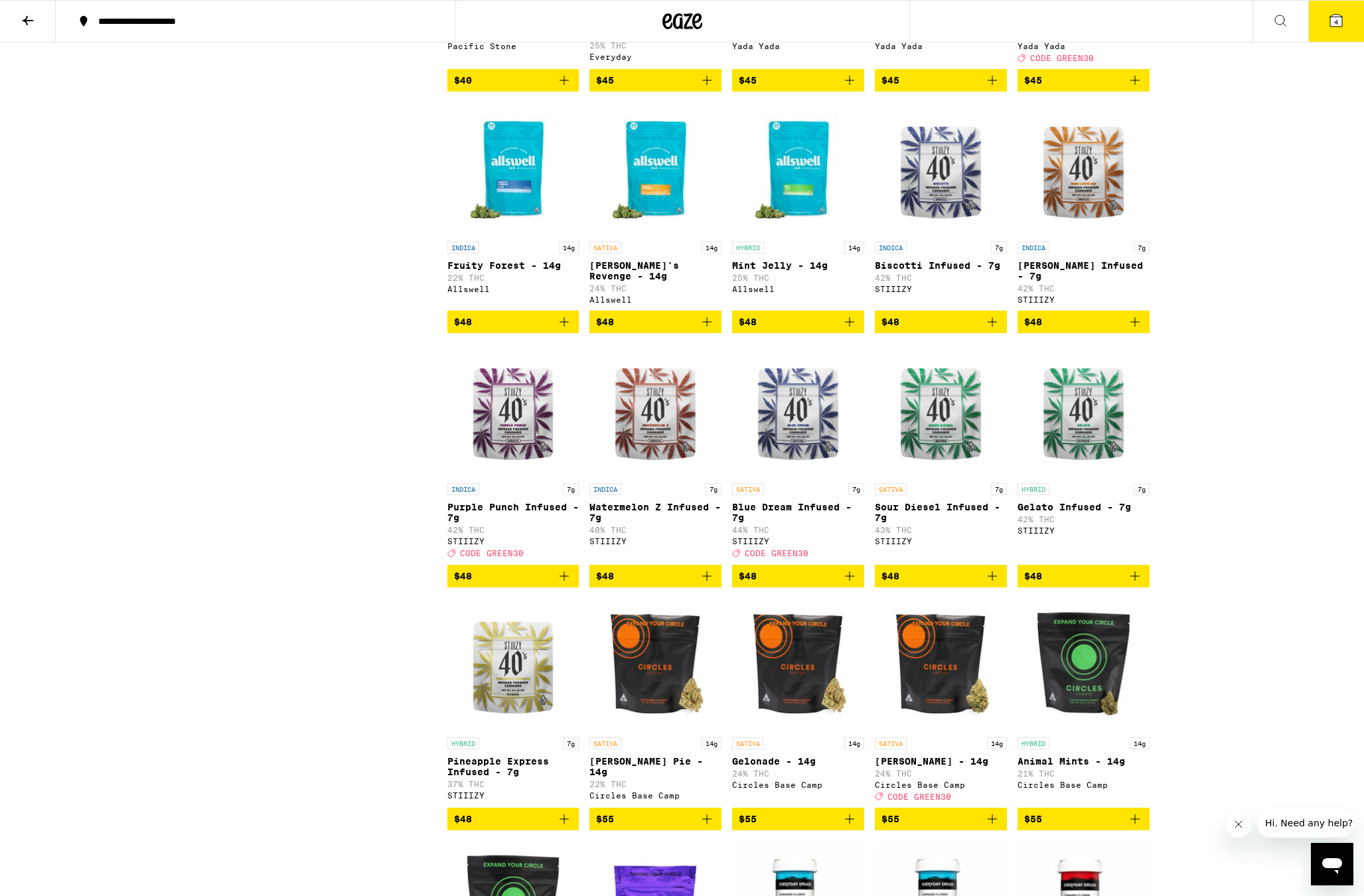
scroll to position [2231, 0]
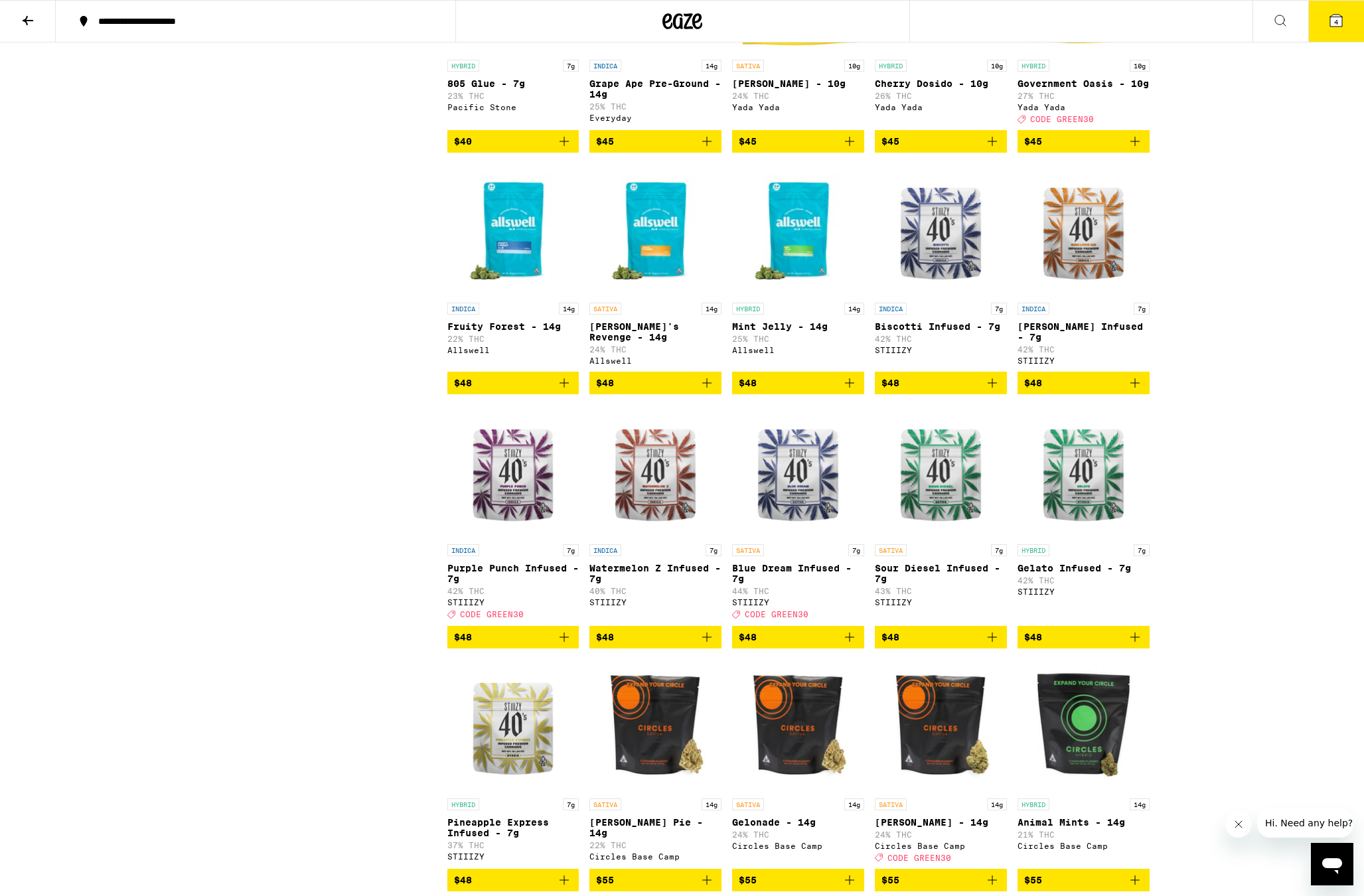
click at [1336, 18] on span "4" at bounding box center [1336, 22] width 4 height 8
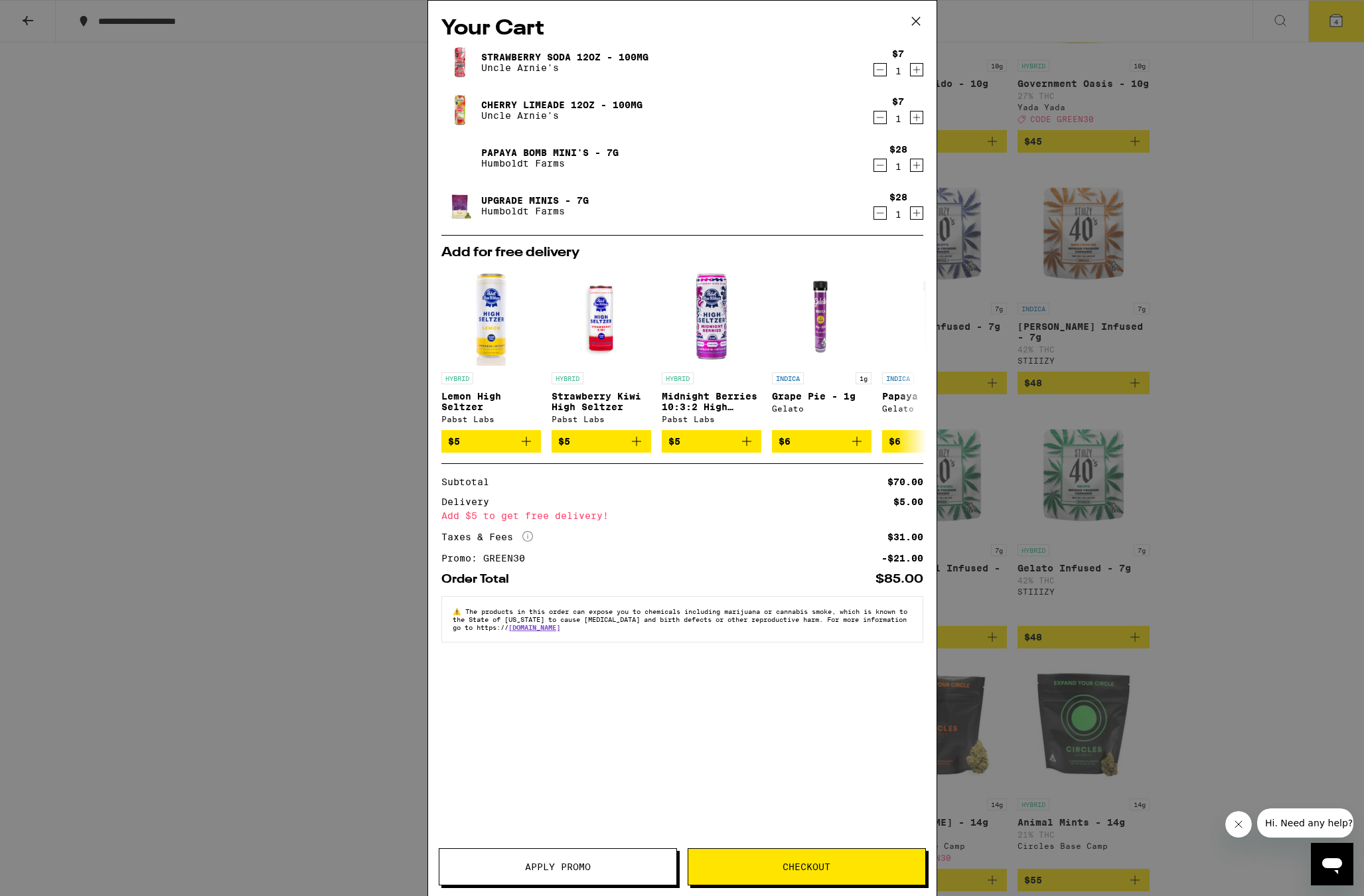
click at [1250, 267] on div "Your Cart Strawberry Soda 12oz - 100mg Uncle Arnie's $7 1 Cherry Limeade 12oz -…" at bounding box center [682, 448] width 1364 height 896
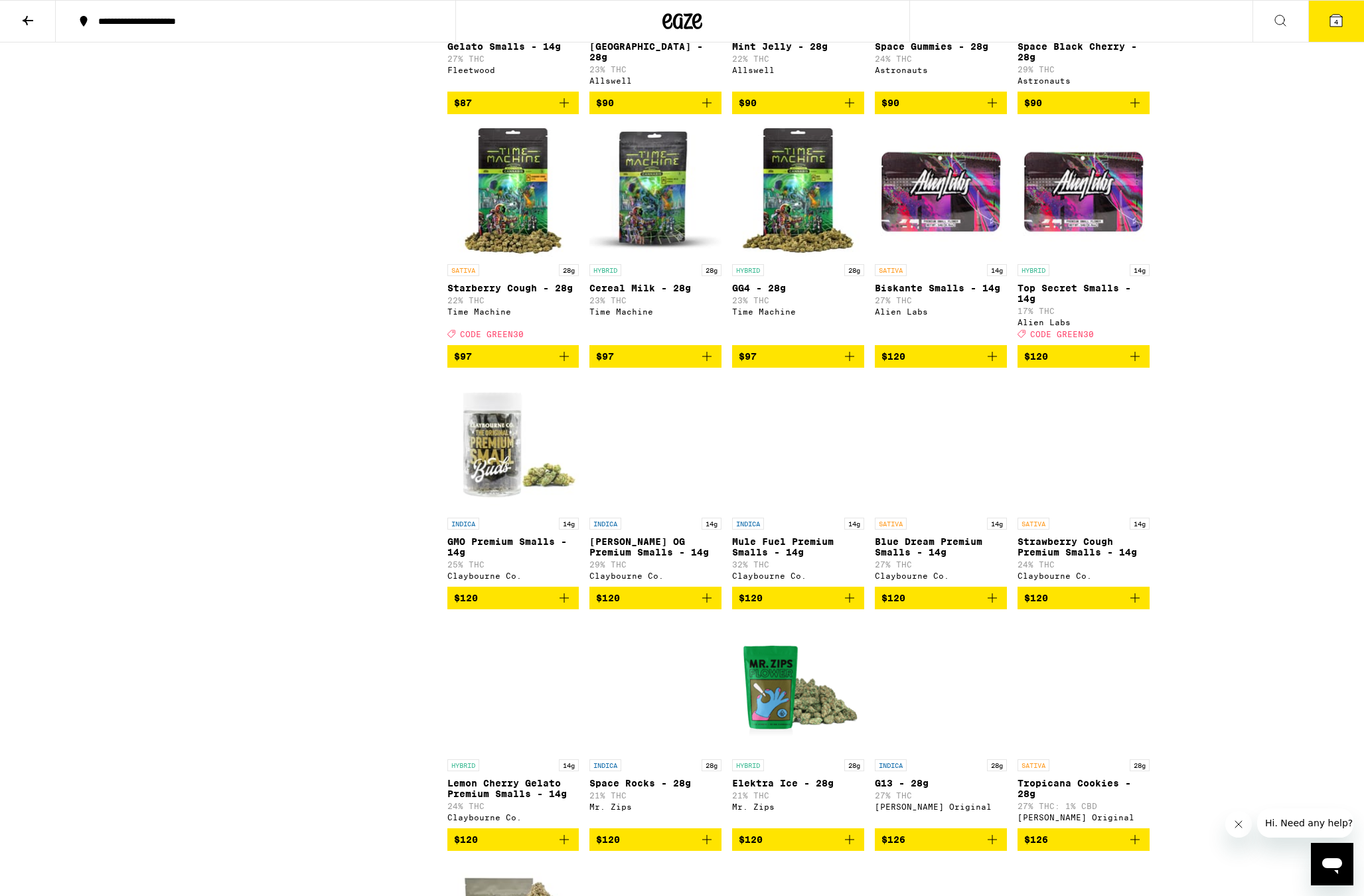
scroll to position [5072, 0]
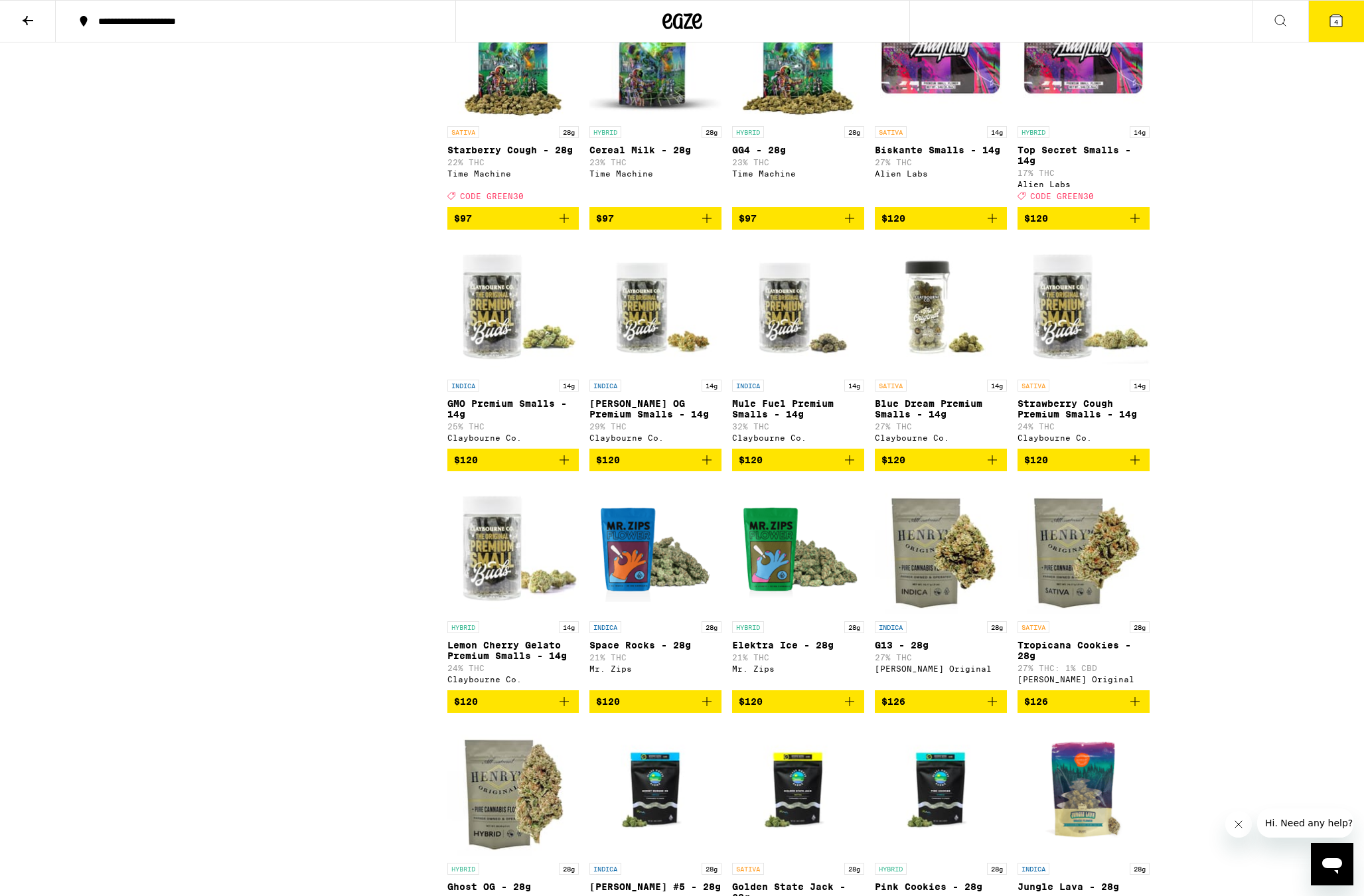
click at [1032, 120] on img "Open page for Top Secret Smalls - 14g from Alien Labs" at bounding box center [1084, 53] width 132 height 133
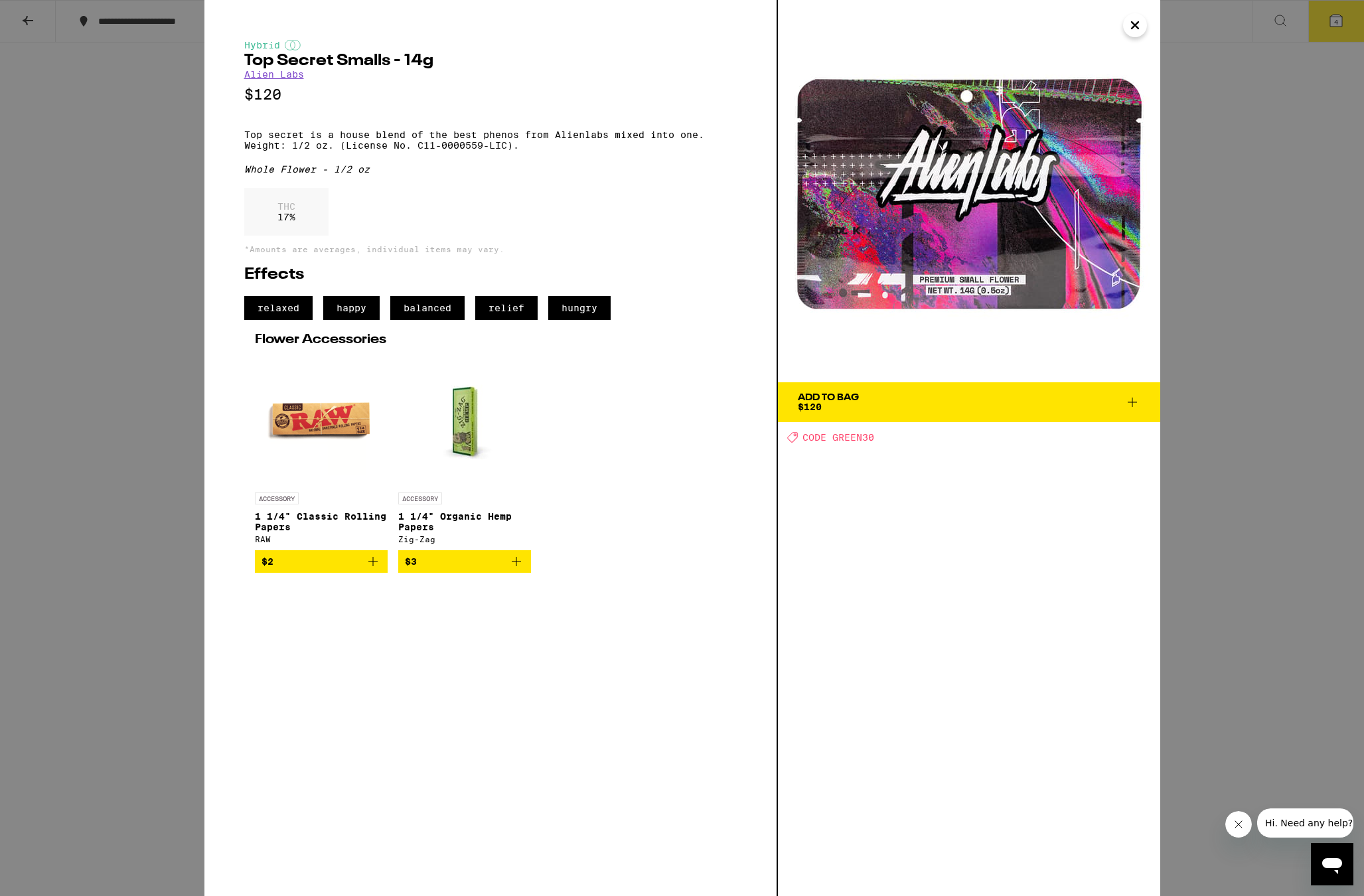
click at [1270, 241] on div "Hybrid Top Secret Smalls - 14g Alien Labs $120 Top secret is a house blend of t…" at bounding box center [682, 448] width 1364 height 896
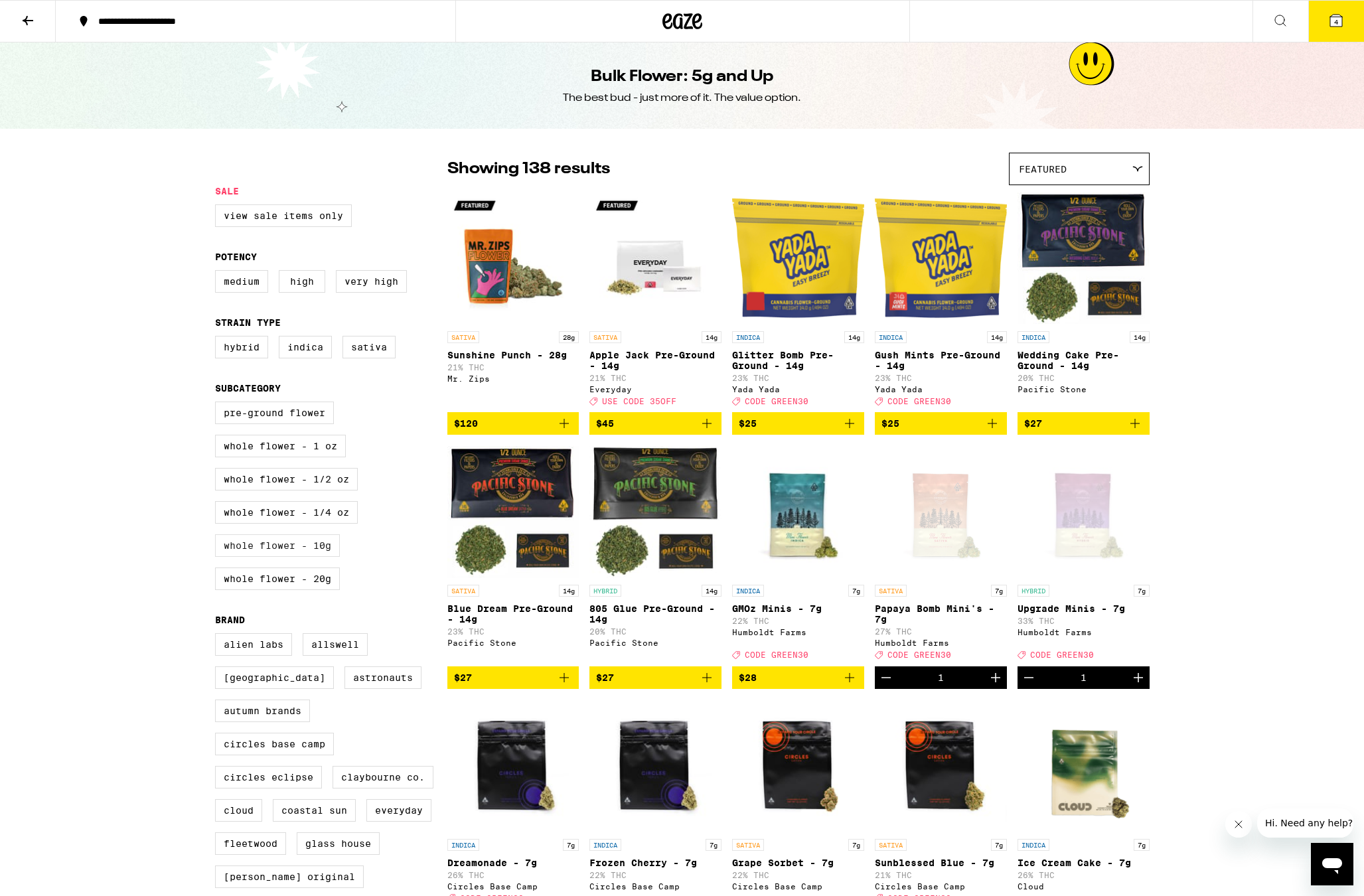
click at [259, 556] on label "Whole Flower - 10g" at bounding box center [277, 545] width 125 height 22
click at [219, 404] on input "Whole Flower - 10g" at bounding box center [218, 403] width 1 height 1
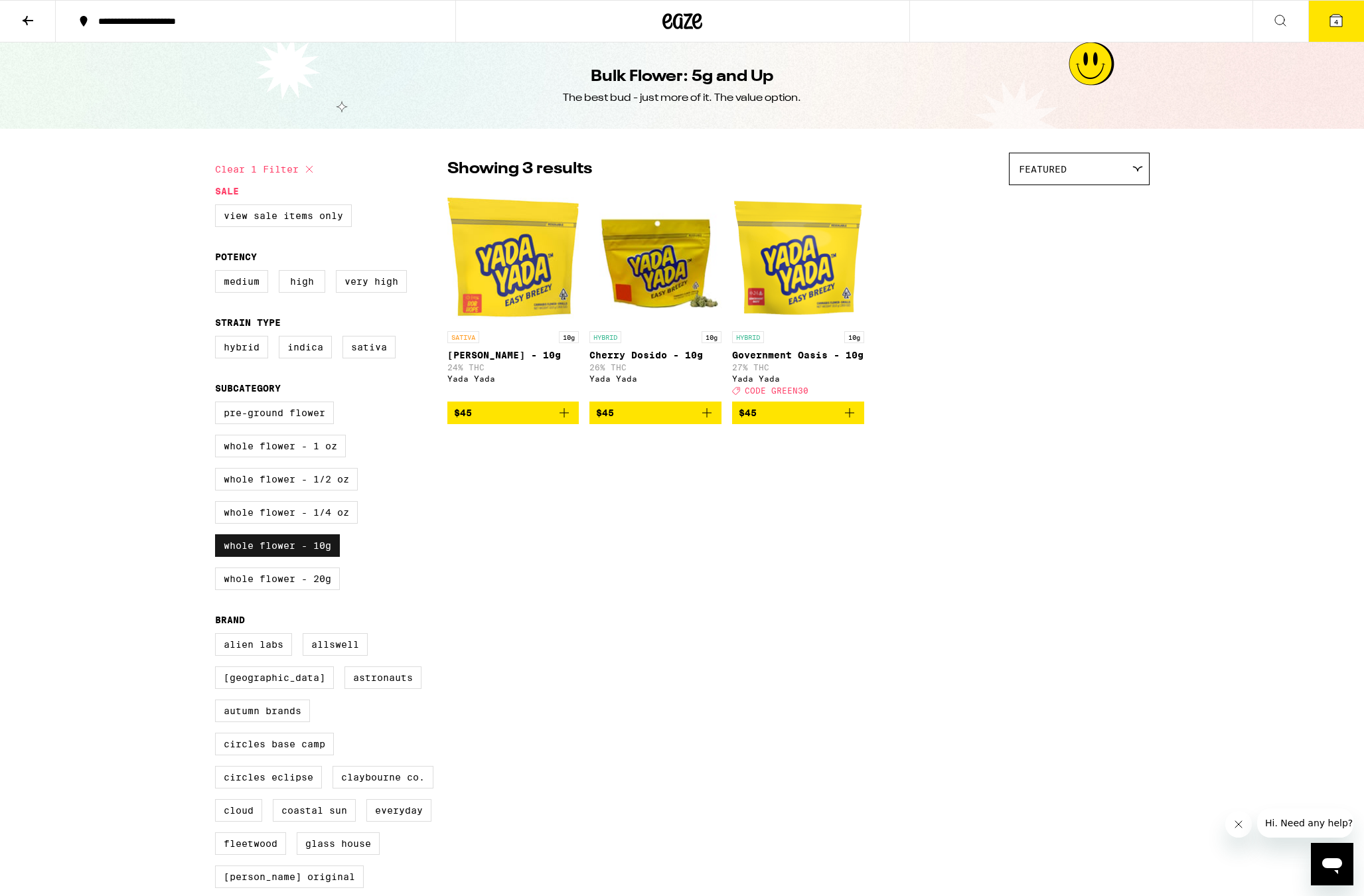
click at [271, 556] on label "Whole Flower - 10g" at bounding box center [277, 545] width 125 height 22
click at [219, 404] on input "Whole Flower - 10g" at bounding box center [218, 403] width 1 height 1
checkbox input "false"
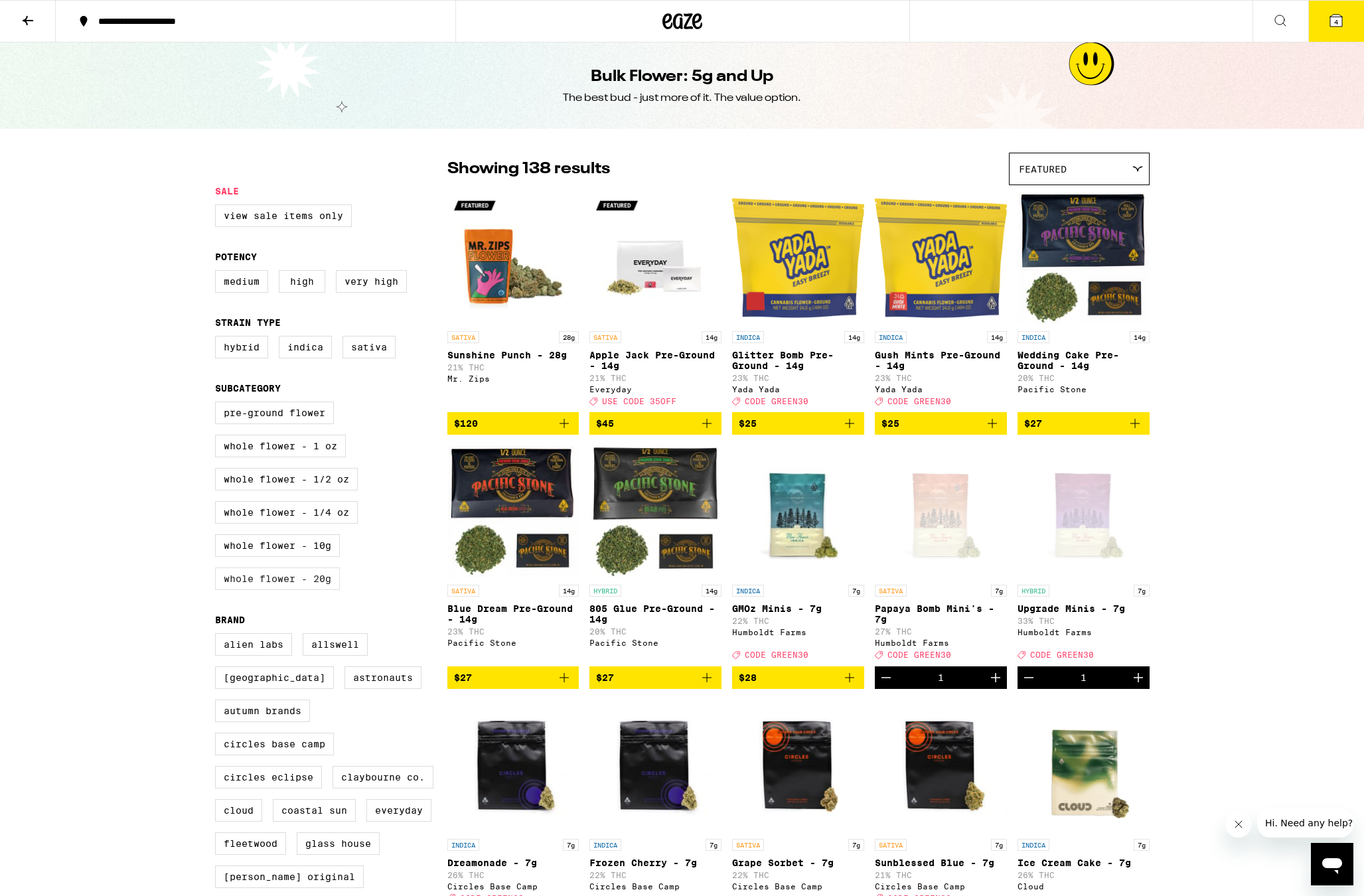
click at [274, 585] on label "Whole Flower - 20g" at bounding box center [277, 579] width 125 height 22
click at [219, 404] on input "Whole Flower - 20g" at bounding box center [218, 403] width 1 height 1
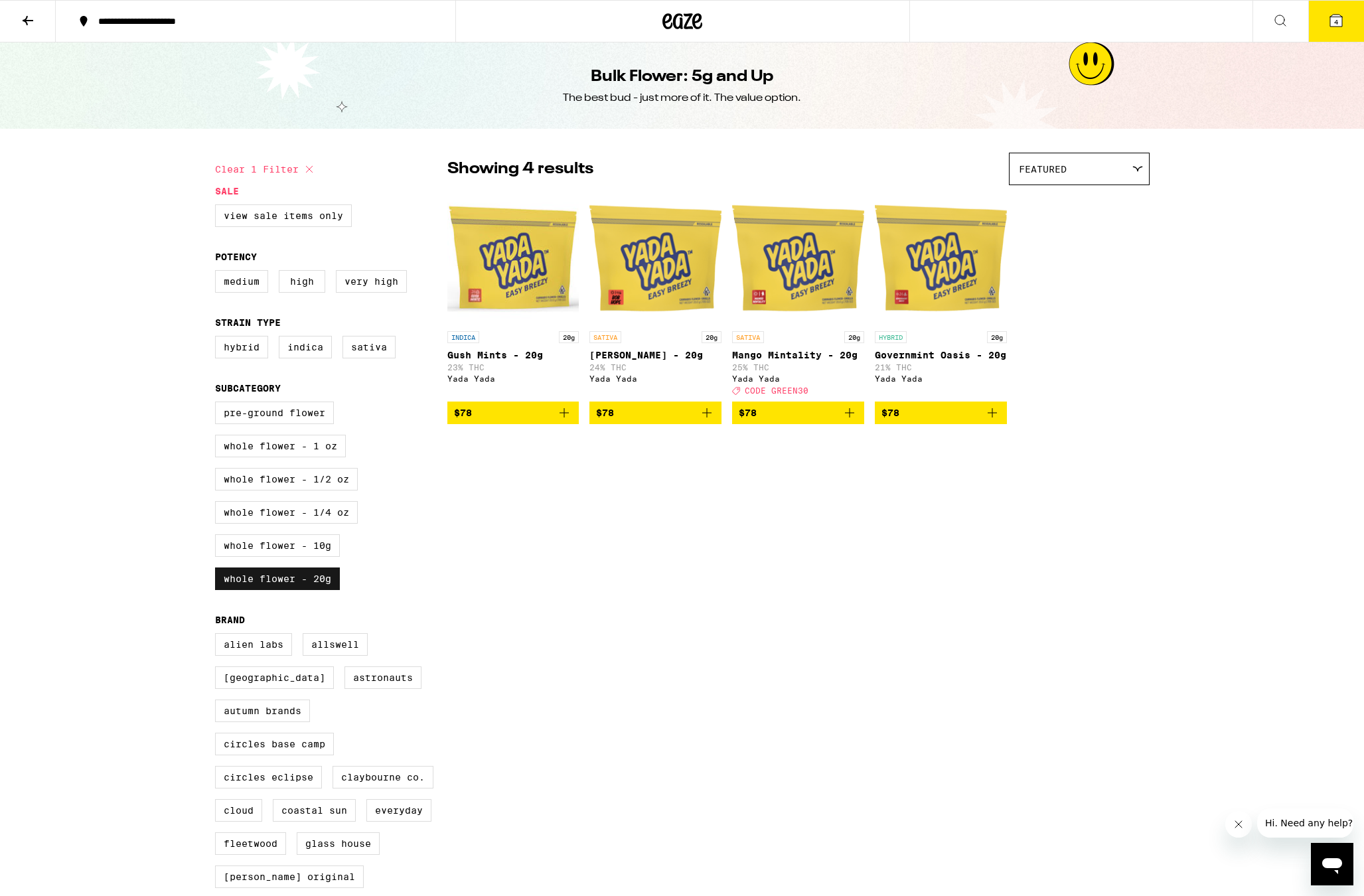
click at [273, 587] on label "Whole Flower - 20g" at bounding box center [277, 579] width 125 height 22
click at [219, 404] on input "Whole Flower - 20g" at bounding box center [218, 403] width 1 height 1
checkbox input "false"
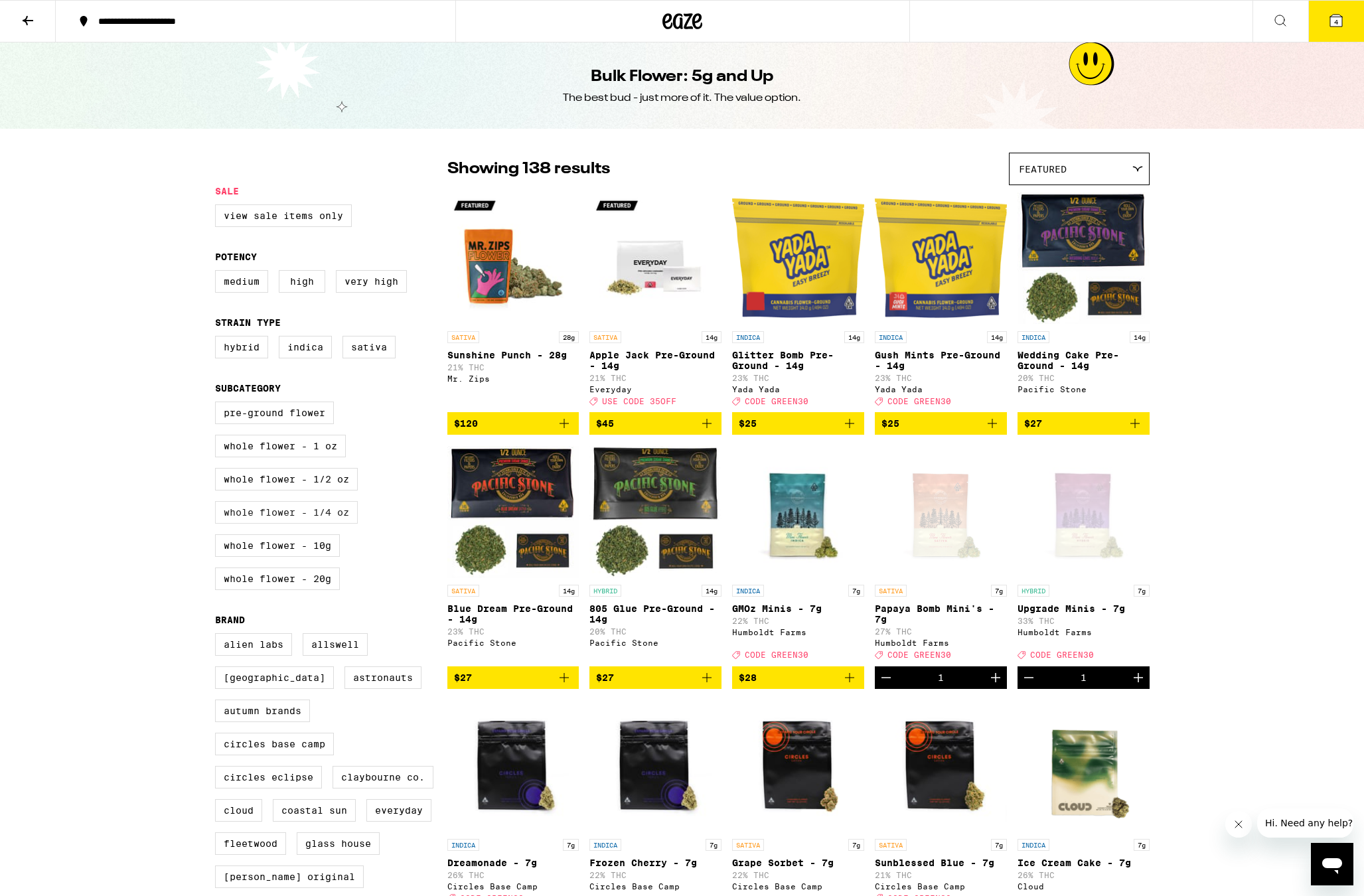
click at [294, 524] on label "Whole Flower - 1/4 oz" at bounding box center [286, 512] width 143 height 22
click at [219, 404] on input "Whole Flower - 1/4 oz" at bounding box center [218, 403] width 1 height 1
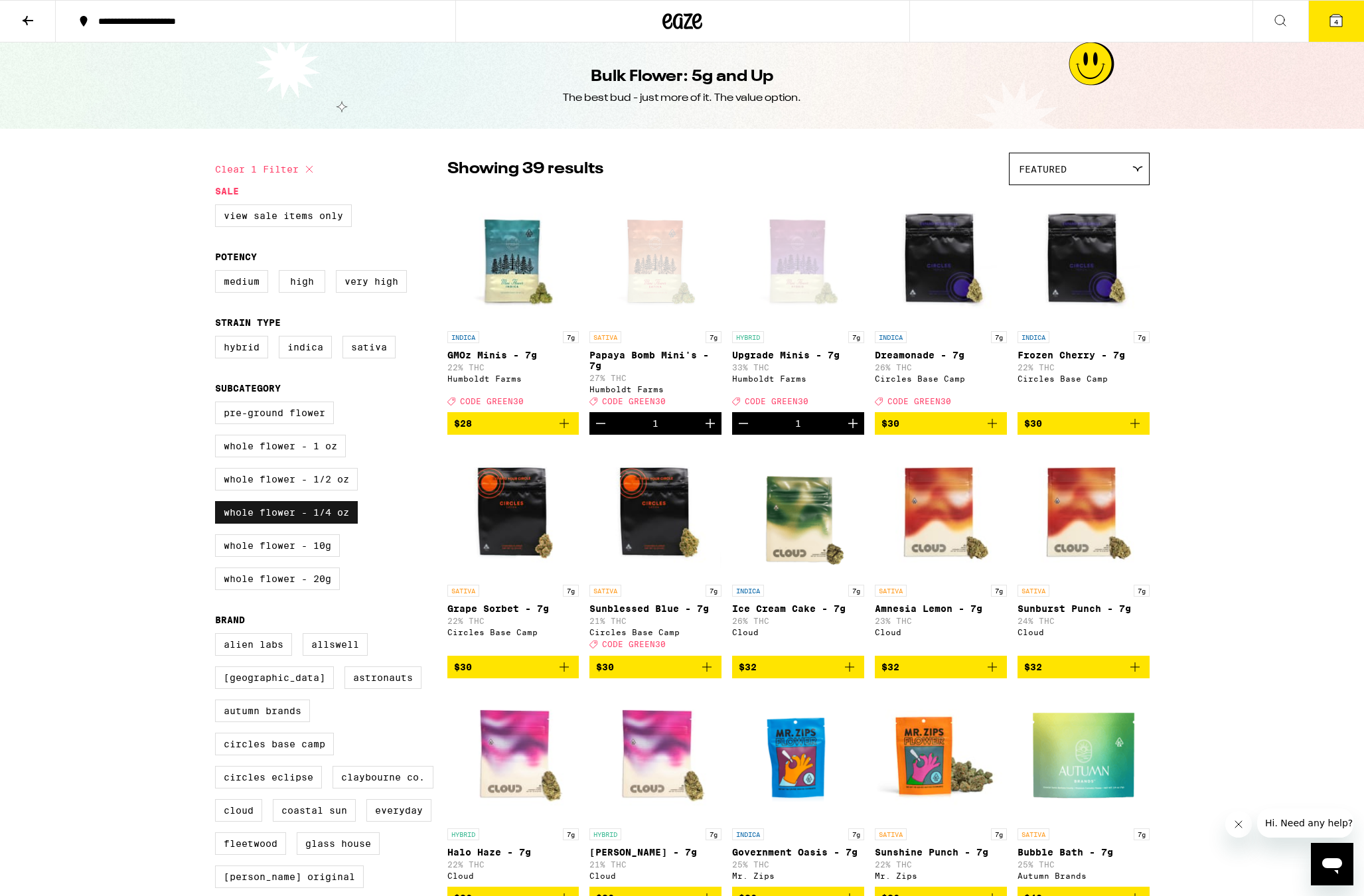
click at [294, 524] on label "Whole Flower - 1/4 oz" at bounding box center [286, 512] width 143 height 22
click at [219, 404] on input "Whole Flower - 1/4 oz" at bounding box center [218, 403] width 1 height 1
checkbox input "false"
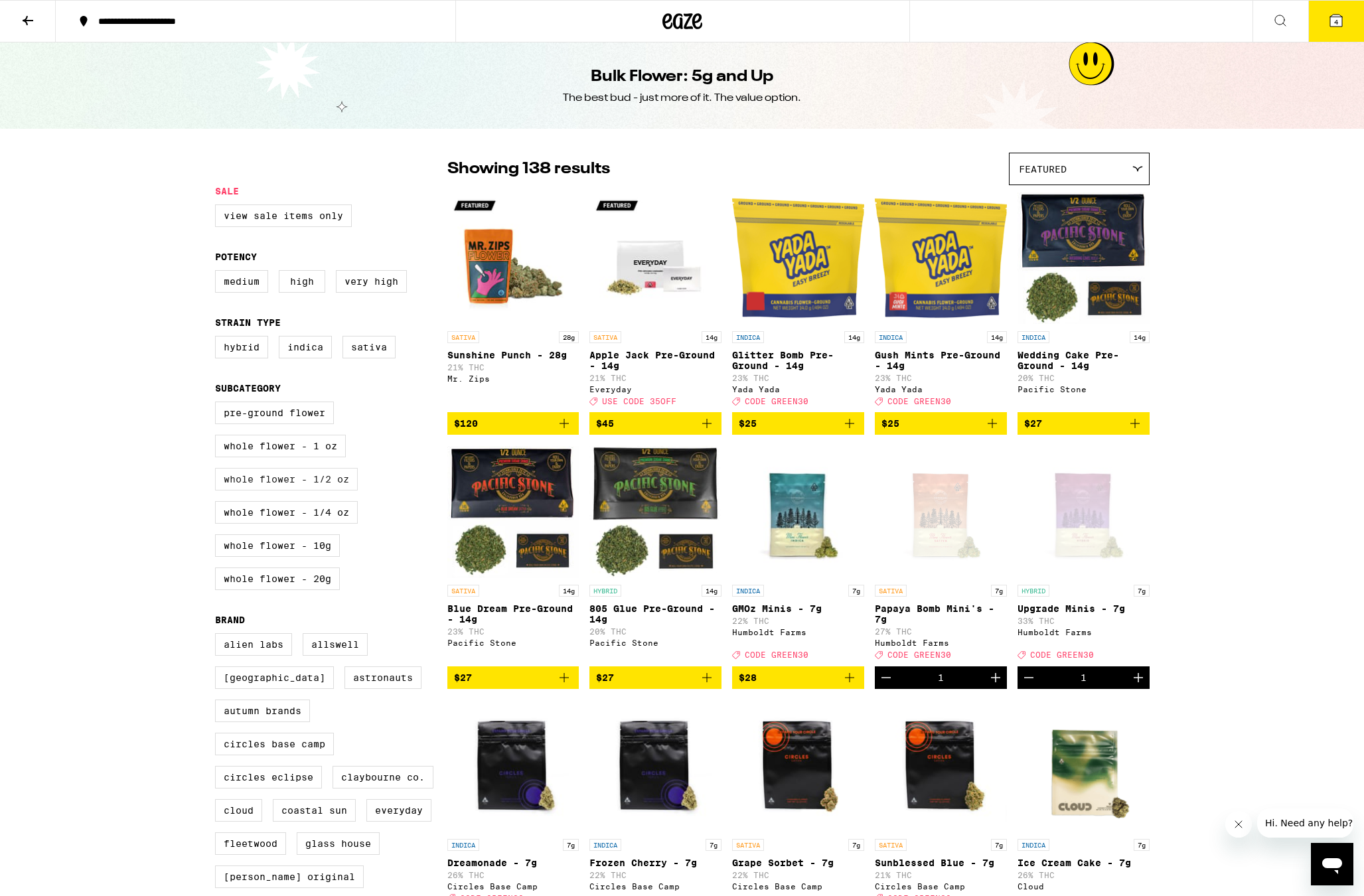
click at [301, 490] on label "Whole Flower - 1/2 oz" at bounding box center [286, 479] width 143 height 22
click at [219, 404] on input "Whole Flower - 1/2 oz" at bounding box center [218, 403] width 1 height 1
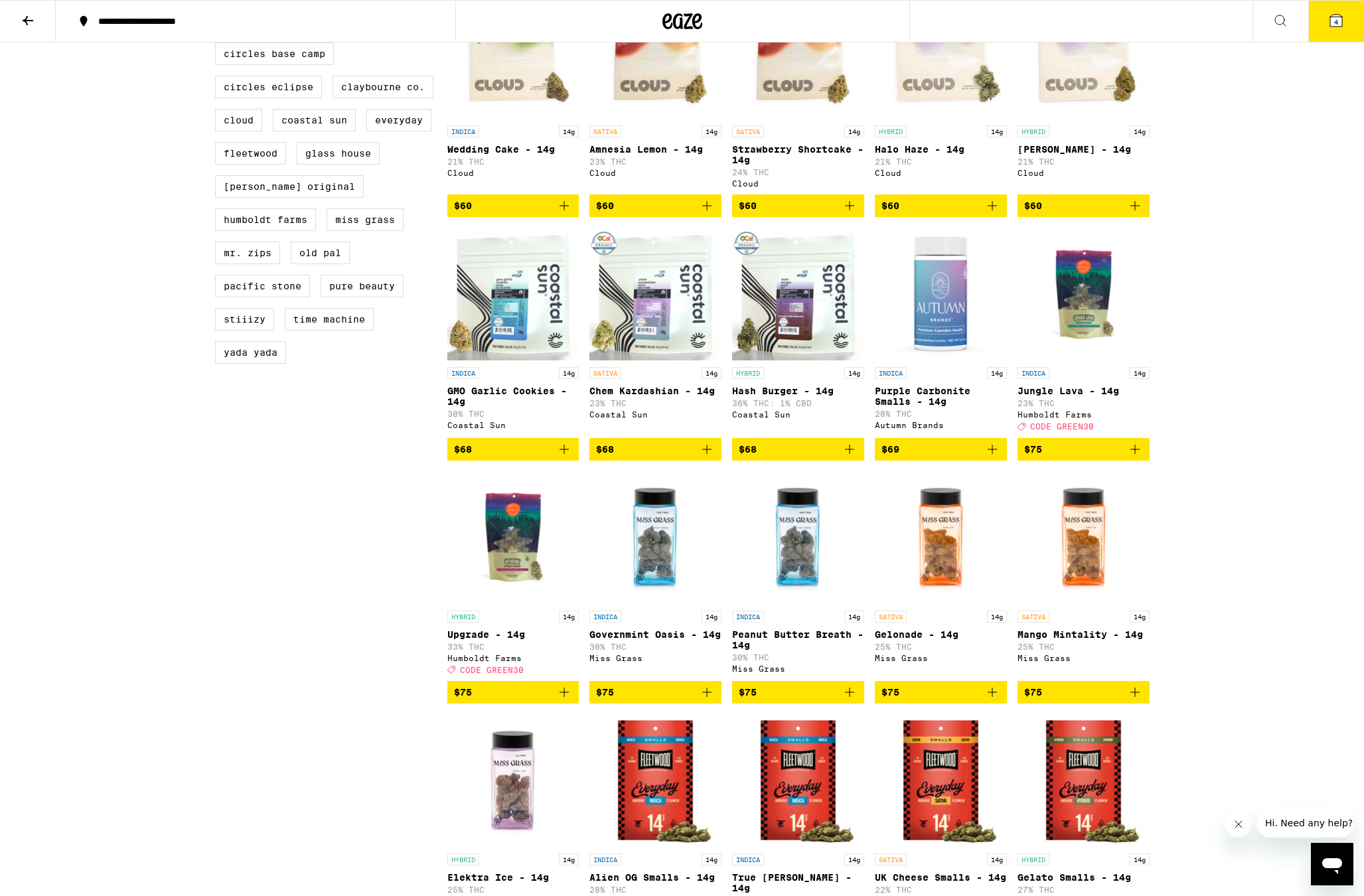
scroll to position [692, 0]
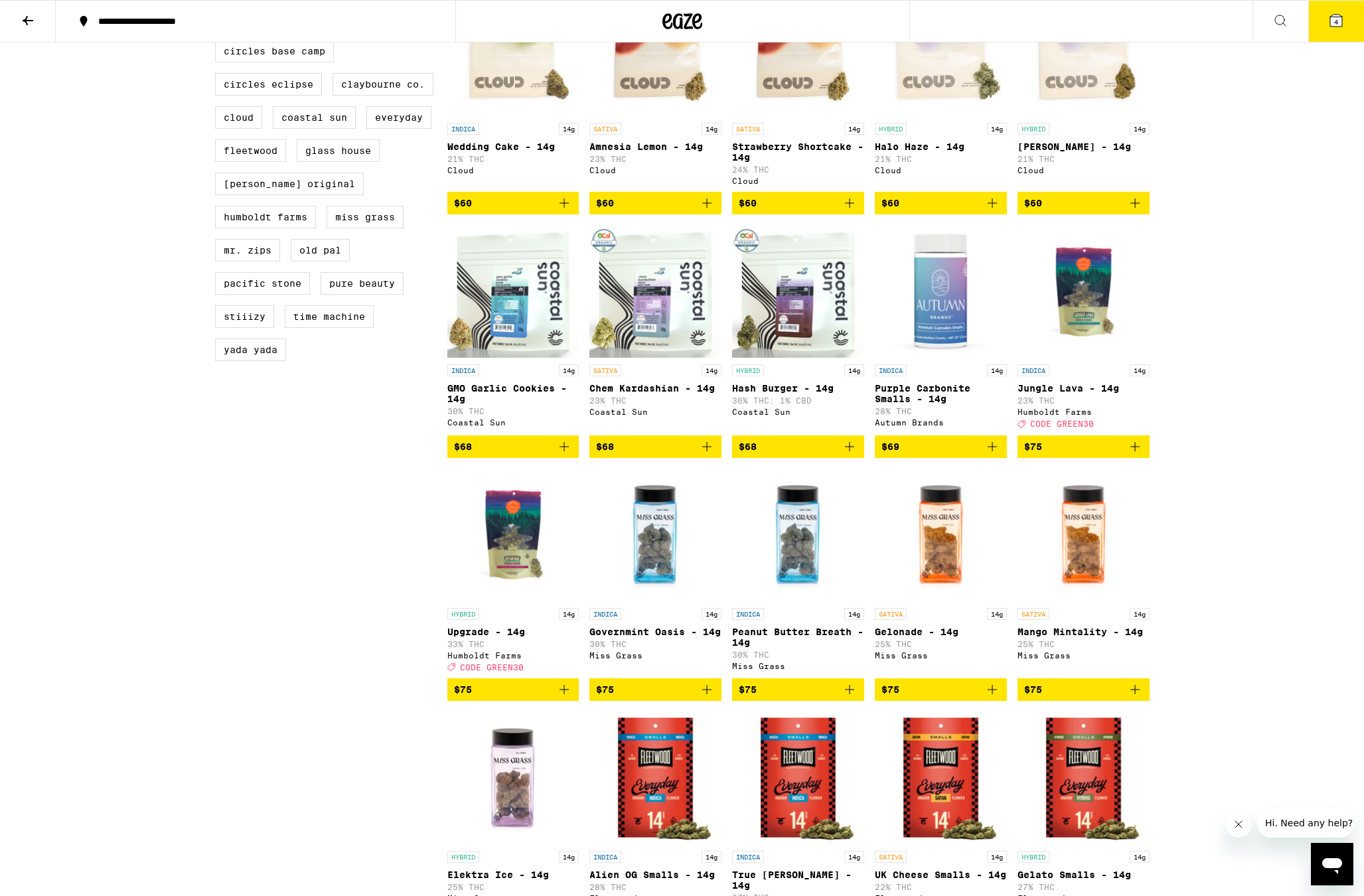
click at [1357, 15] on button "4" at bounding box center [1336, 21] width 56 height 41
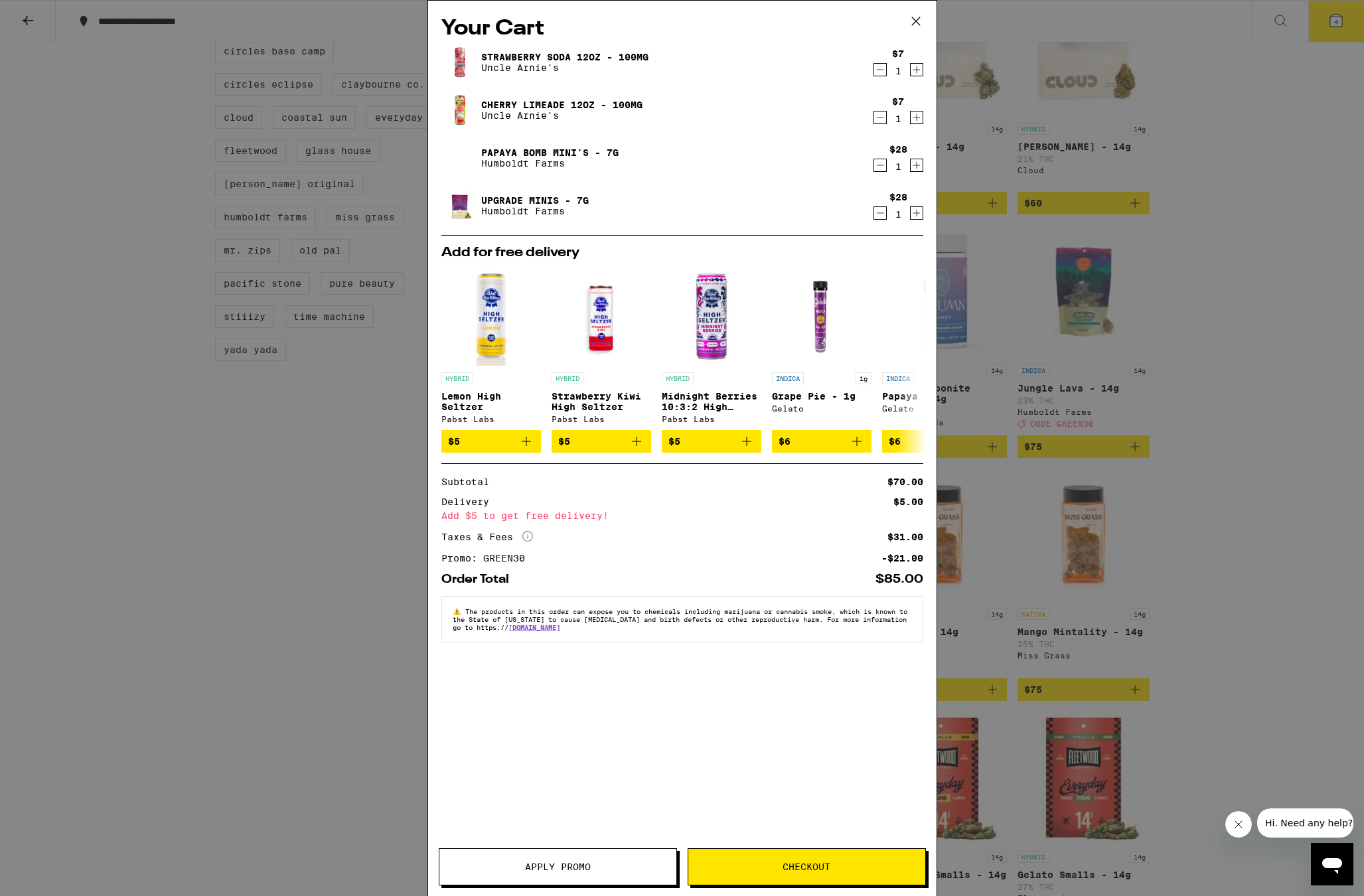
click at [1299, 211] on div "Your Cart Strawberry Soda 12oz - 100mg Uncle Arnie's $7 1 Cherry Limeade 12oz -…" at bounding box center [682, 448] width 1364 height 896
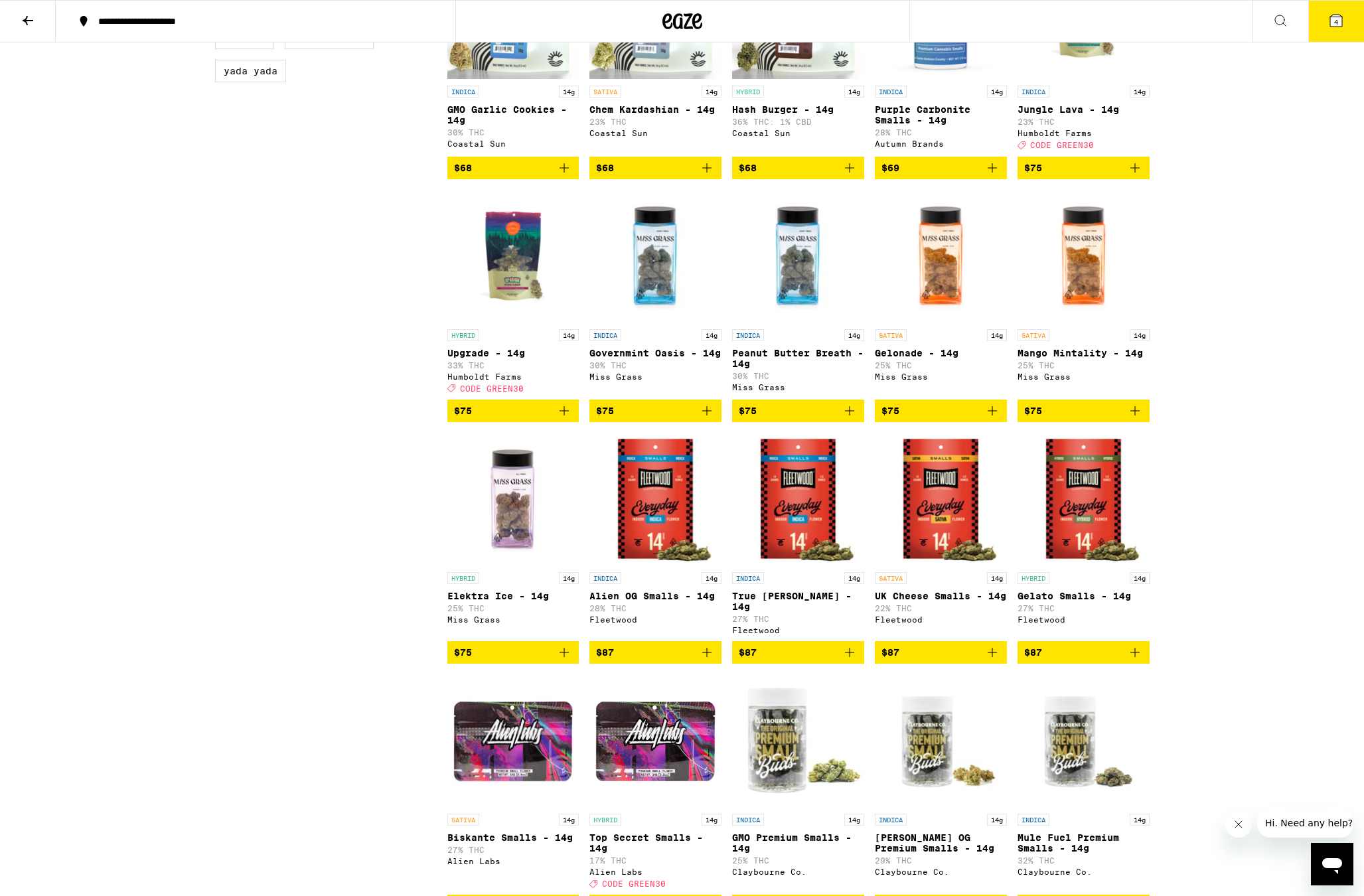
scroll to position [838, 0]
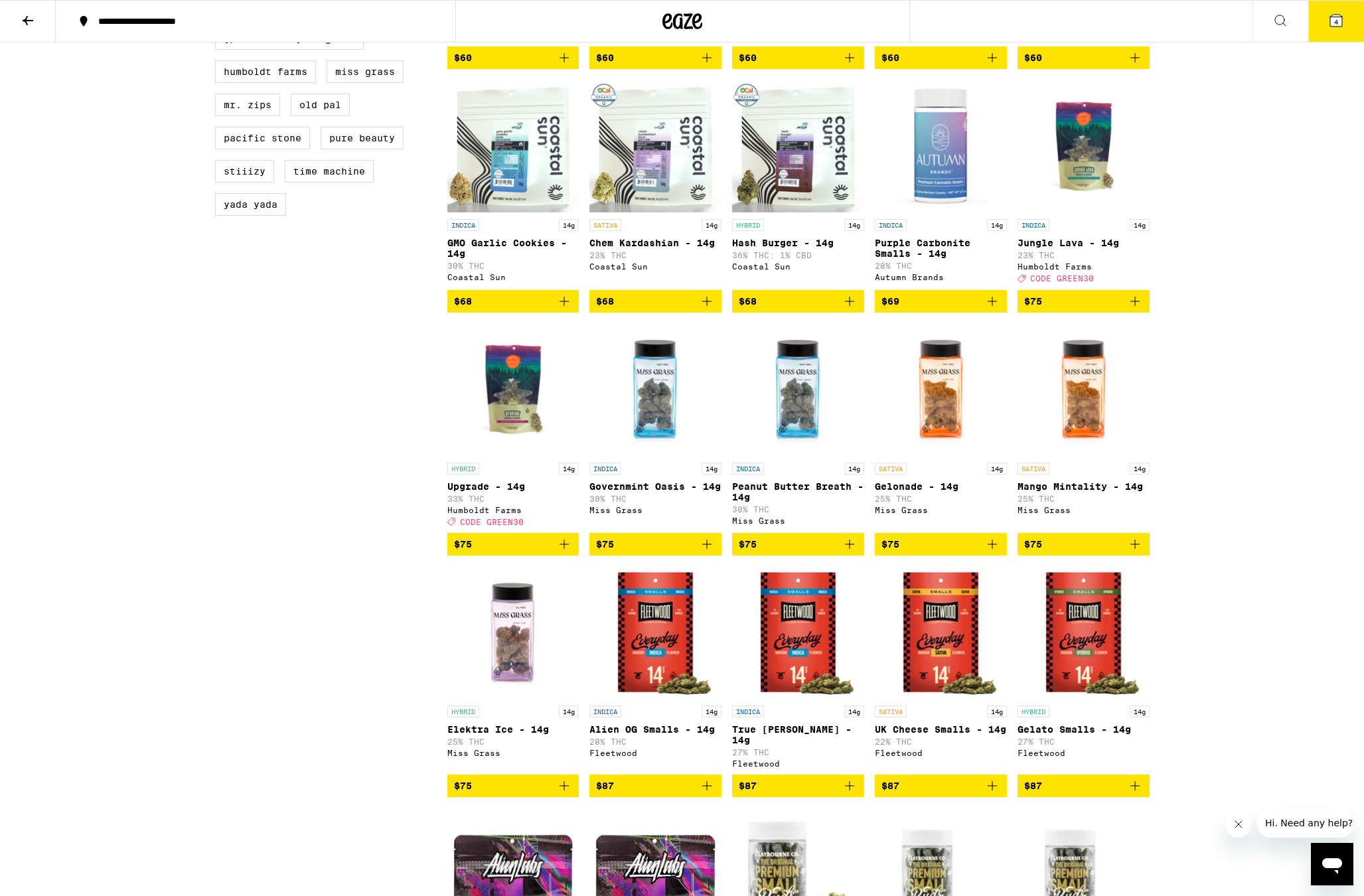
click at [509, 452] on img "Open page for Upgrade - 14g from Humboldt Farms" at bounding box center [514, 389] width 132 height 133
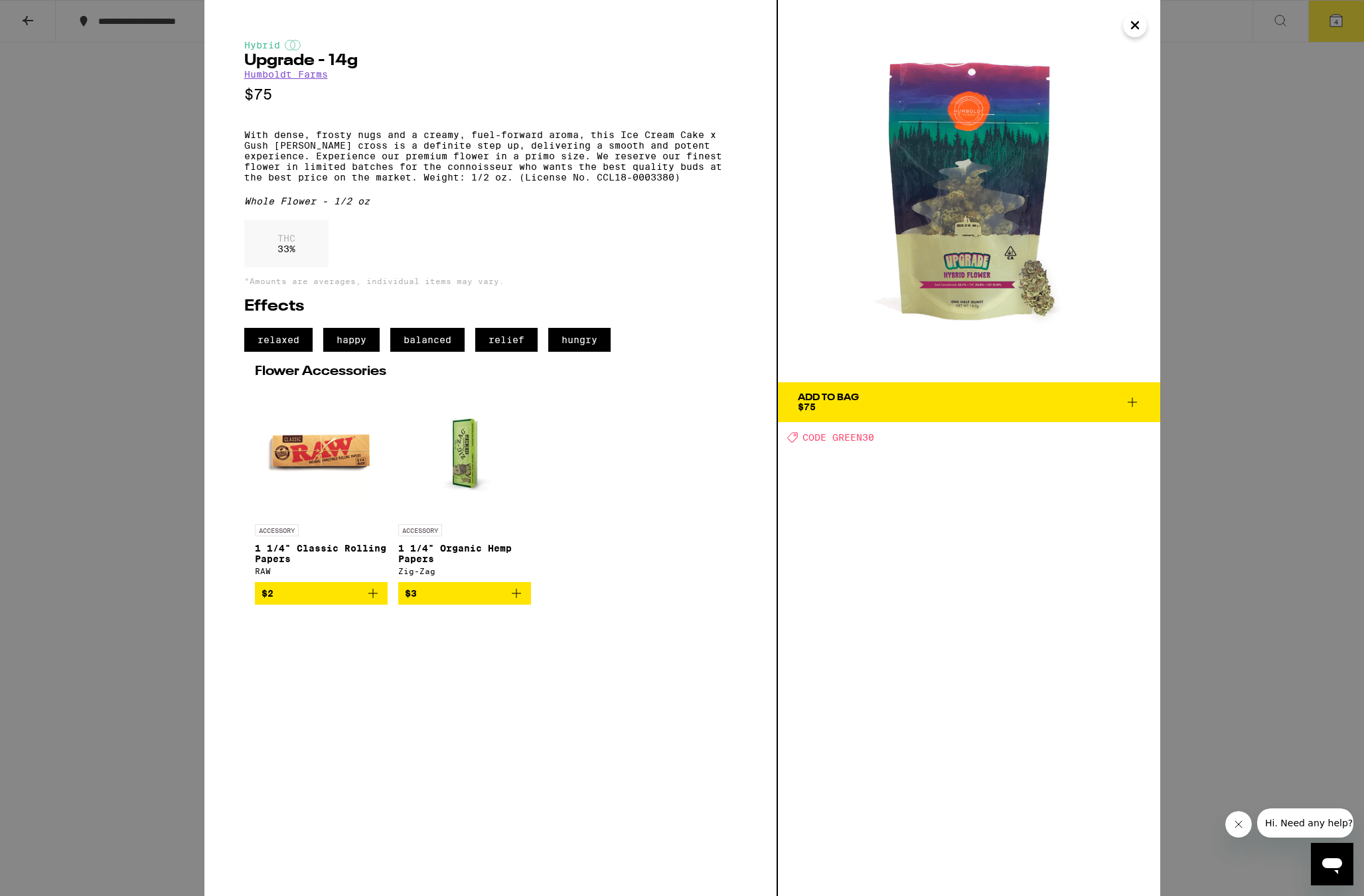
click at [1247, 345] on div "Hybrid Upgrade - 14g Humboldt Farms $75 With dense, frosty nugs and a creamy, f…" at bounding box center [682, 448] width 1364 height 896
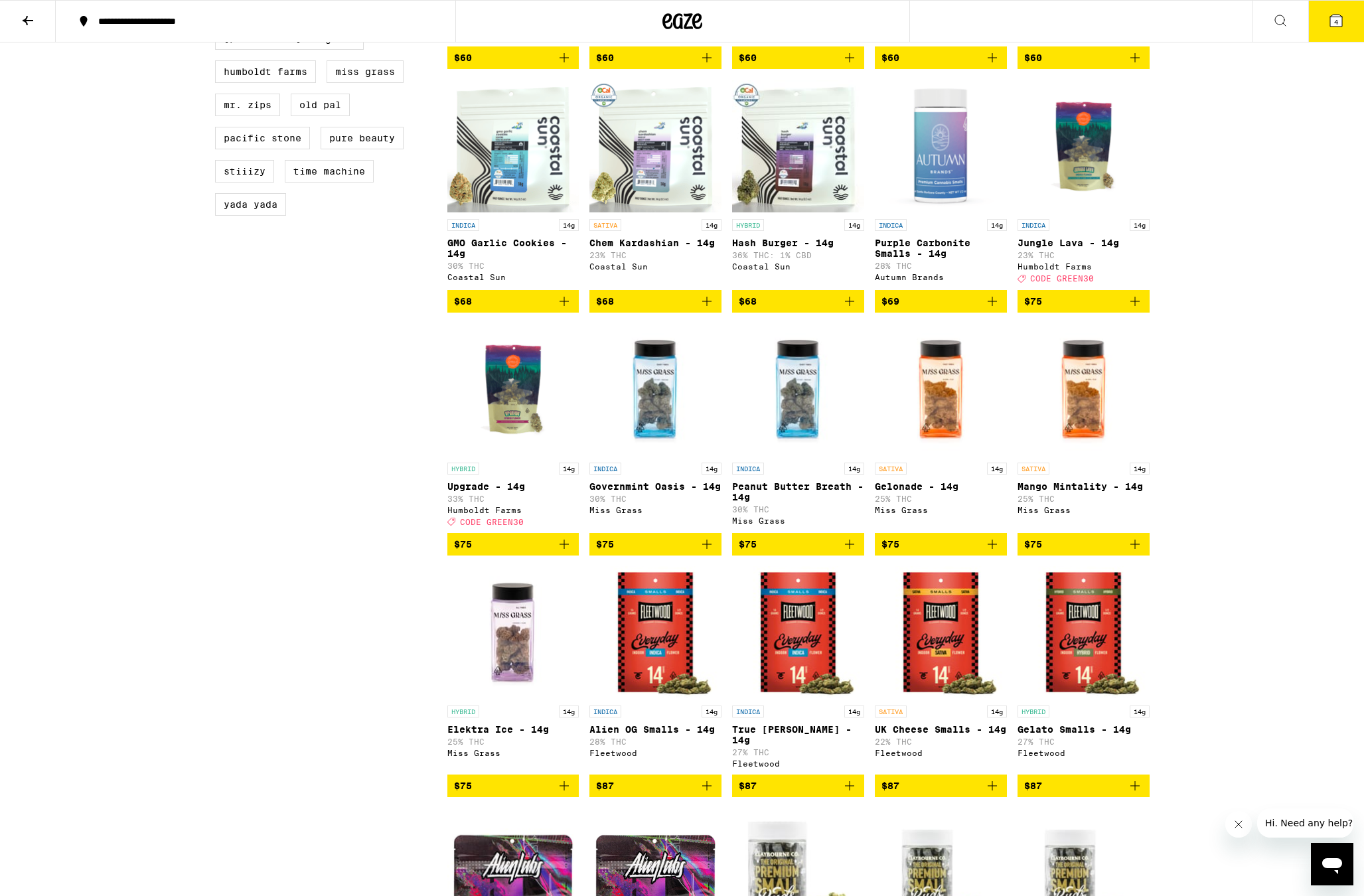
scroll to position [636, 0]
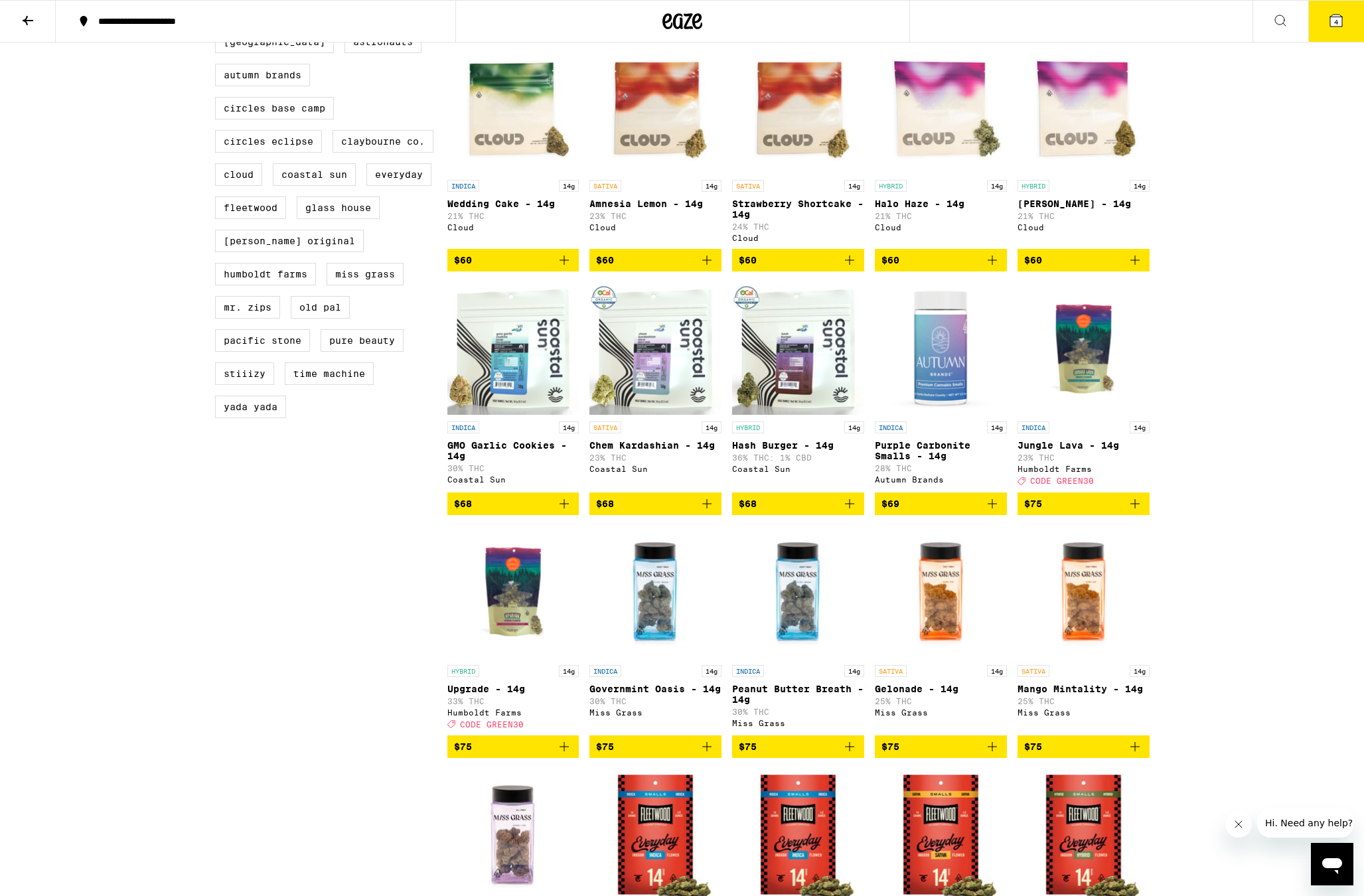
click at [1093, 395] on img "Open page for Jungle Lava - 14g from Humboldt Farms" at bounding box center [1084, 348] width 132 height 133
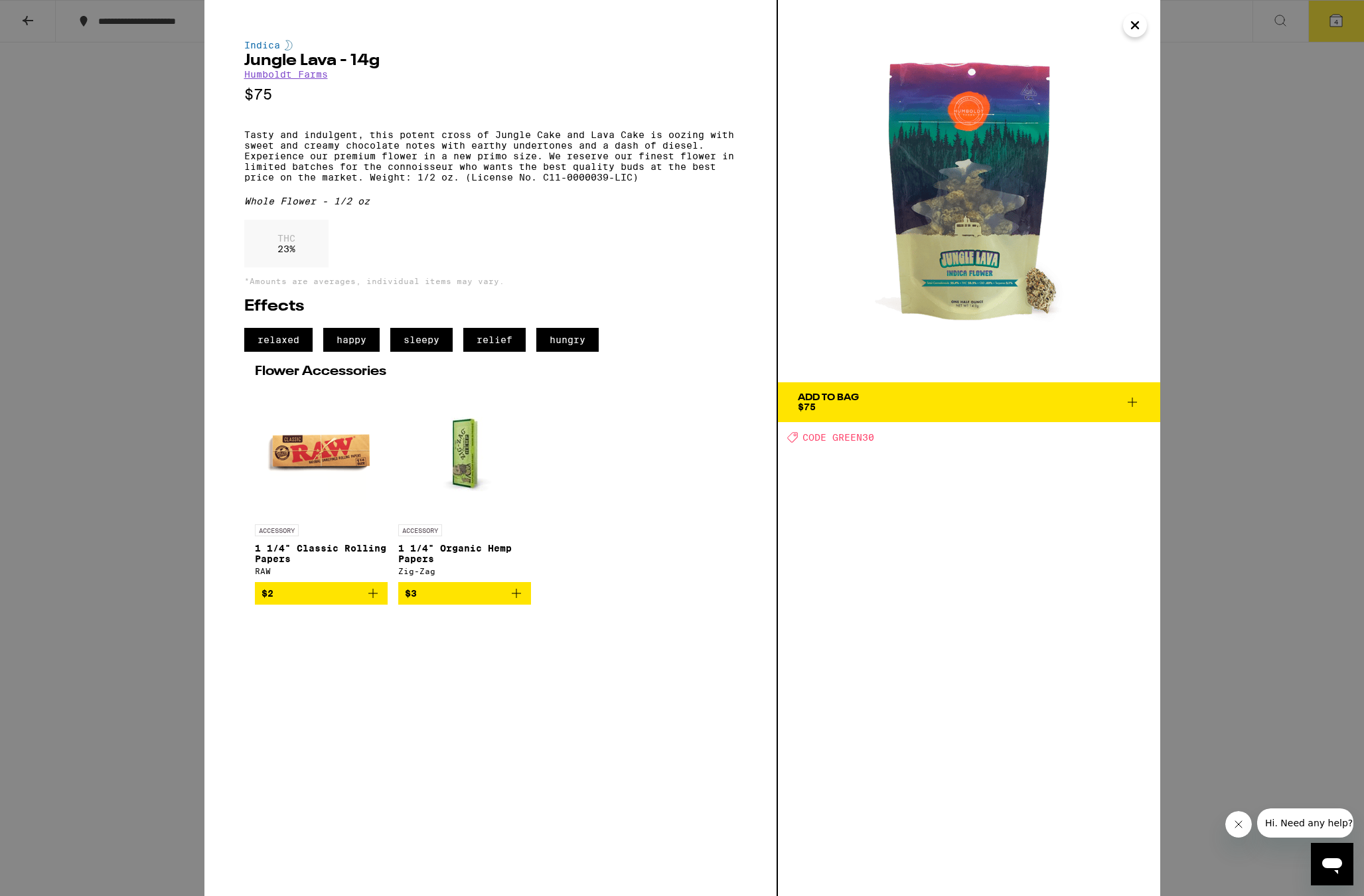
click at [1202, 361] on div "Indica Jungle Lava - 14g Humboldt Farms $75 Tasty and indulgent, this potent cr…" at bounding box center [682, 448] width 1364 height 896
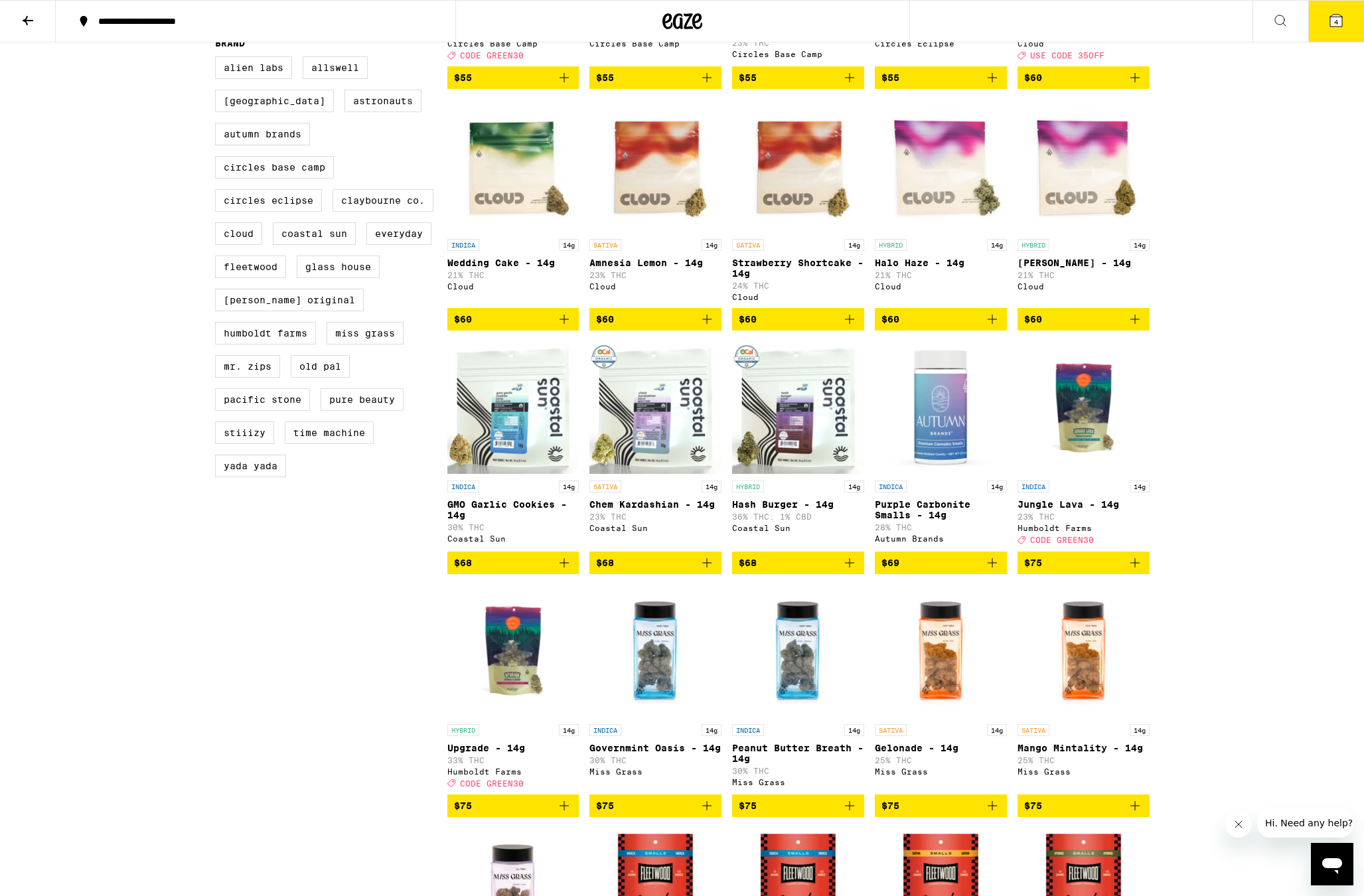
scroll to position [537, 0]
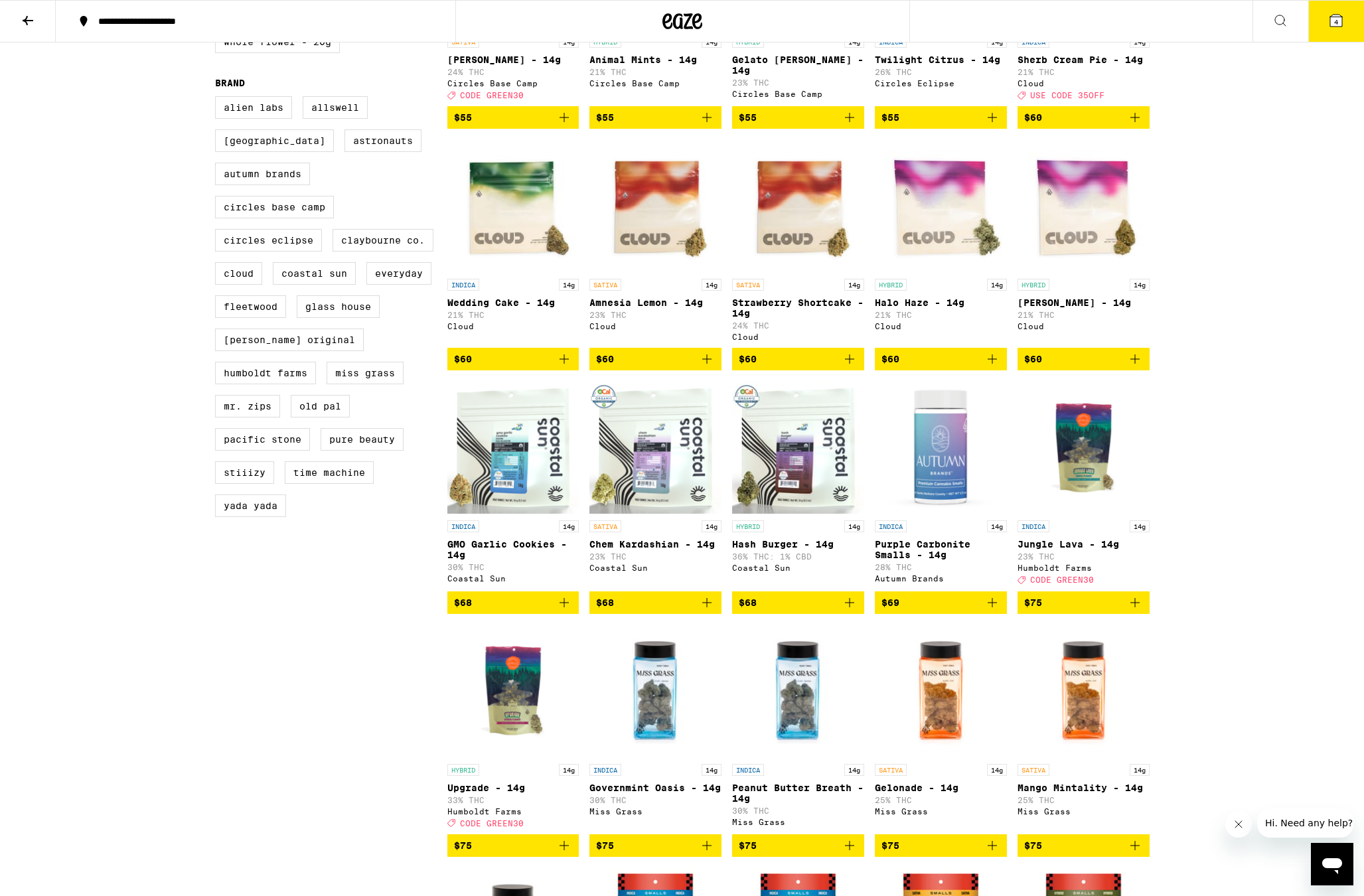
click at [486, 701] on img "Open page for Upgrade - 14g from Humboldt Farms" at bounding box center [514, 690] width 132 height 133
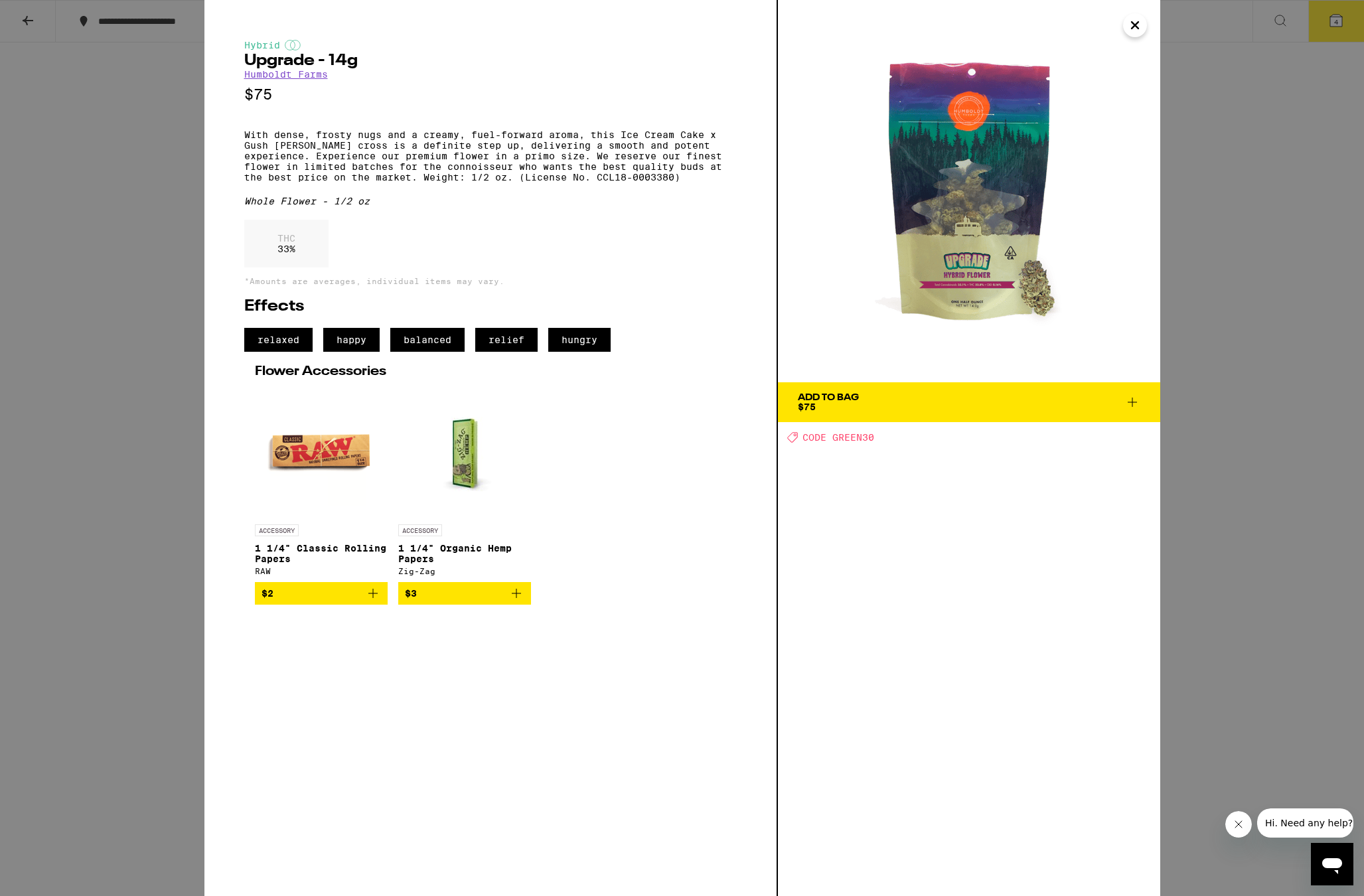
click at [1257, 415] on div "Hybrid Upgrade - 14g Humboldt Farms $75 With dense, frosty nugs and a creamy, f…" at bounding box center [682, 448] width 1364 height 896
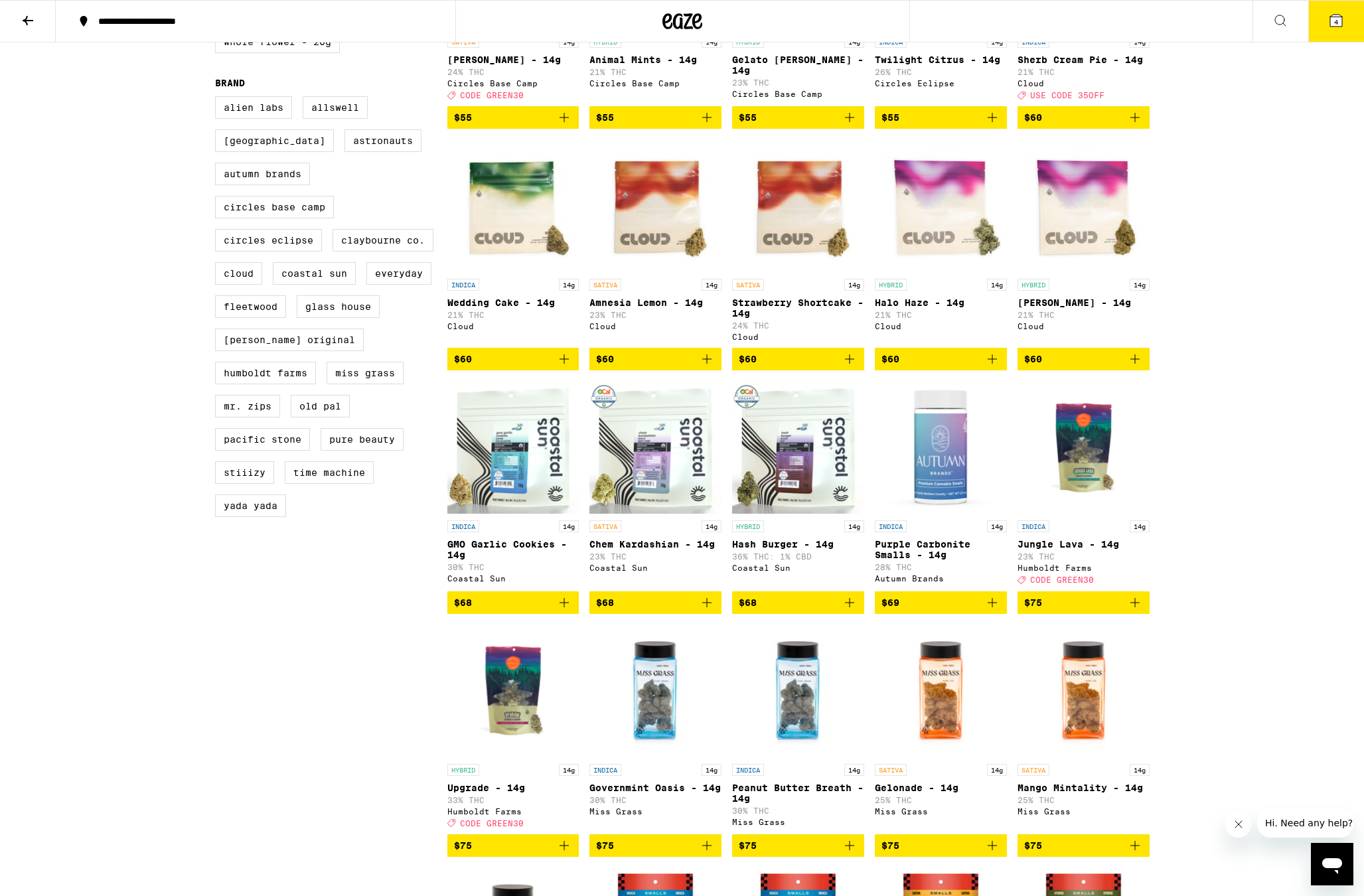
click at [1336, 26] on span "4" at bounding box center [1336, 22] width 4 height 8
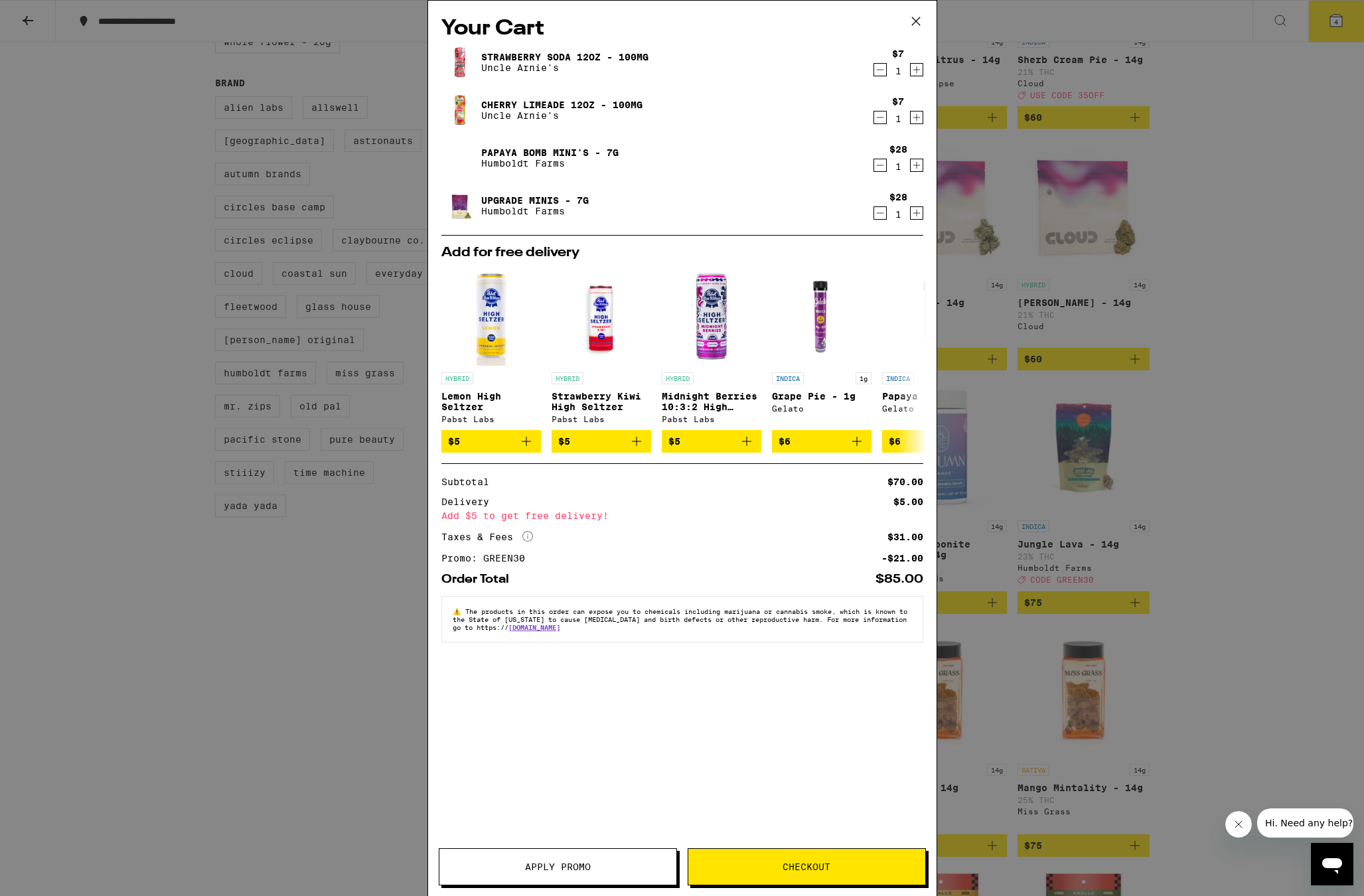
click at [1233, 219] on div "Your Cart Strawberry Soda 12oz - 100mg Uncle Arnie's $7 1 Cherry Limeade 12oz -…" at bounding box center [682, 448] width 1364 height 896
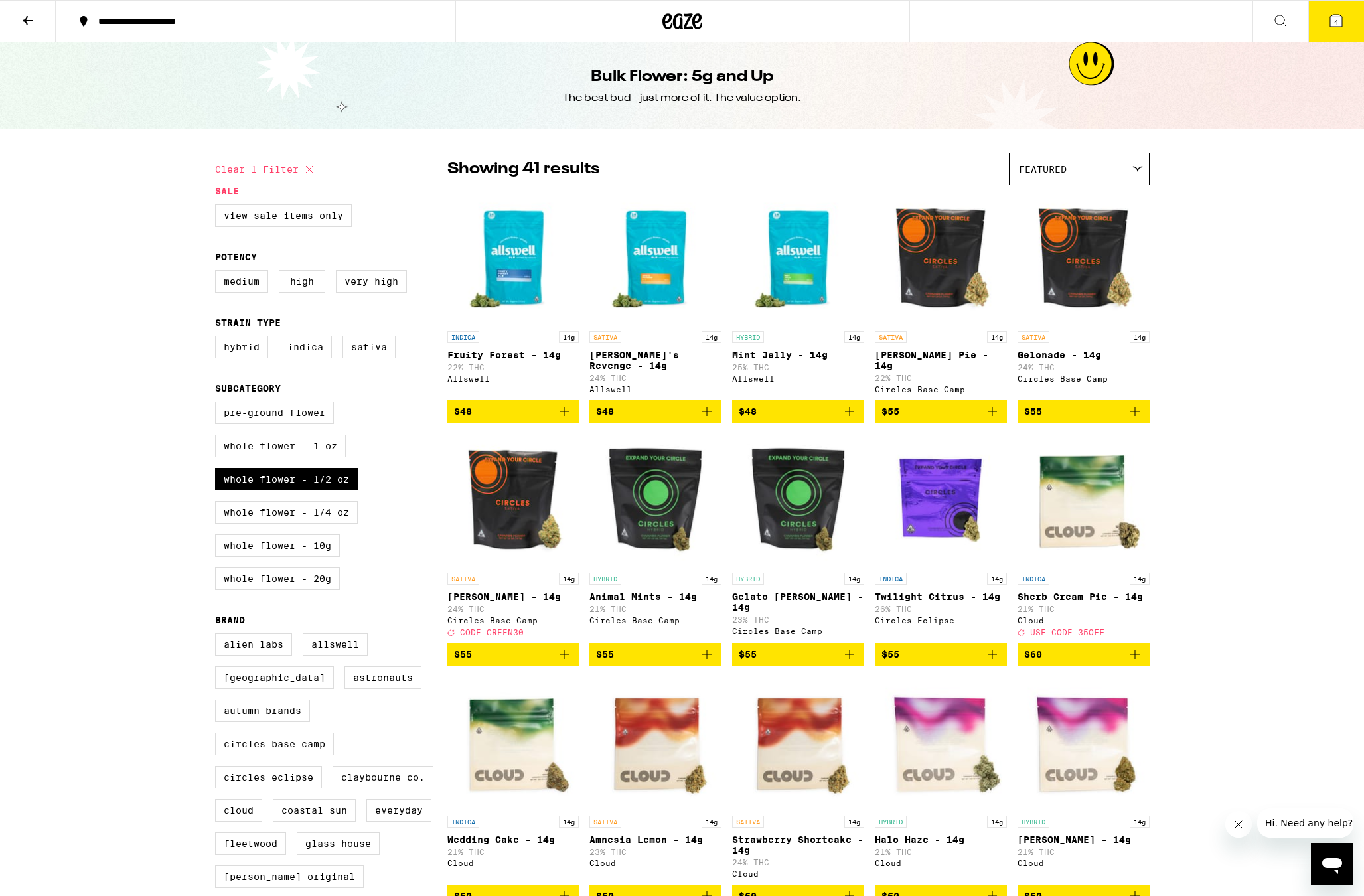
click at [338, 478] on div "Pre-ground Flower Whole Flower - 1 oz Whole Flower - 1/2 oz Whole Flower - 1/4 …" at bounding box center [331, 501] width 233 height 199
click at [331, 478] on div "Pre-ground Flower Whole Flower - 1 oz Whole Flower - 1/2 oz Whole Flower - 1/4 …" at bounding box center [331, 501] width 233 height 199
click at [326, 487] on label "Whole Flower - 1/2 oz" at bounding box center [286, 479] width 143 height 22
click at [219, 404] on input "Whole Flower - 1/2 oz" at bounding box center [218, 403] width 1 height 1
checkbox input "false"
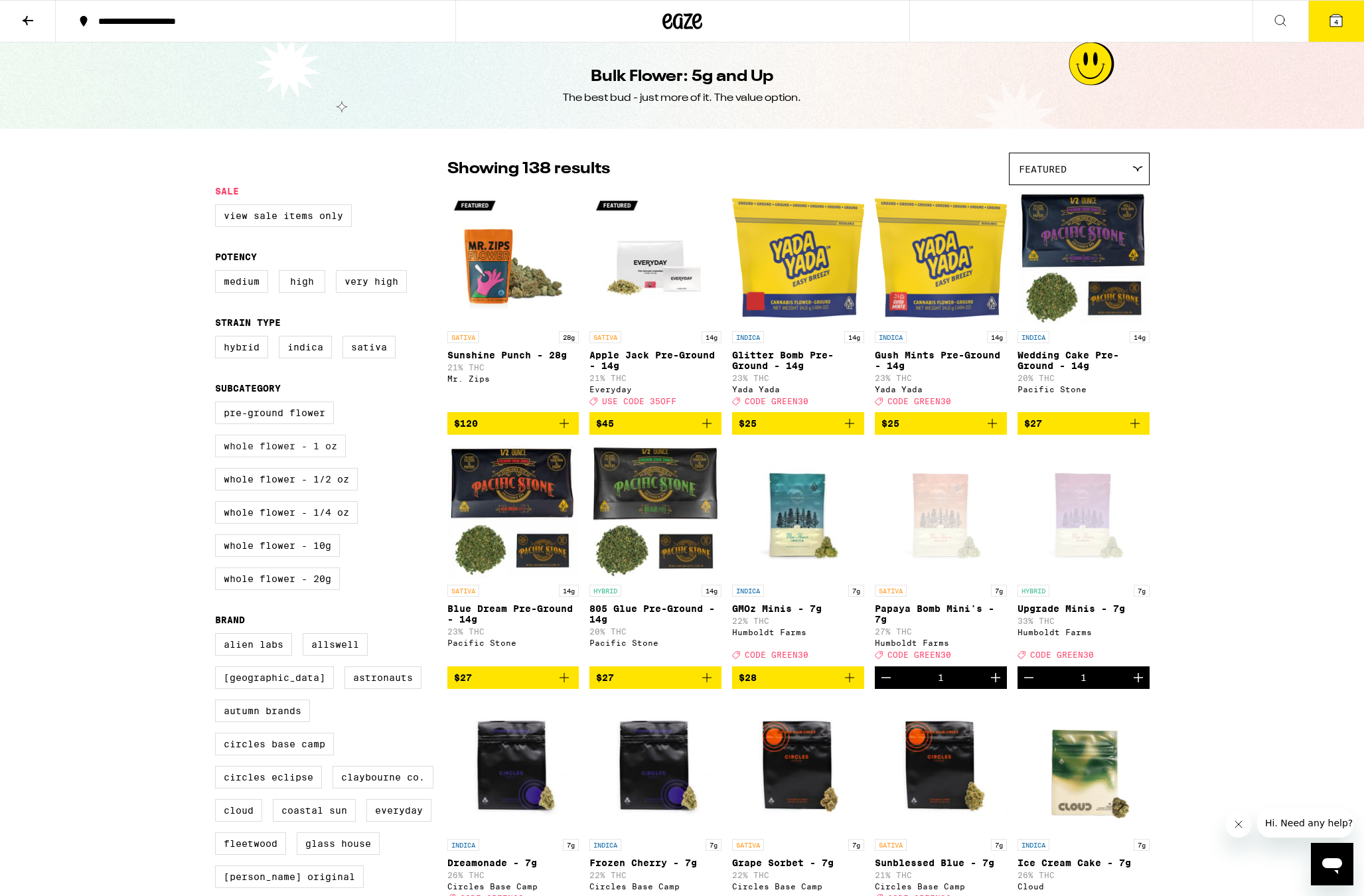
click at [326, 457] on label "Whole Flower - 1 oz" at bounding box center [280, 446] width 131 height 22
click at [219, 404] on input "Whole Flower - 1 oz" at bounding box center [218, 403] width 1 height 1
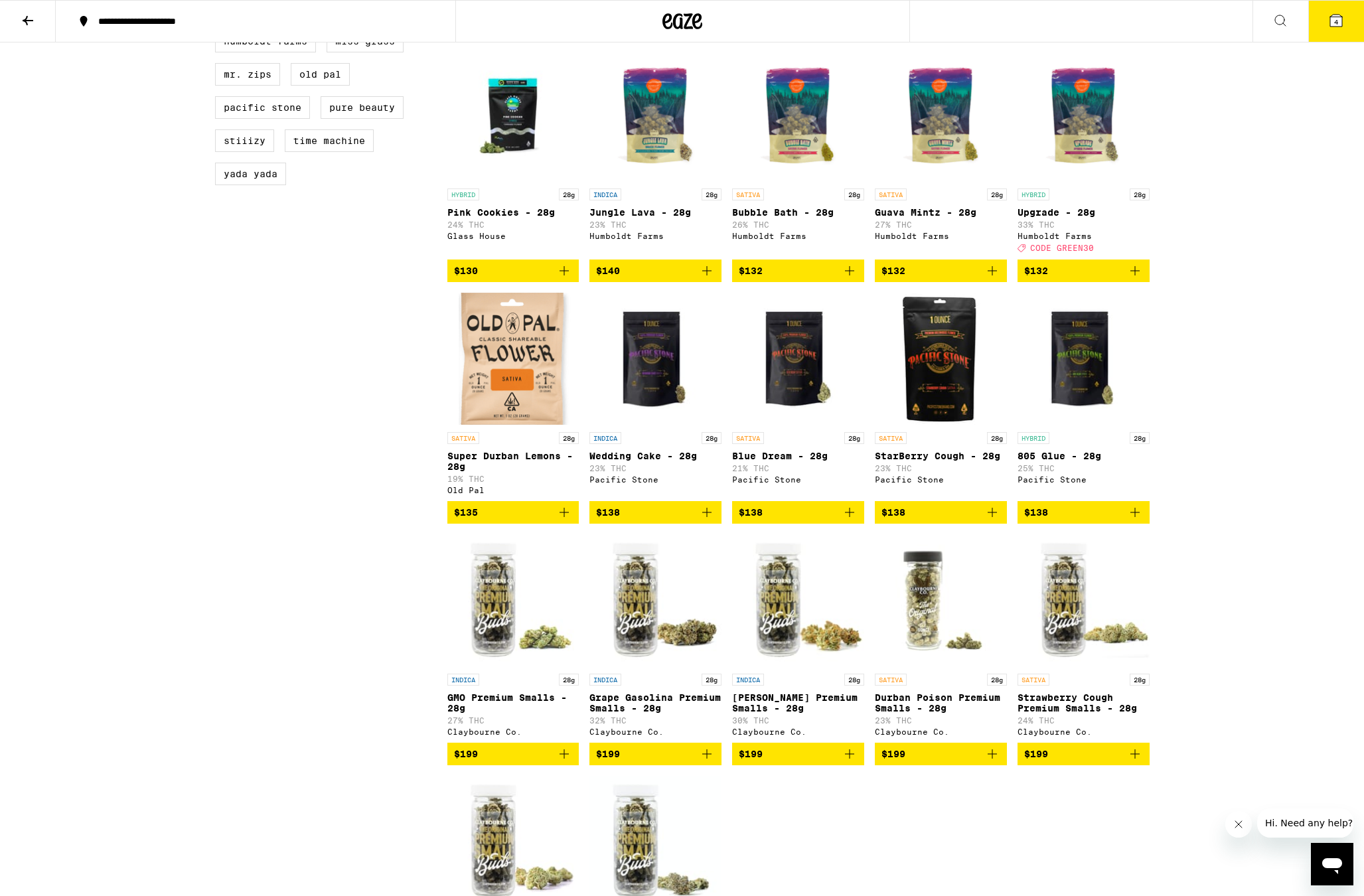
scroll to position [201, 0]
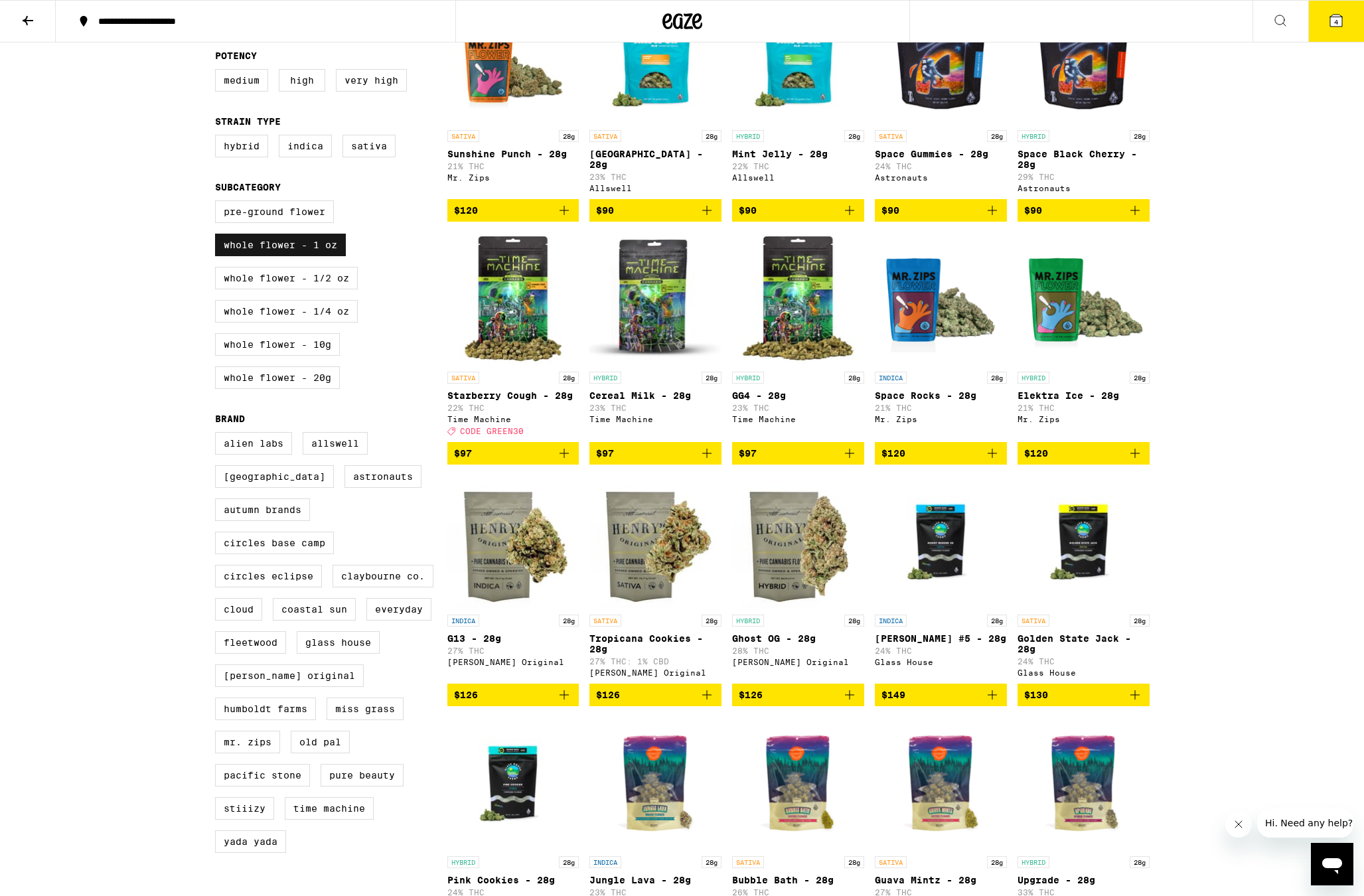
click at [333, 256] on label "Whole Flower - 1 oz" at bounding box center [280, 244] width 131 height 22
click at [219, 203] on input "Whole Flower - 1 oz" at bounding box center [218, 202] width 1 height 1
checkbox input "false"
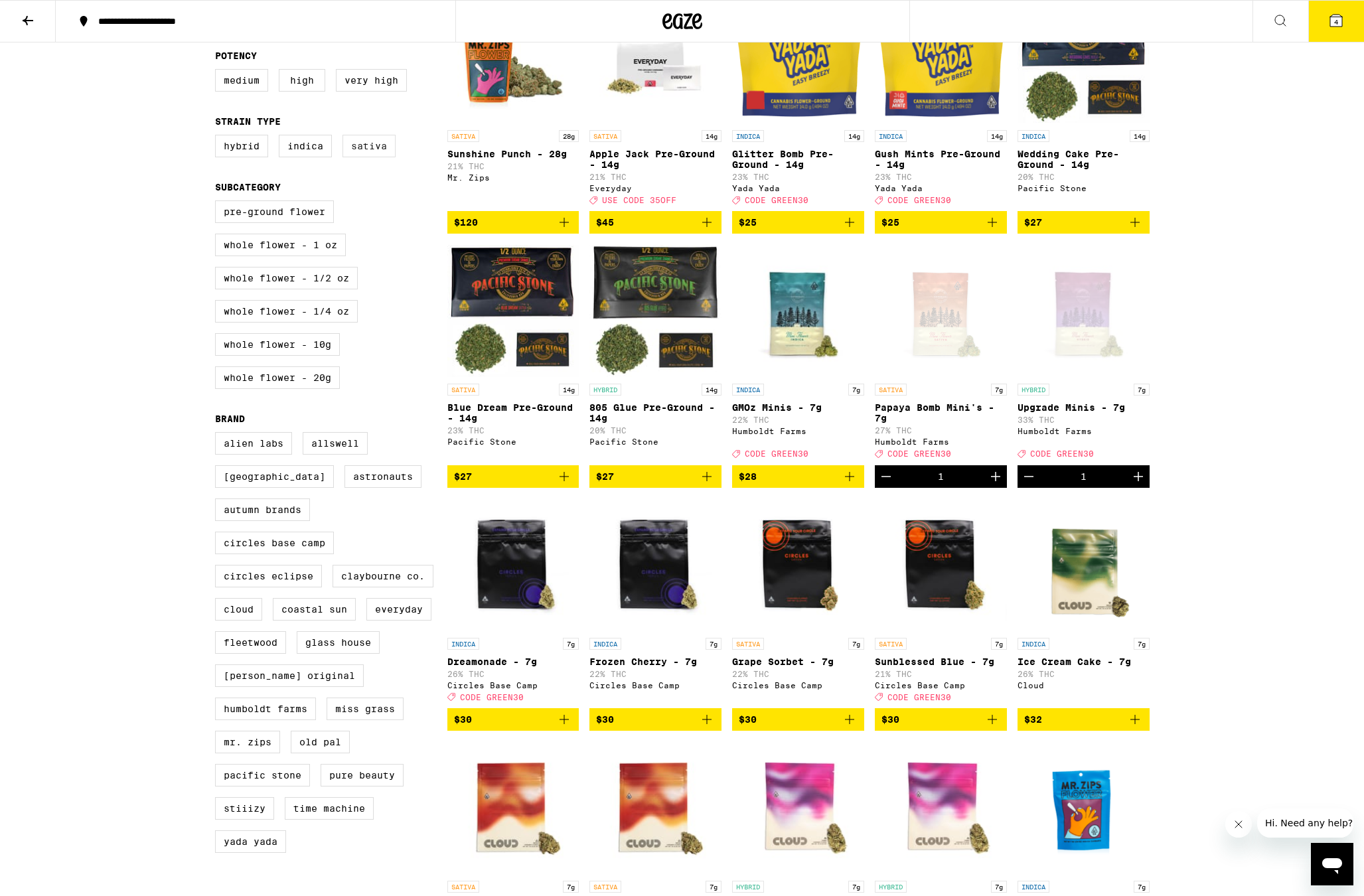
click at [369, 153] on label "Sativa" at bounding box center [369, 146] width 53 height 22
click at [219, 137] on input "Sativa" at bounding box center [218, 137] width 1 height 1
checkbox input "true"
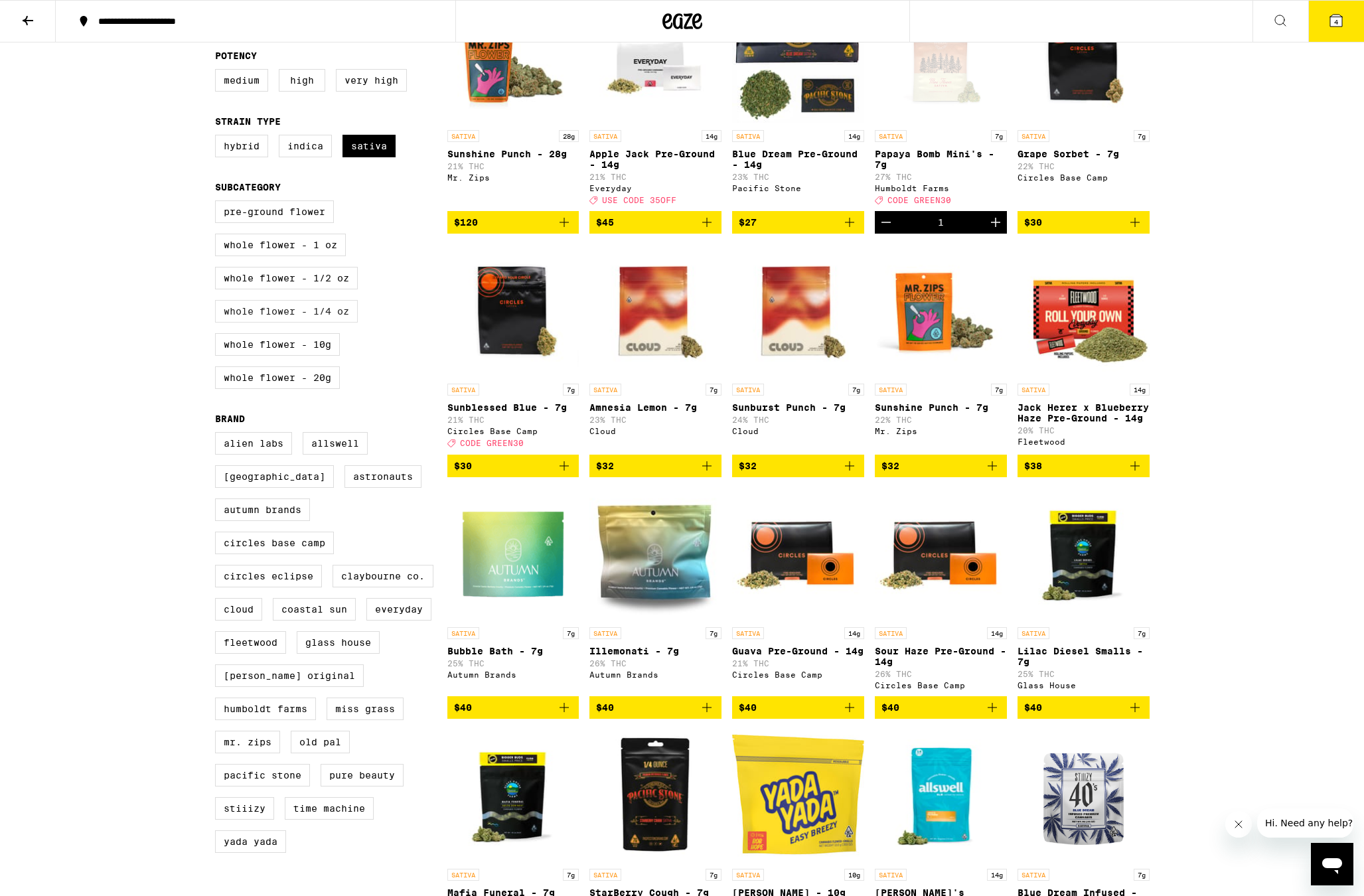
click at [314, 319] on label "Whole Flower - 1/4 oz" at bounding box center [286, 311] width 143 height 22
click at [219, 203] on input "Whole Flower - 1/4 oz" at bounding box center [218, 202] width 1 height 1
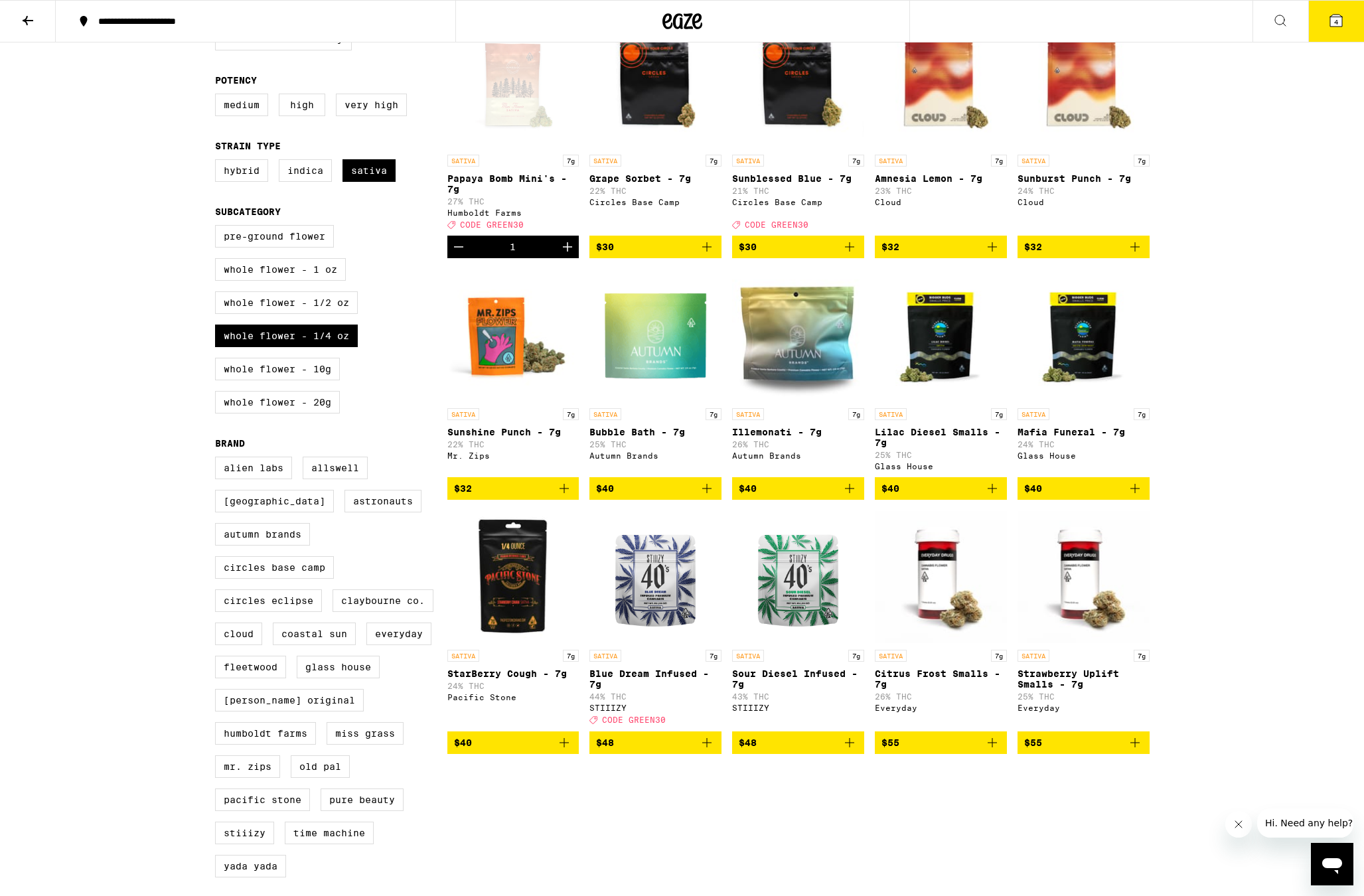
scroll to position [164, 0]
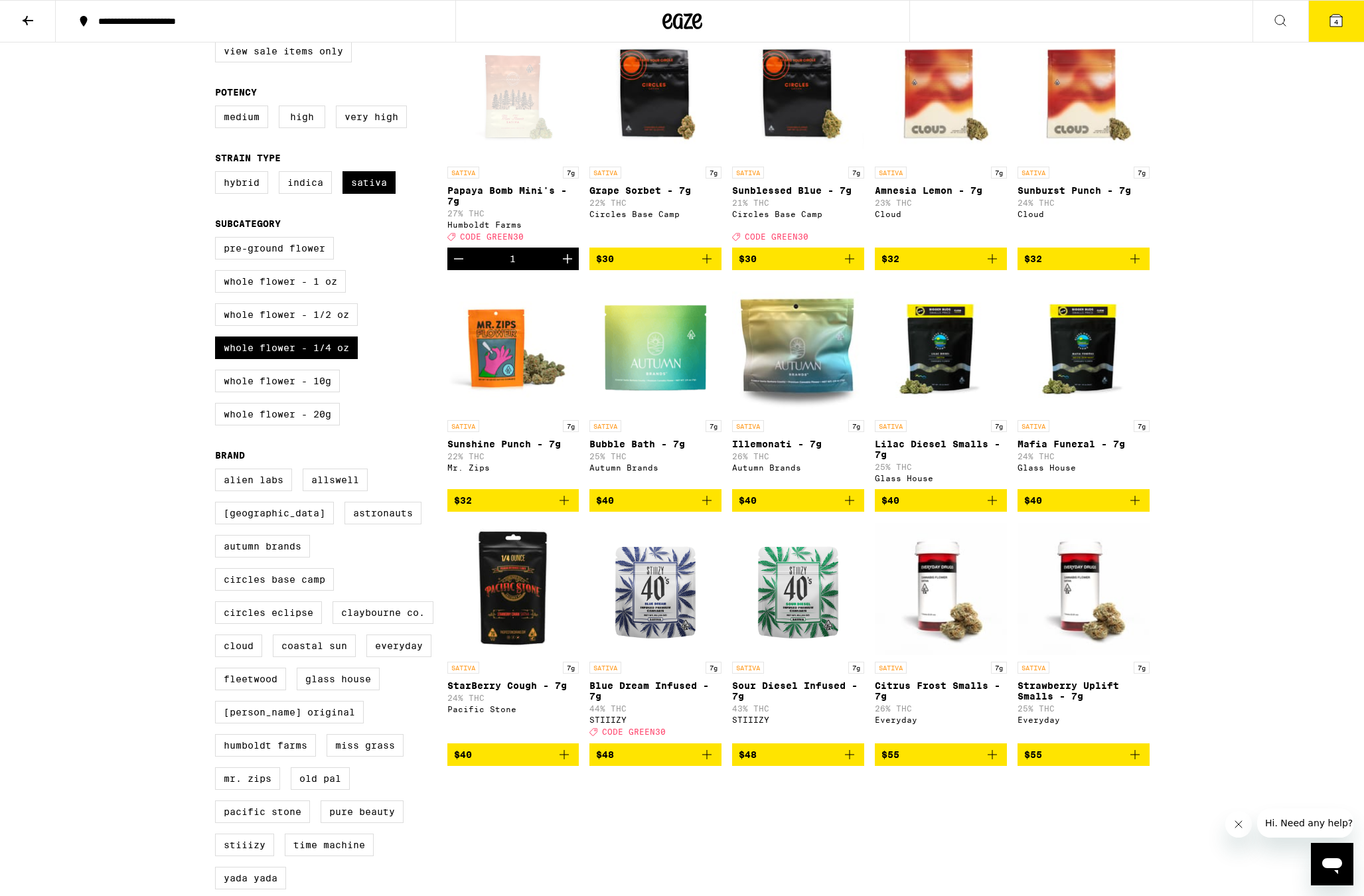
click at [653, 590] on img "Open page for Blue Dream Infused - 7g from STIIIZY" at bounding box center [656, 588] width 132 height 133
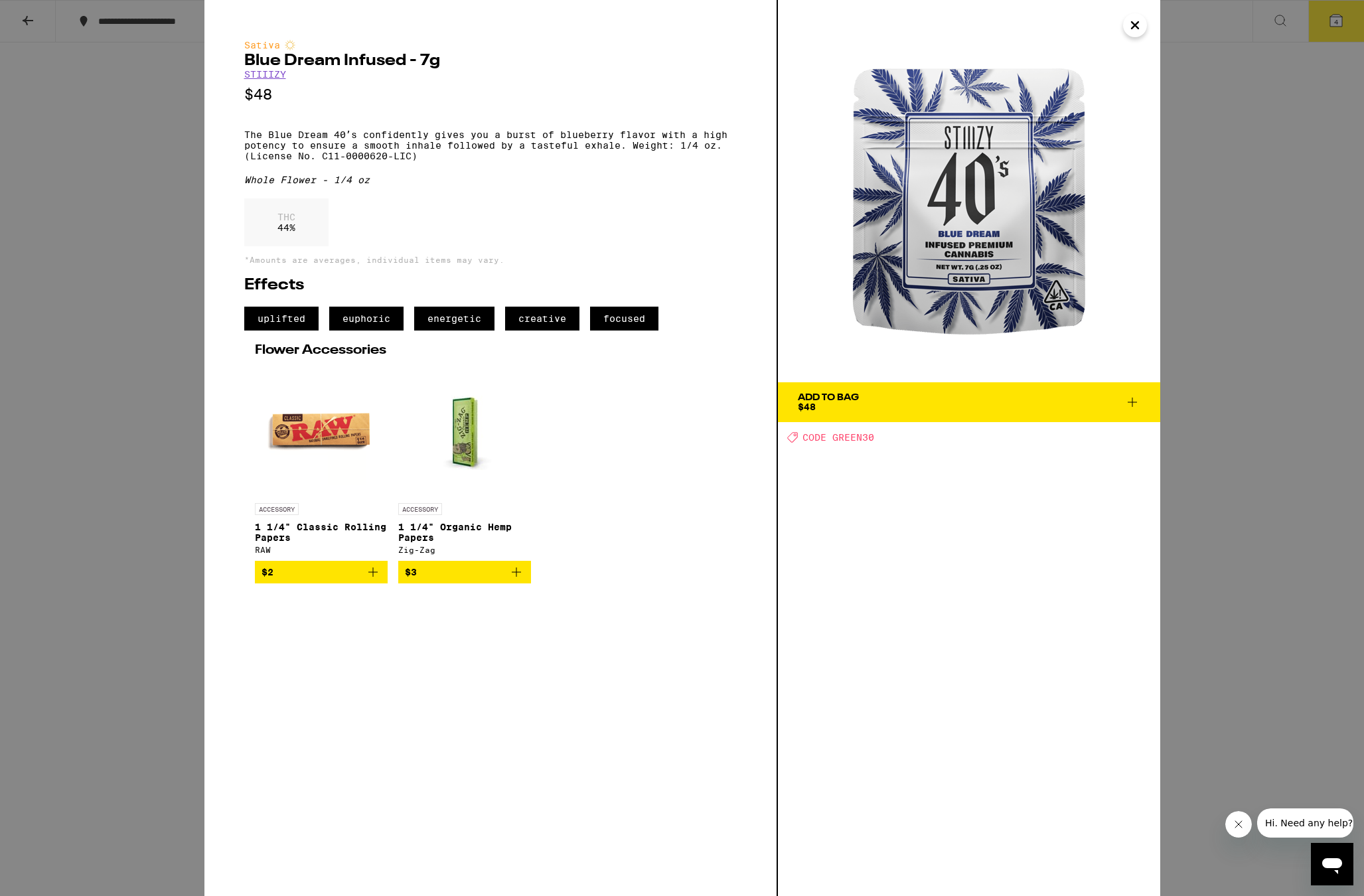
click at [1266, 380] on div "Sativa Blue Dream Infused - 7g STIIIZY $48 The Blue Dream 40ʼs confidently give…" at bounding box center [682, 448] width 1364 height 896
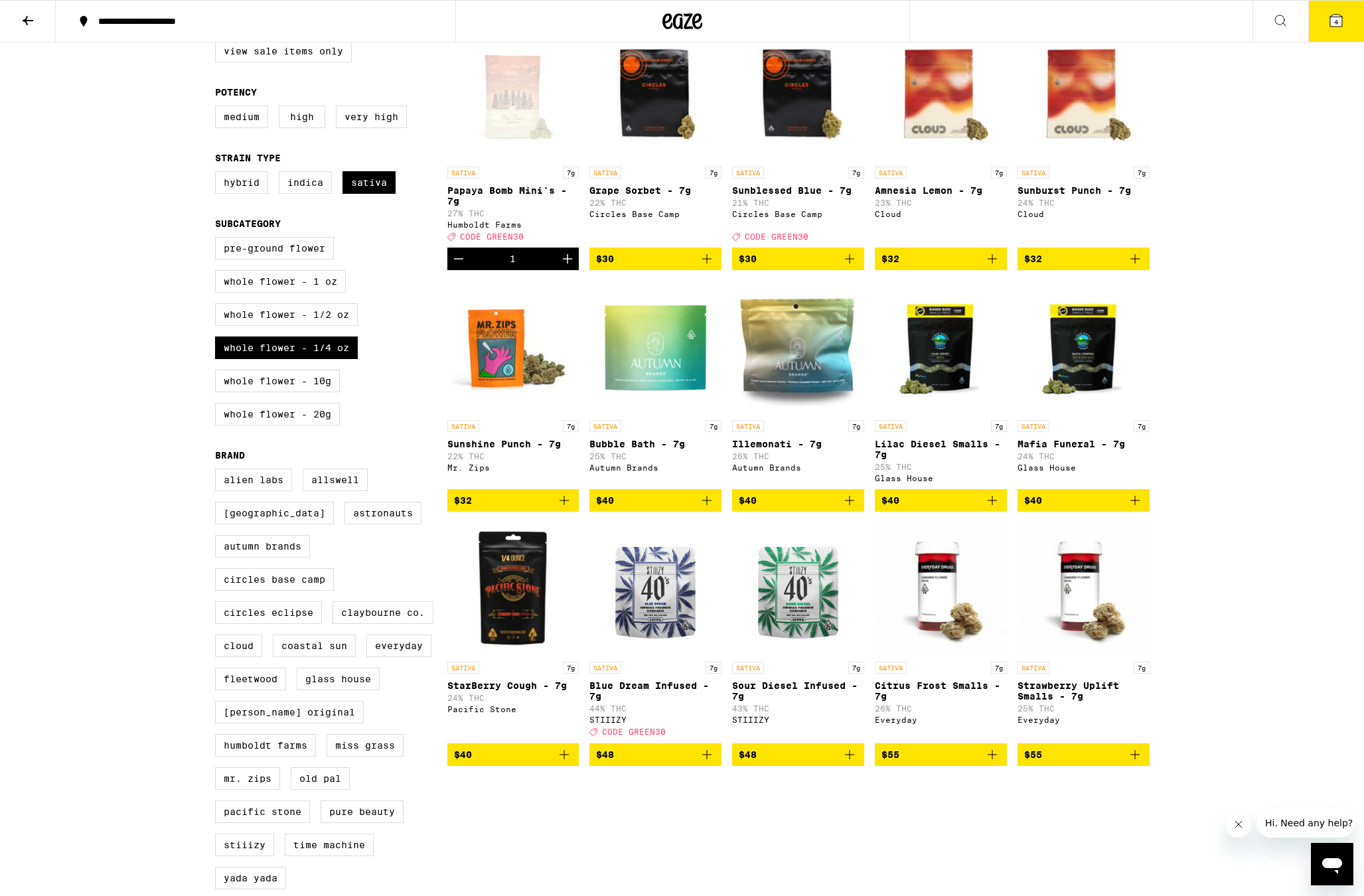
click at [708, 762] on icon "Add to bag" at bounding box center [706, 754] width 16 height 16
click at [1332, 13] on icon at bounding box center [1336, 20] width 16 height 16
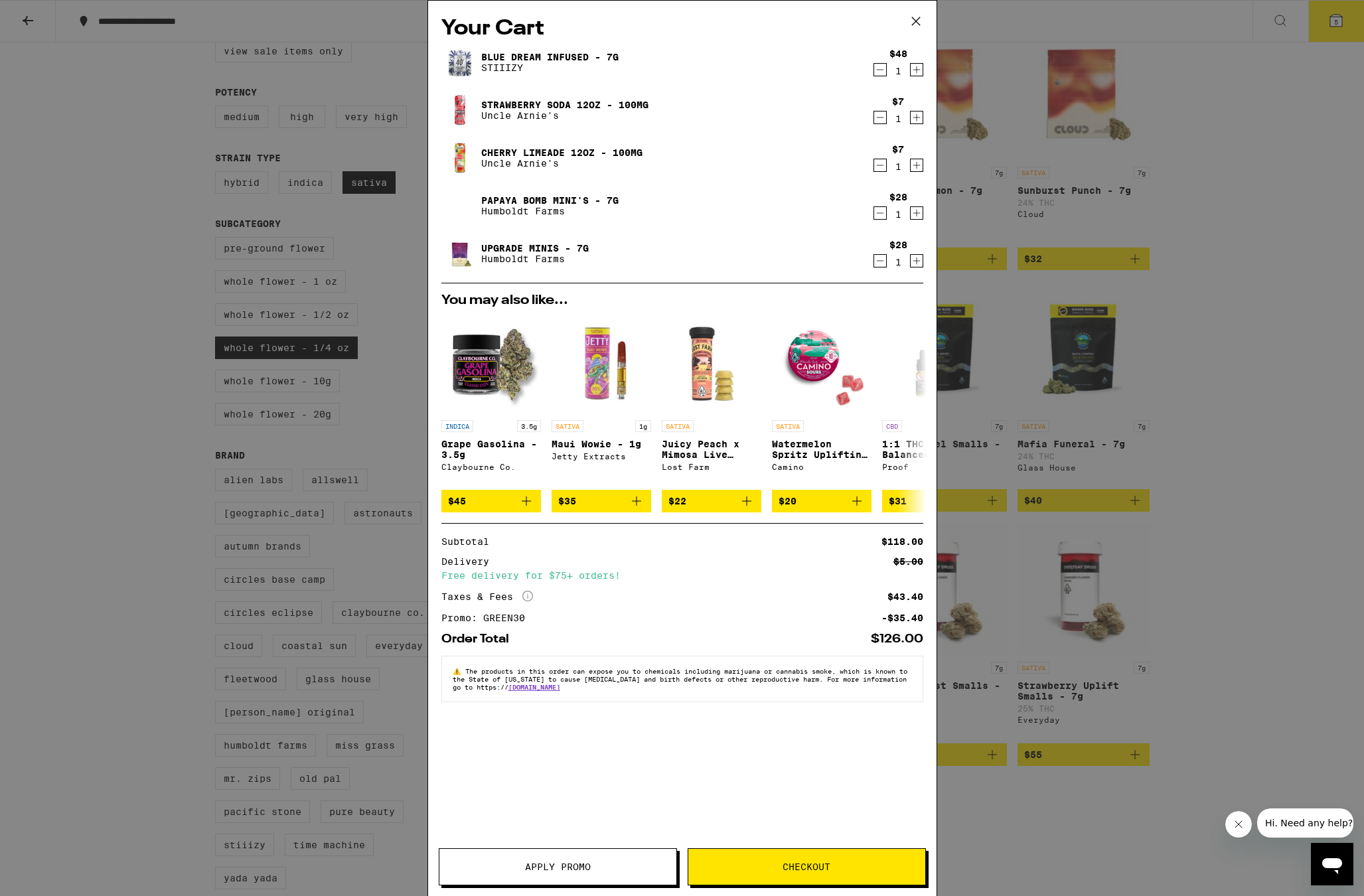
click at [884, 70] on icon "Decrement" at bounding box center [880, 69] width 12 height 16
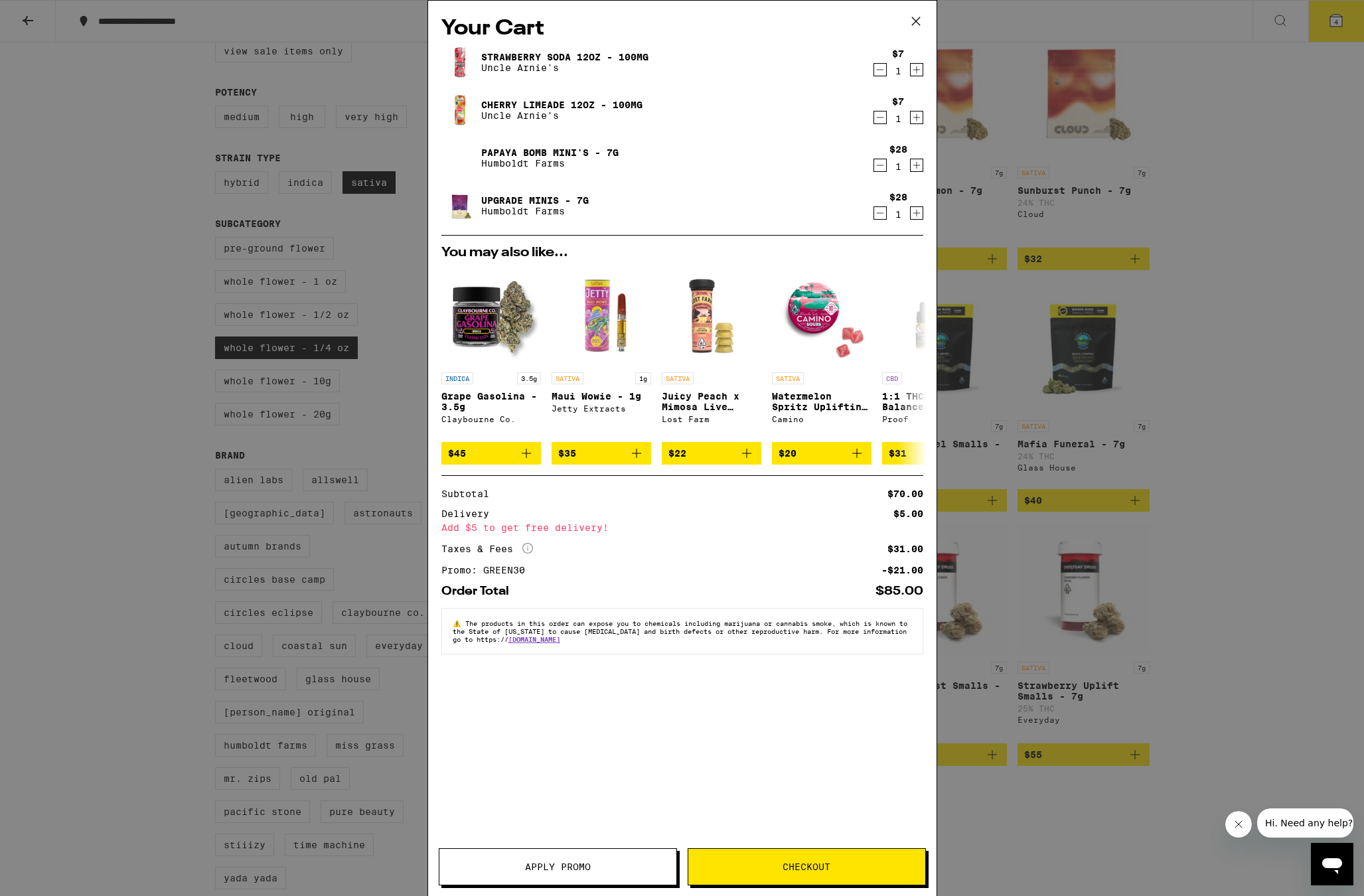
click at [1282, 163] on div "Your Cart Strawberry Soda 12oz - 100mg Uncle Arnie's $7 1 Cherry Limeade 12oz -…" at bounding box center [682, 448] width 1364 height 896
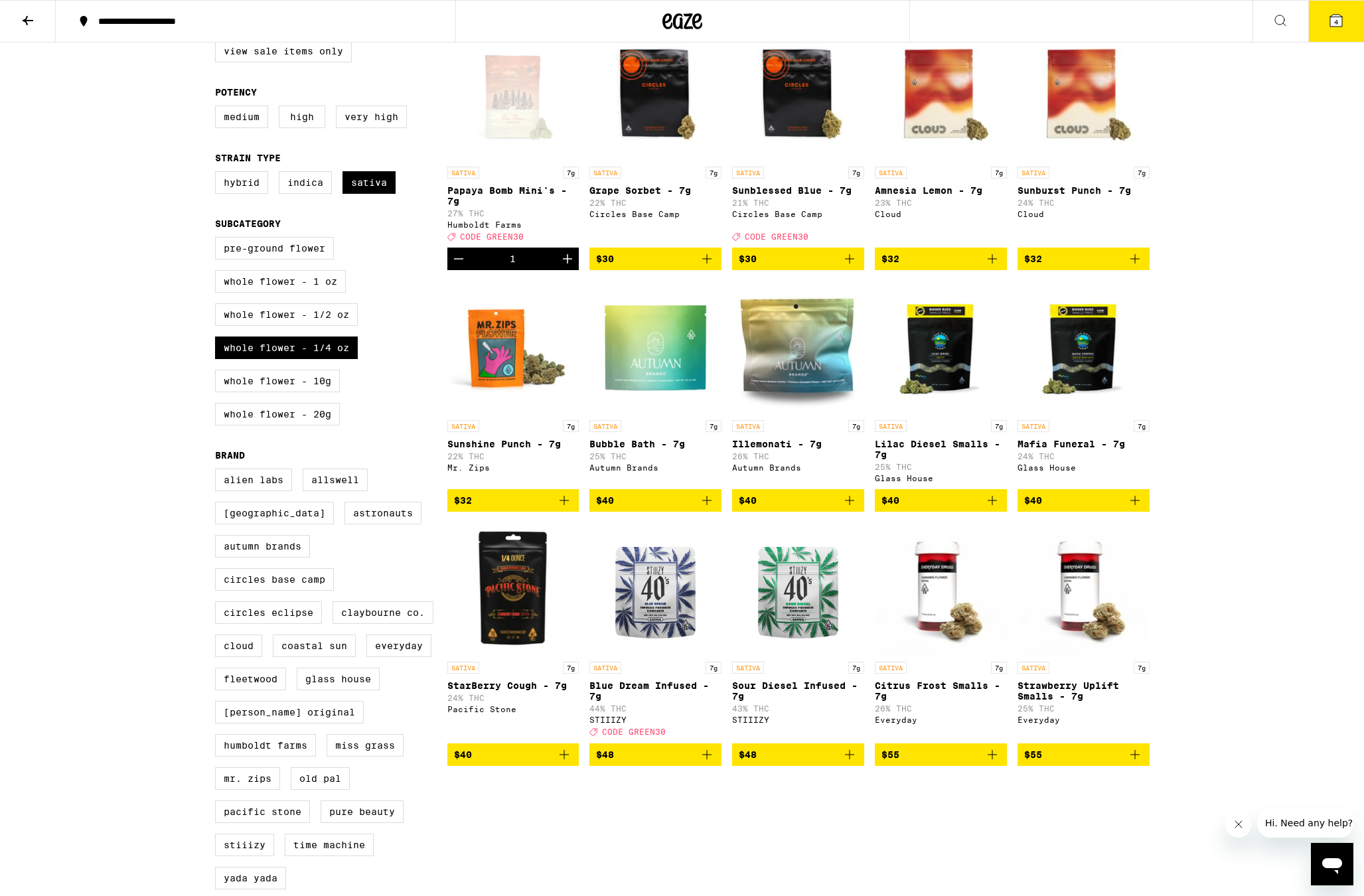
scroll to position [143, 0]
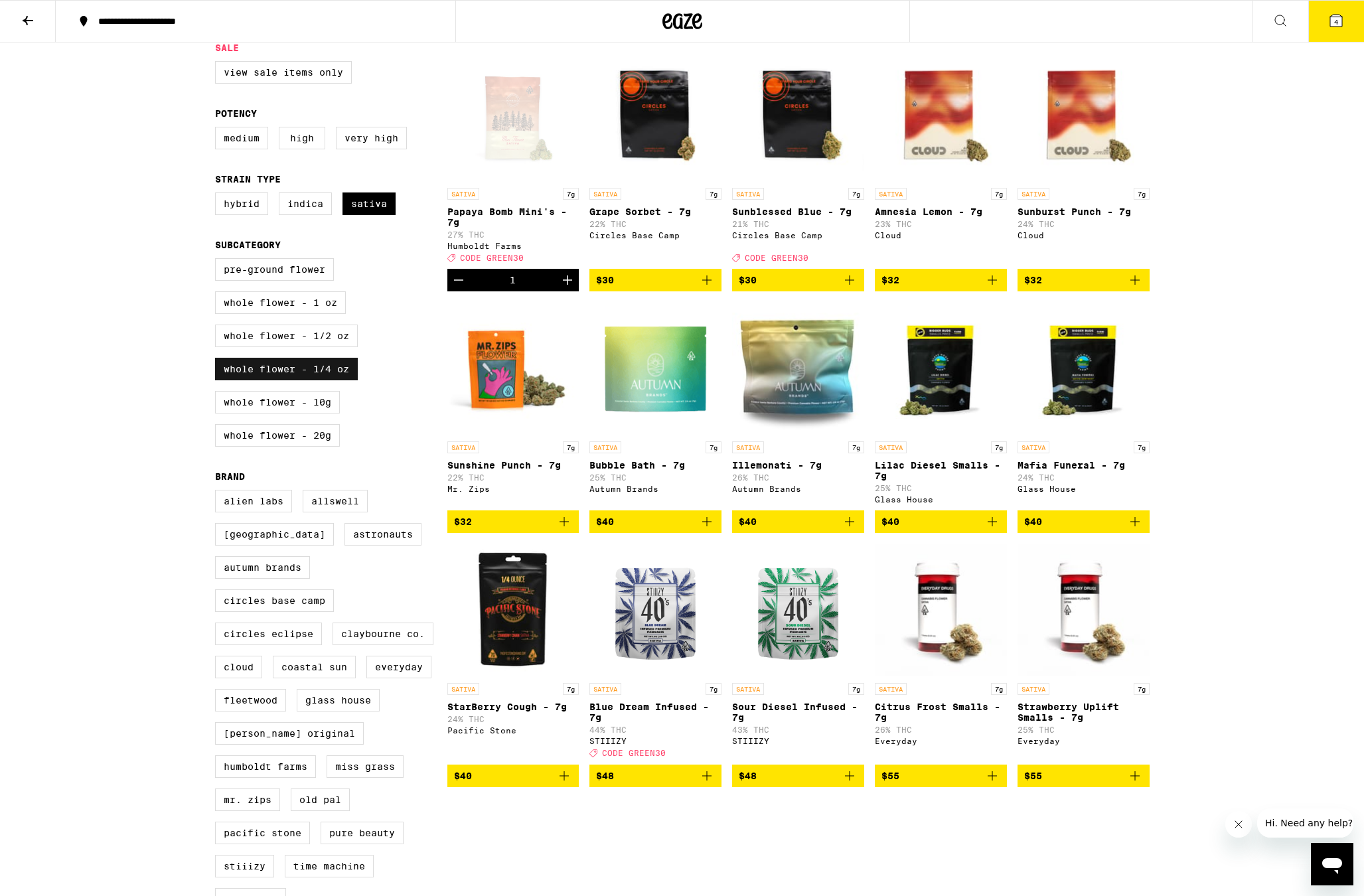
click at [340, 380] on label "Whole Flower - 1/4 oz" at bounding box center [286, 369] width 143 height 22
click at [219, 261] on input "Whole Flower - 1/4 oz" at bounding box center [218, 260] width 1 height 1
checkbox input "false"
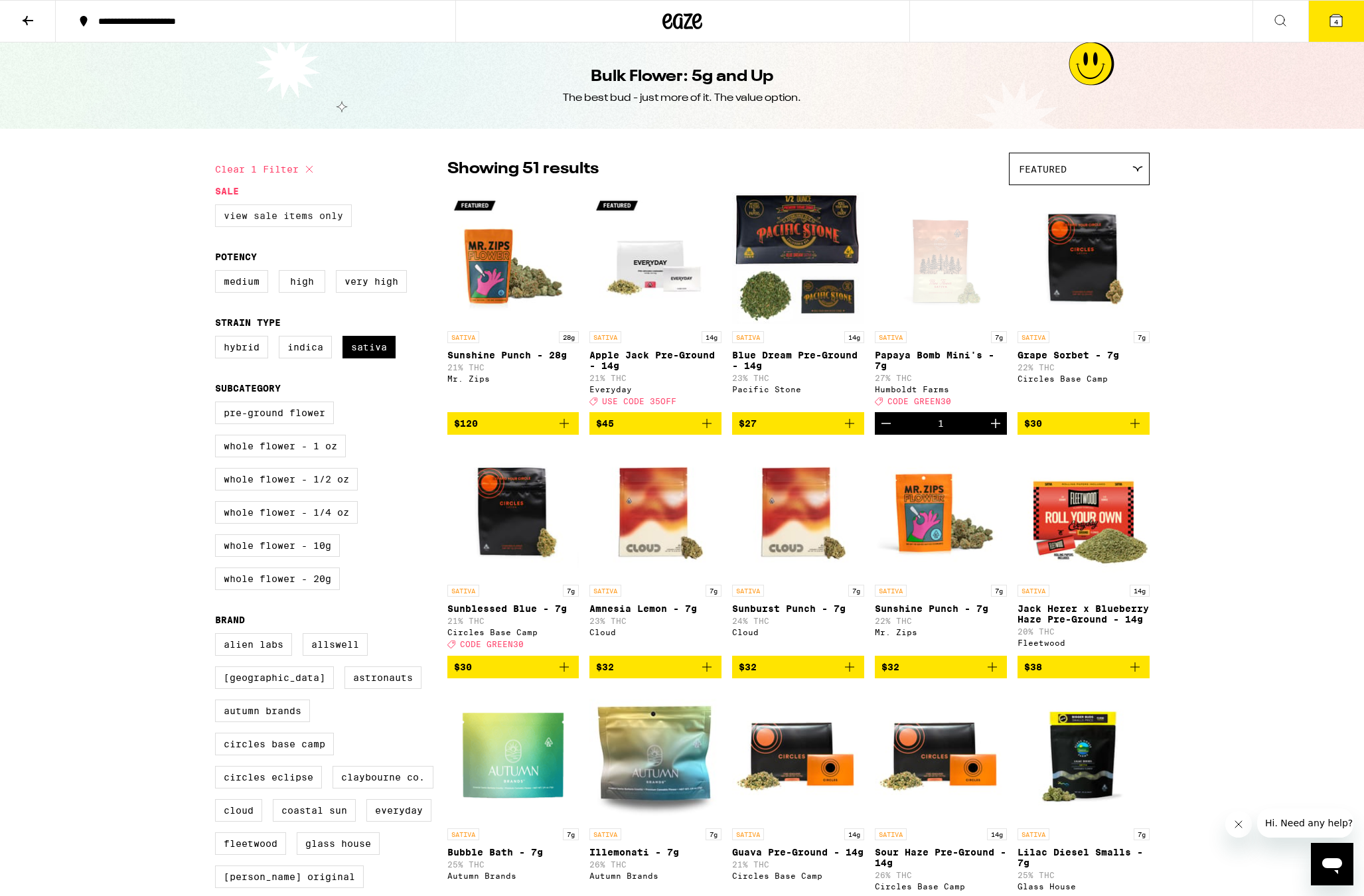
click at [274, 217] on label "View Sale Items Only" at bounding box center [283, 215] width 137 height 22
click at [219, 207] on input "View Sale Items Only" at bounding box center [218, 207] width 1 height 1
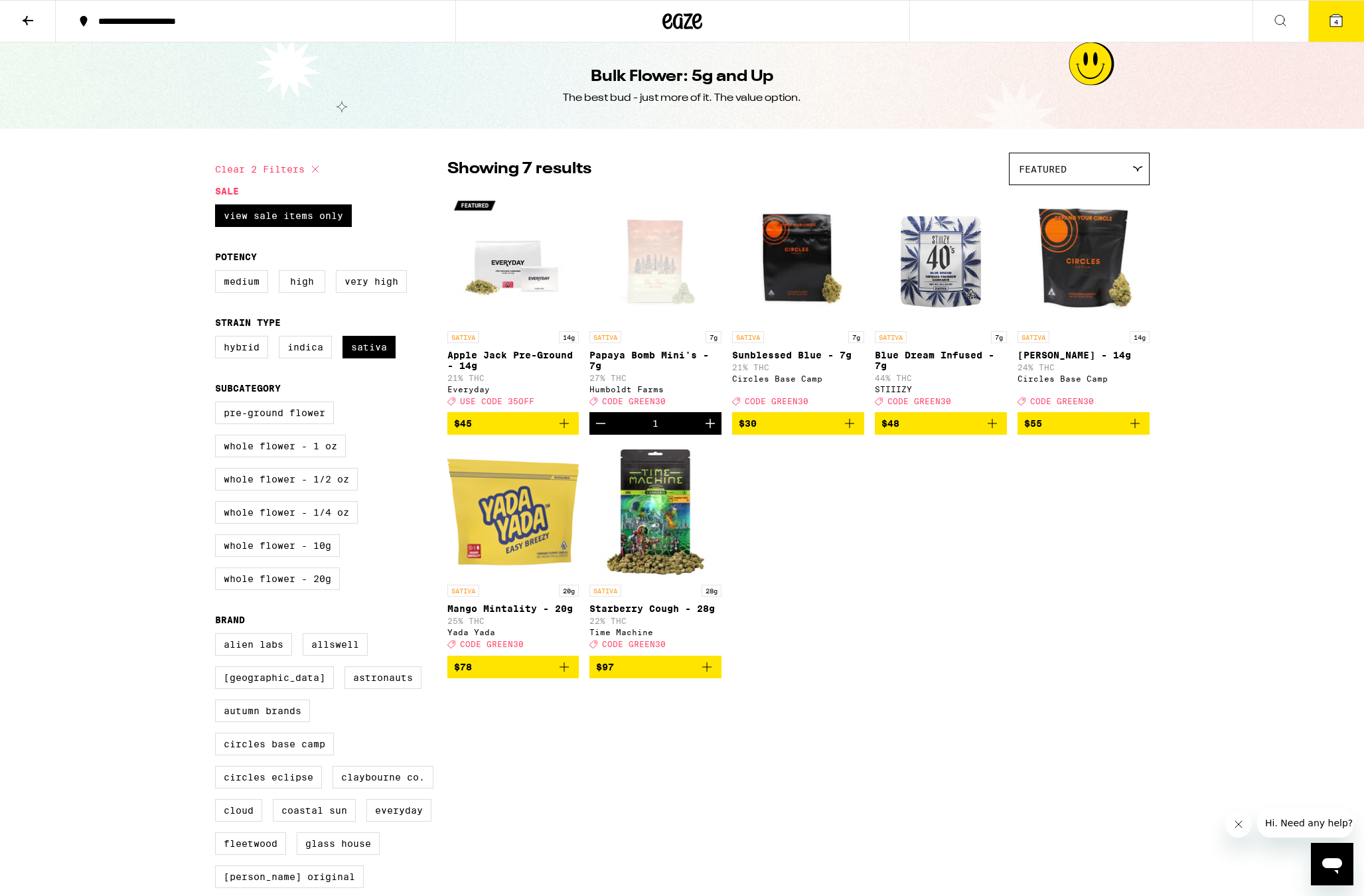
click at [517, 278] on img "Open page for Apple Jack Pre-Ground - 14g from Everyday" at bounding box center [514, 258] width 132 height 133
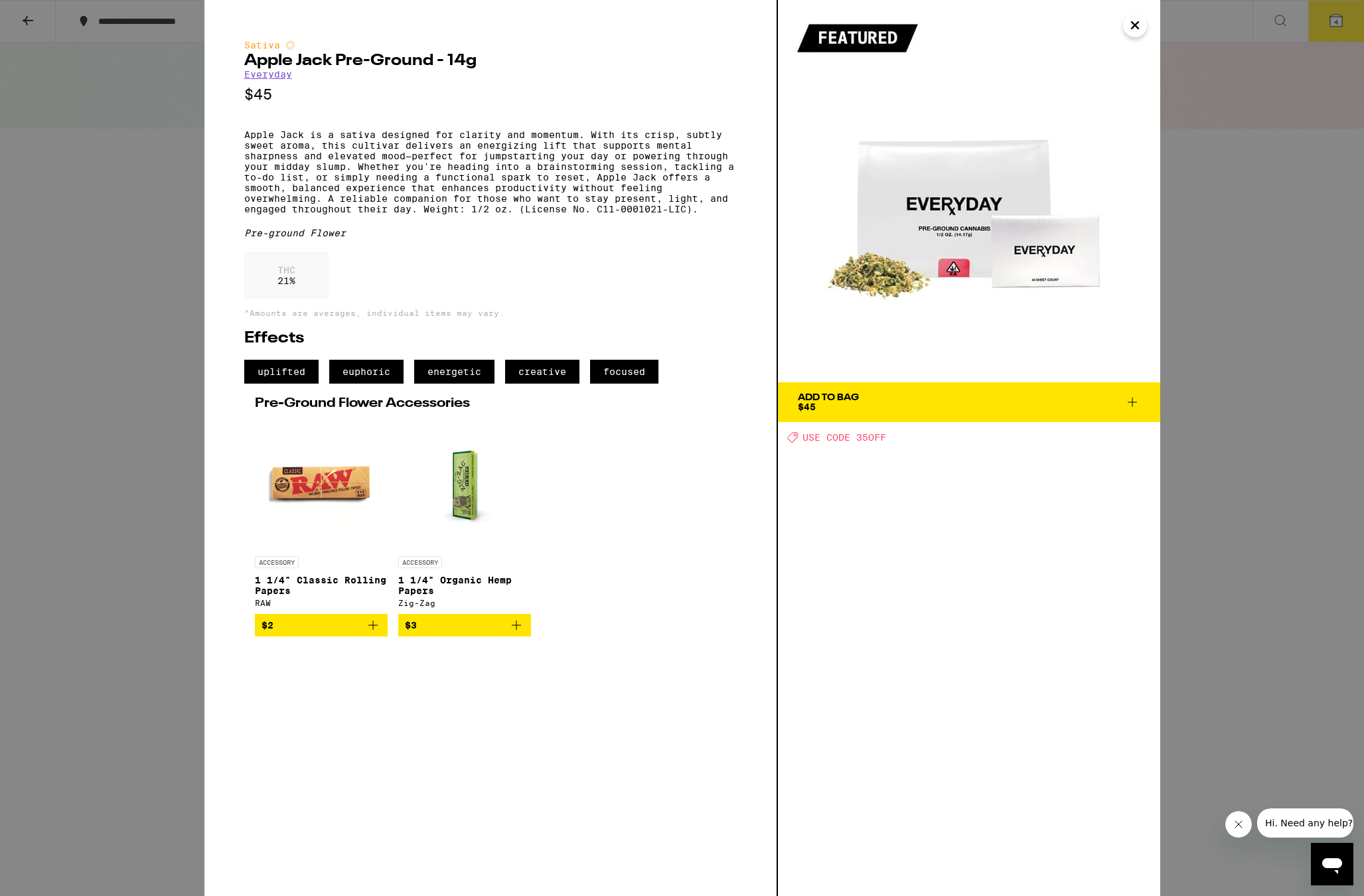
click at [1213, 390] on div "Sativa Apple Jack Pre-Ground - 14g Everyday $45 Apple Jack is a sativa designed…" at bounding box center [682, 448] width 1364 height 896
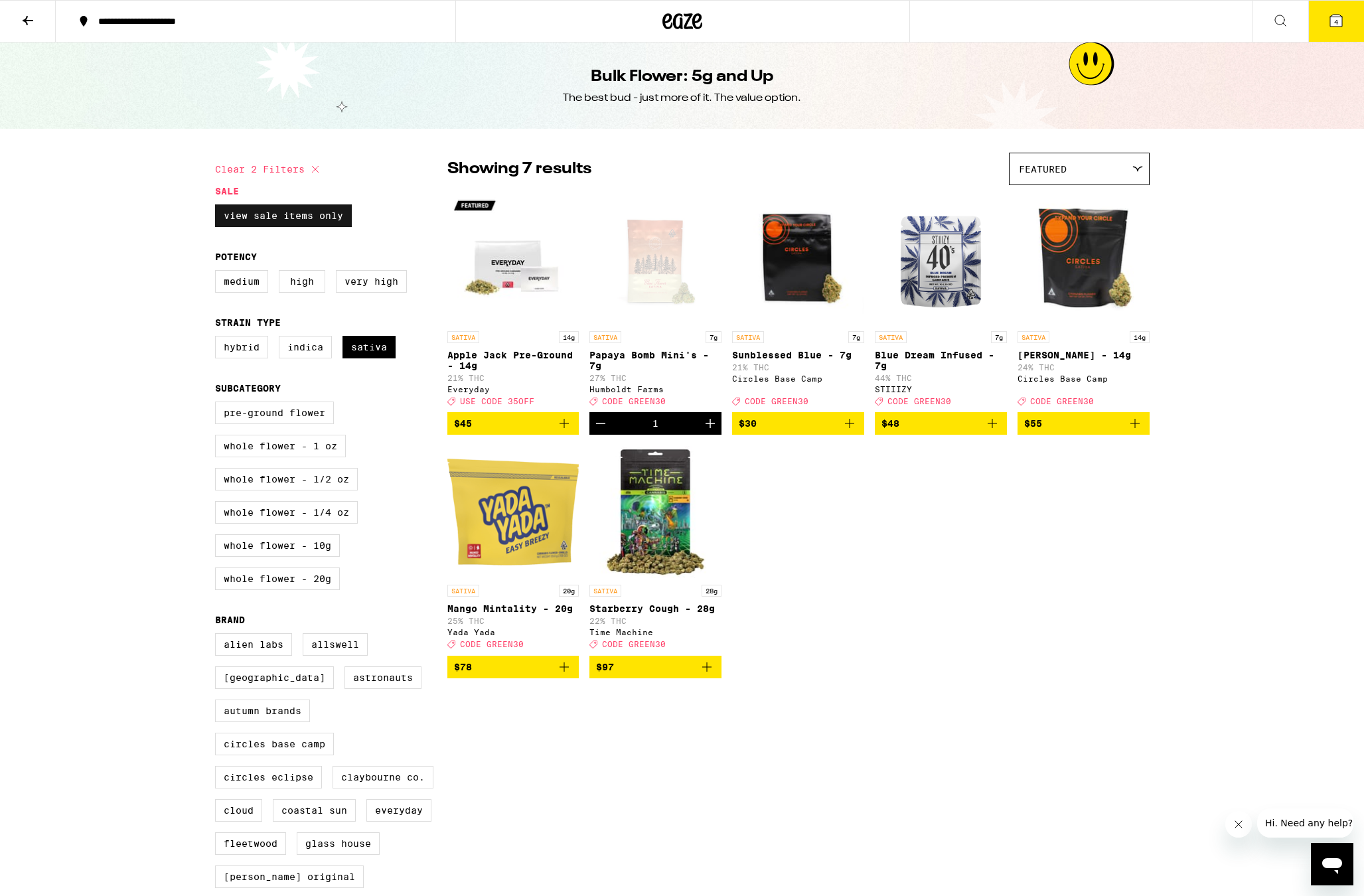
click at [299, 221] on label "View Sale Items Only" at bounding box center [283, 215] width 137 height 22
click at [219, 207] on input "View Sale Items Only" at bounding box center [218, 207] width 1 height 1
checkbox input "false"
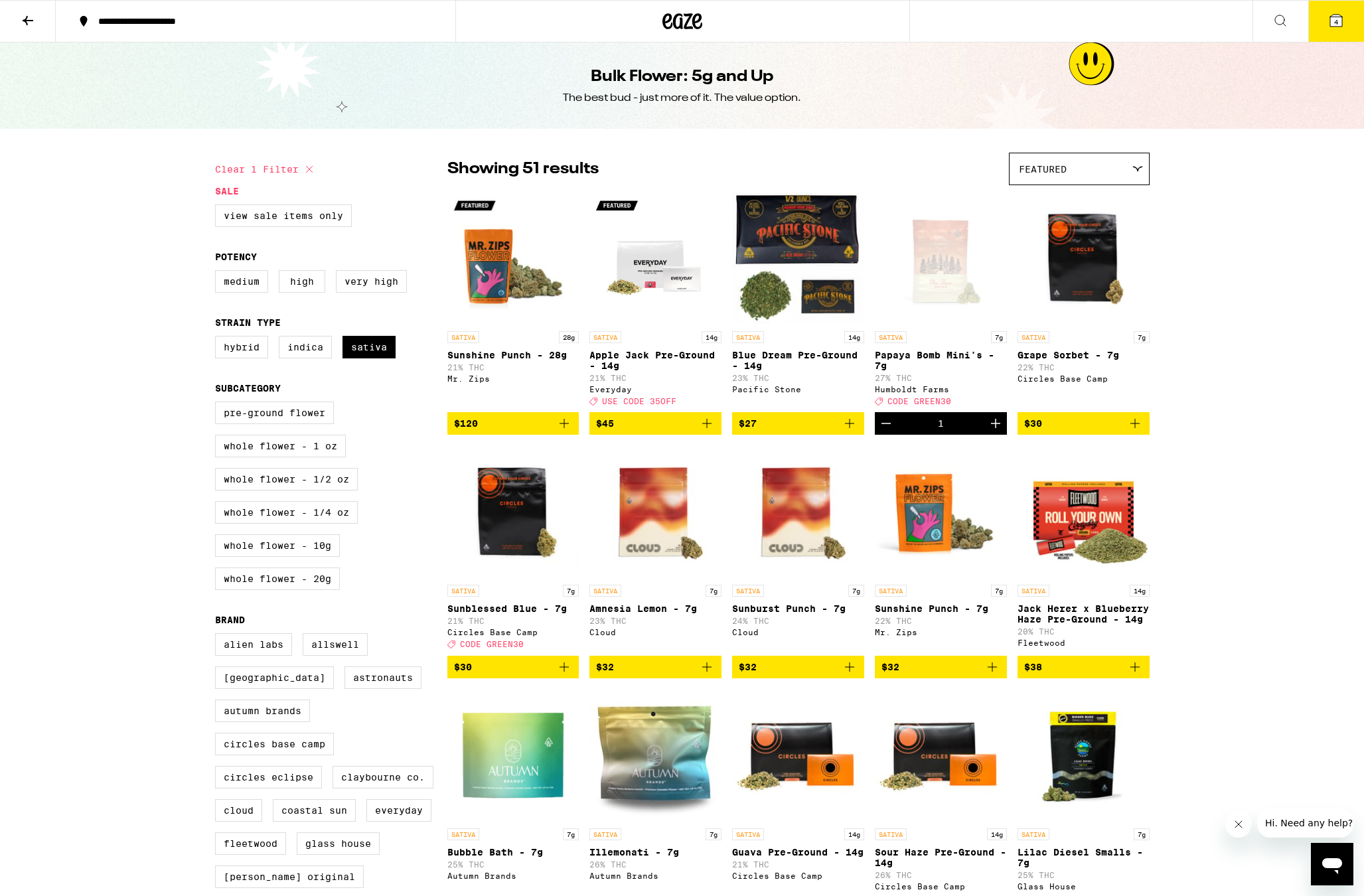
click at [42, 24] on button at bounding box center [28, 22] width 56 height 42
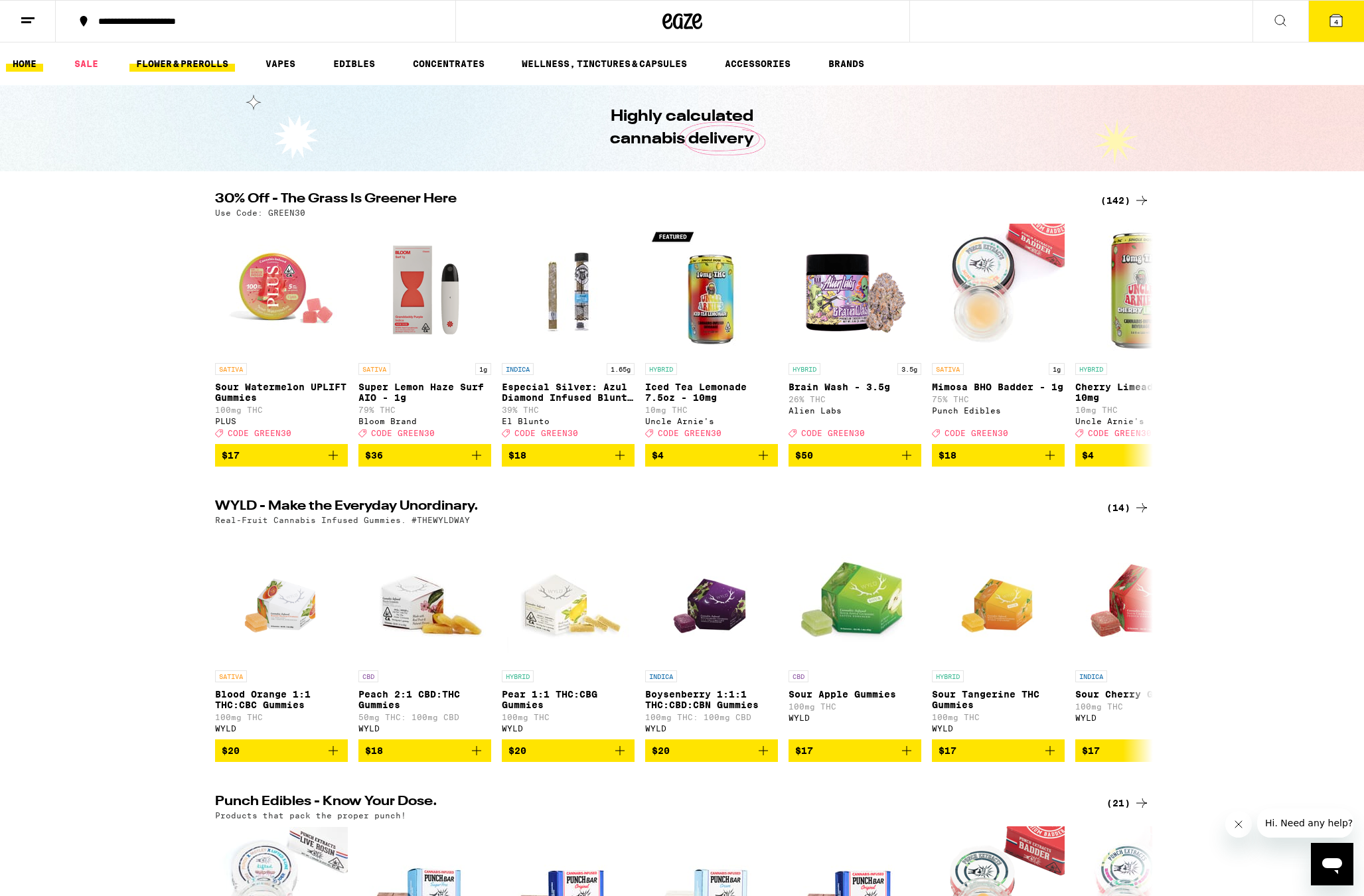
click at [234, 59] on link "FLOWER & PREROLLS" at bounding box center [182, 63] width 106 height 16
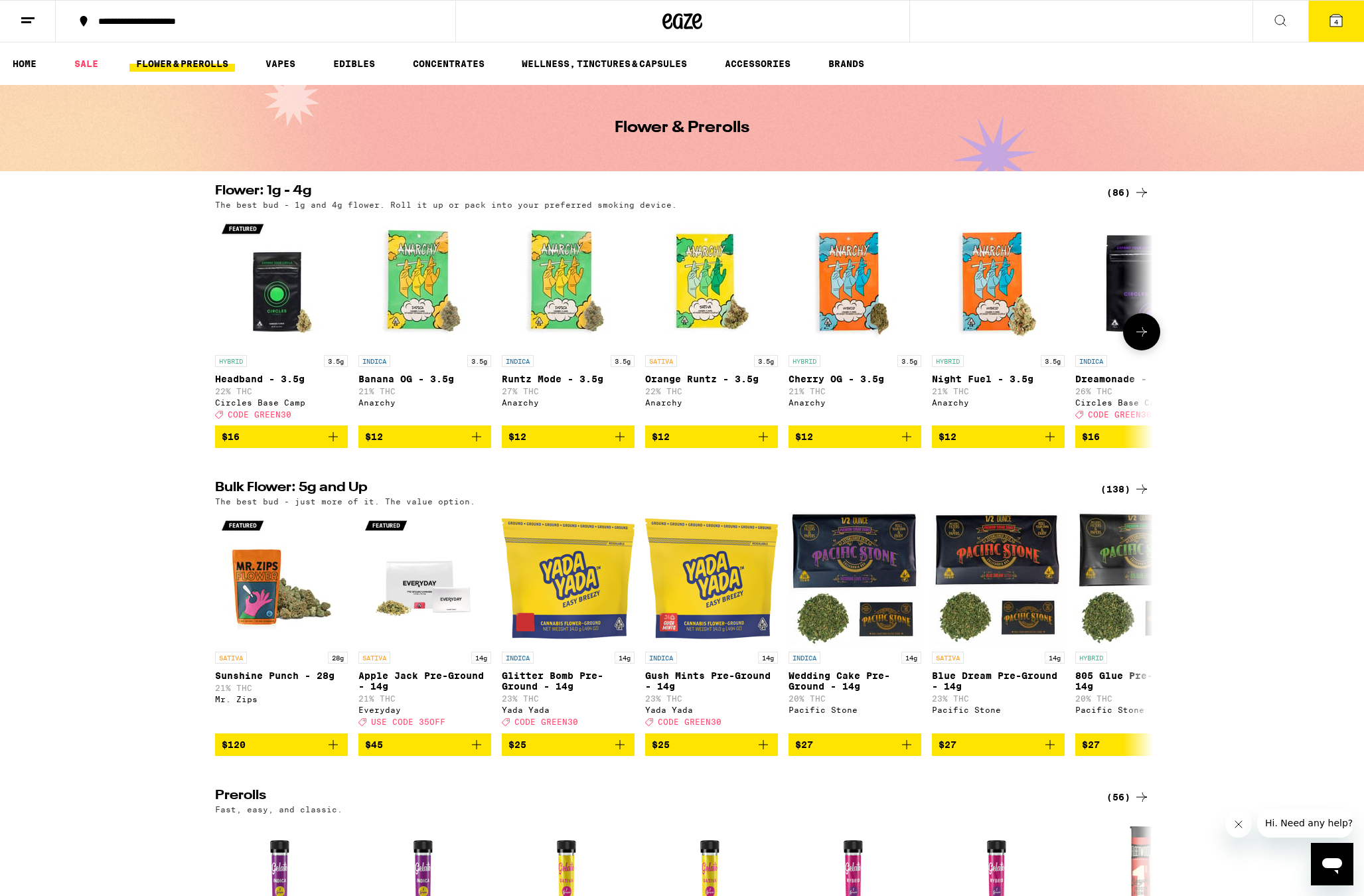
click at [1140, 337] on icon at bounding box center [1141, 331] width 16 height 16
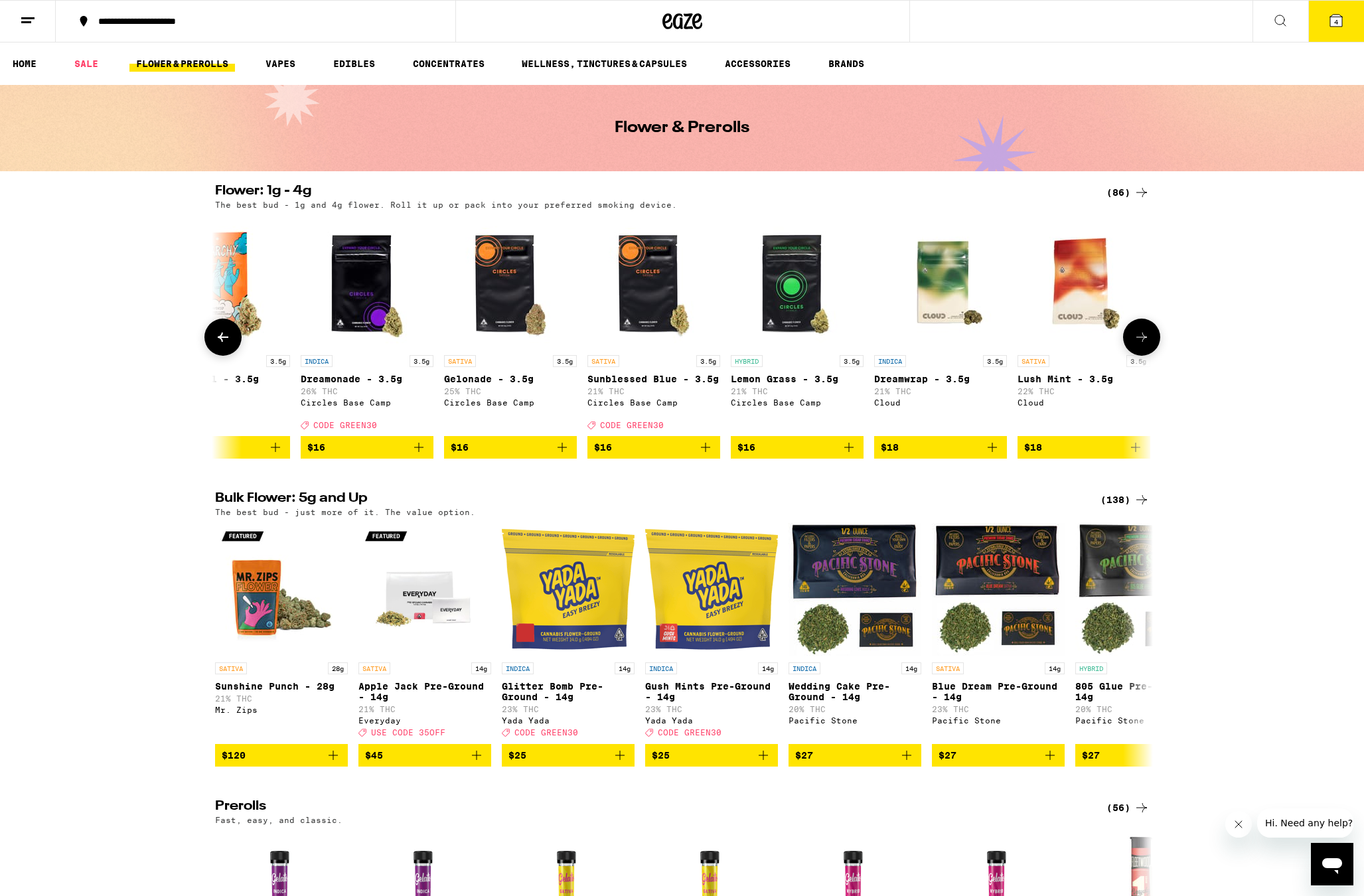
scroll to position [0, 790]
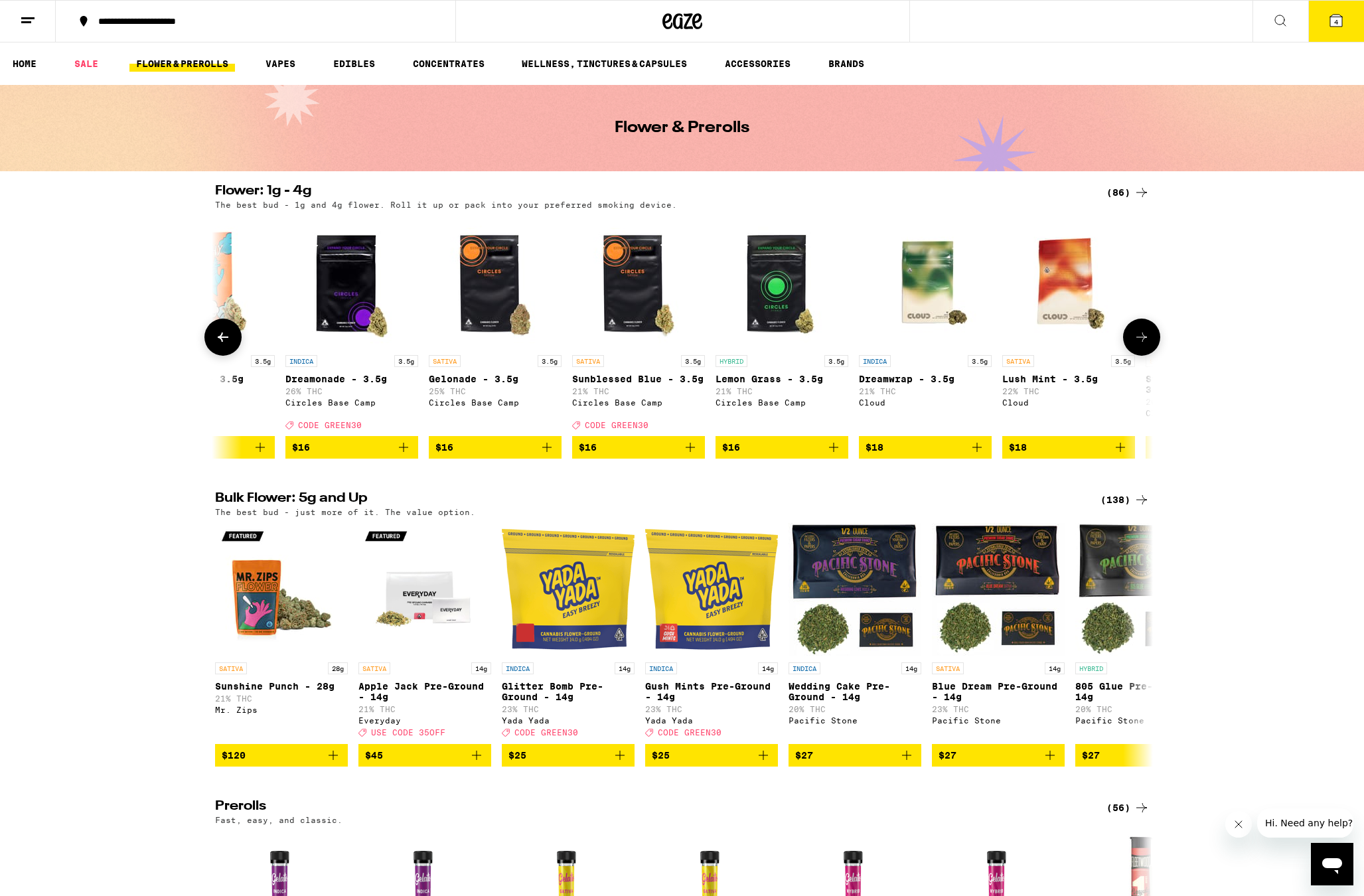
click at [1140, 337] on icon at bounding box center [1141, 337] width 16 height 16
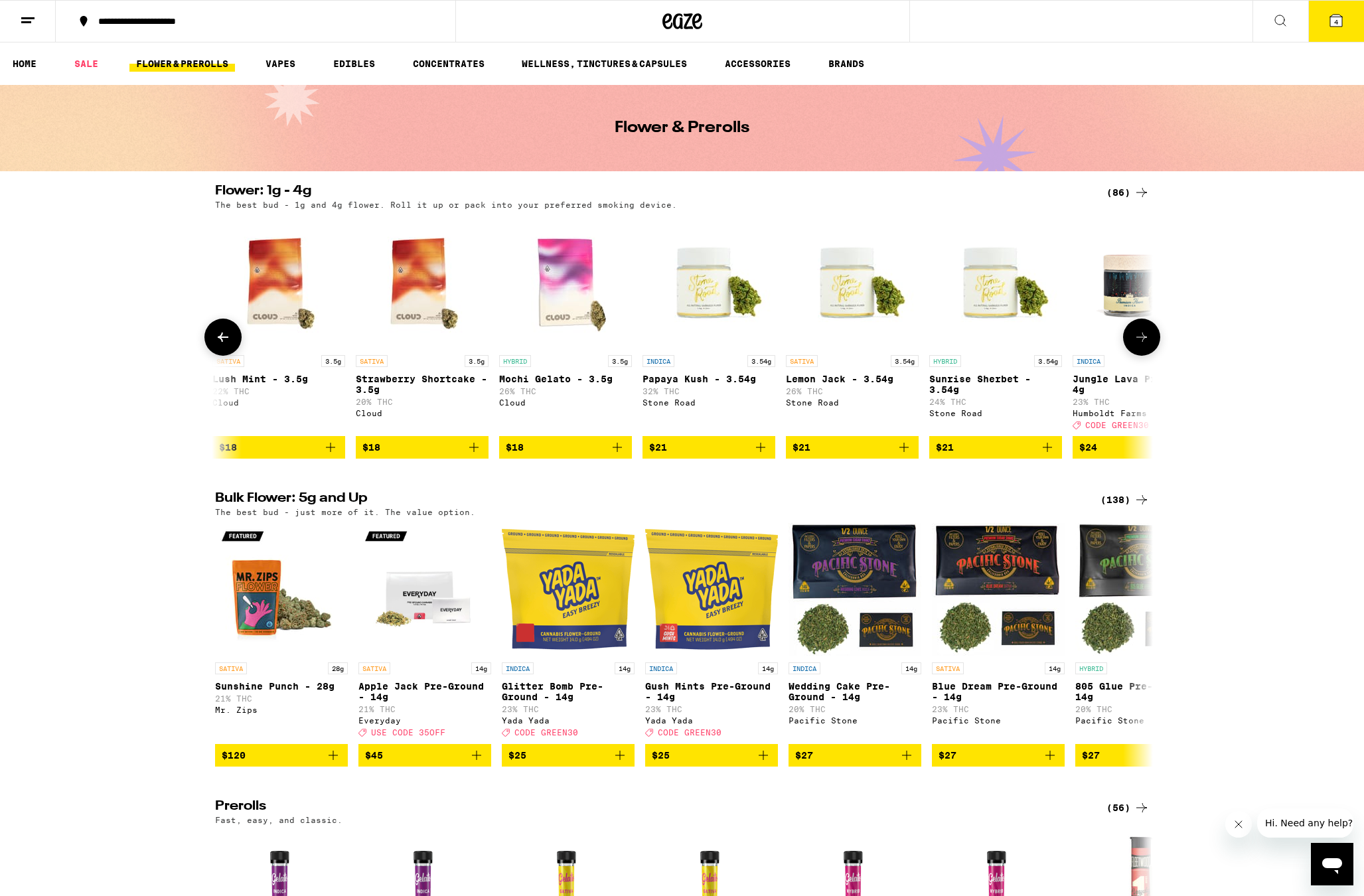
click at [1140, 337] on icon at bounding box center [1141, 337] width 16 height 16
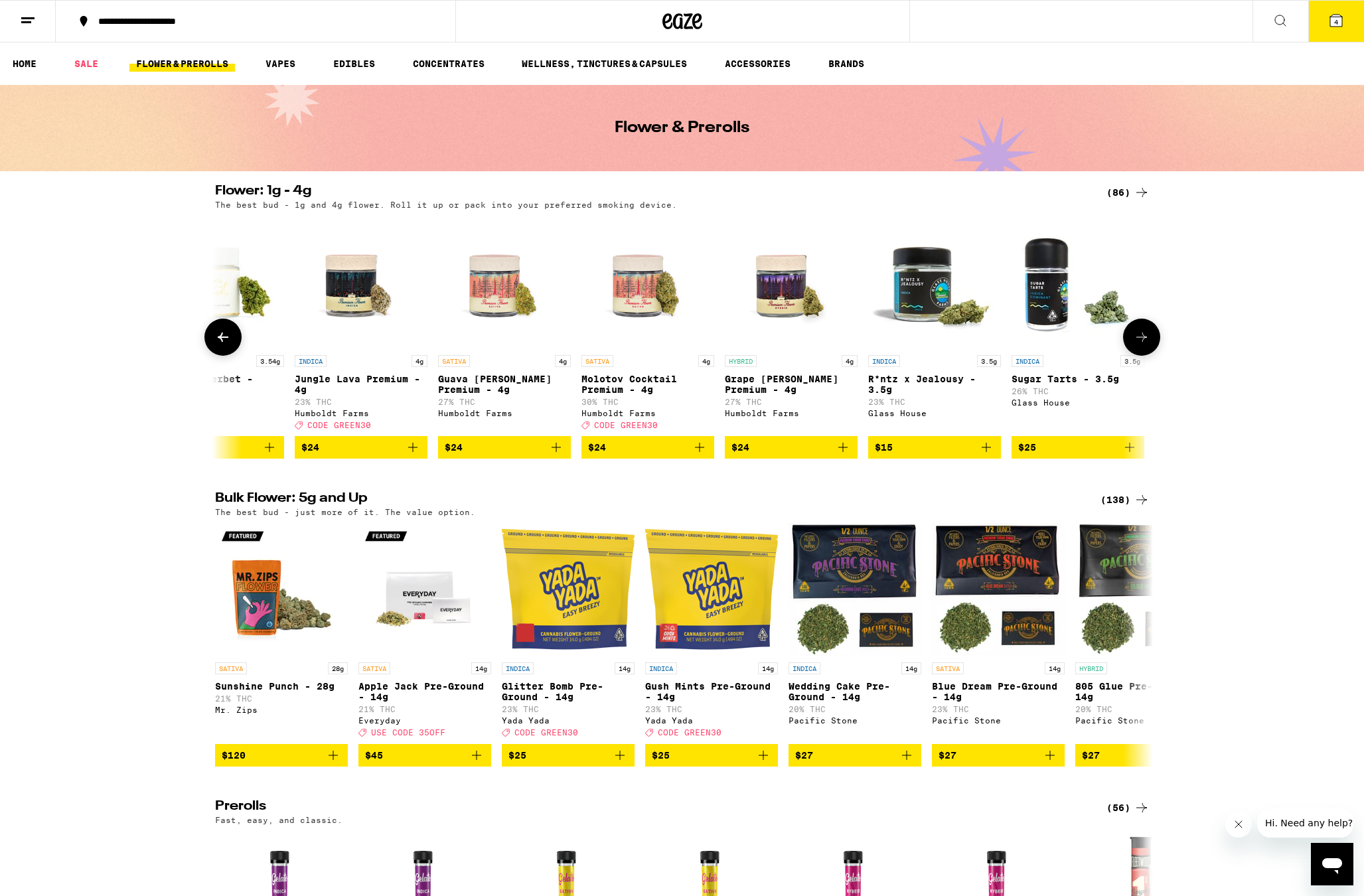
scroll to position [0, 2370]
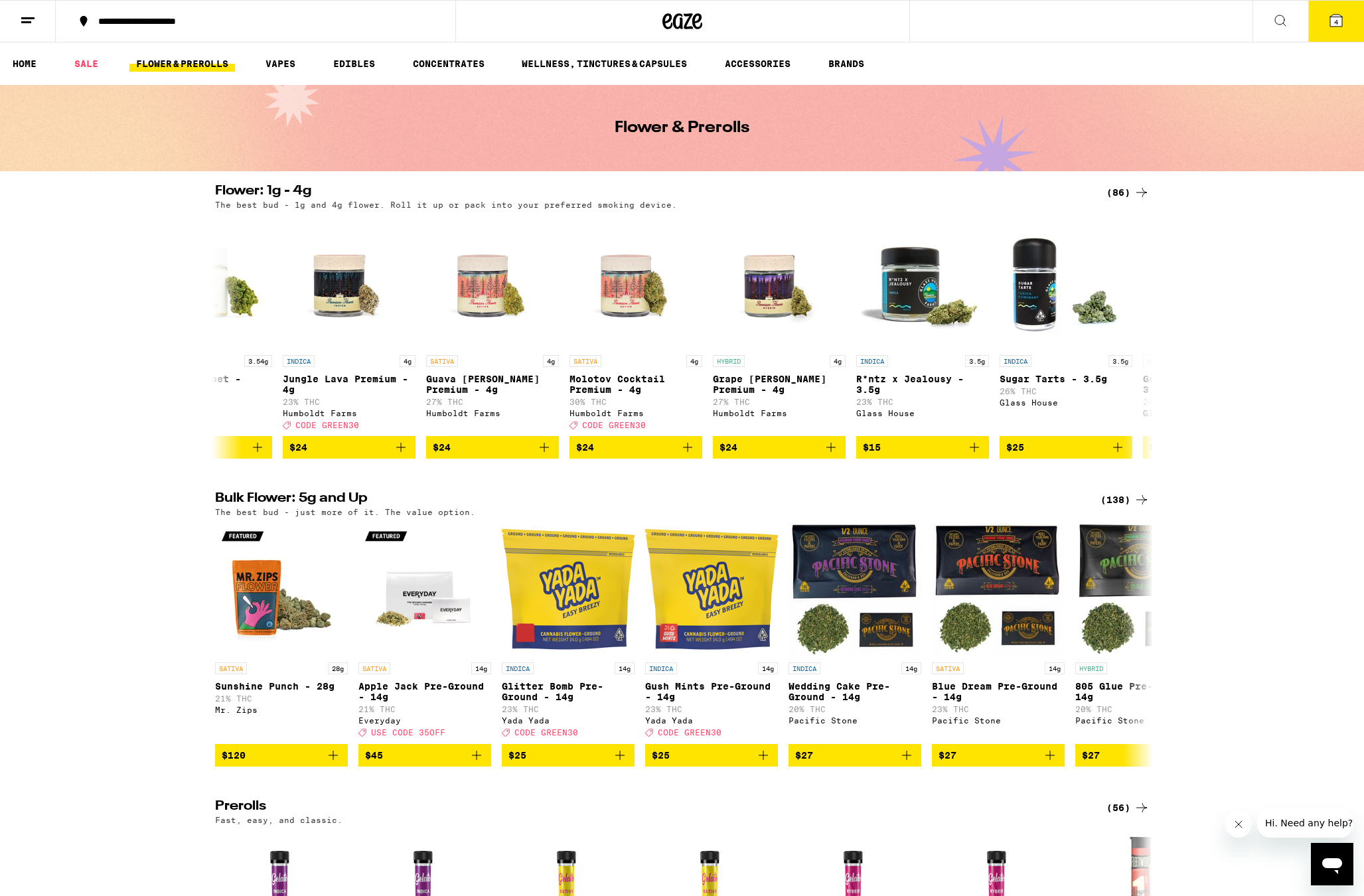
click at [1136, 193] on icon at bounding box center [1141, 192] width 16 height 16
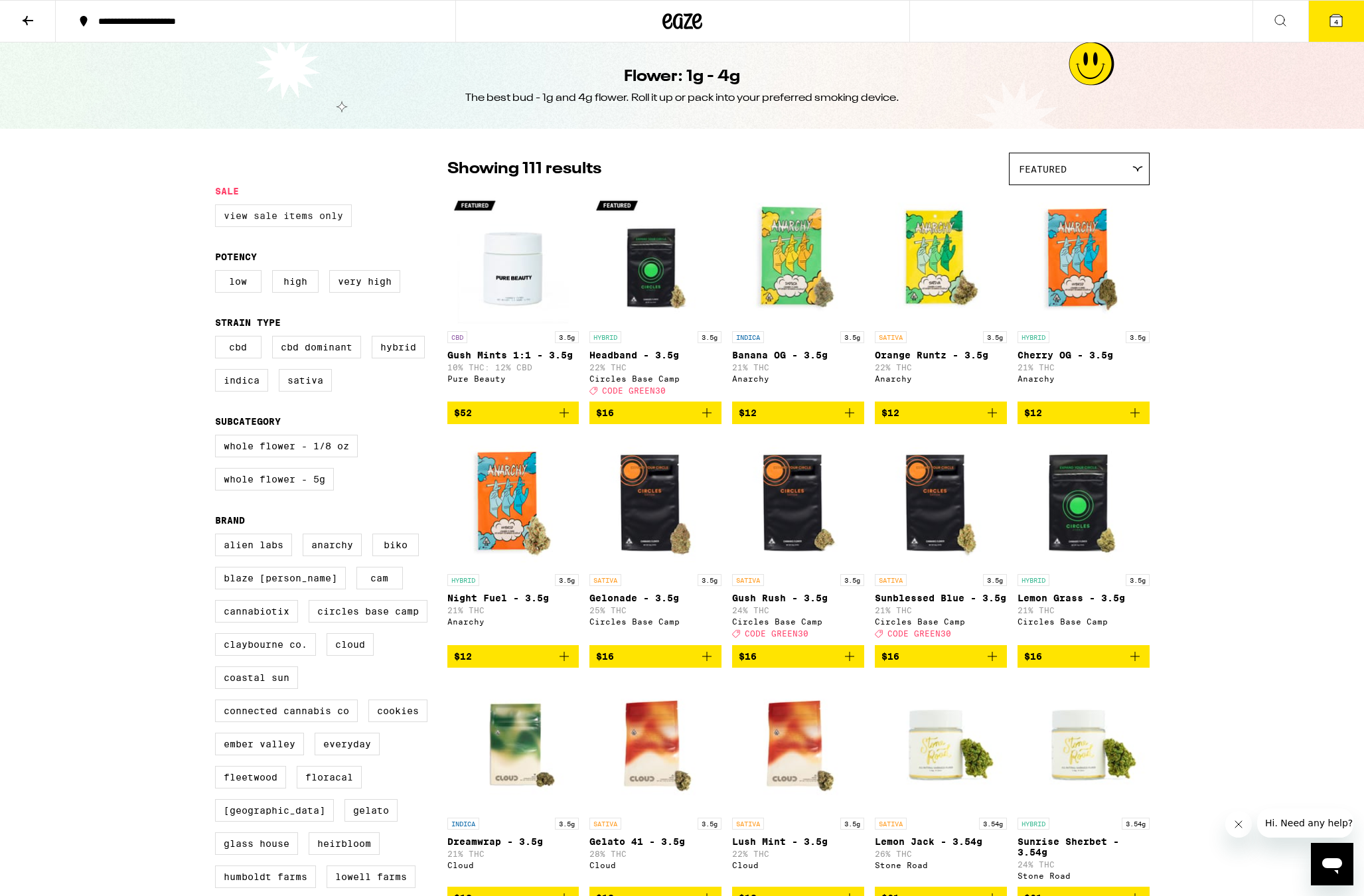
click at [262, 219] on label "View Sale Items Only" at bounding box center [283, 215] width 137 height 22
click at [219, 207] on input "View Sale Items Only" at bounding box center [218, 207] width 1 height 1
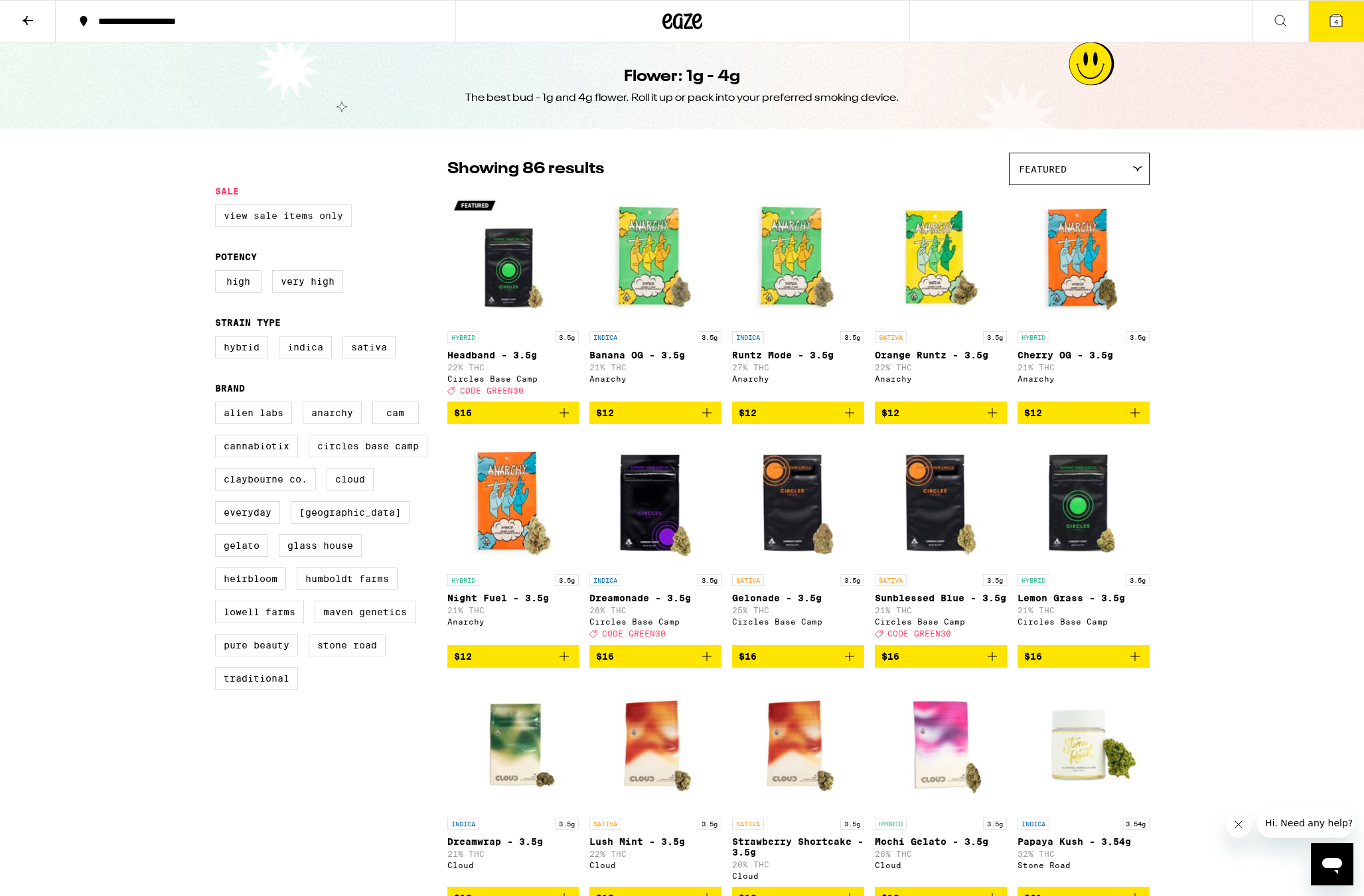
click at [291, 223] on label "View Sale Items Only" at bounding box center [283, 215] width 137 height 22
click at [219, 207] on input "View Sale Items Only" at bounding box center [218, 207] width 1 height 1
click at [335, 221] on label "View Sale Items Only" at bounding box center [283, 215] width 137 height 22
click at [219, 207] on input "View Sale Items Only" at bounding box center [218, 207] width 1 height 1
click at [1103, 164] on div "Featured" at bounding box center [1079, 169] width 140 height 31
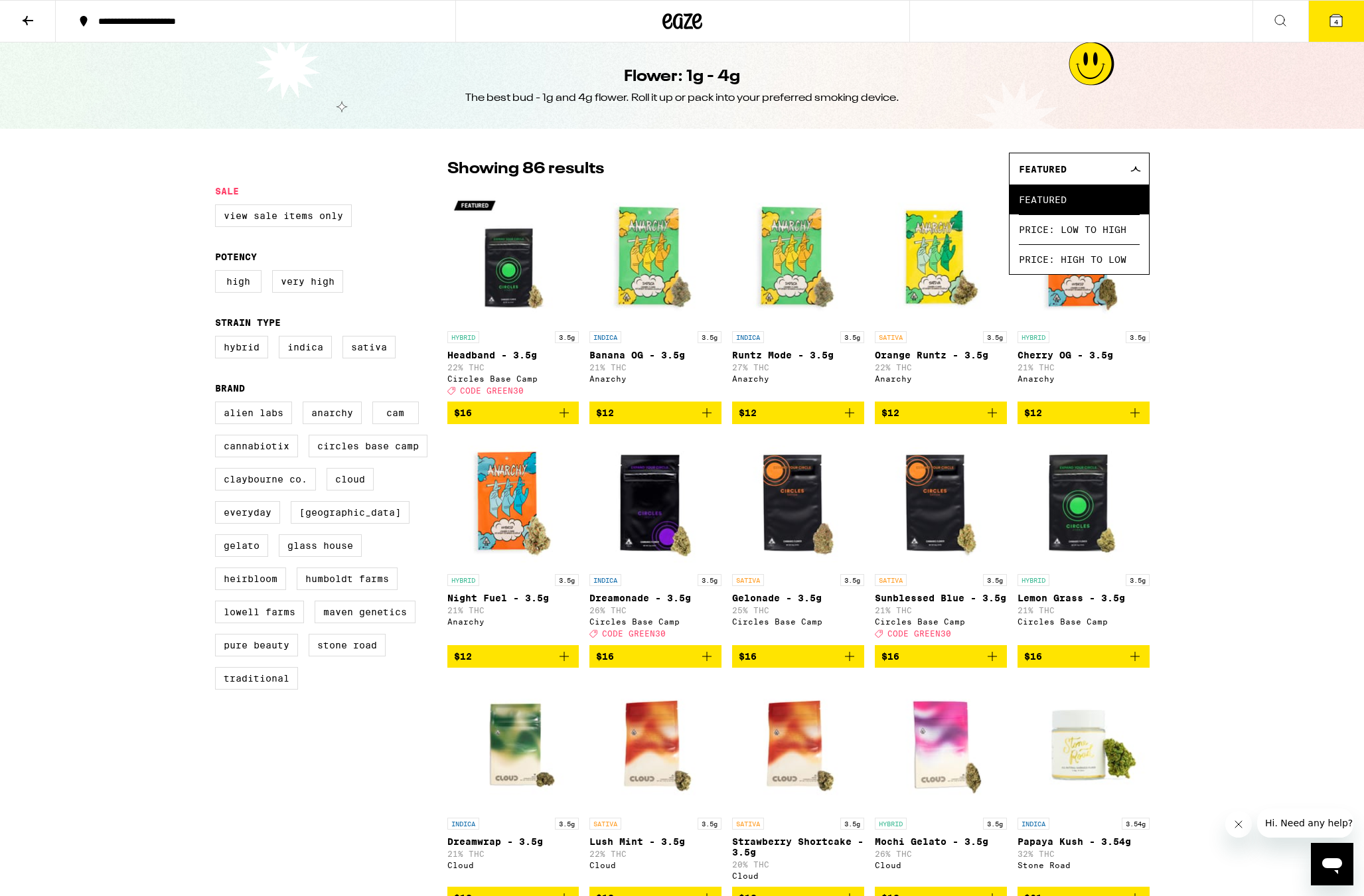
click at [296, 232] on div "View Sale Items Only" at bounding box center [331, 221] width 233 height 33
click at [303, 218] on label "View Sale Items Only" at bounding box center [283, 215] width 137 height 22
click at [219, 207] on input "View Sale Items Only" at bounding box center [218, 207] width 1 height 1
checkbox input "true"
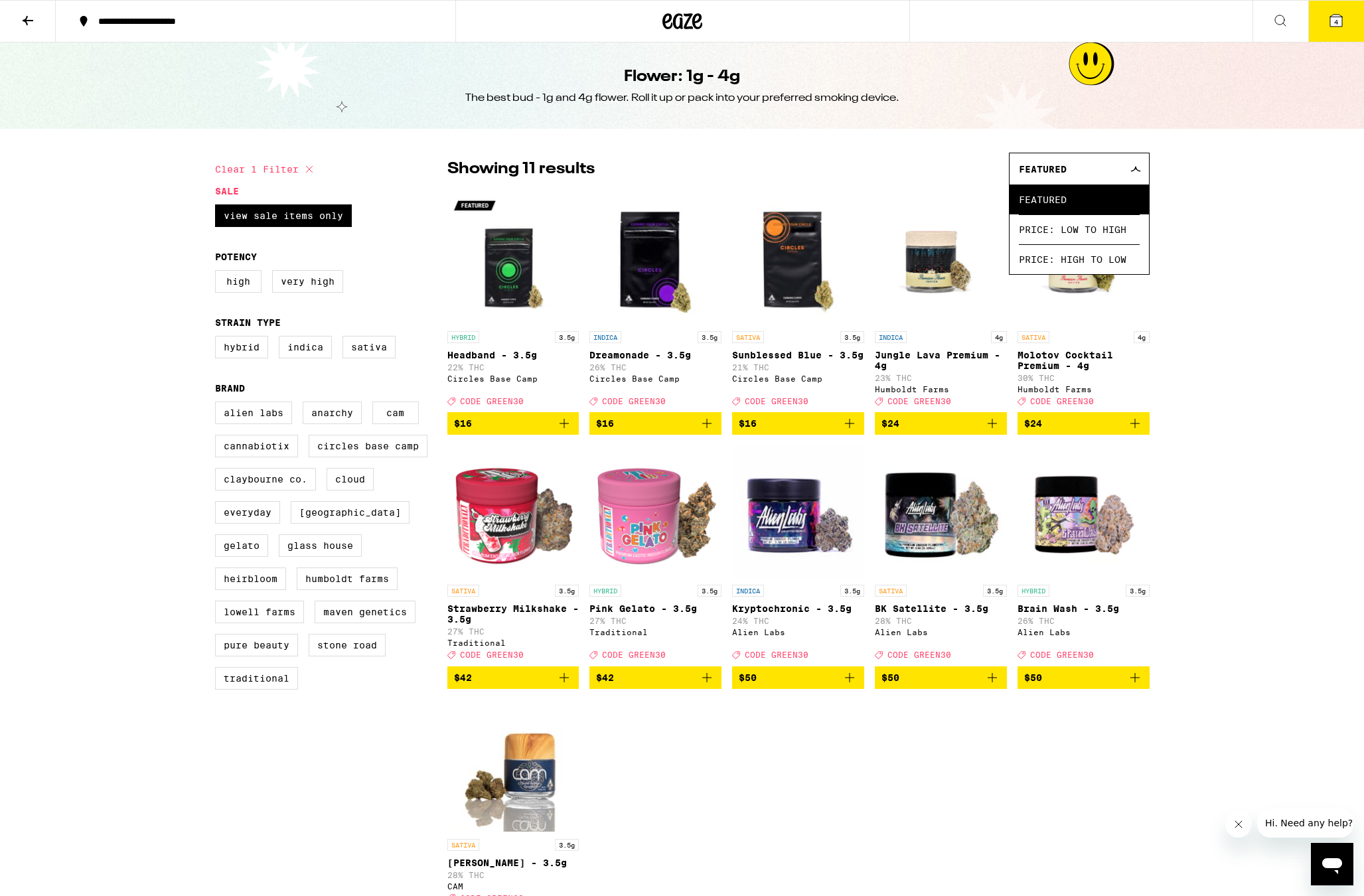
click at [1313, 423] on div "**********" at bounding box center [682, 585] width 1364 height 1172
click at [1139, 169] on icon at bounding box center [1136, 169] width 10 height 6
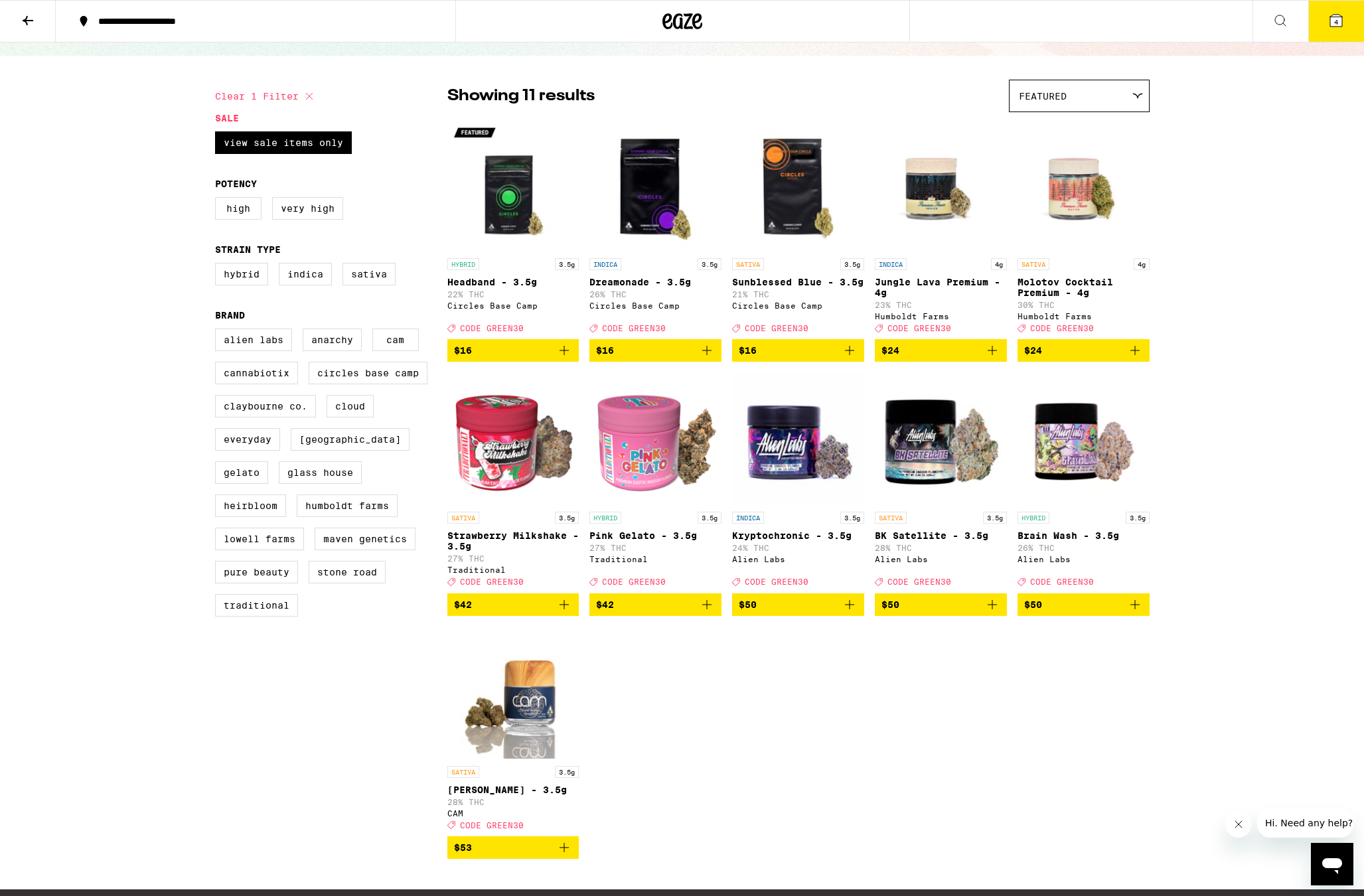
scroll to position [65, 0]
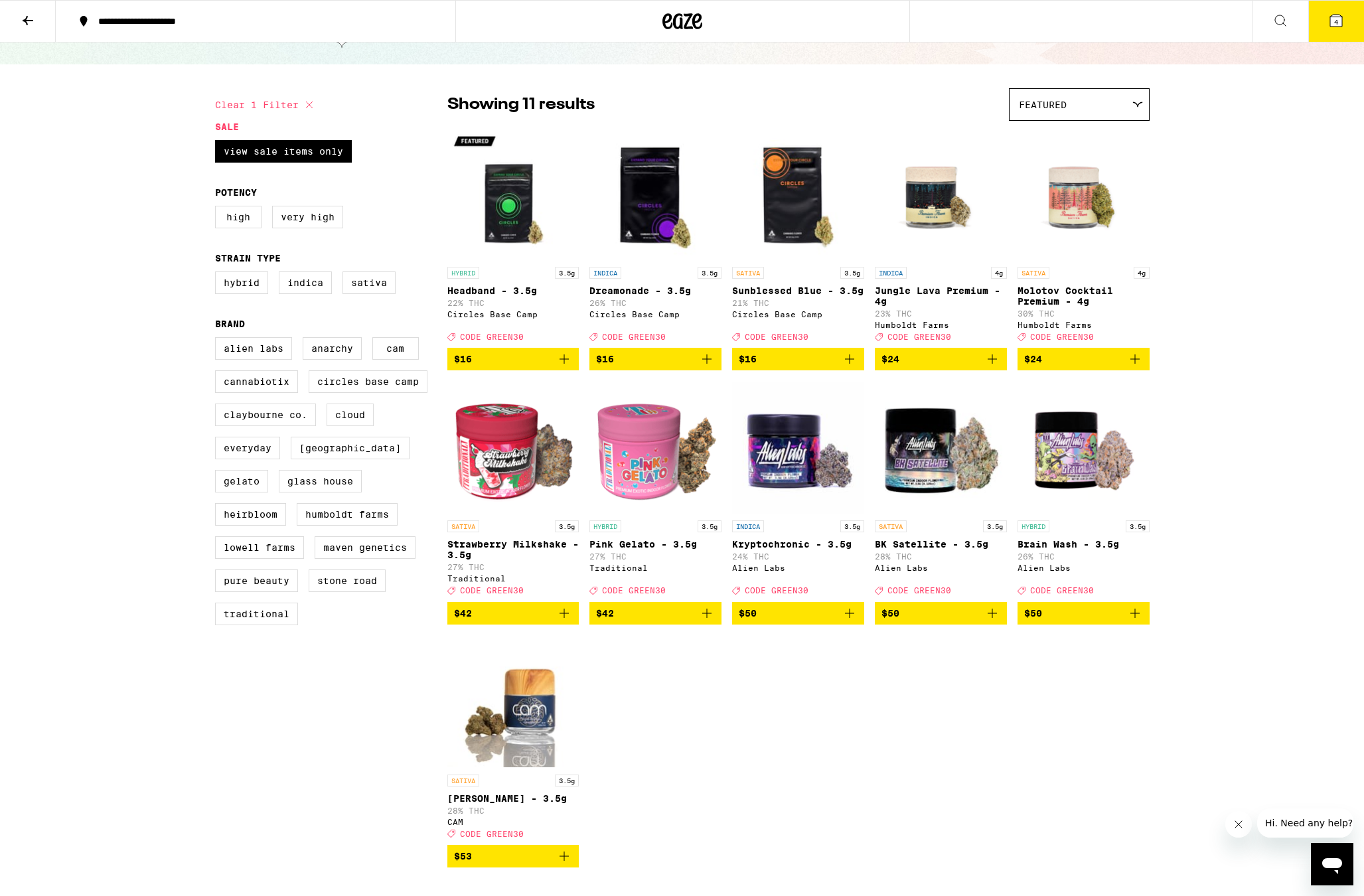
click at [563, 621] on icon "Add to bag" at bounding box center [563, 613] width 16 height 16
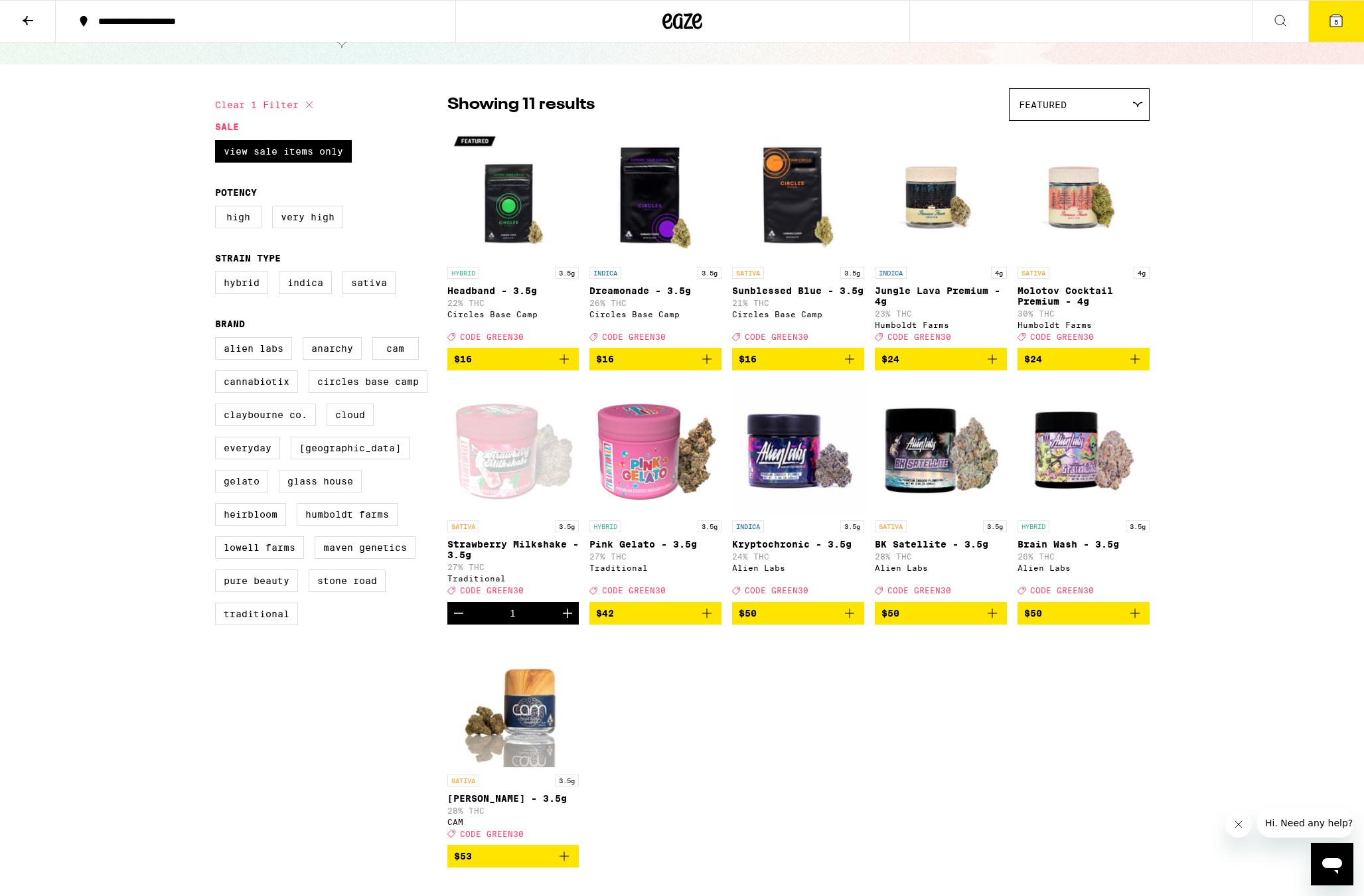
click at [1328, 26] on icon at bounding box center [1336, 20] width 16 height 16
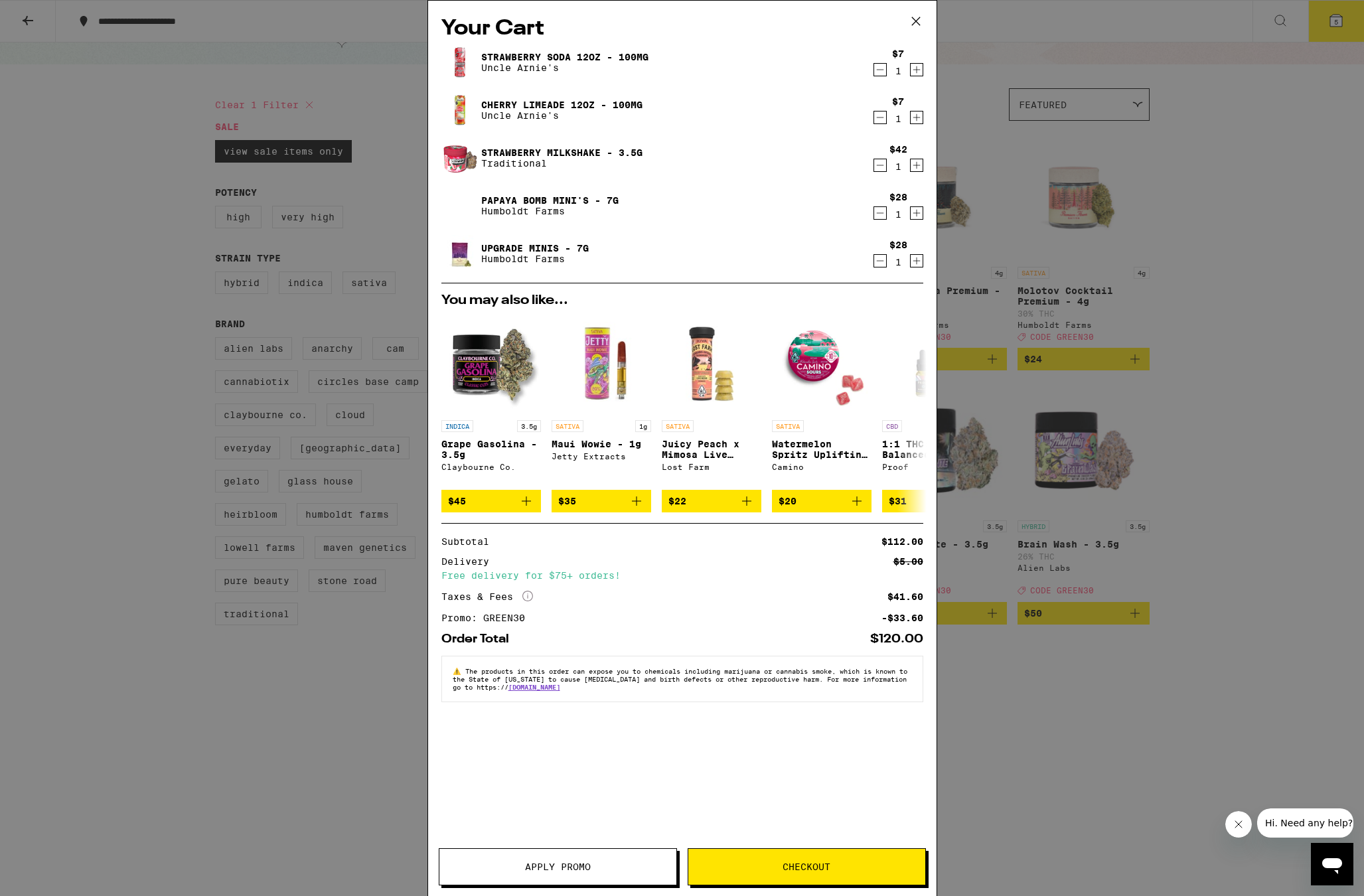
click at [1099, 361] on div "Your Cart Strawberry Soda 12oz - 100mg Uncle Arnie's $7 1 Cherry Limeade 12oz -…" at bounding box center [682, 448] width 1364 height 896
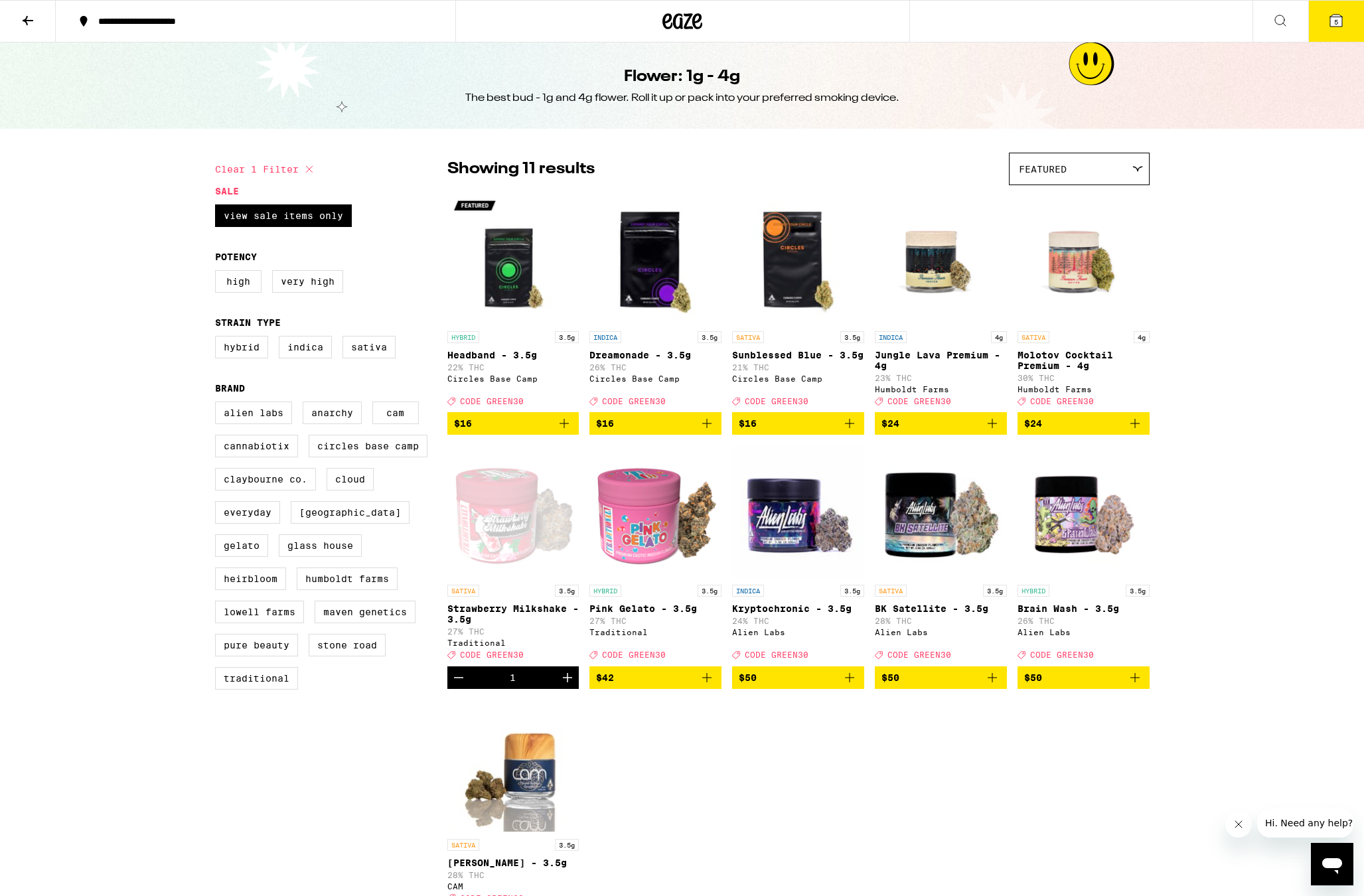
click at [38, 16] on button at bounding box center [28, 22] width 56 height 42
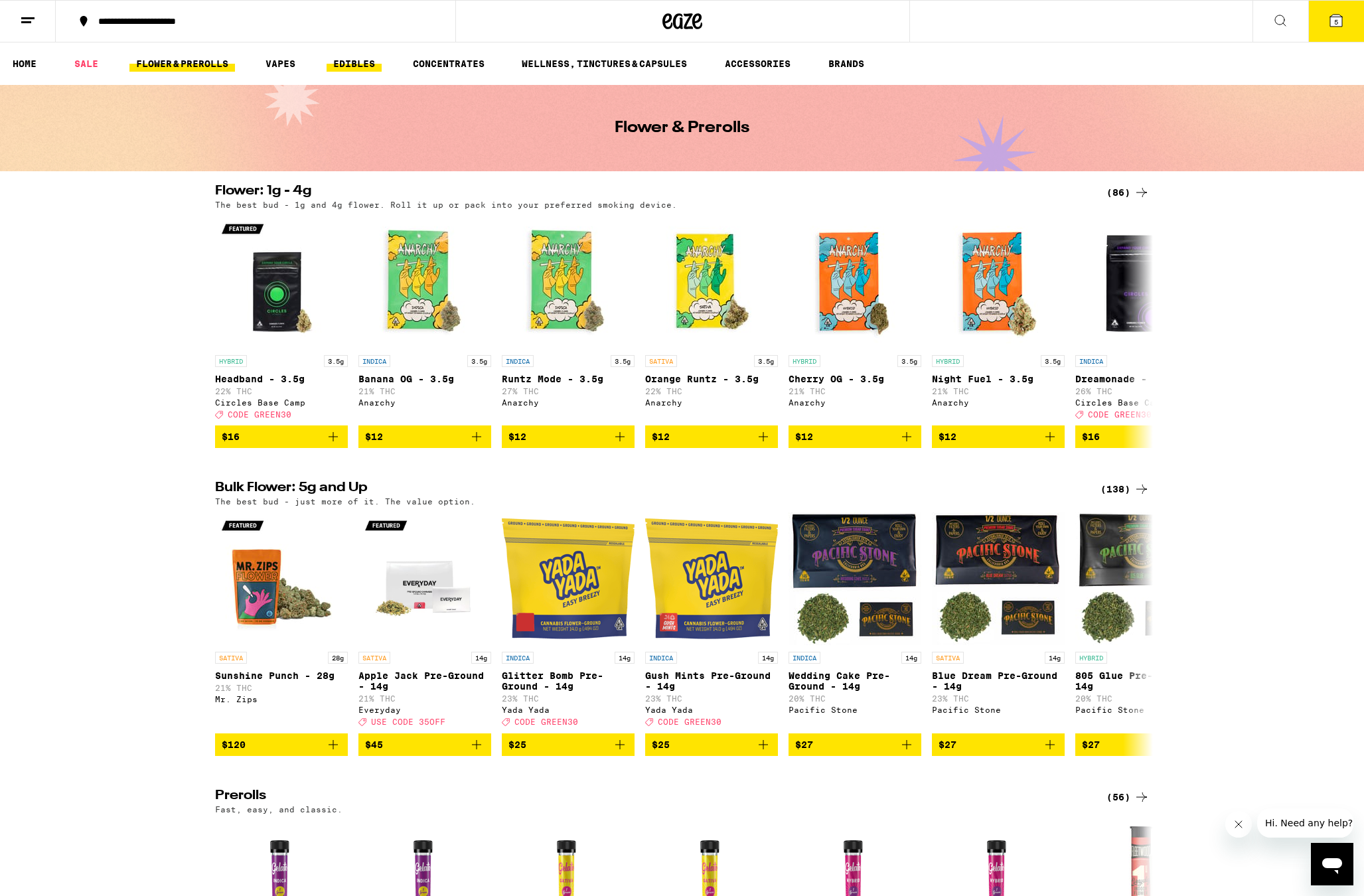
click at [337, 69] on link "EDIBLES" at bounding box center [354, 63] width 55 height 16
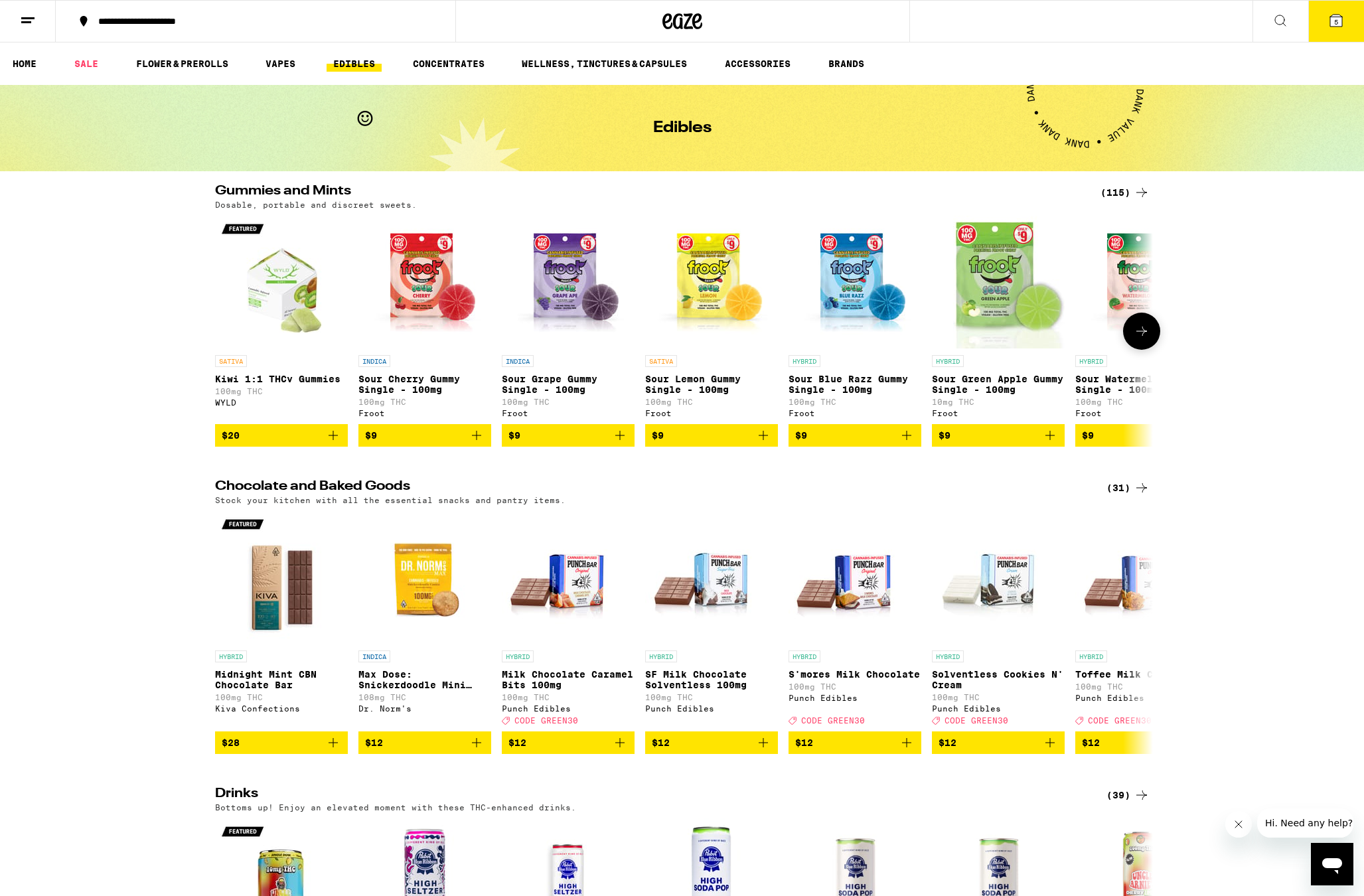
click at [1138, 338] on icon at bounding box center [1141, 331] width 16 height 16
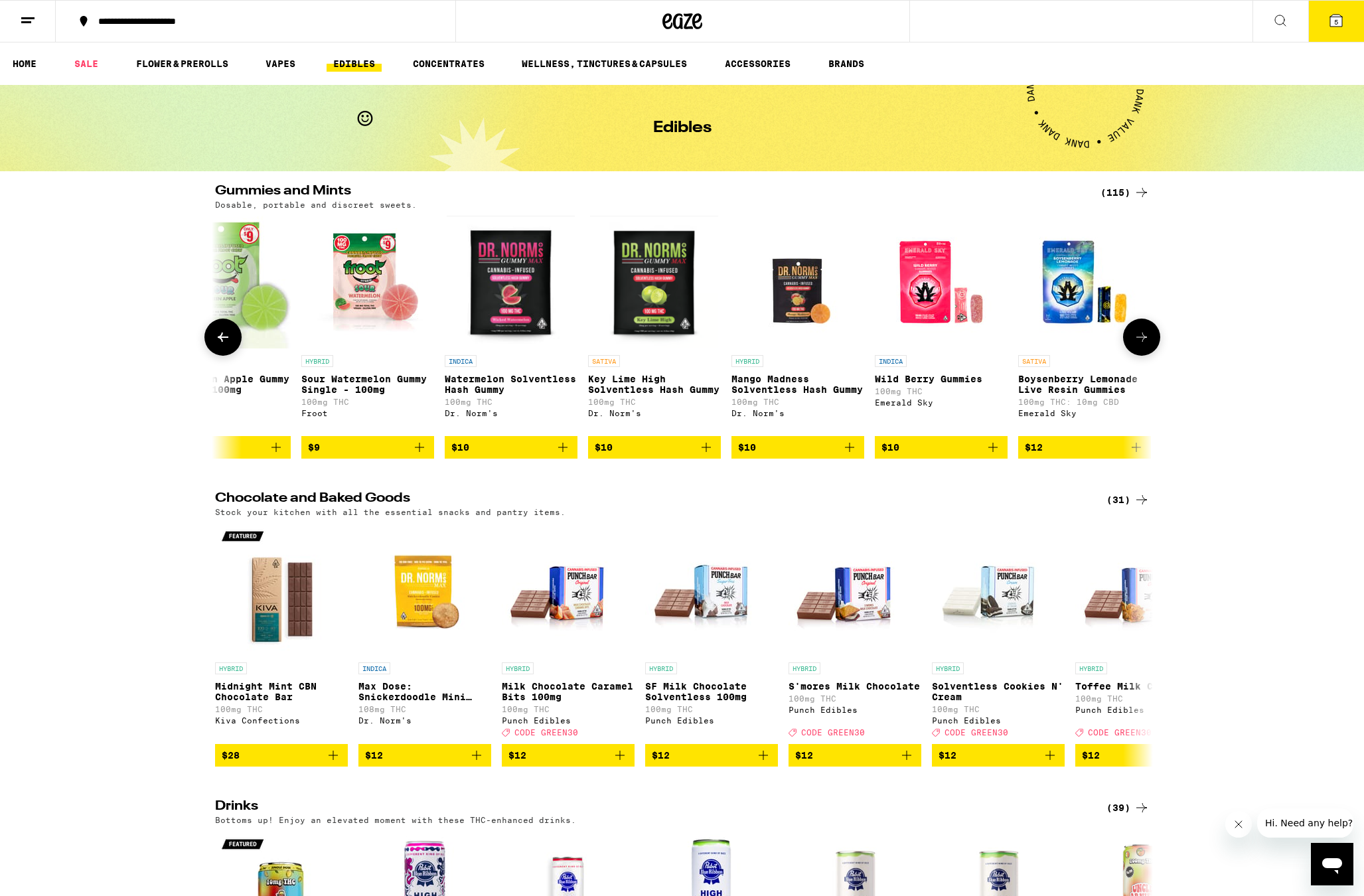
scroll to position [0, 790]
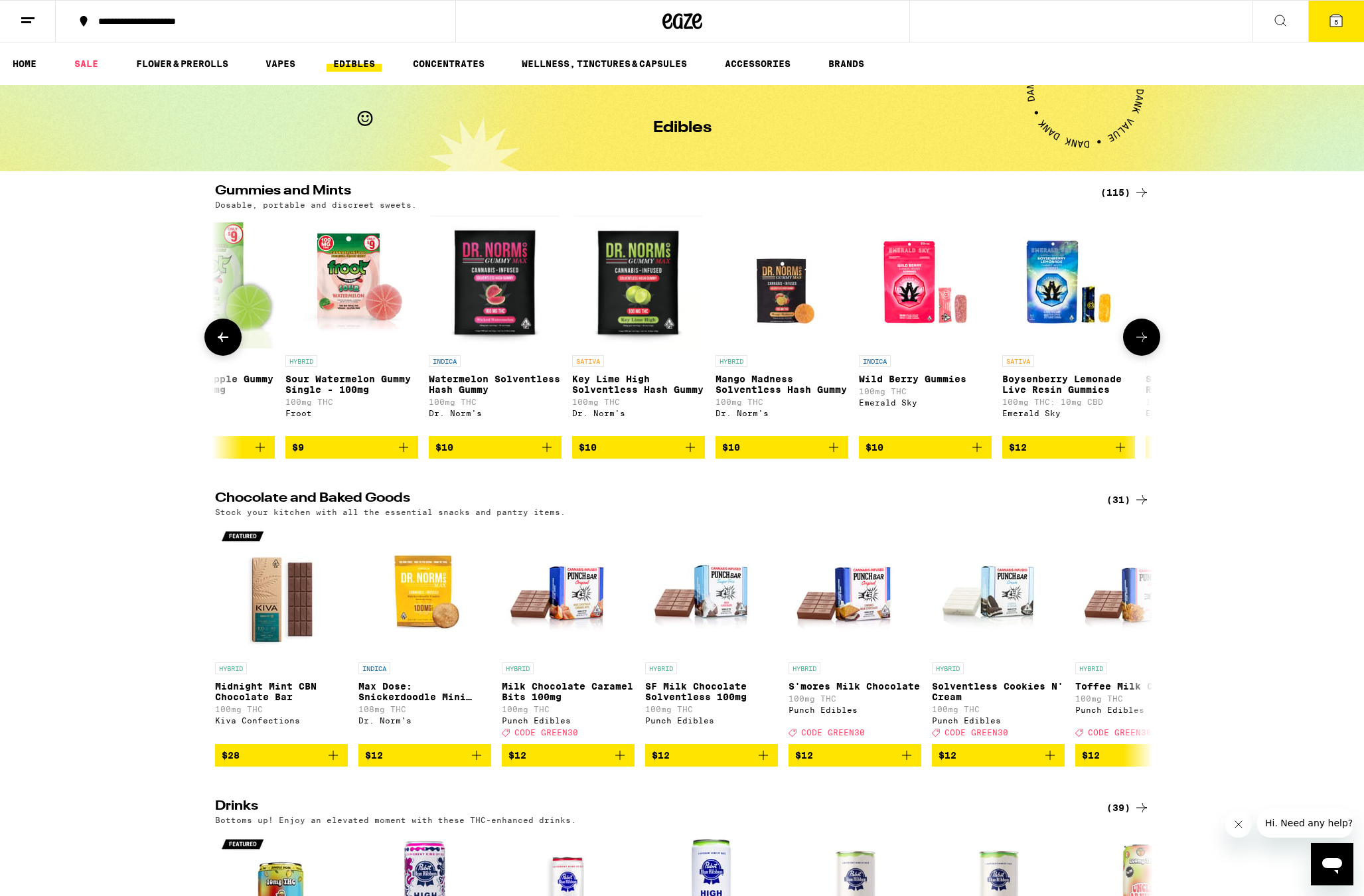
click at [835, 455] on icon "Add to bag" at bounding box center [833, 447] width 16 height 16
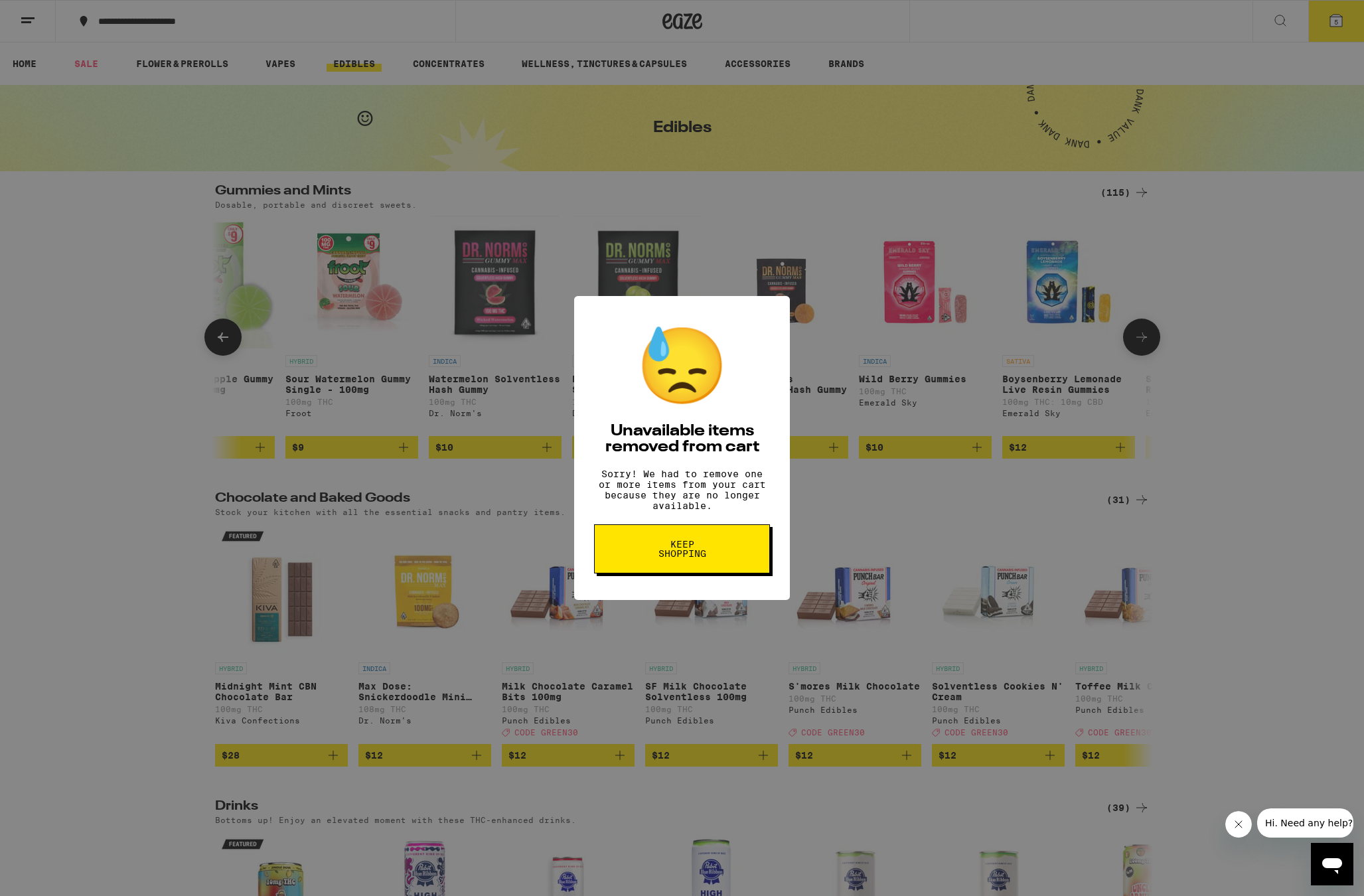
click at [667, 583] on div "😓 Unavailable items removed from cart Sorry! We had to remove one or more items…" at bounding box center [682, 447] width 216 height 304
click at [678, 568] on button "Keep Shopping" at bounding box center [682, 549] width 176 height 49
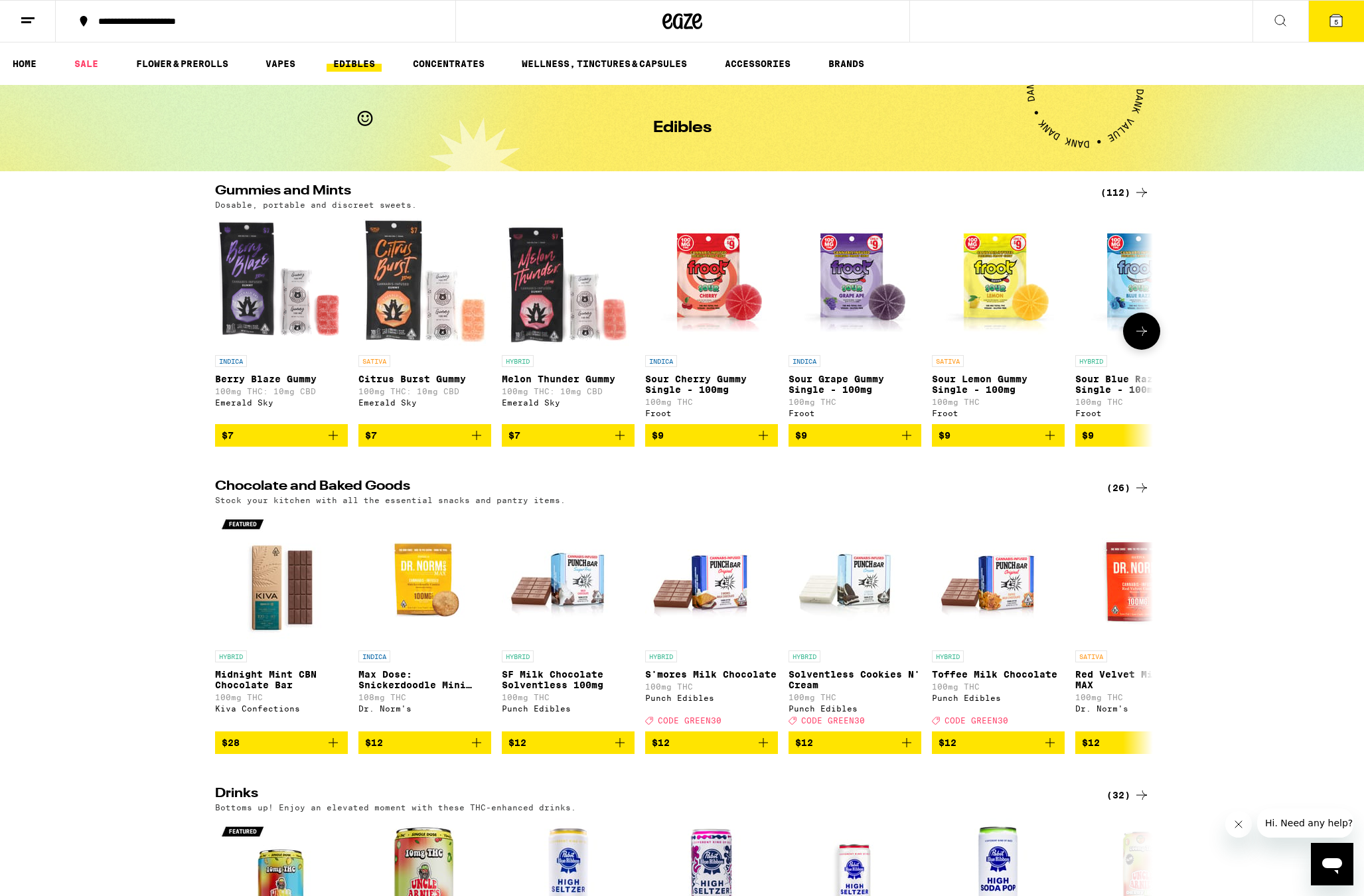
click at [1135, 329] on icon at bounding box center [1141, 331] width 16 height 16
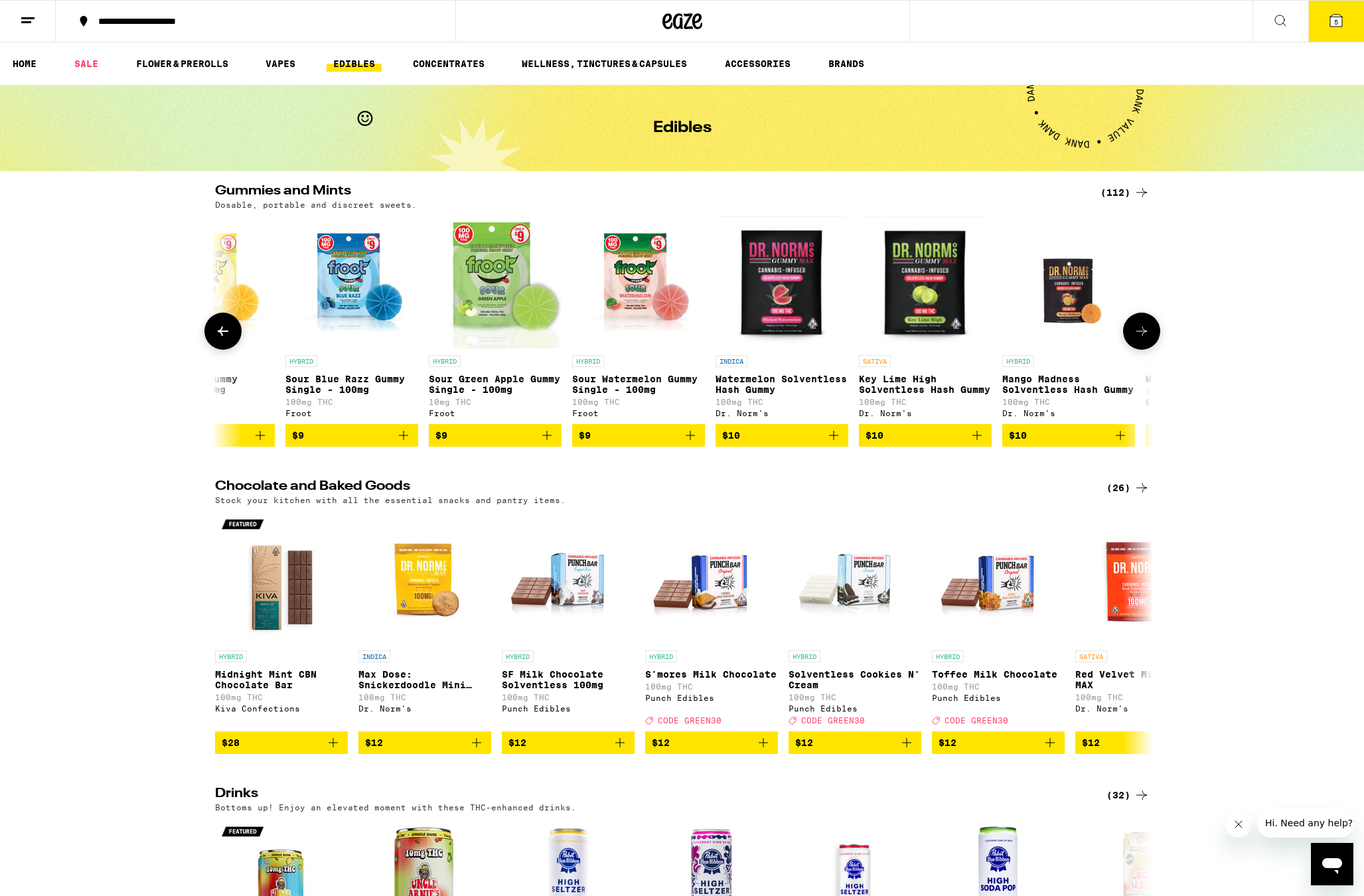
click at [1135, 329] on icon at bounding box center [1141, 331] width 16 height 16
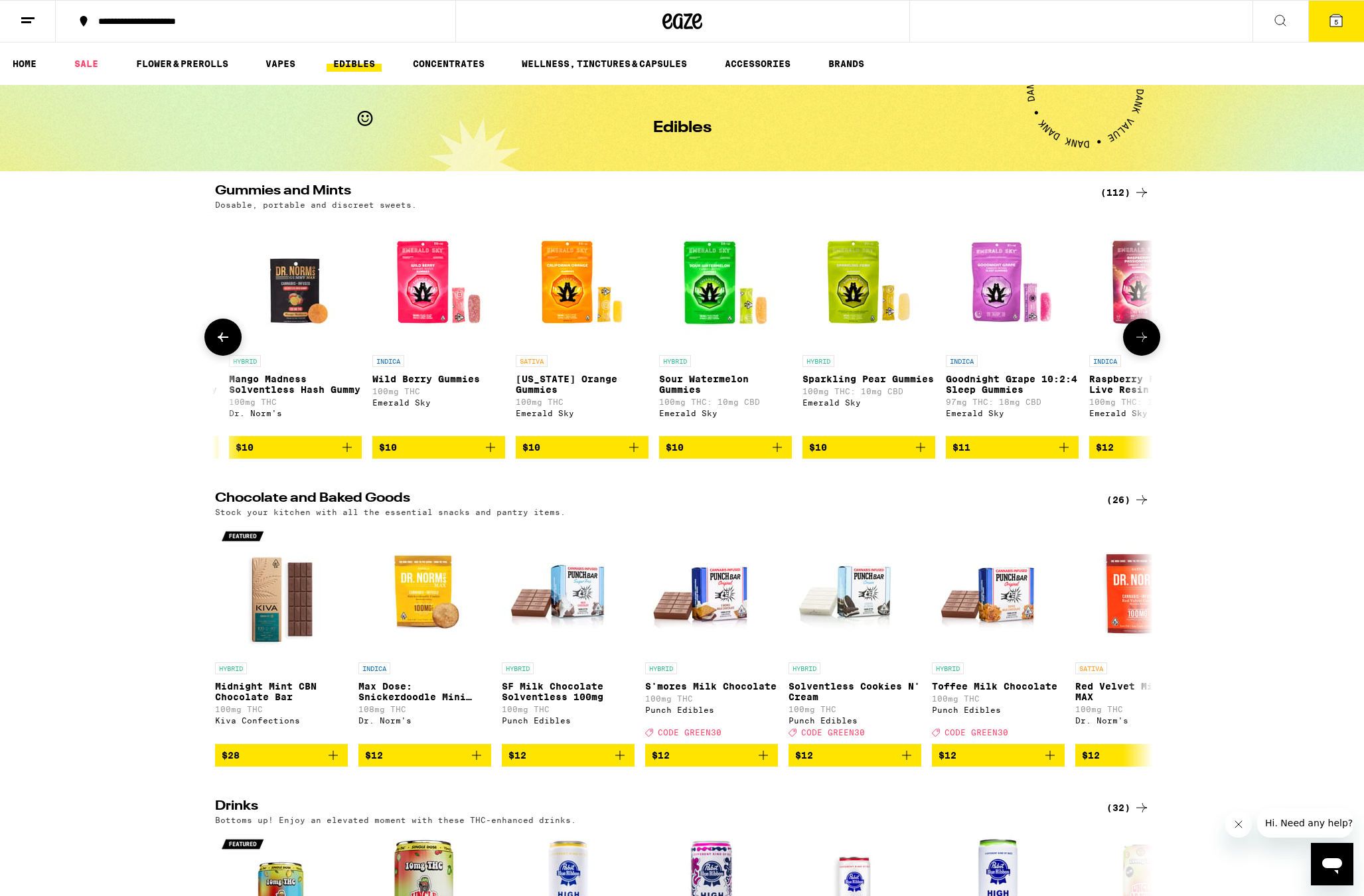
scroll to position [0, 1580]
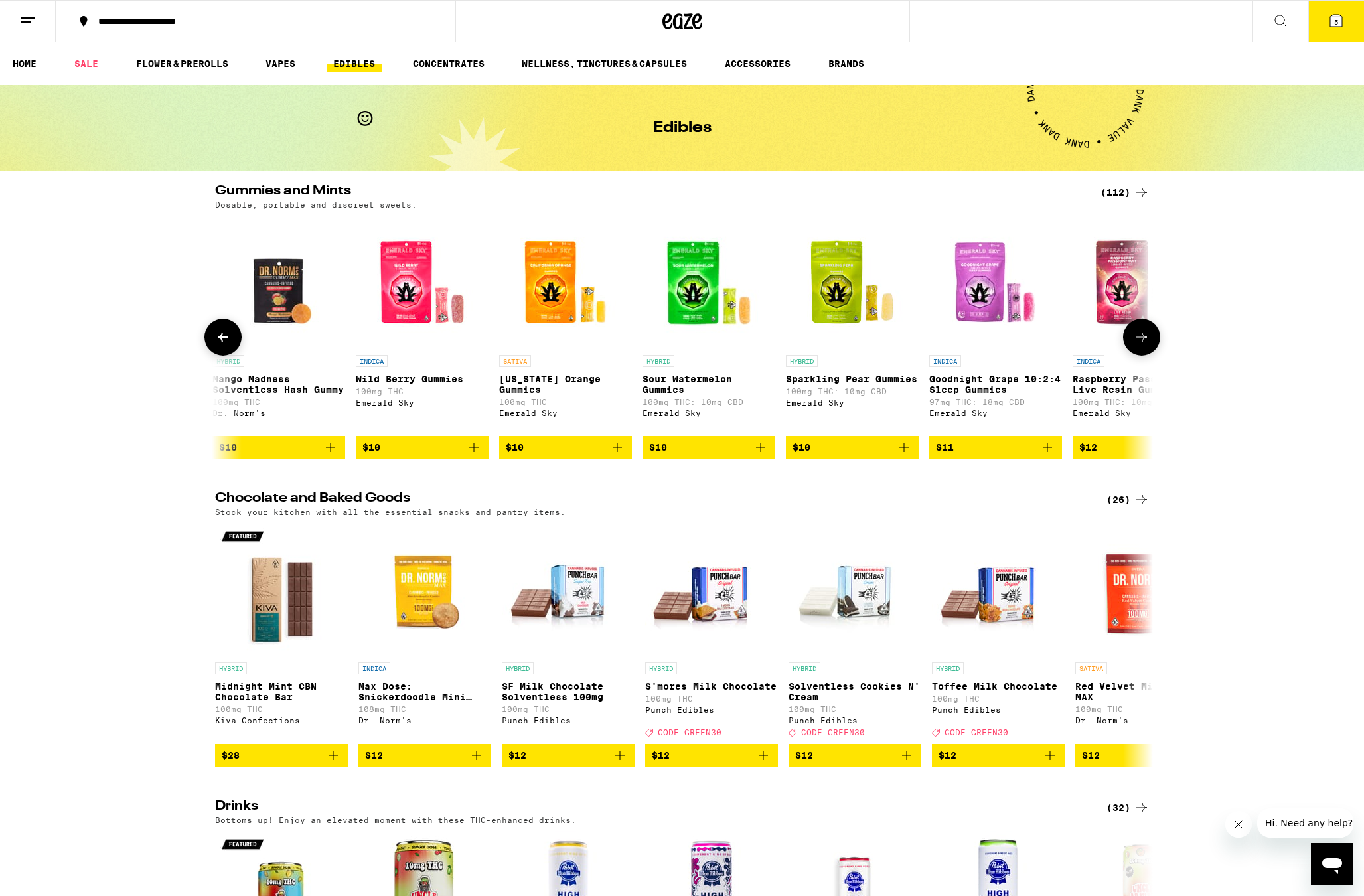
click at [227, 345] on icon at bounding box center [222, 337] width 16 height 16
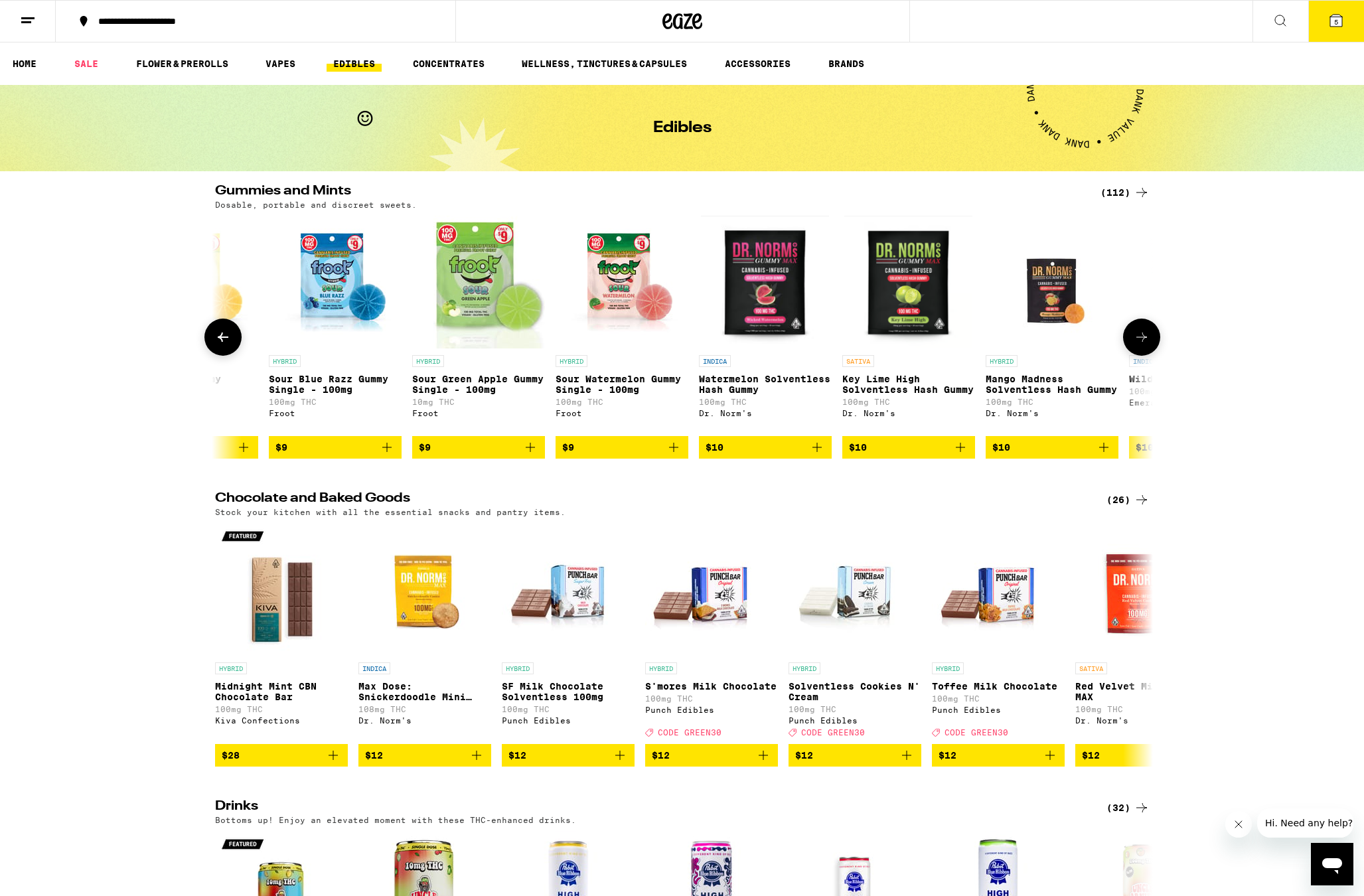
scroll to position [0, 790]
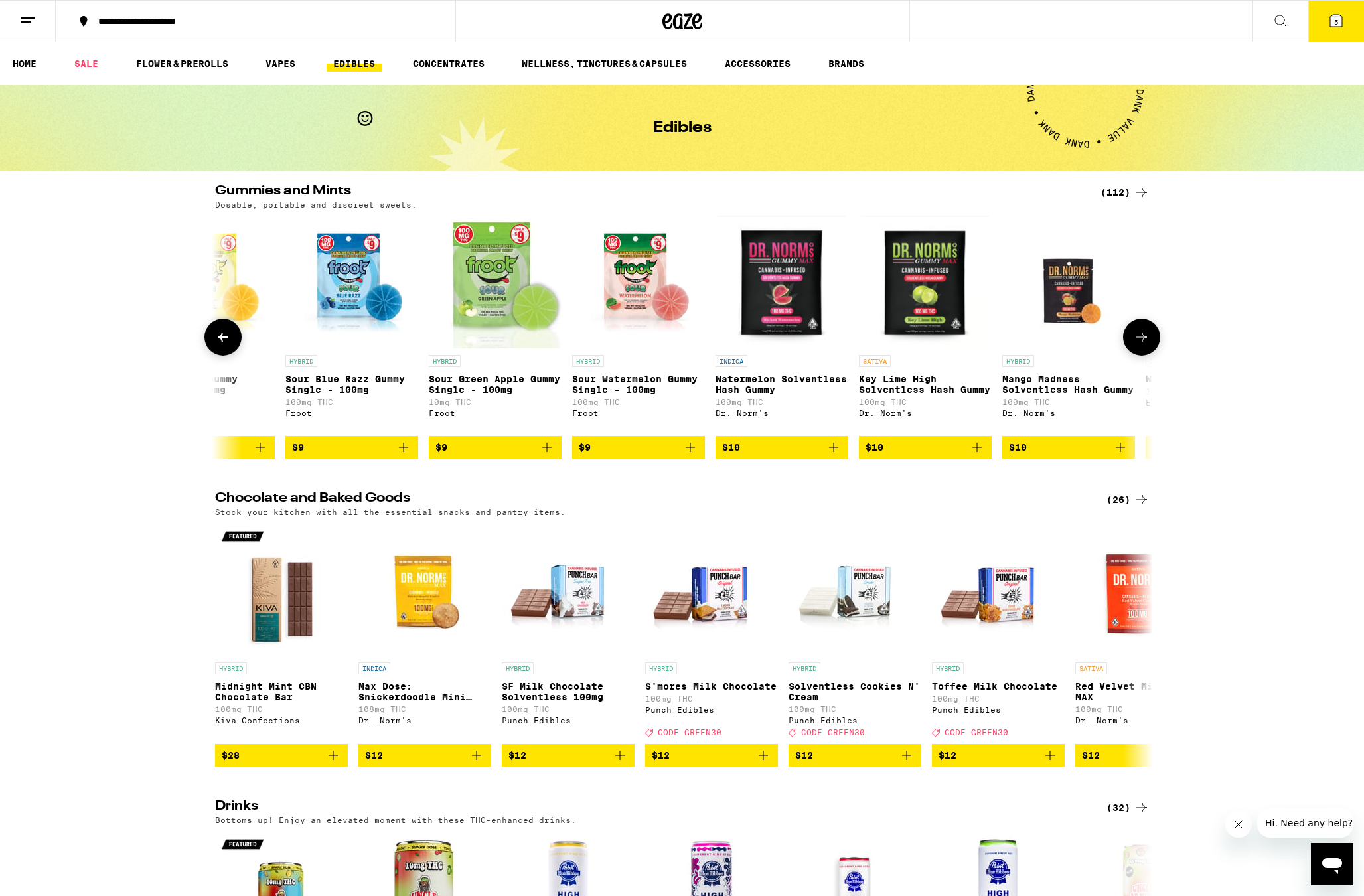
click at [1119, 455] on icon "Add to bag" at bounding box center [1120, 447] width 16 height 16
click at [978, 455] on icon "Add to bag" at bounding box center [977, 447] width 16 height 16
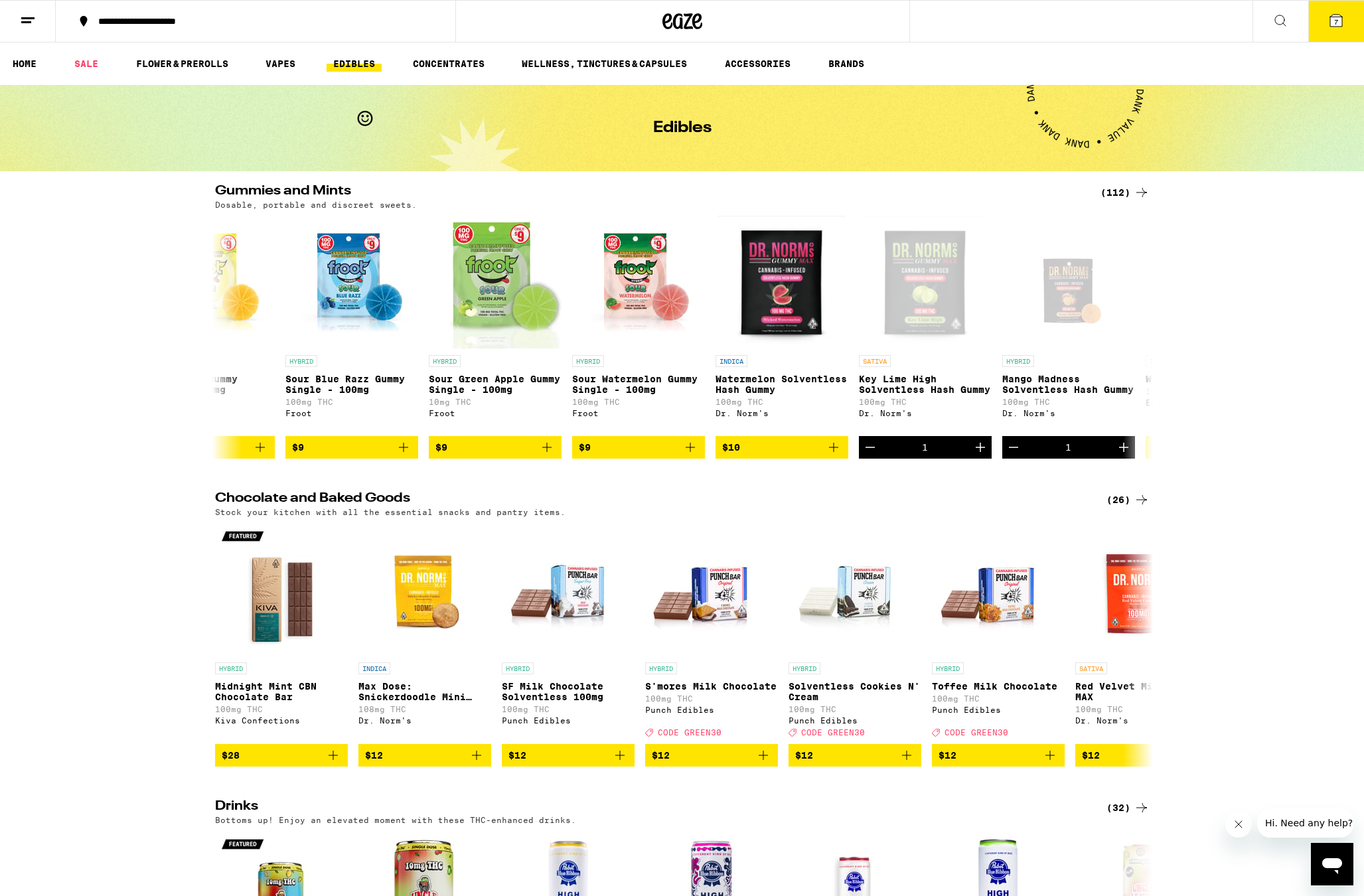
click at [1344, 27] on icon at bounding box center [1336, 20] width 16 height 16
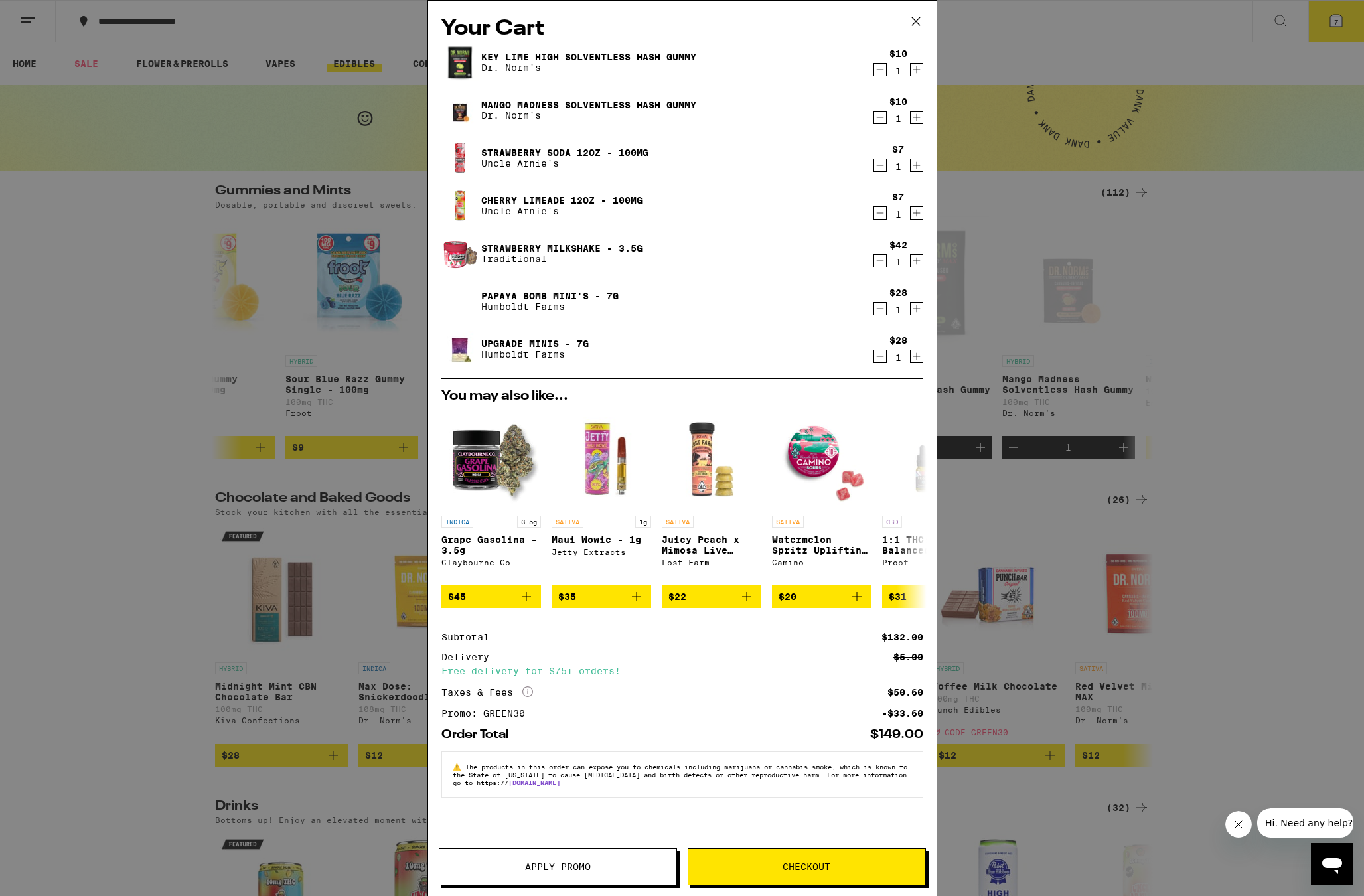
click at [530, 697] on icon "More Info" at bounding box center [528, 691] width 10 height 10
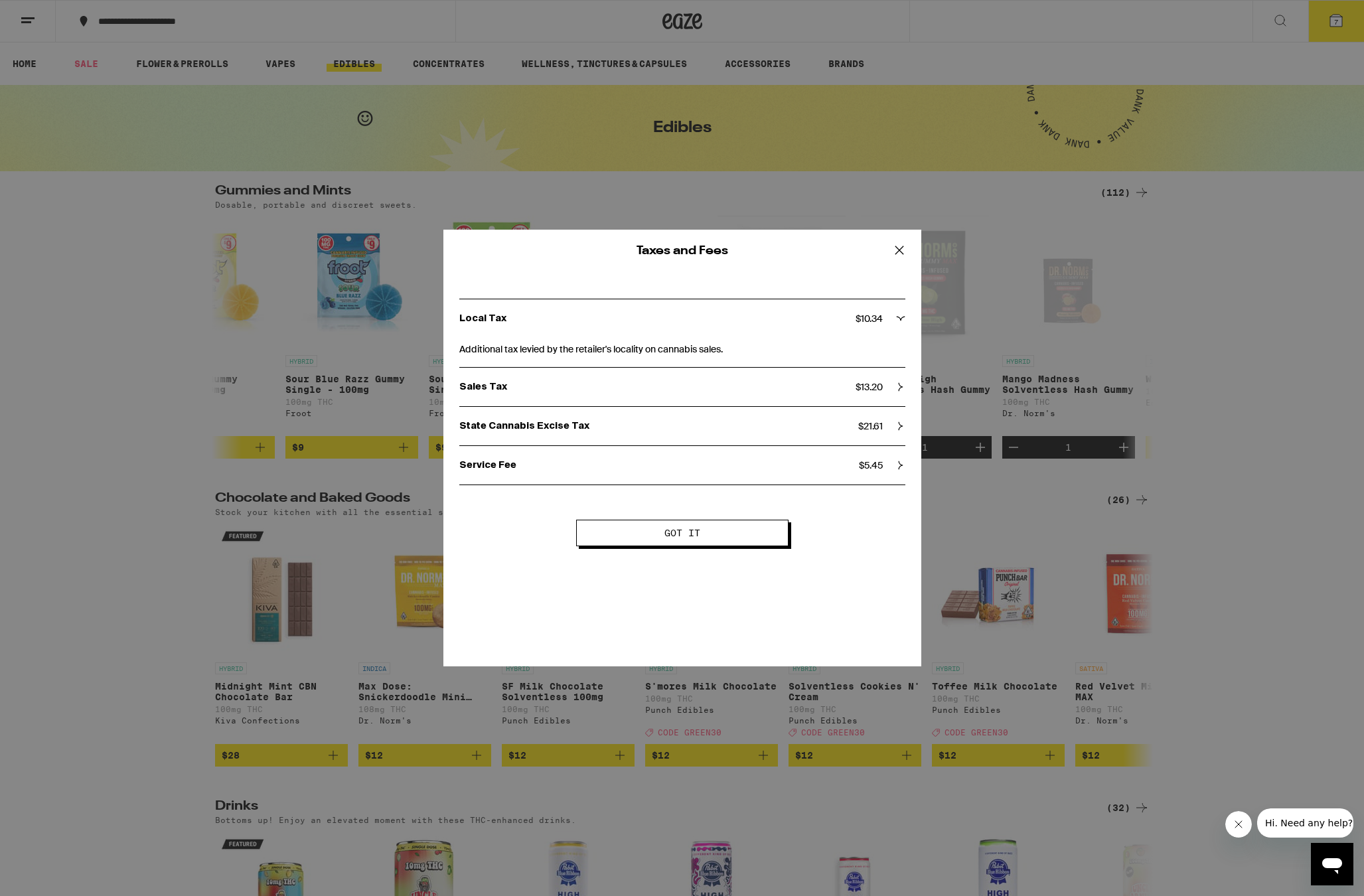
click at [899, 432] on div "State Cannabis Excise Tax $ 21.61" at bounding box center [682, 426] width 446 height 12
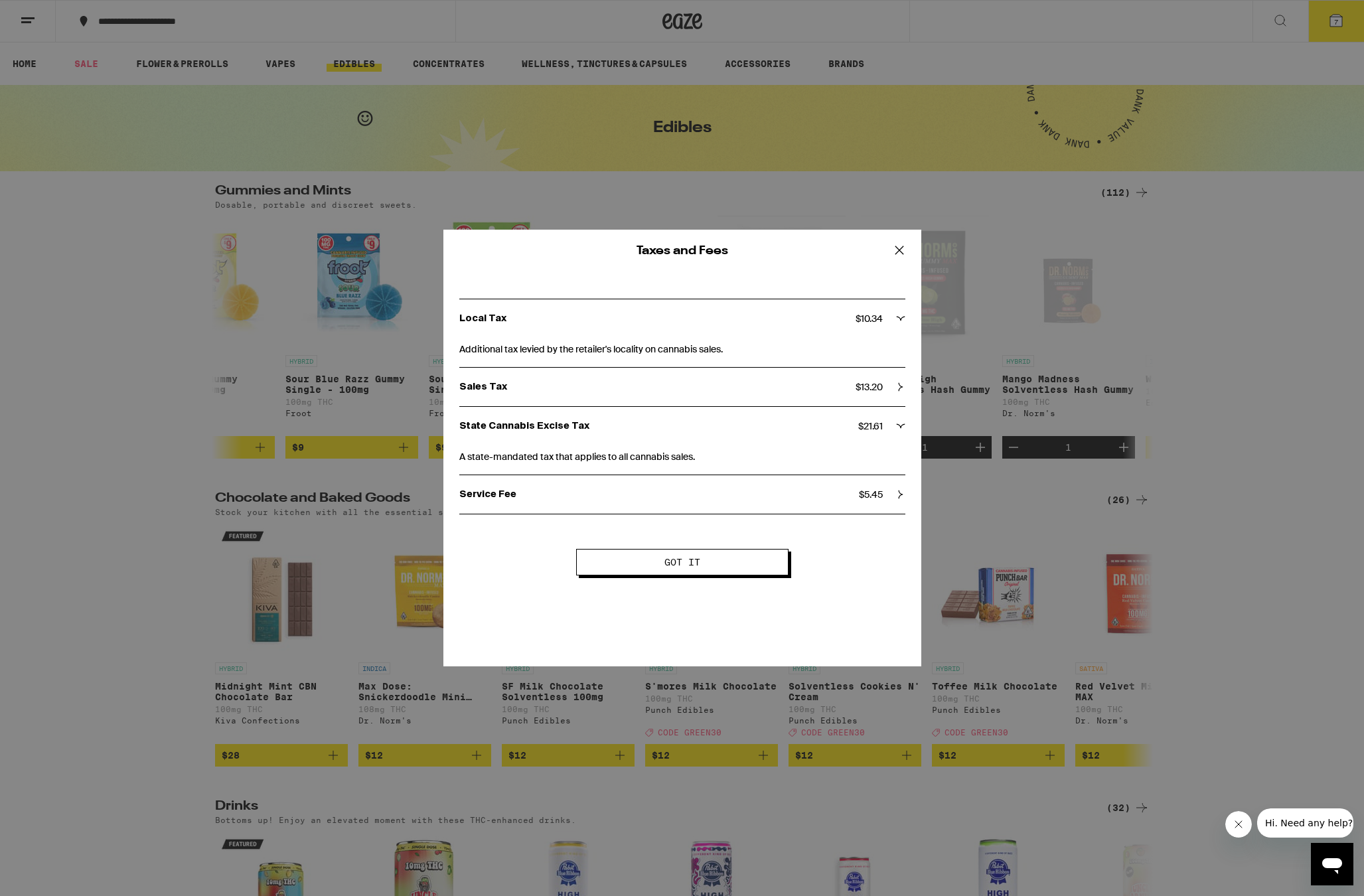
click at [899, 432] on div "State Cannabis Excise Tax $ 21.61" at bounding box center [682, 426] width 446 height 12
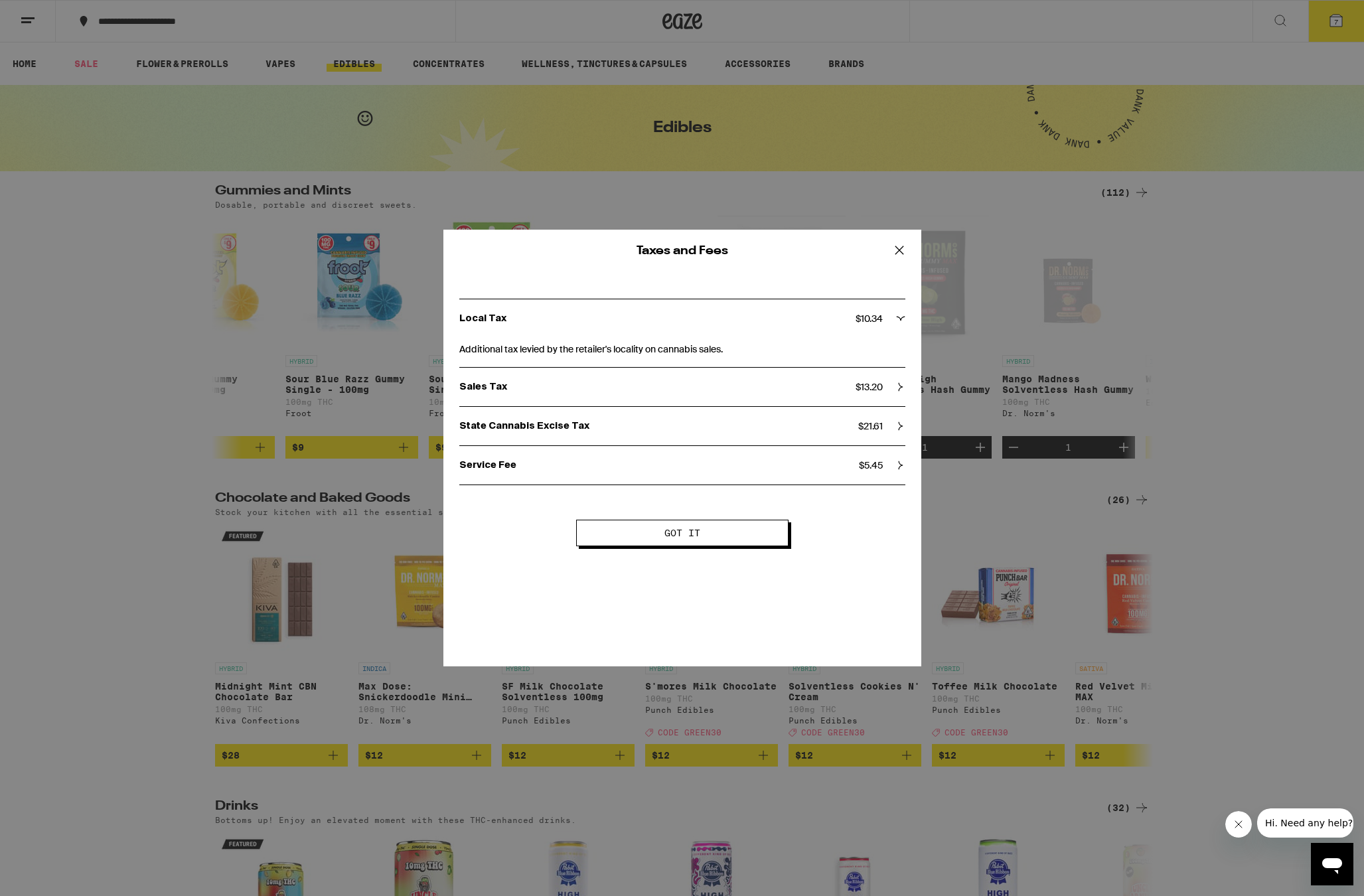
click at [889, 458] on div "Service Fee $ 5.45" at bounding box center [682, 465] width 446 height 39
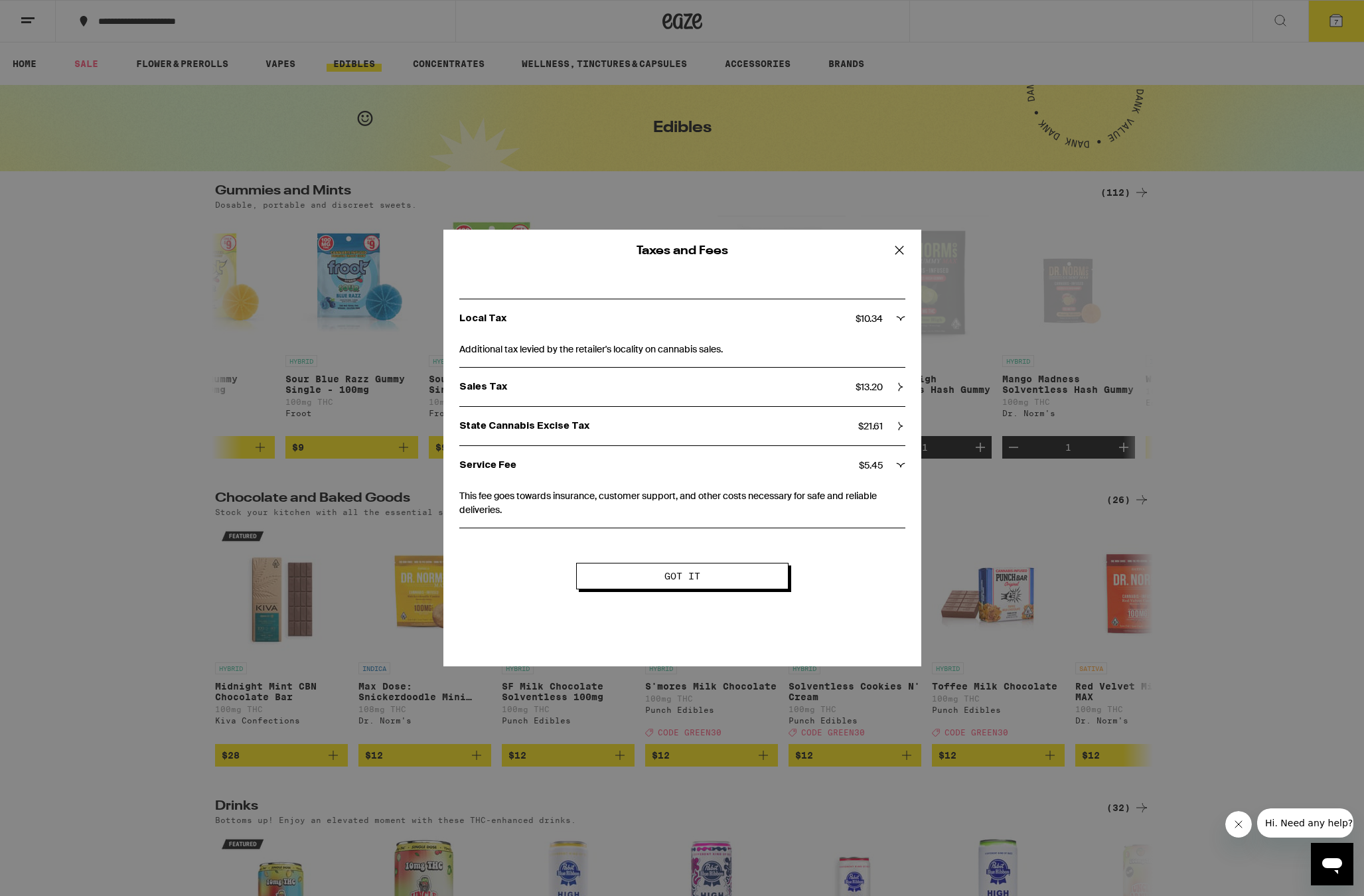
click at [889, 458] on div "Service Fee $ 5.45" at bounding box center [682, 465] width 446 height 39
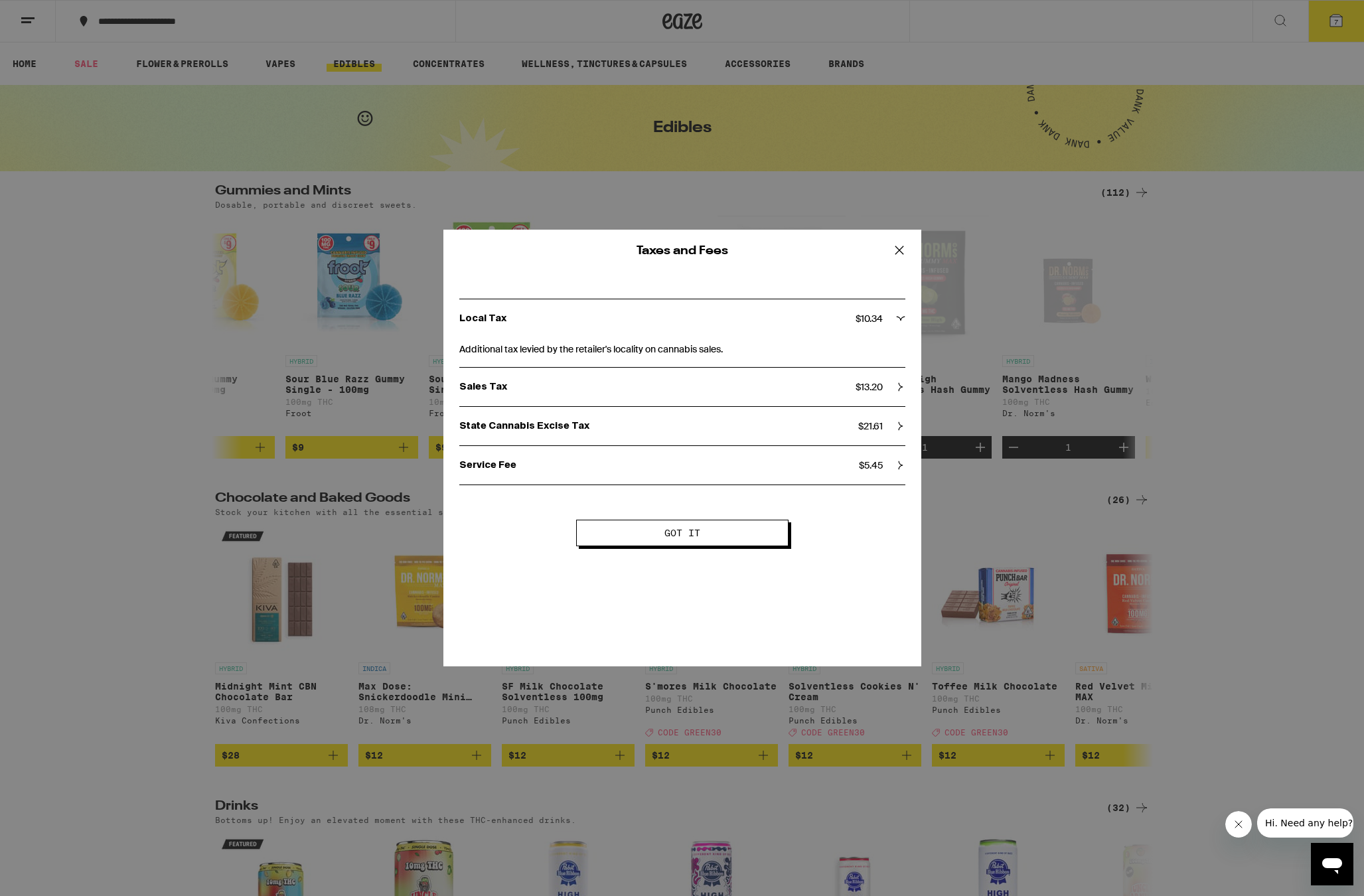
click at [890, 457] on div "Service Fee $ 5.45" at bounding box center [682, 465] width 446 height 39
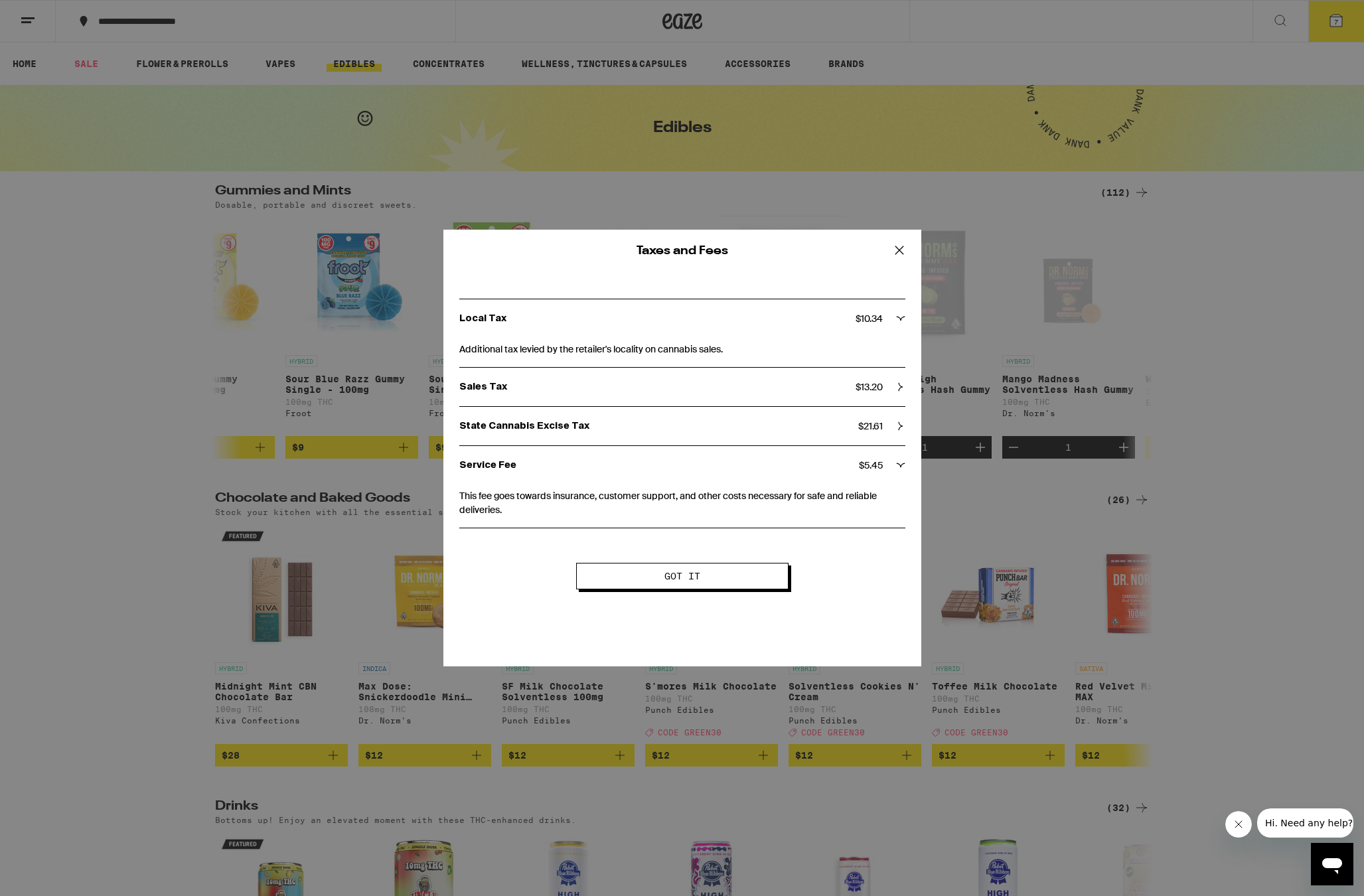
click at [889, 461] on div "Service Fee $ 5.45" at bounding box center [682, 465] width 446 height 12
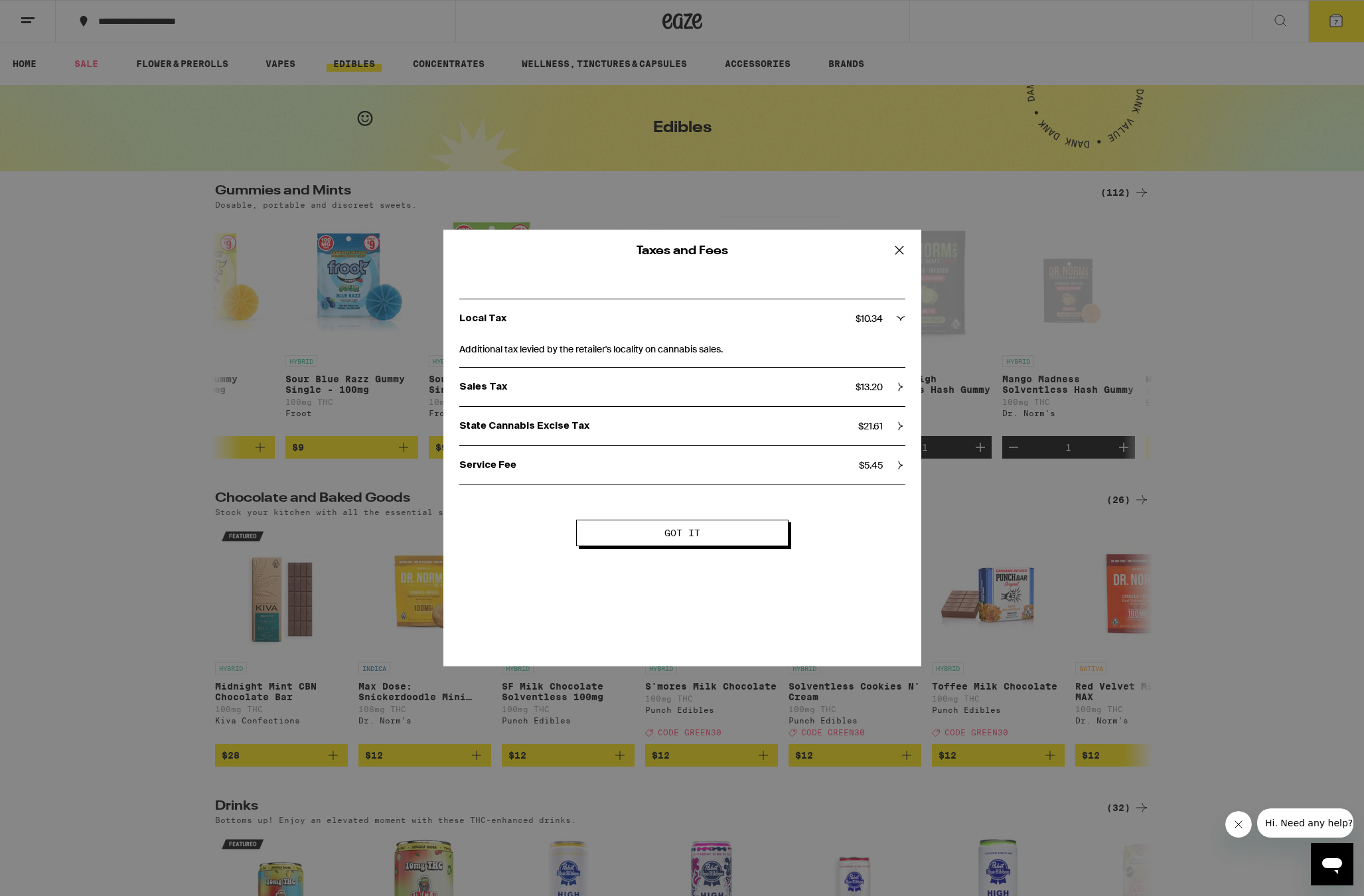
click at [890, 389] on div "Sales Tax $ 13.20" at bounding box center [682, 387] width 446 height 12
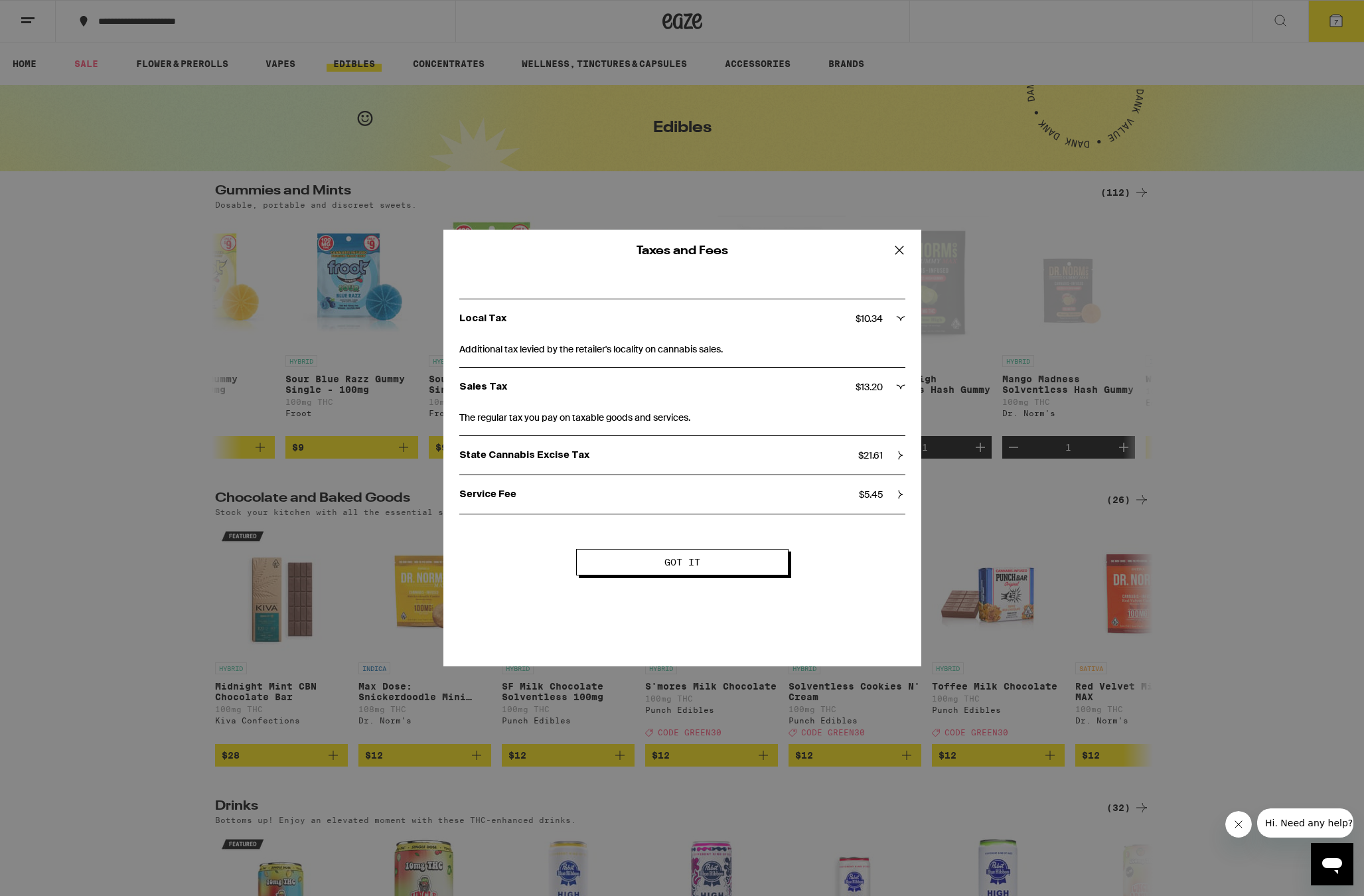
click at [885, 386] on div "Sales Tax $ 13.20" at bounding box center [682, 387] width 446 height 12
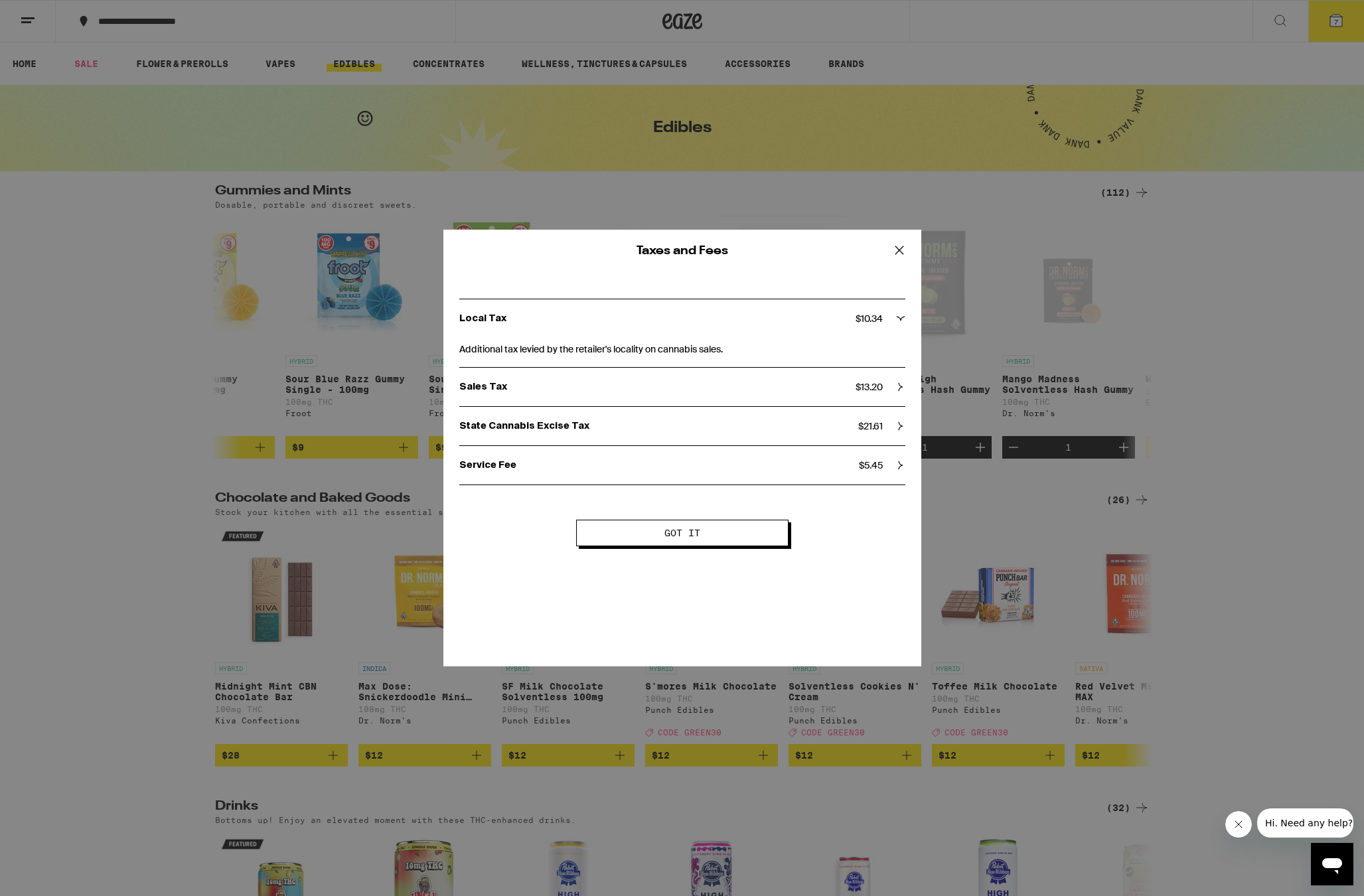
click at [871, 313] on span "$ 10.34" at bounding box center [869, 319] width 28 height 12
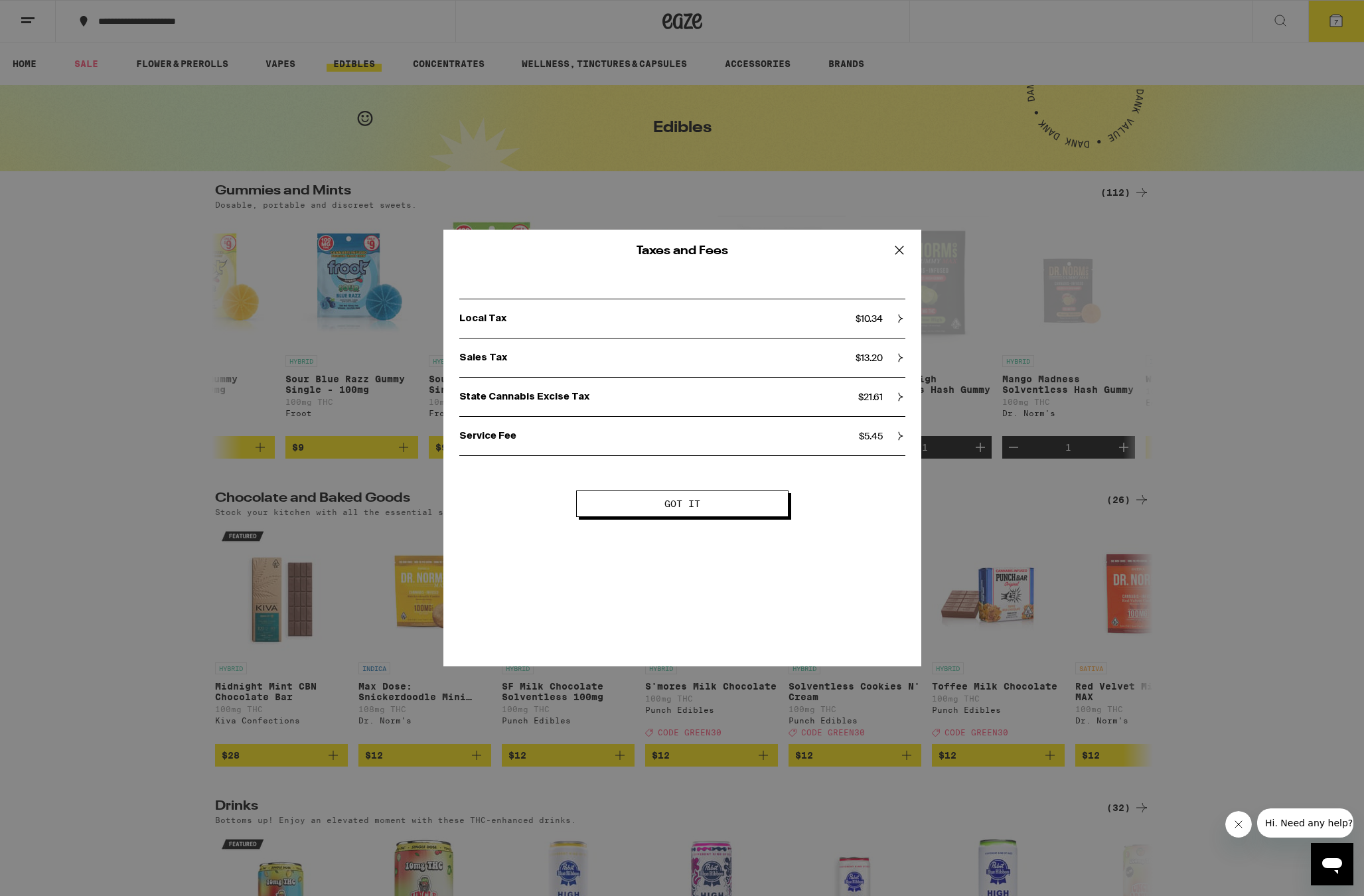
click at [785, 500] on button "Got it" at bounding box center [682, 504] width 213 height 27
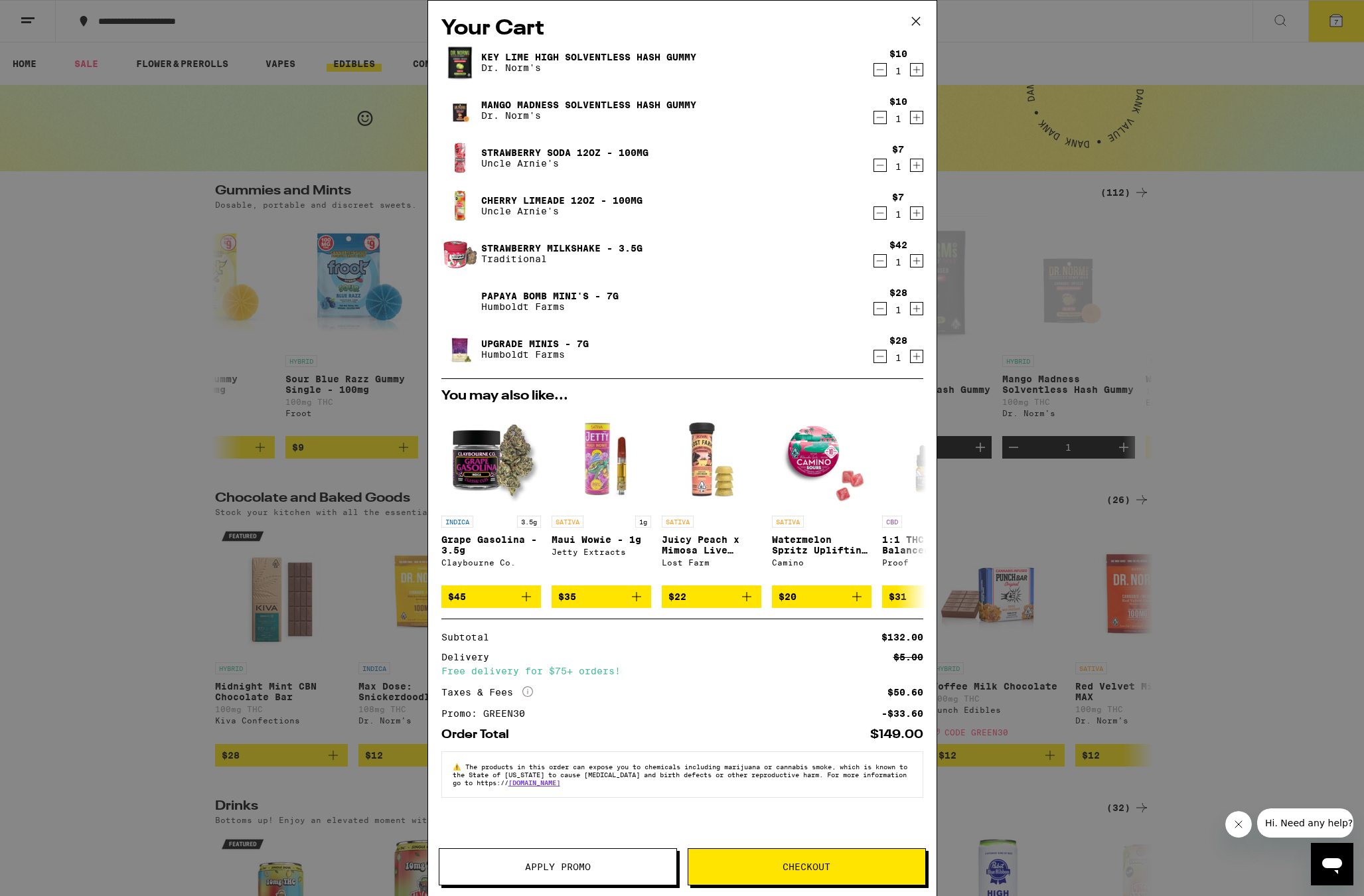
click at [879, 261] on icon "Decrement" at bounding box center [880, 261] width 7 height 0
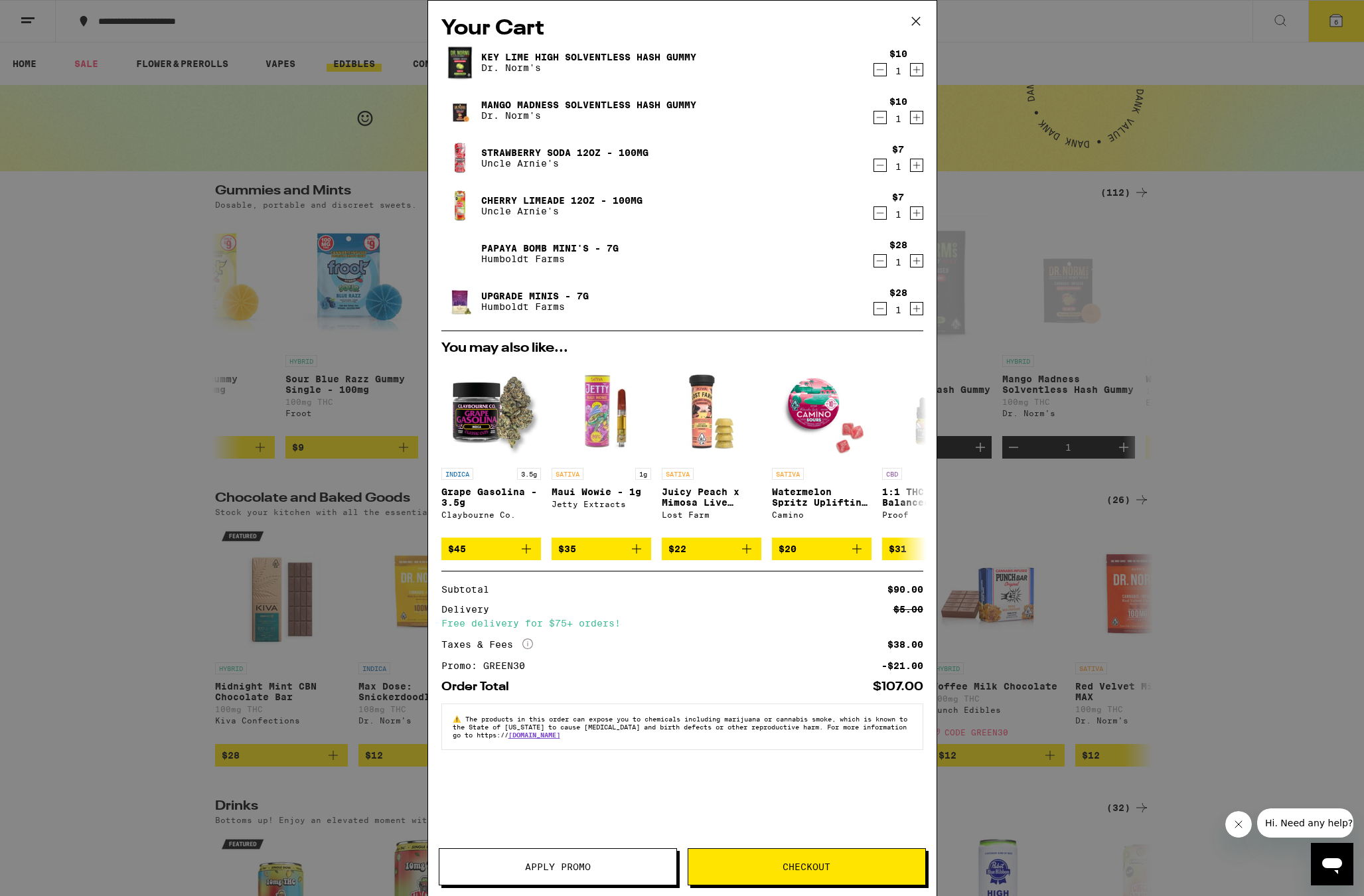
click at [730, 866] on span "Checkout" at bounding box center [807, 866] width 237 height 10
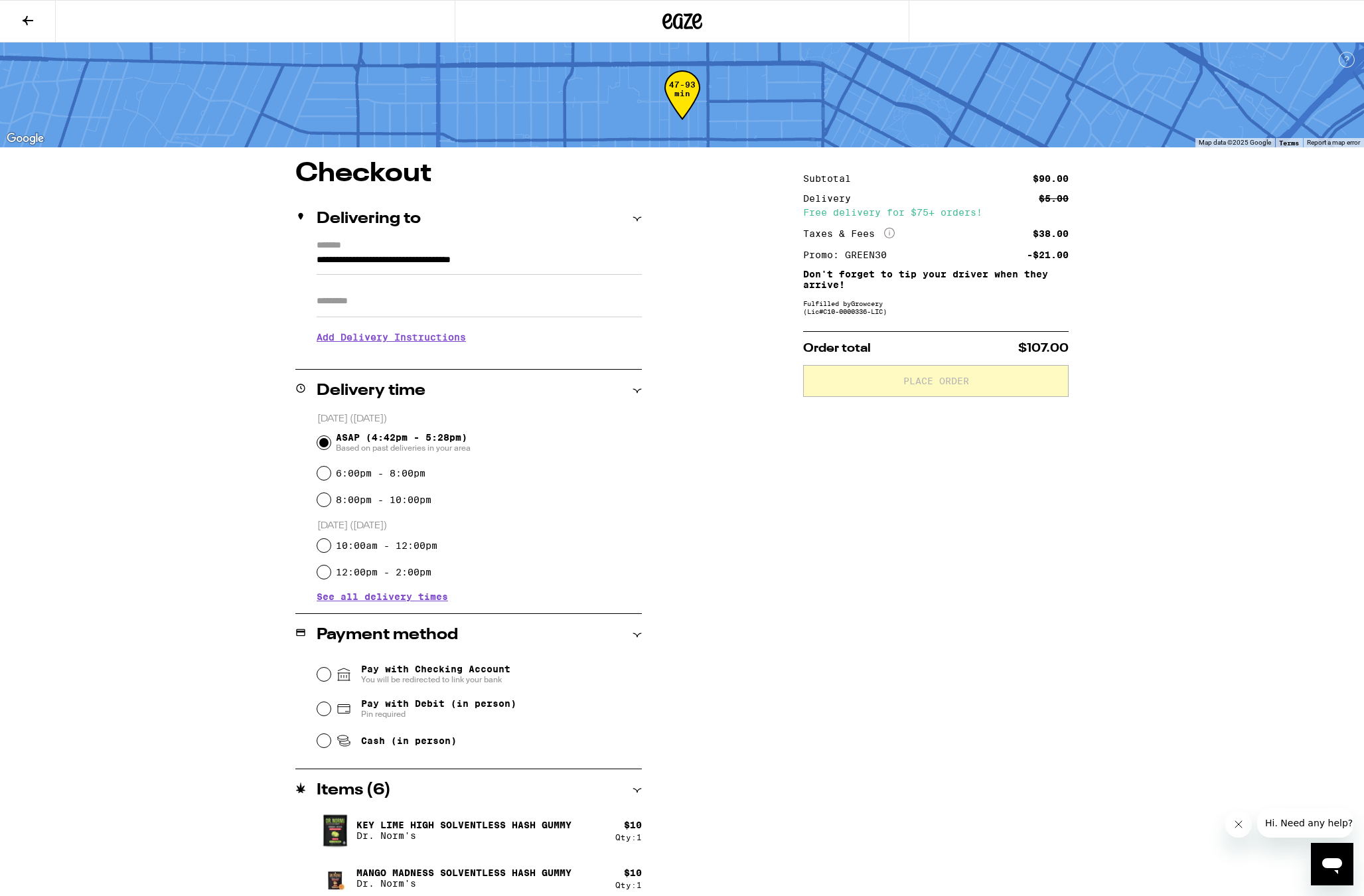
click at [491, 314] on input "Apt/Suite" at bounding box center [479, 301] width 326 height 32
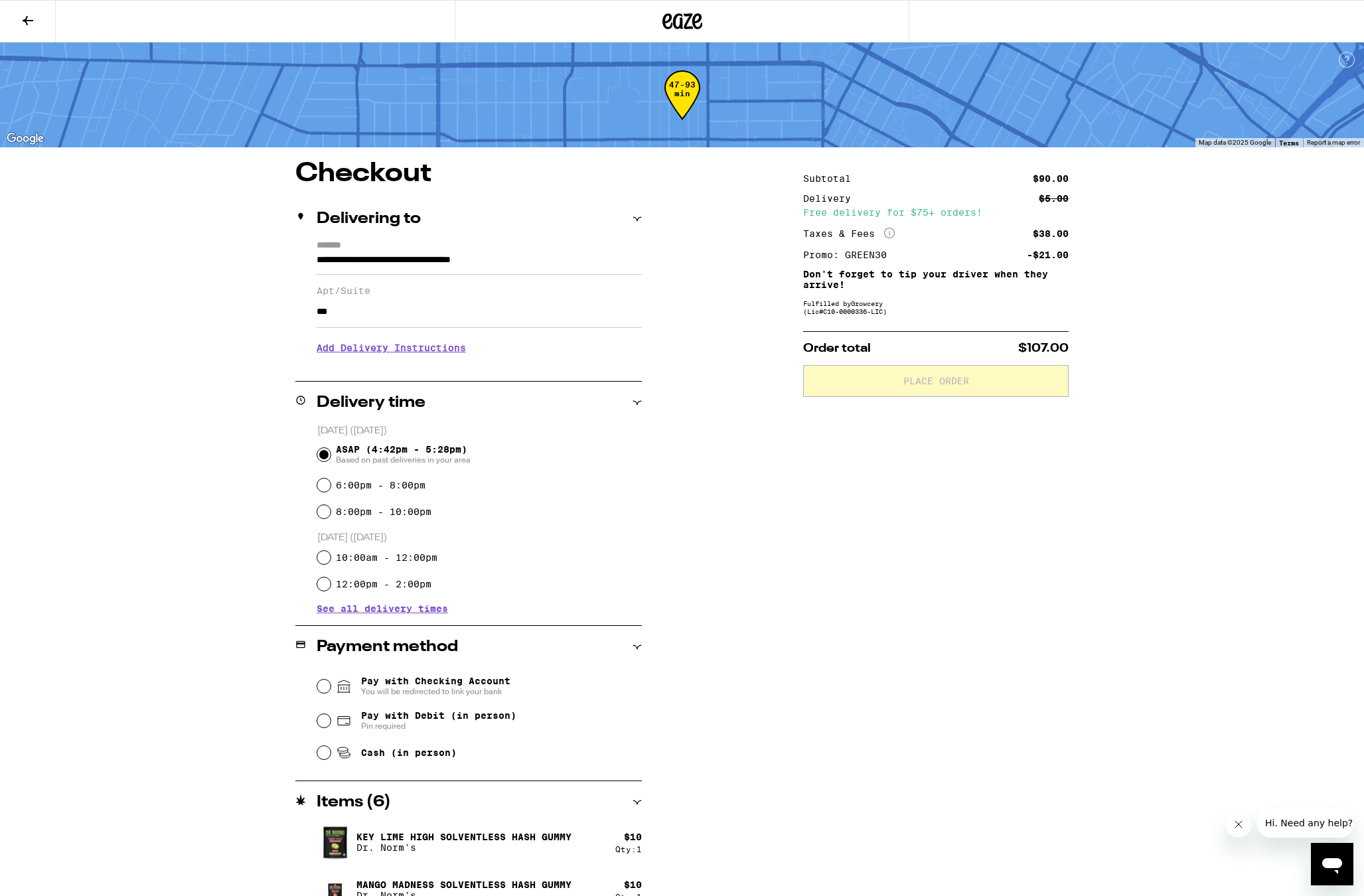
type input "***"
click at [399, 486] on label "6:00pm - 8:00pm" at bounding box center [381, 485] width 90 height 10
click at [331, 486] on input "6:00pm - 8:00pm" at bounding box center [324, 485] width 13 height 13
radio input "true"
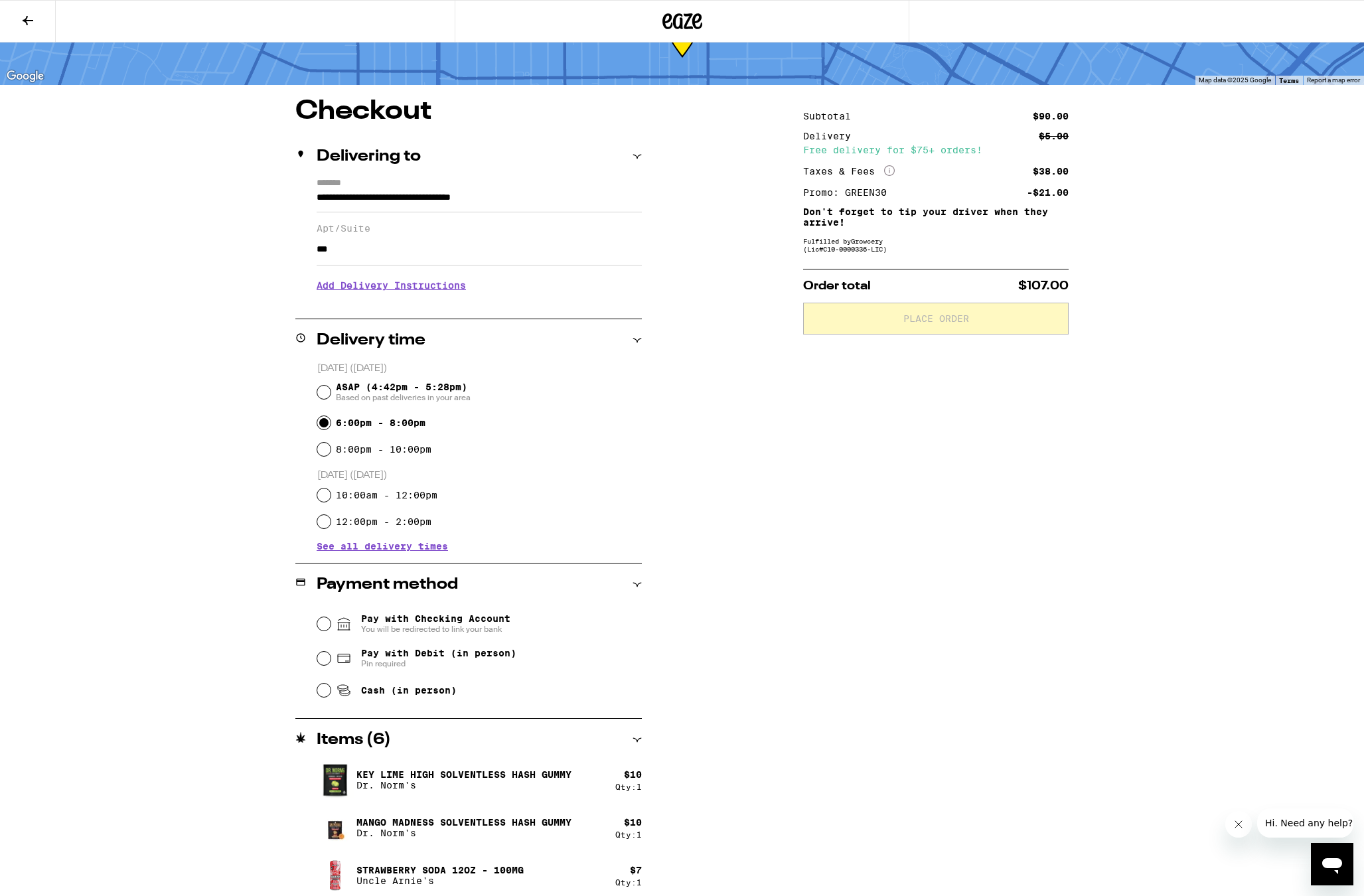
scroll to position [215, 0]
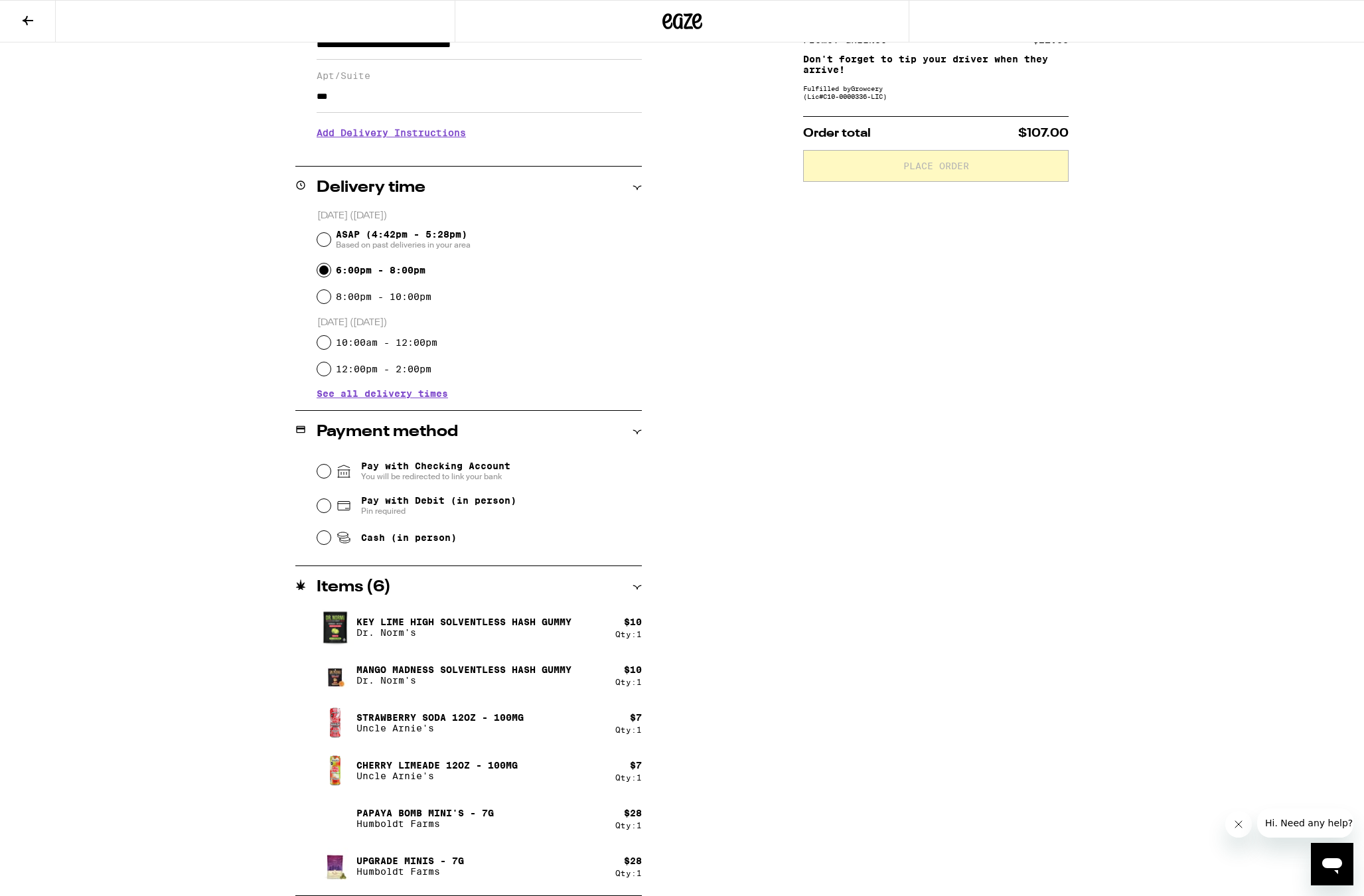
click at [369, 539] on span "Cash (in person)" at bounding box center [409, 537] width 96 height 10
click at [331, 539] on input "Cash (in person)" at bounding box center [324, 537] width 13 height 13
radio input "true"
click at [1017, 171] on span "Place Order" at bounding box center [936, 166] width 243 height 10
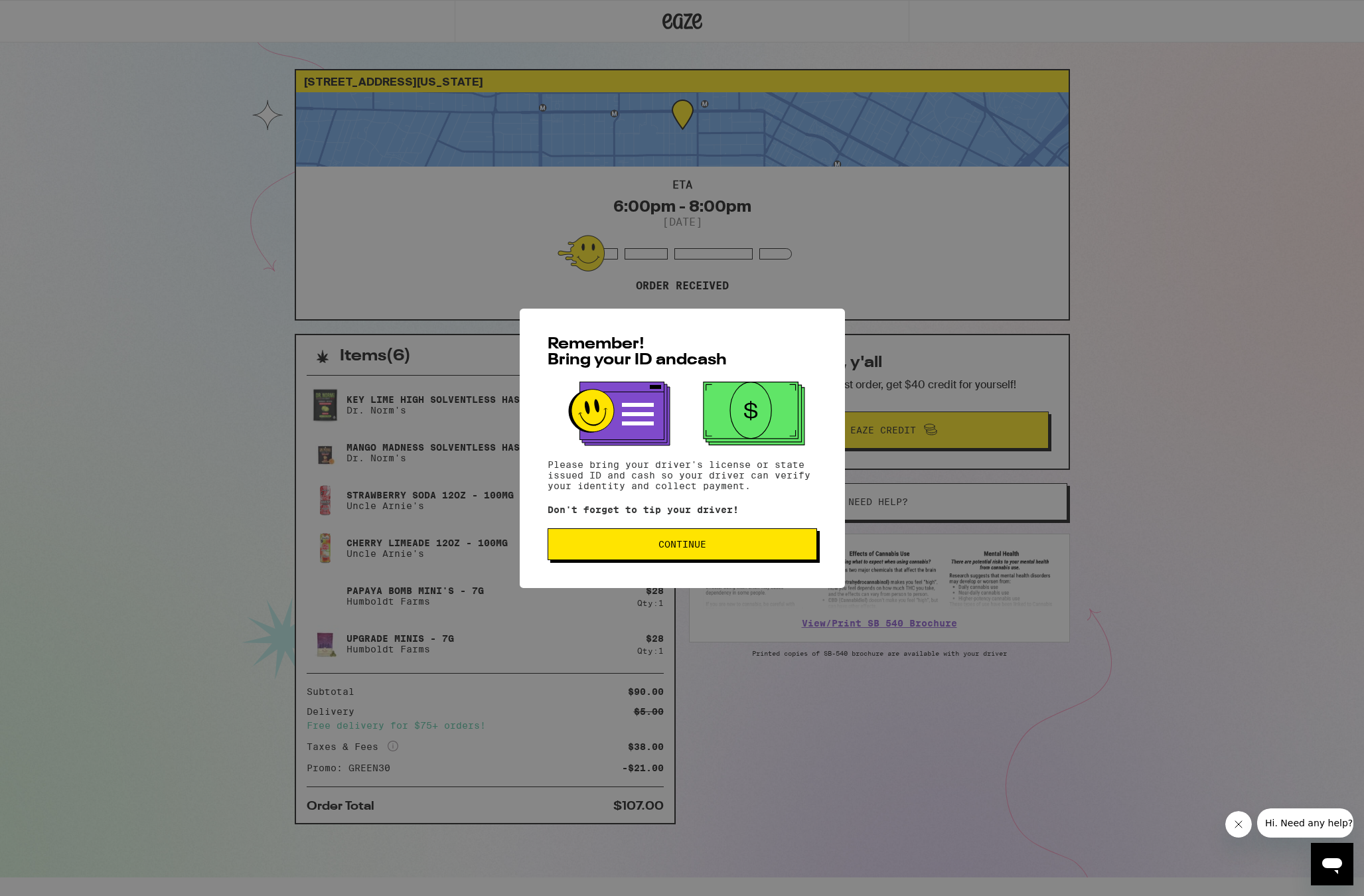
click at [681, 556] on button "Continue" at bounding box center [682, 544] width 270 height 32
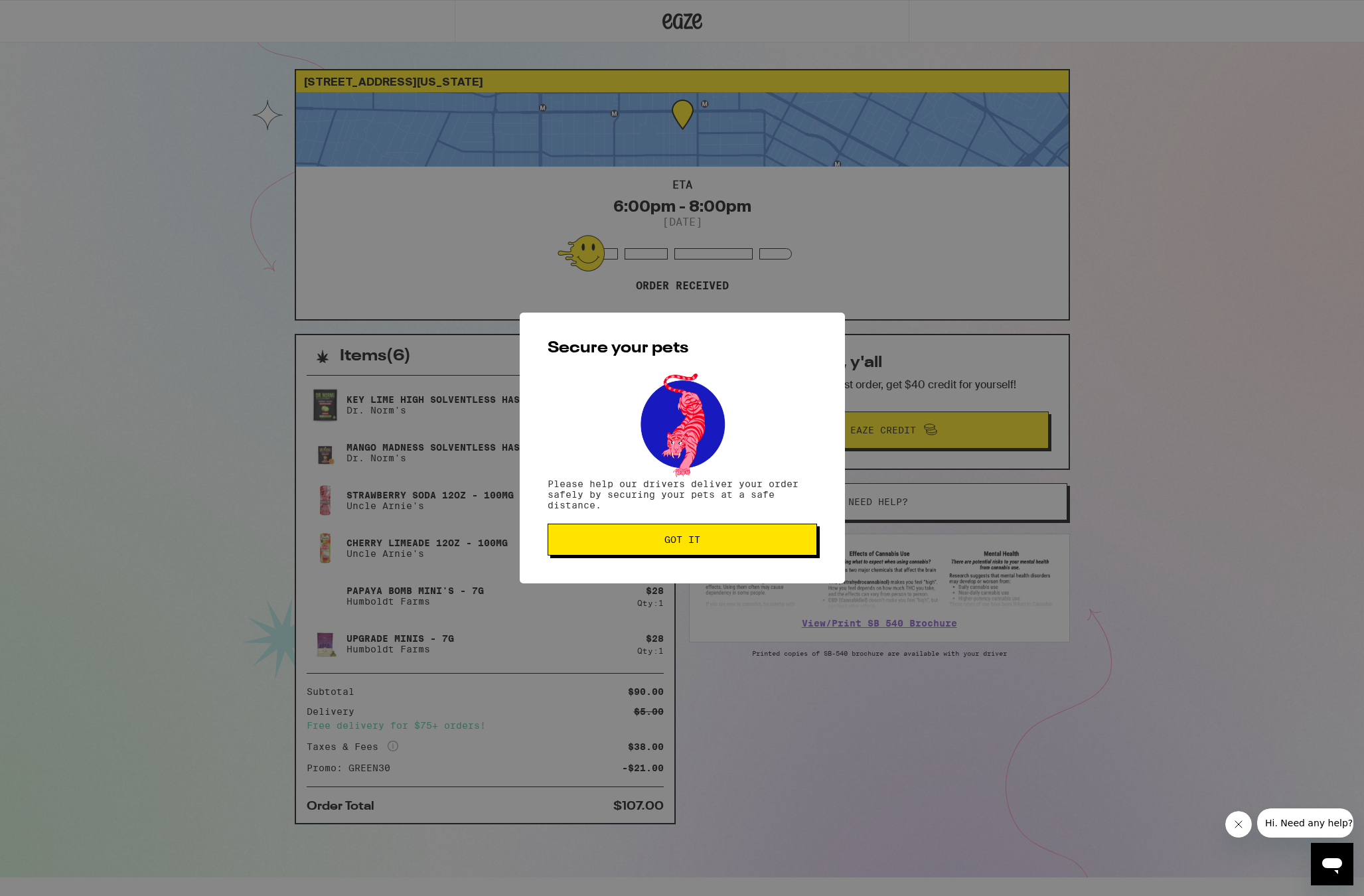
click at [685, 549] on button "Got it" at bounding box center [682, 539] width 270 height 32
